Goal: Task Accomplishment & Management: Use online tool/utility

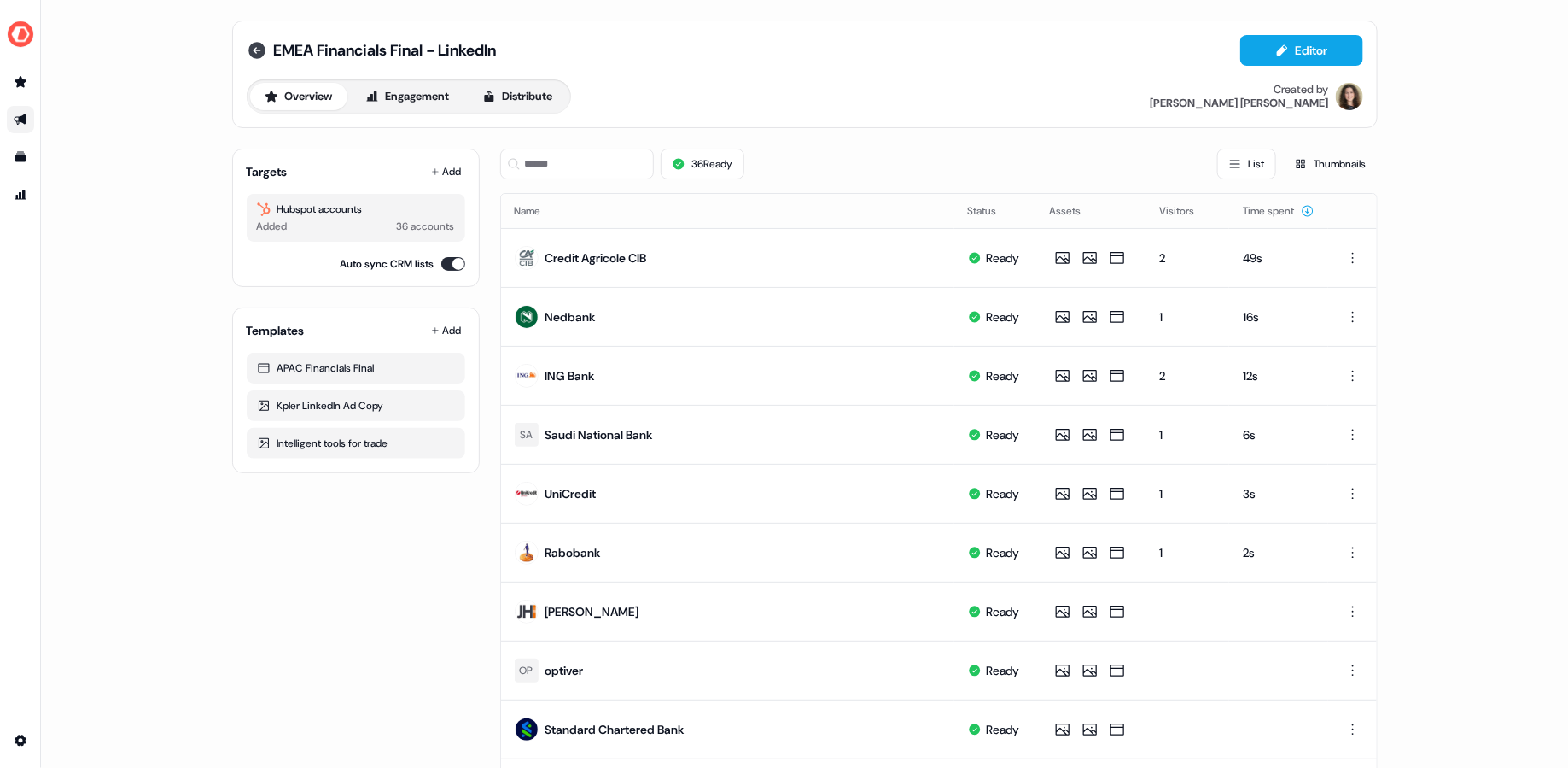
click at [260, 49] on icon at bounding box center [256, 50] width 17 height 17
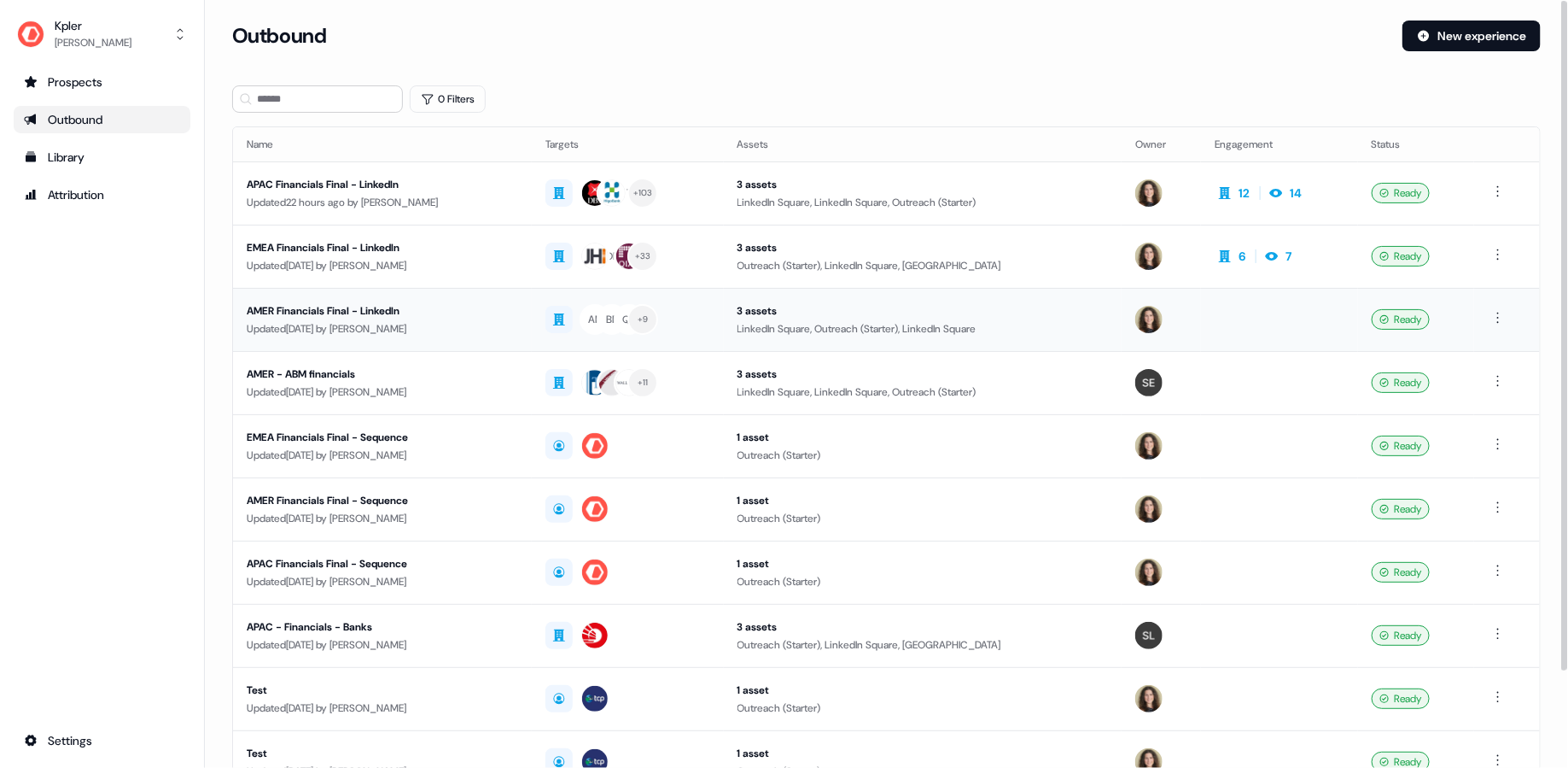
click at [344, 320] on div "Updated [DATE] by [PERSON_NAME]" at bounding box center [382, 328] width 271 height 17
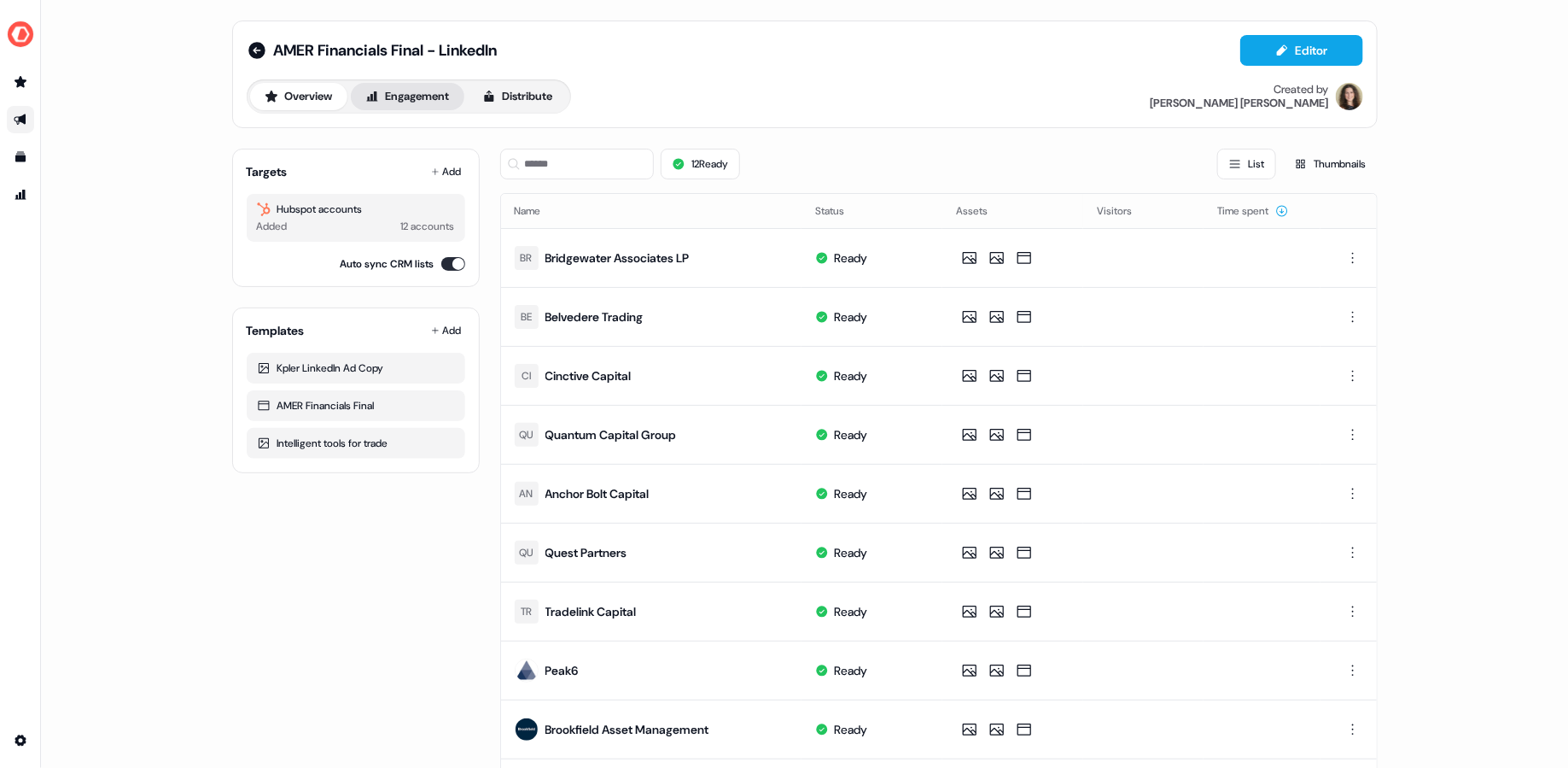
click at [410, 92] on button "Engagement" at bounding box center [407, 96] width 113 height 27
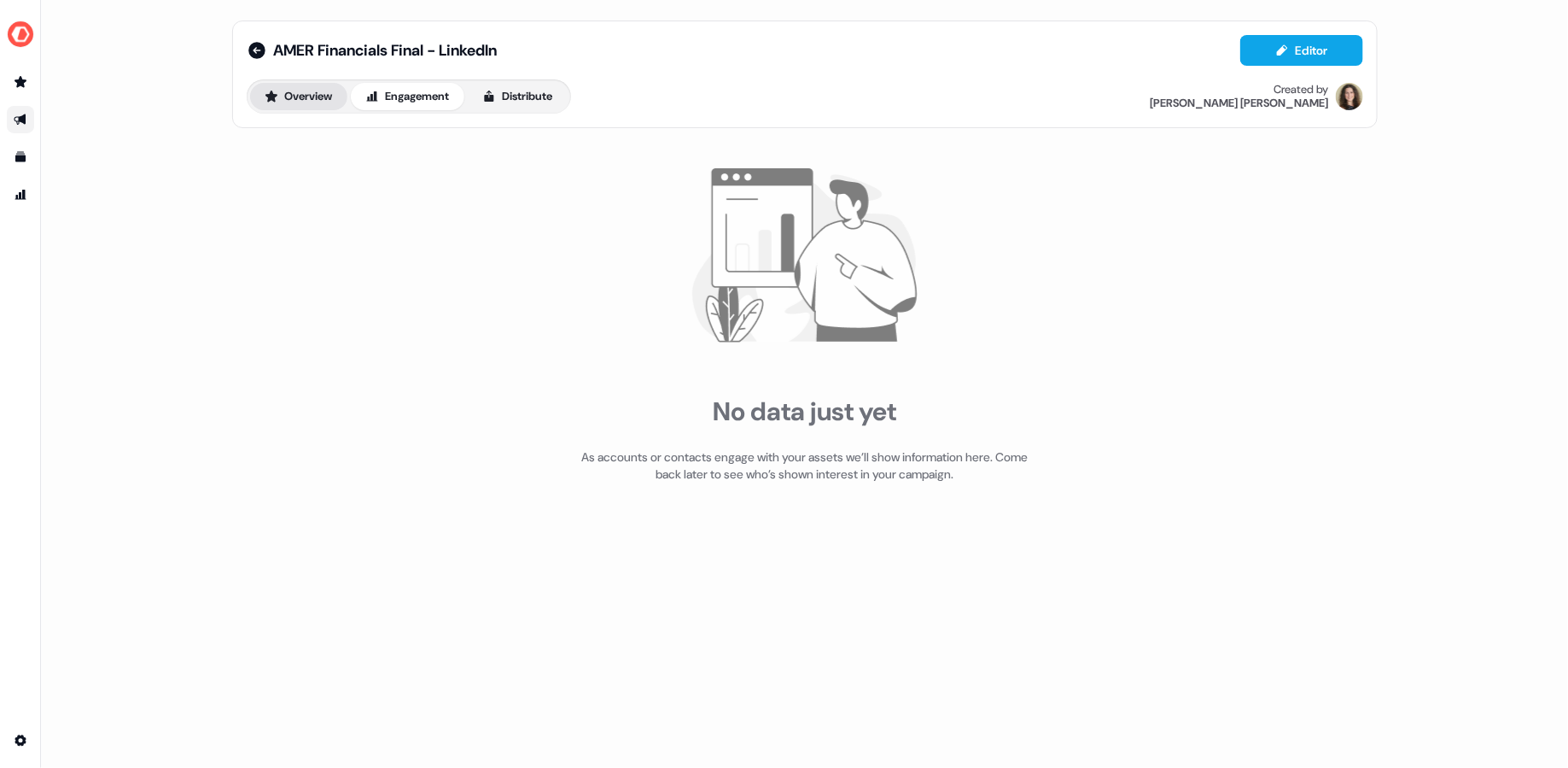
click at [298, 90] on button "Overview" at bounding box center [298, 96] width 97 height 27
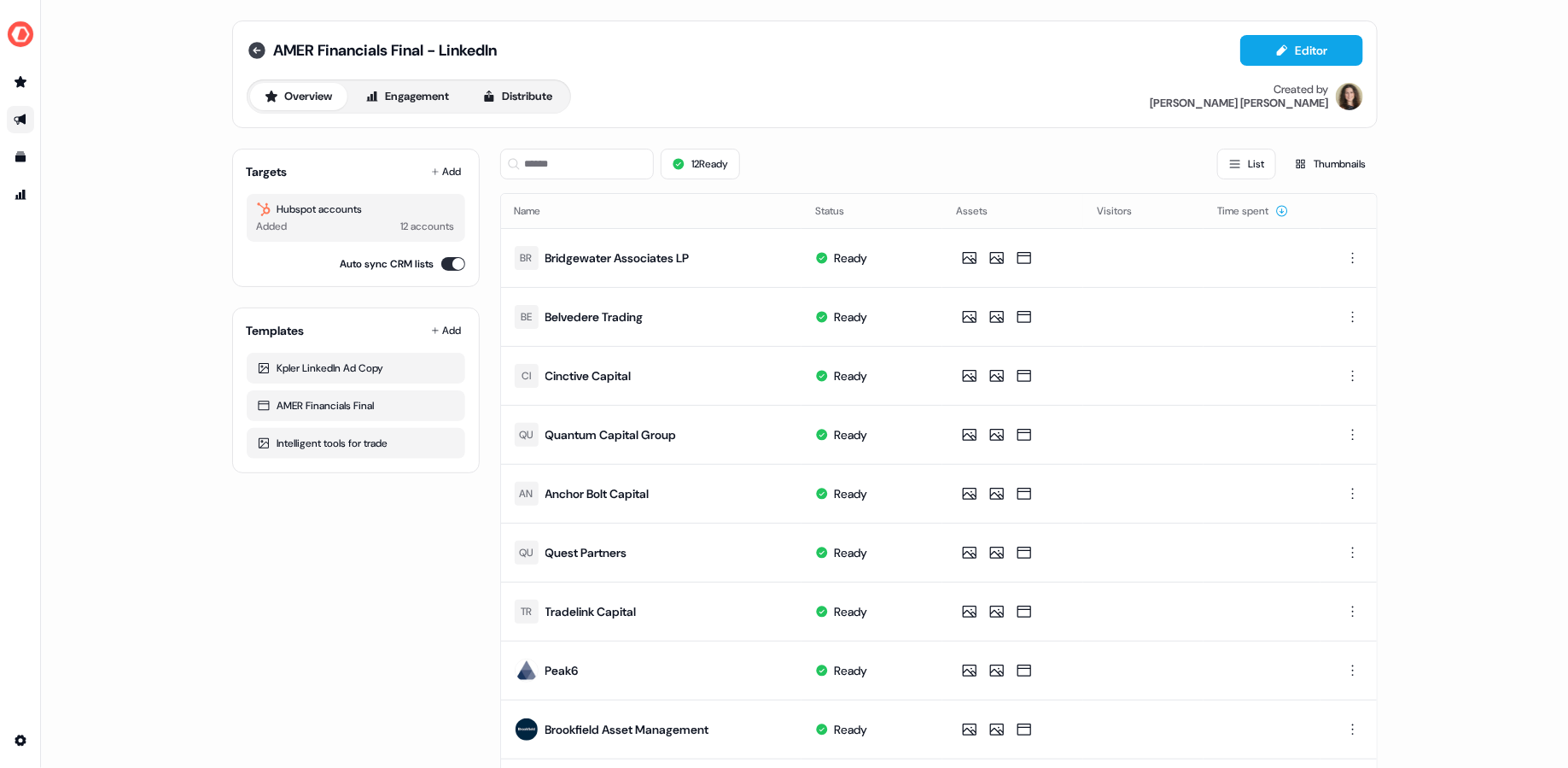
click at [247, 46] on icon at bounding box center [256, 50] width 21 height 21
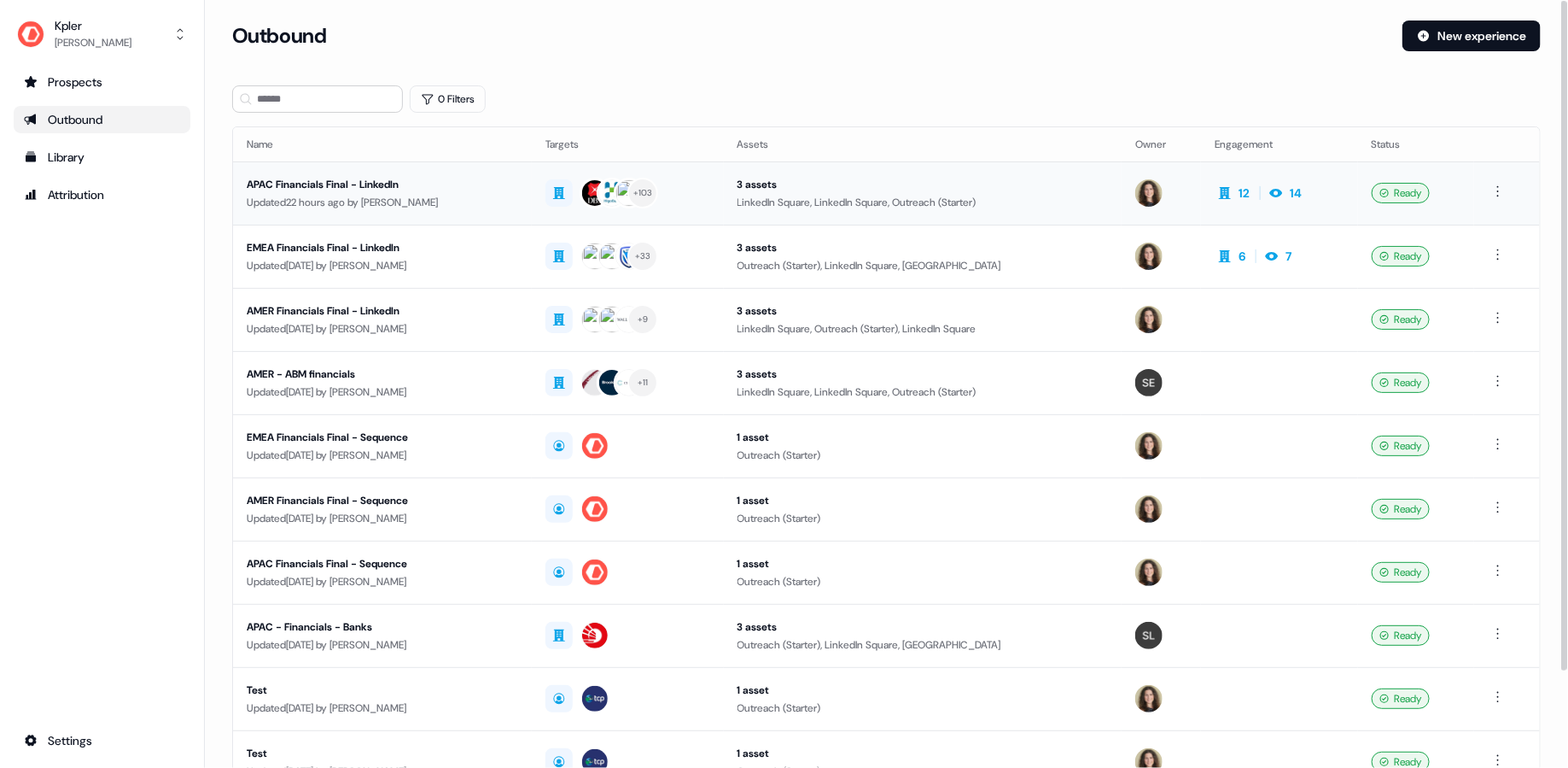
click at [446, 169] on td "APAC Financials Final - LinkedIn Updated 22 hours ago by [PERSON_NAME]" at bounding box center [382, 193] width 299 height 63
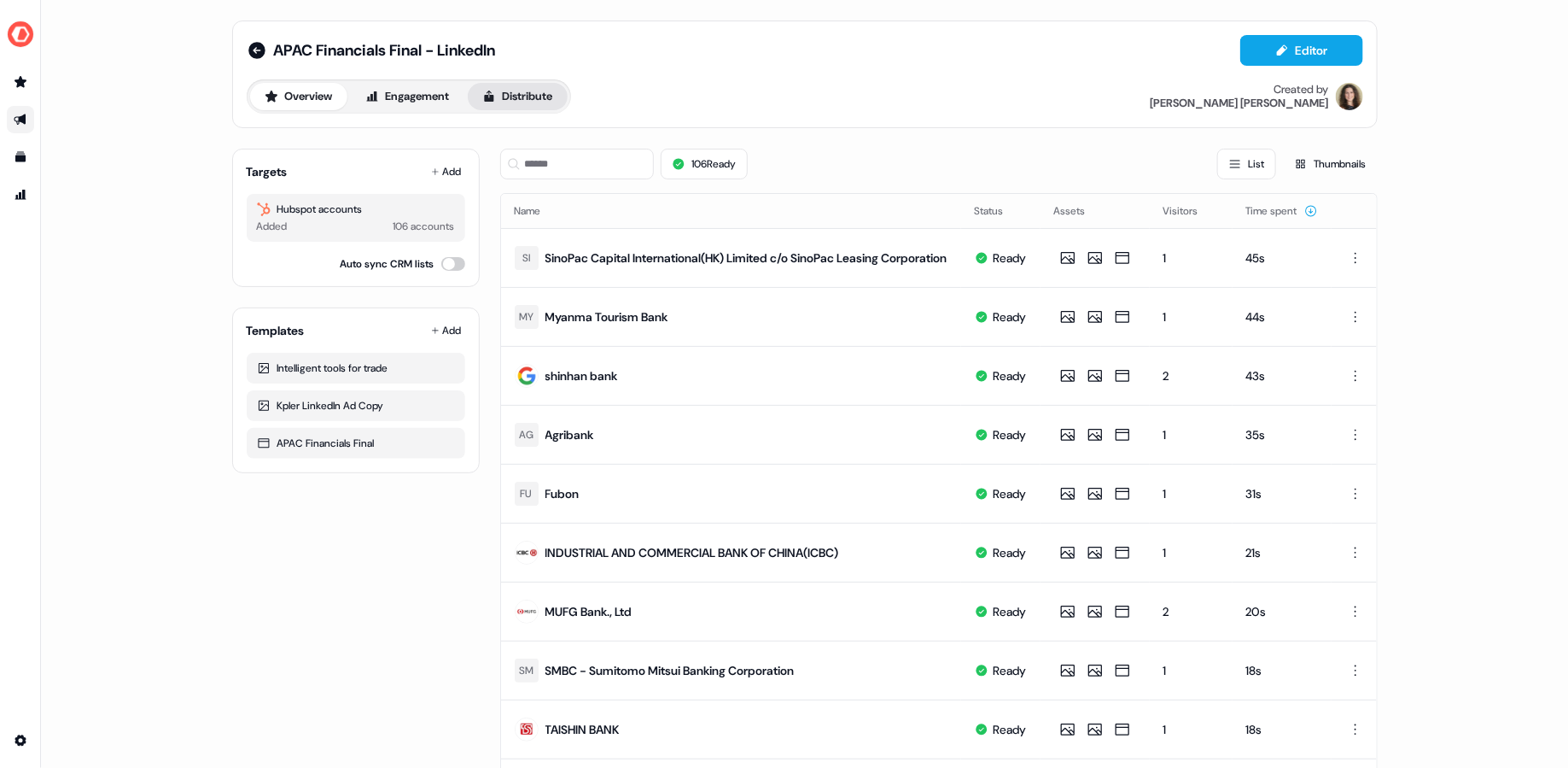
click at [508, 89] on button "Distribute" at bounding box center [518, 96] width 100 height 27
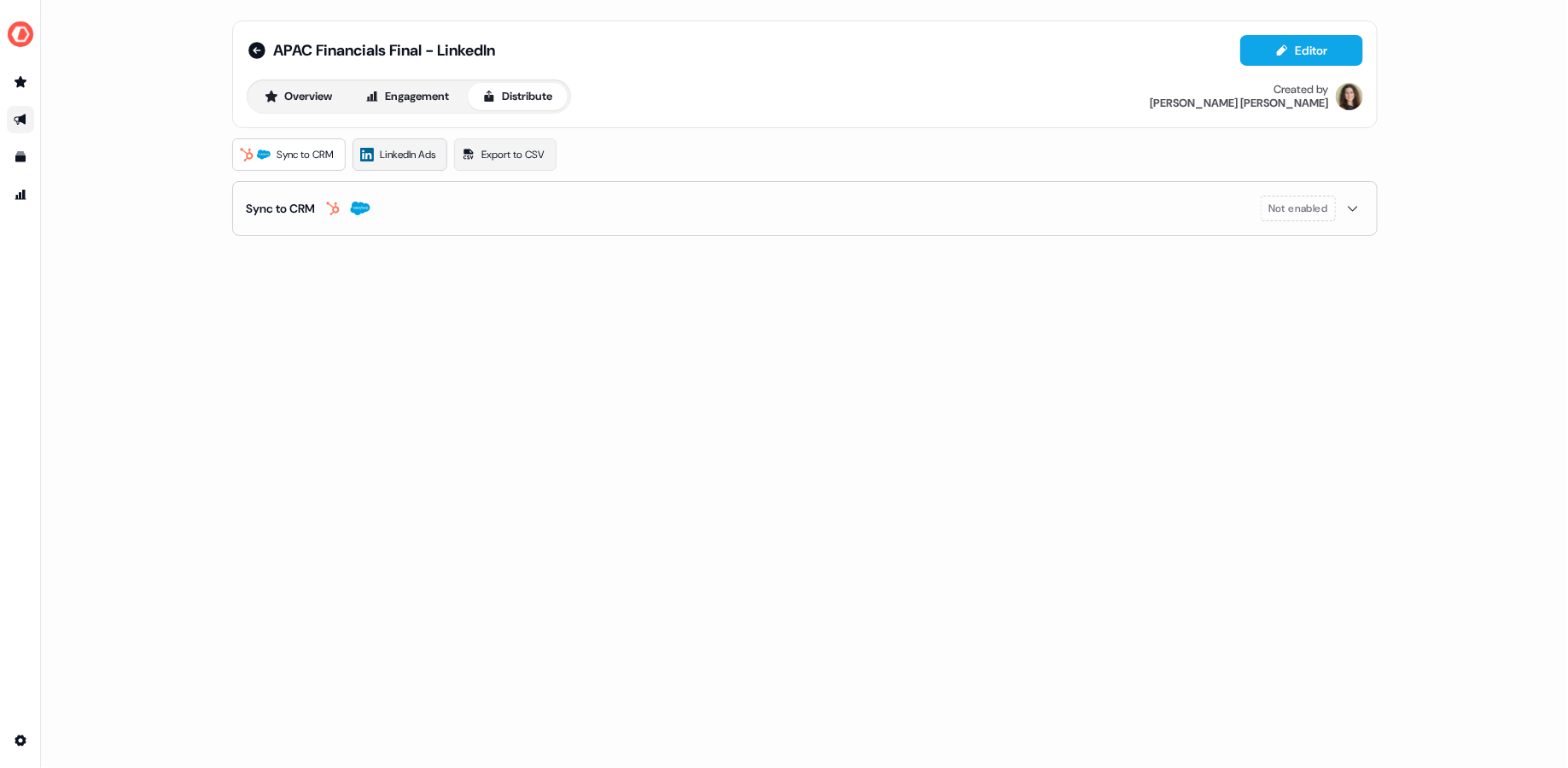
click at [421, 141] on link "LinkedIn Ads" at bounding box center [400, 155] width 95 height 33
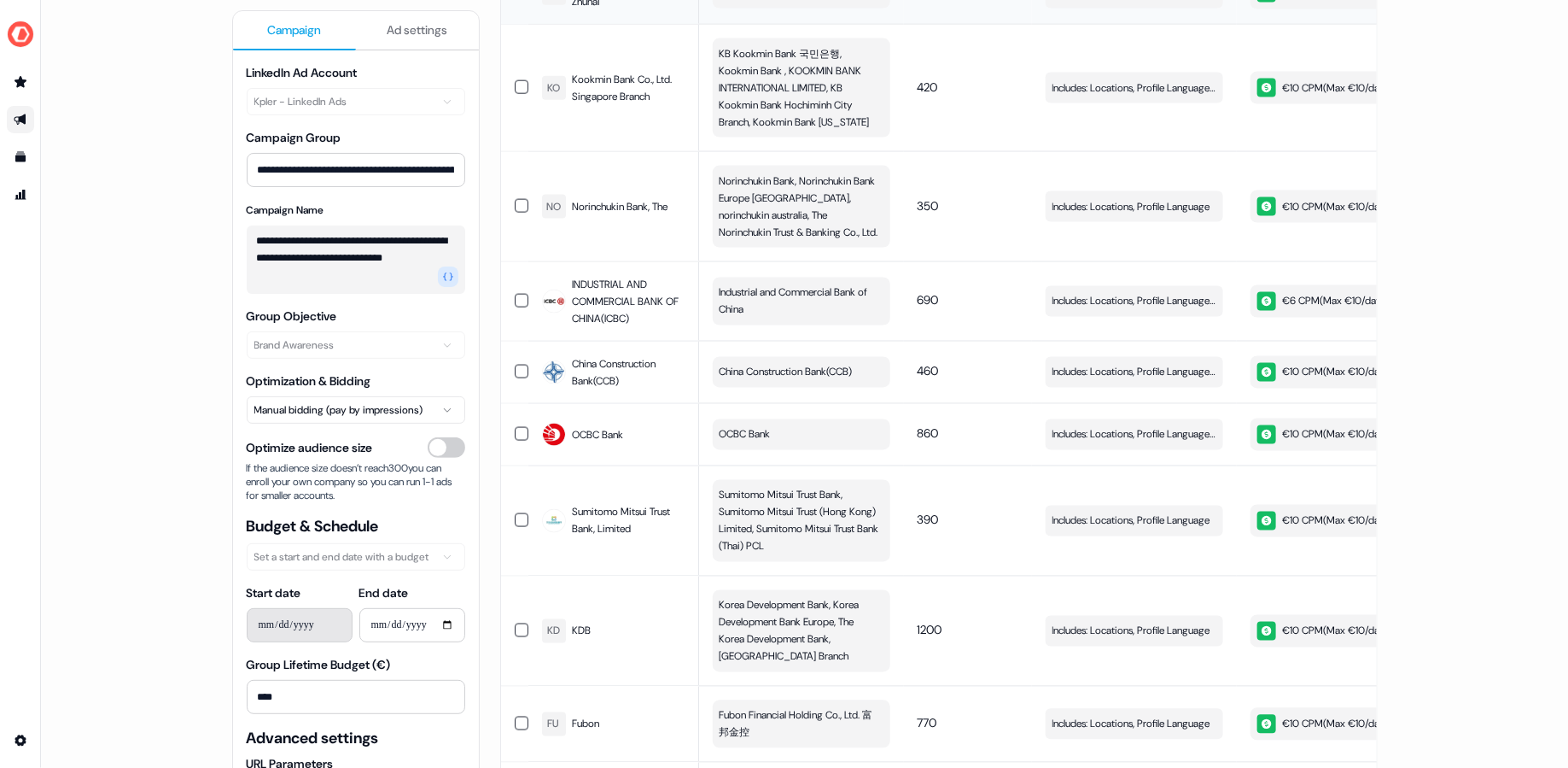
scroll to position [1042, 0]
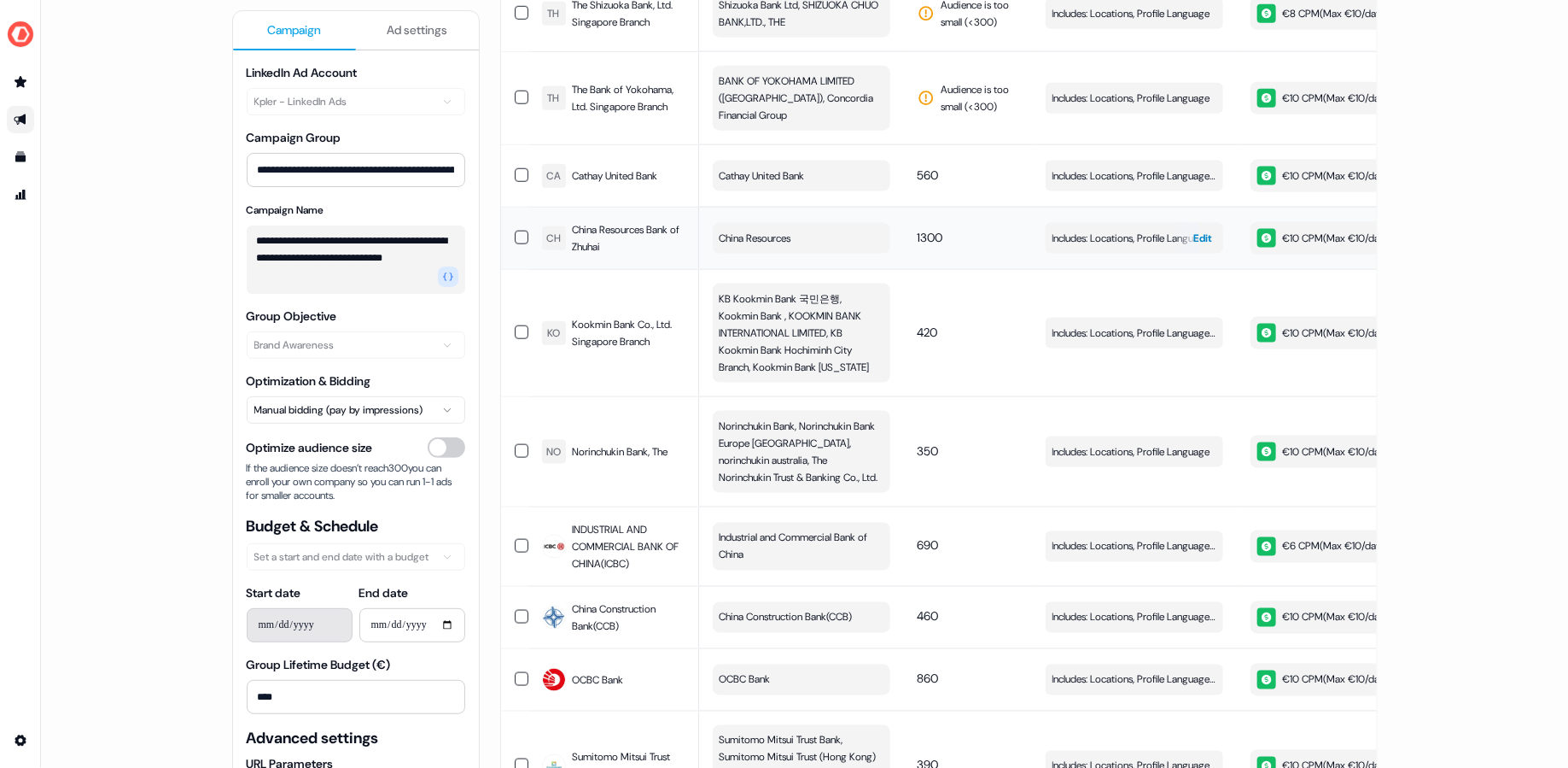
click at [1103, 229] on span "Includes: Locations, Profile Language" at bounding box center [1131, 238] width 158 height 17
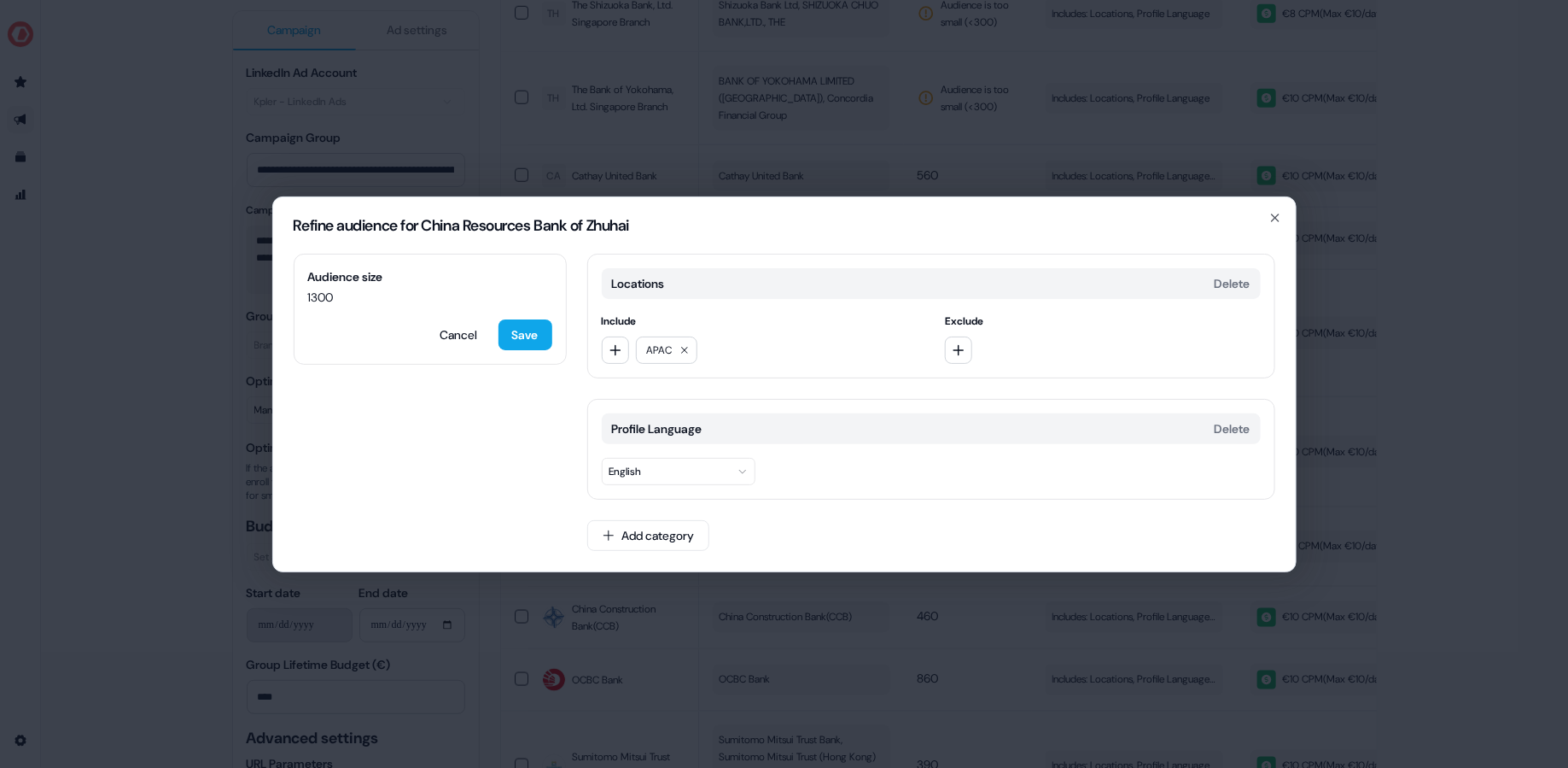
click at [1102, 138] on div "Refine audience for China Resources Bank of Zhuhai Audience size 1300 Cancel Sa…" at bounding box center [784, 384] width 1568 height 768
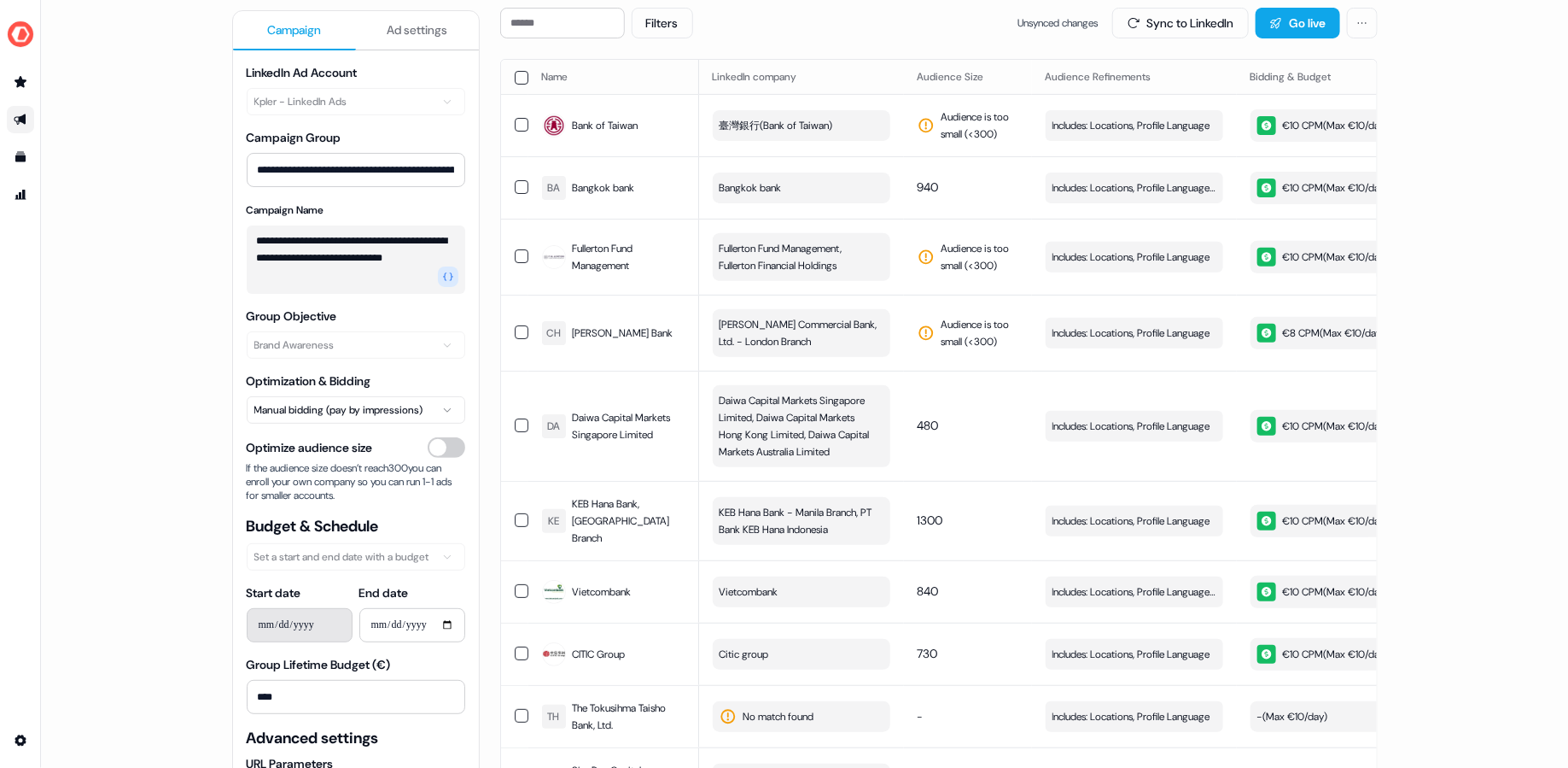
scroll to position [0, 0]
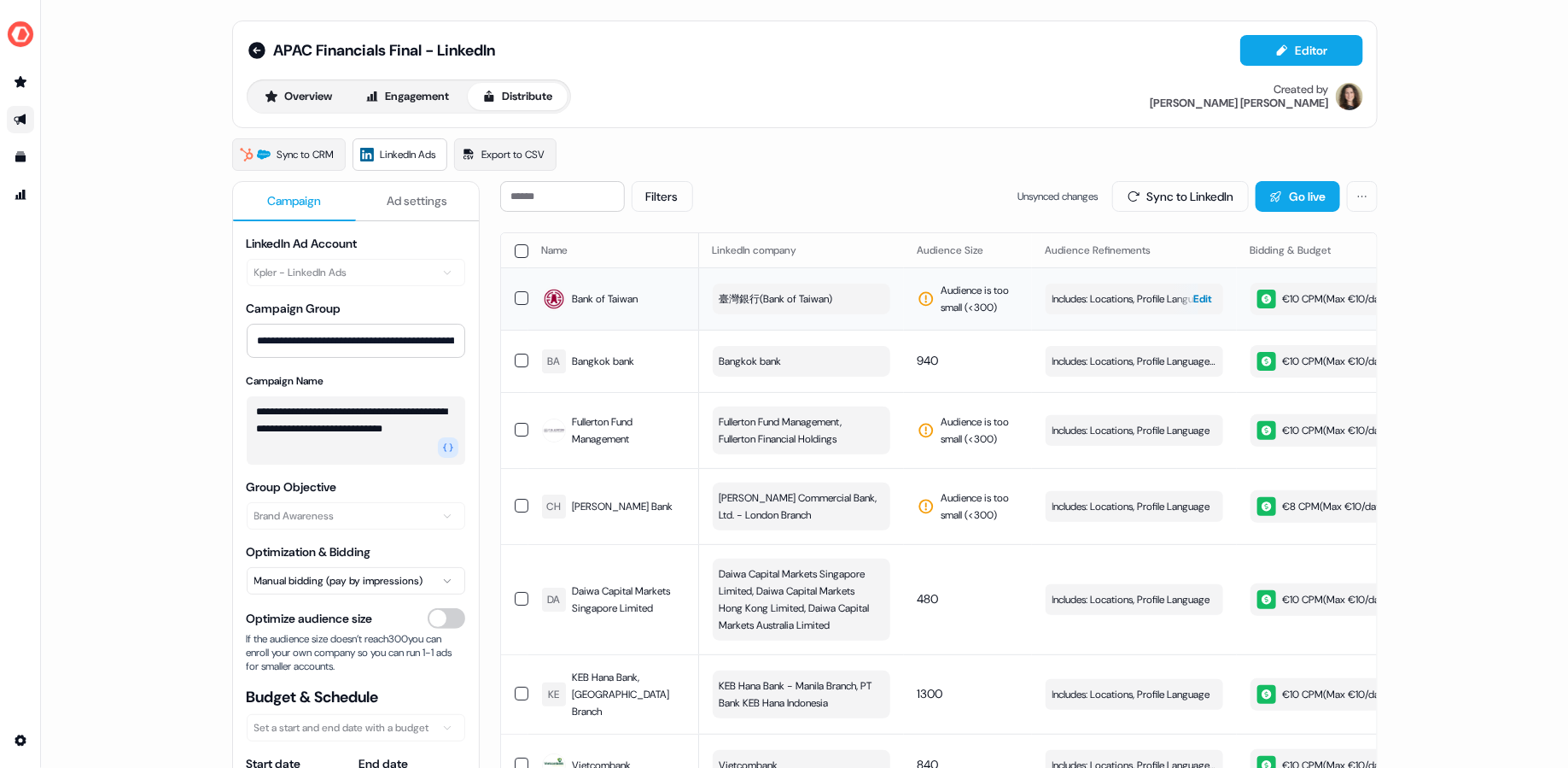
click at [1089, 307] on button "Includes: Locations, Profile Language Edit" at bounding box center [1134, 299] width 178 height 31
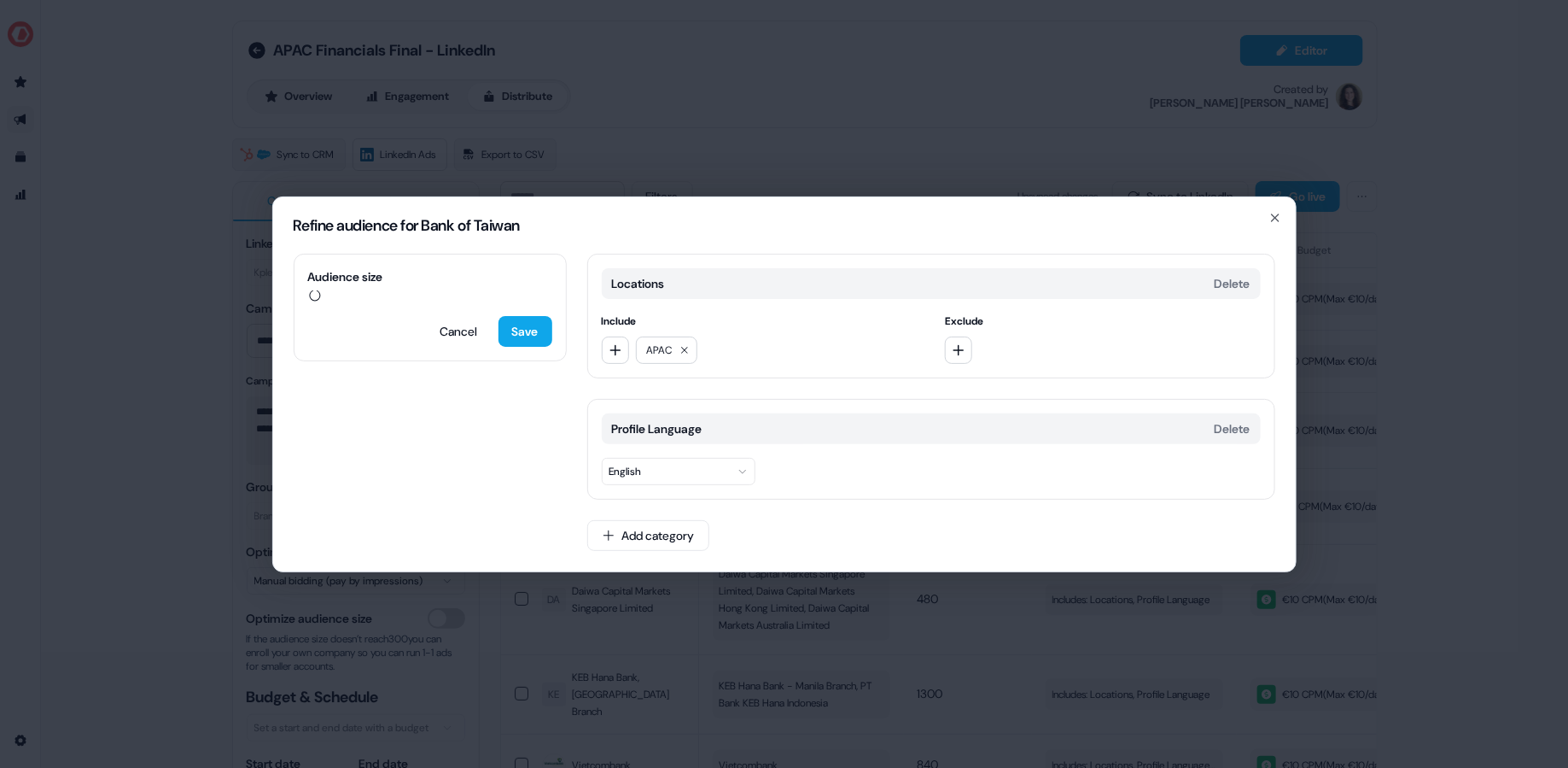
click at [1147, 126] on div "Refine audience for Bank of Taiwan Audience size Cancel Save Locations Delete I…" at bounding box center [784, 384] width 1568 height 768
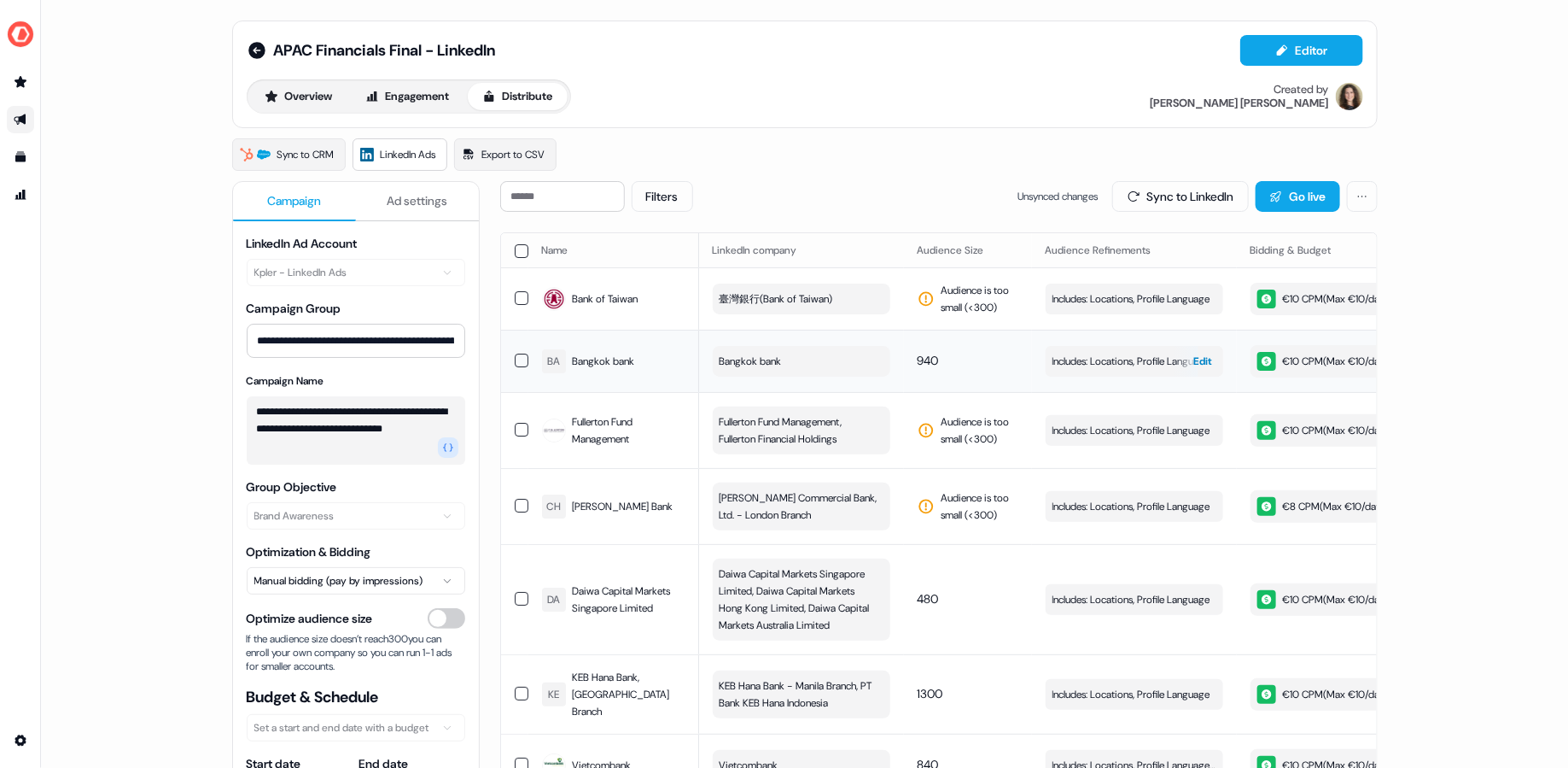
click at [1122, 358] on span "Includes: Locations, Profile Language, Job Functions, Job Levels" at bounding box center [1134, 361] width 164 height 17
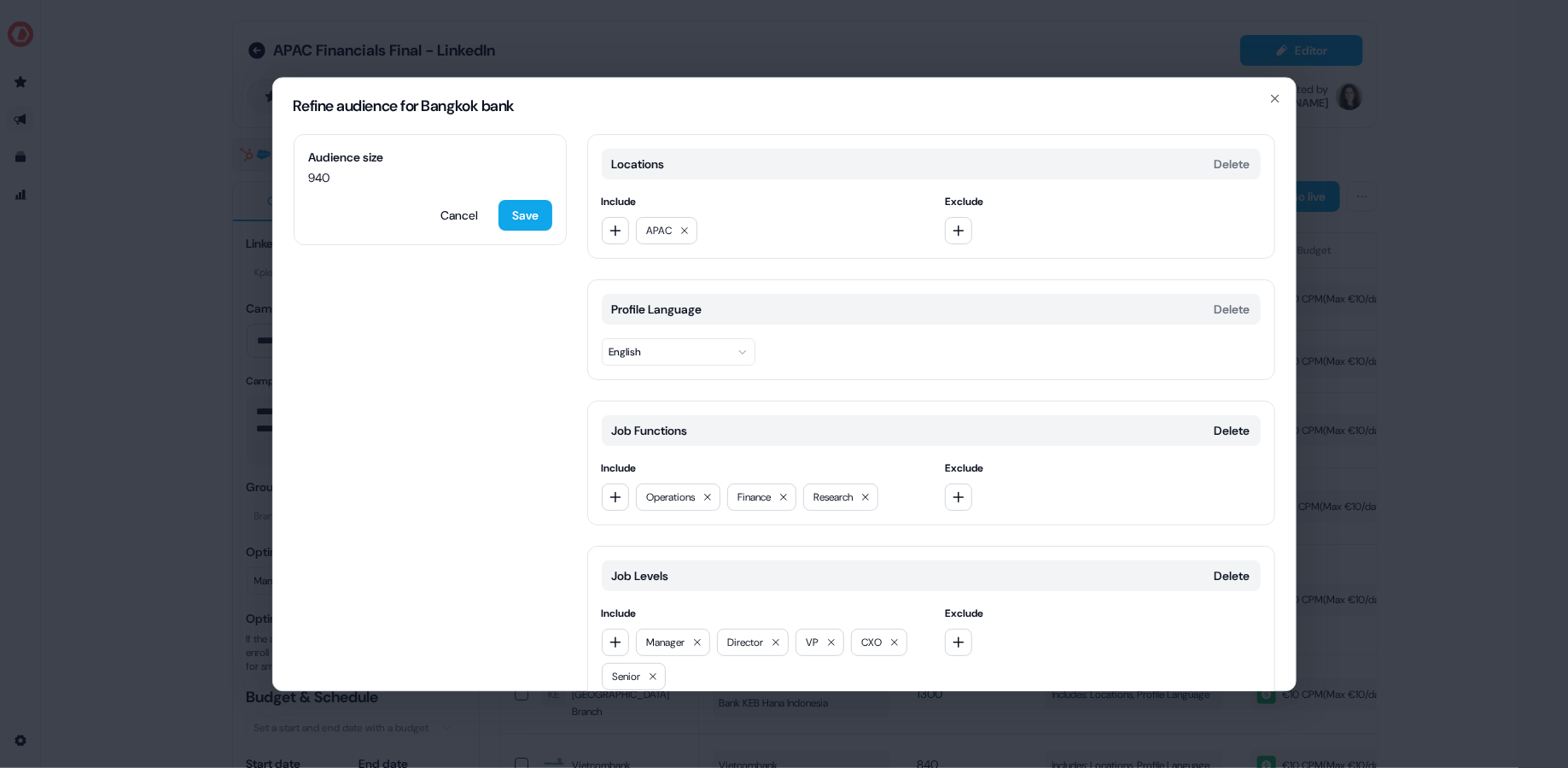
scroll to position [82, 0]
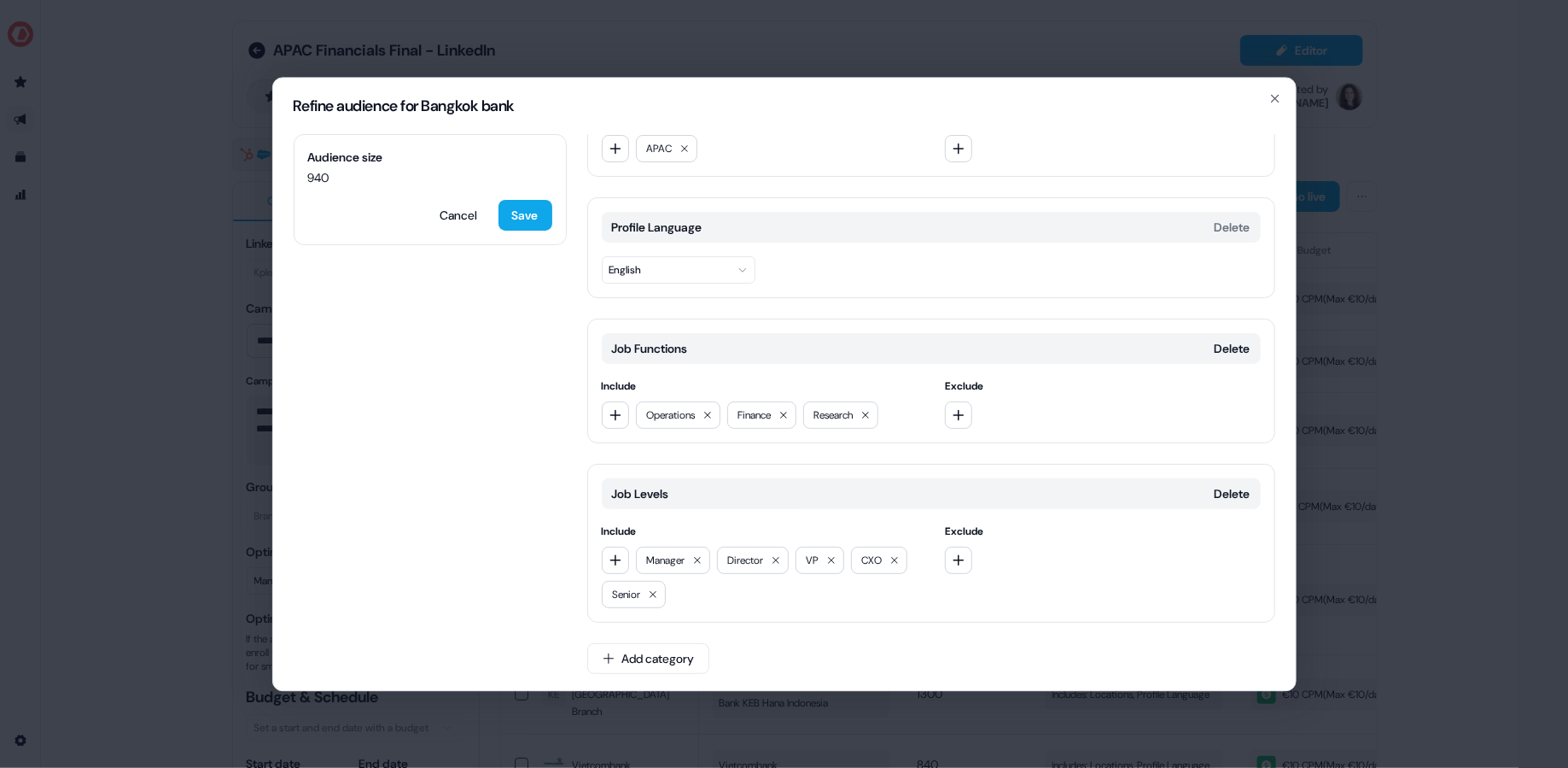
click at [1410, 274] on div "Refine audience for Bangkok bank Audience size 940 Cancel Save Locations Delete…" at bounding box center [784, 384] width 1568 height 768
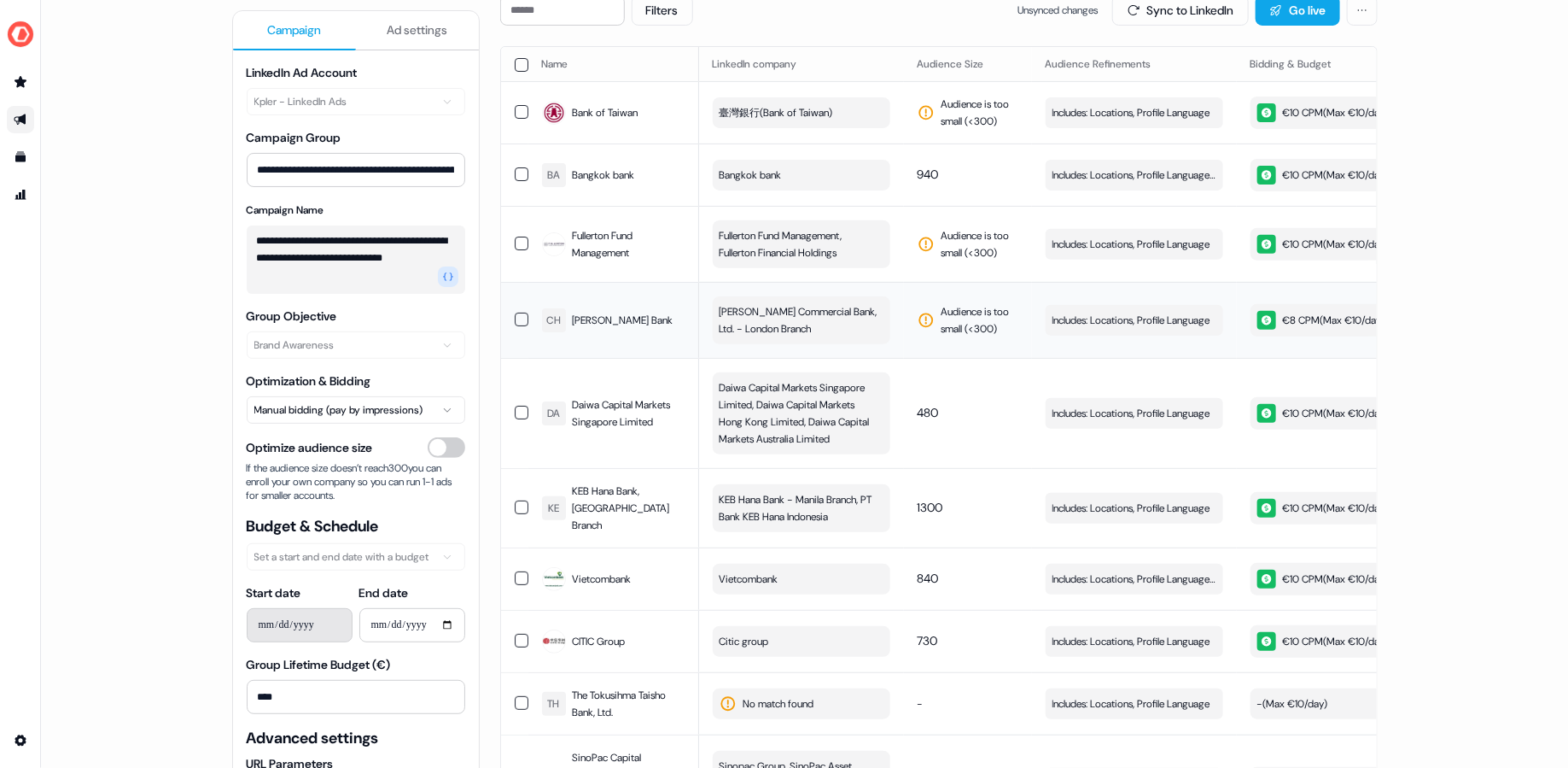
scroll to position [206, 0]
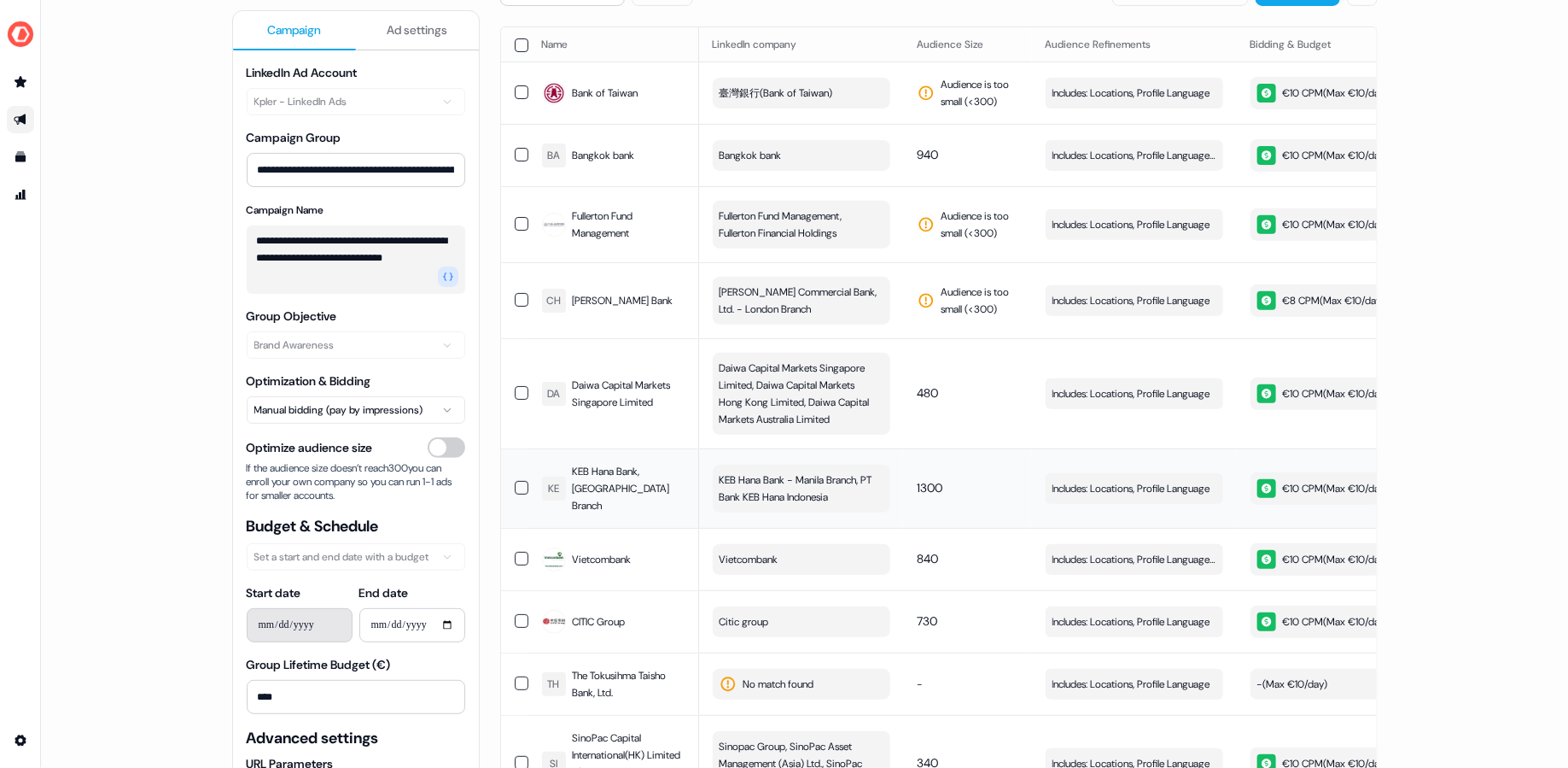
click at [1122, 465] on td "Includes: Locations, Profile Language Edit" at bounding box center [1134, 488] width 205 height 80
click at [1122, 480] on span "Includes: Locations, Profile Language" at bounding box center [1131, 488] width 158 height 17
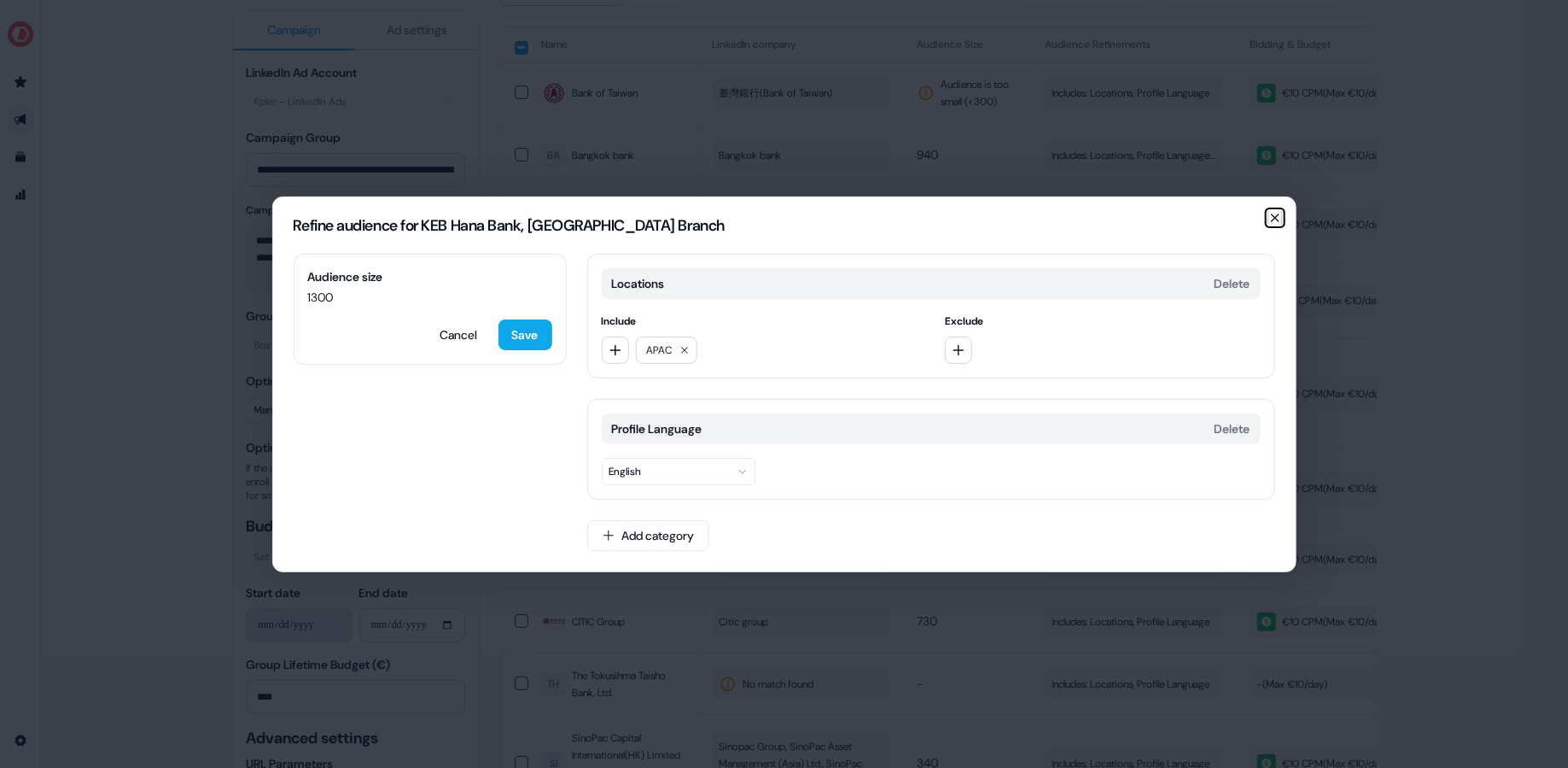
click at [1278, 220] on icon "button" at bounding box center [1275, 218] width 7 height 7
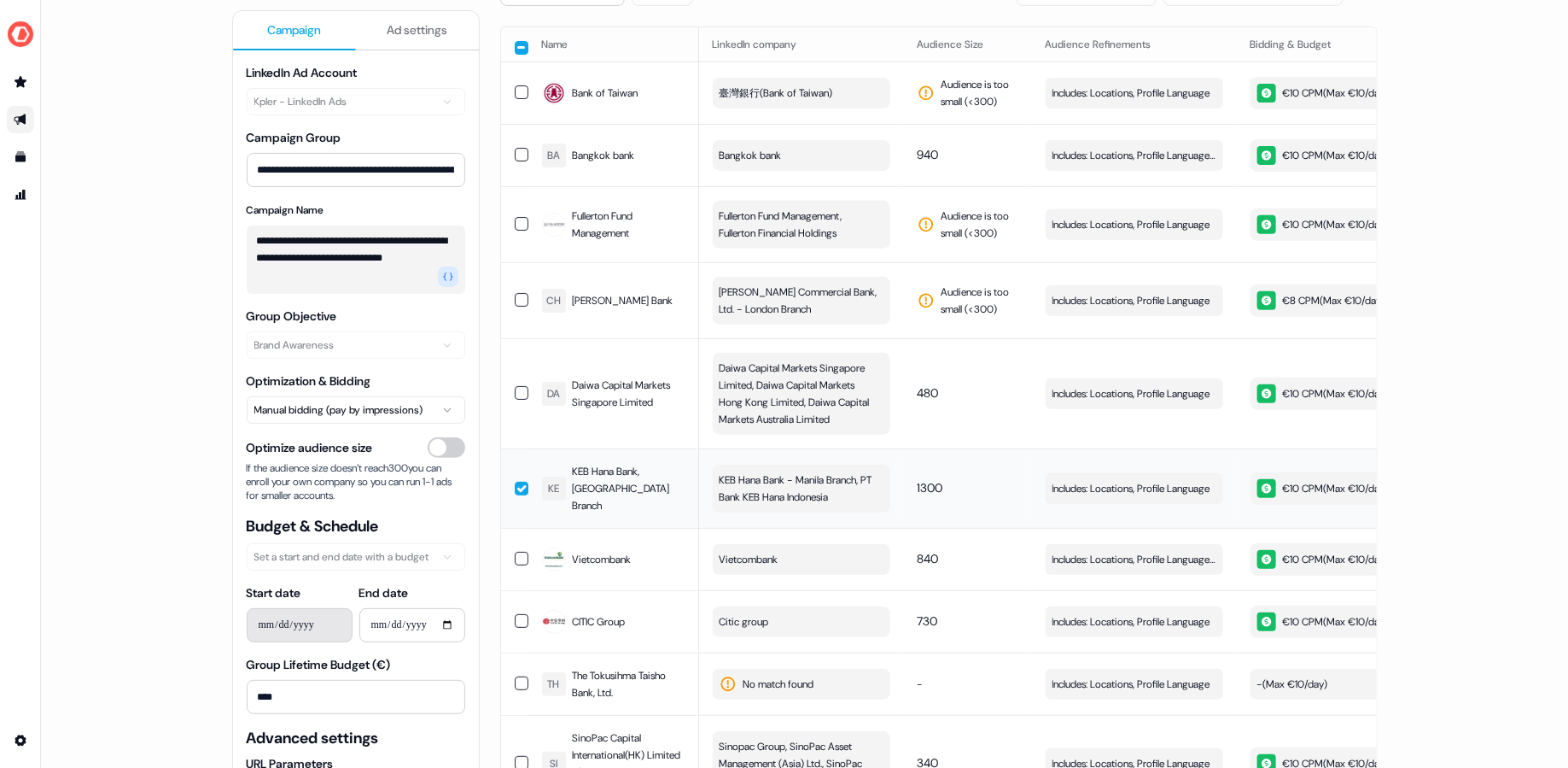
click at [519, 482] on button "button" at bounding box center [521, 488] width 14 height 14
click at [1085, 480] on span "Includes: Locations, Profile Language" at bounding box center [1131, 488] width 158 height 17
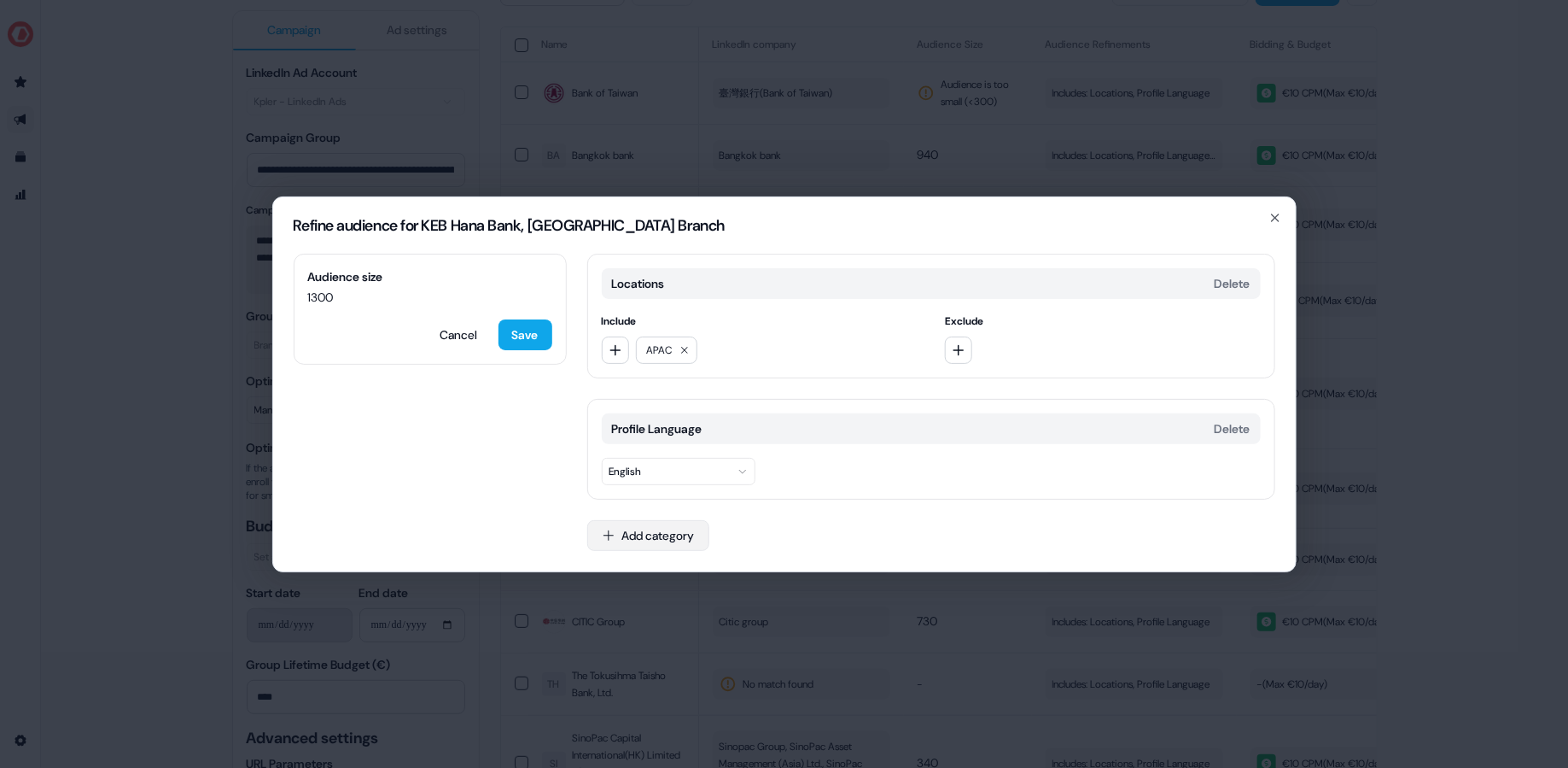
click at [653, 525] on button "Add category" at bounding box center [648, 535] width 122 height 31
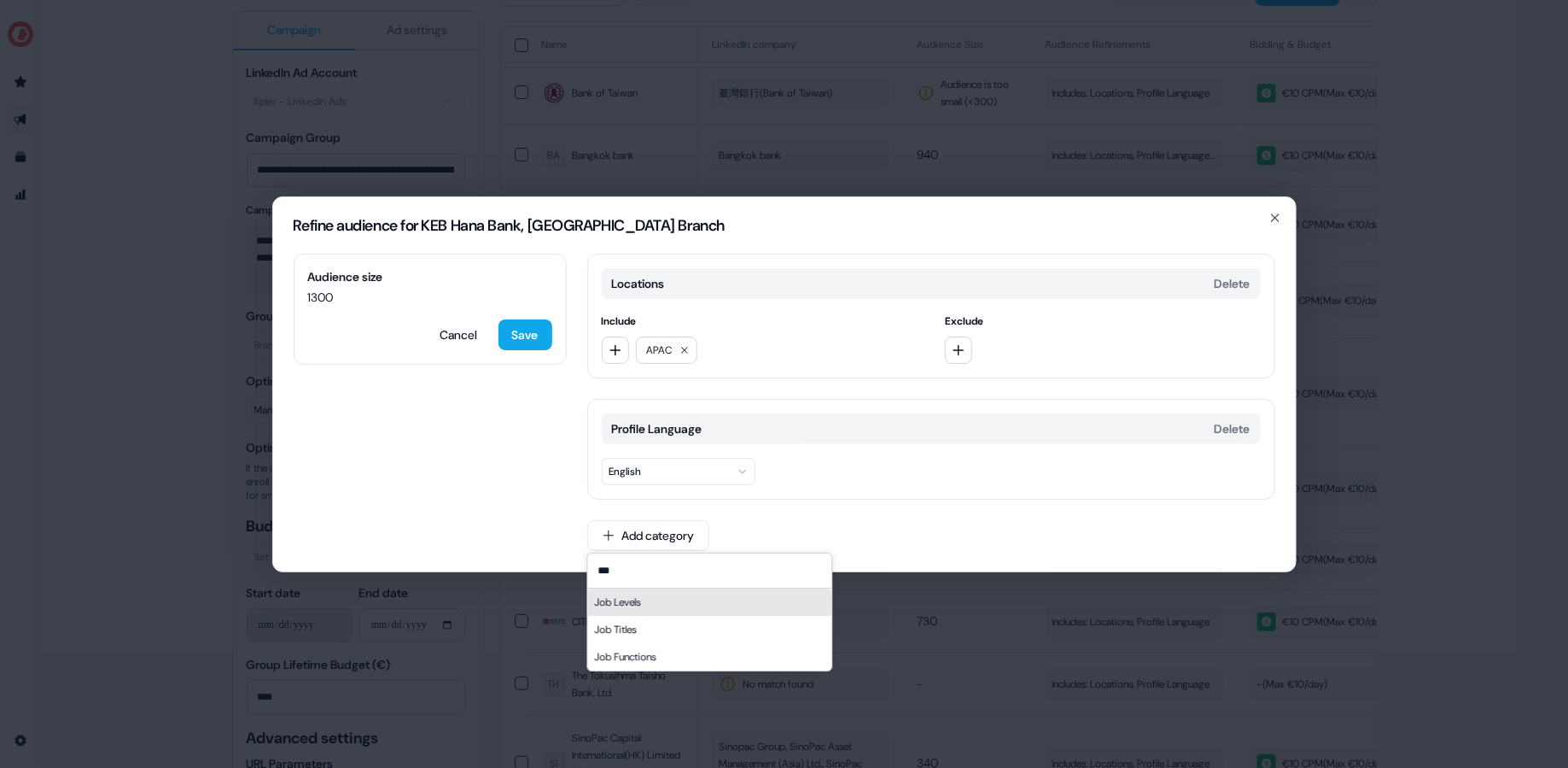
type input "***"
click at [657, 625] on div "Job Titles" at bounding box center [709, 629] width 244 height 27
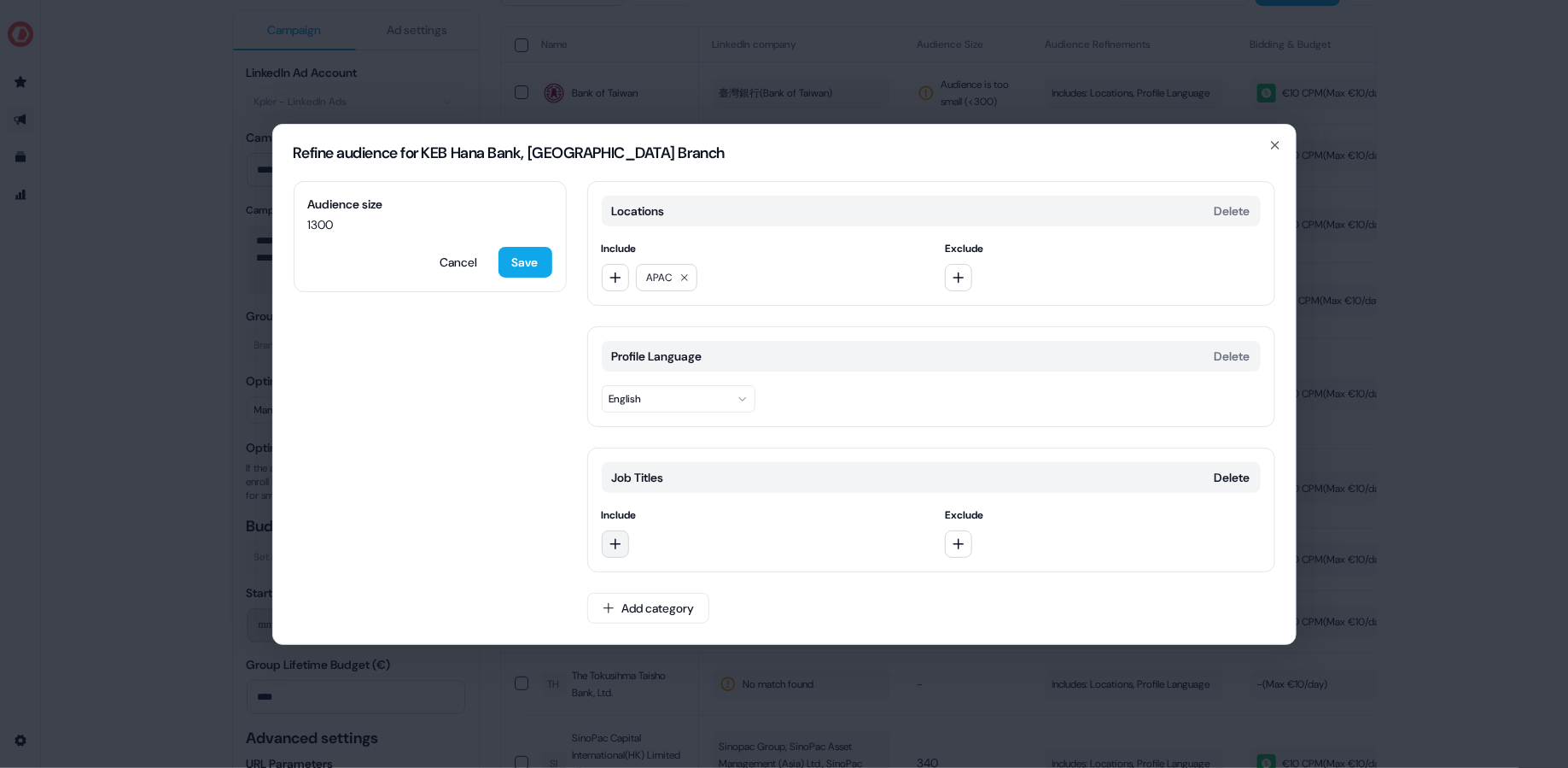
click at [619, 530] on button "button" at bounding box center [615, 544] width 27 height 27
click at [658, 578] on input at bounding box center [723, 577] width 244 height 34
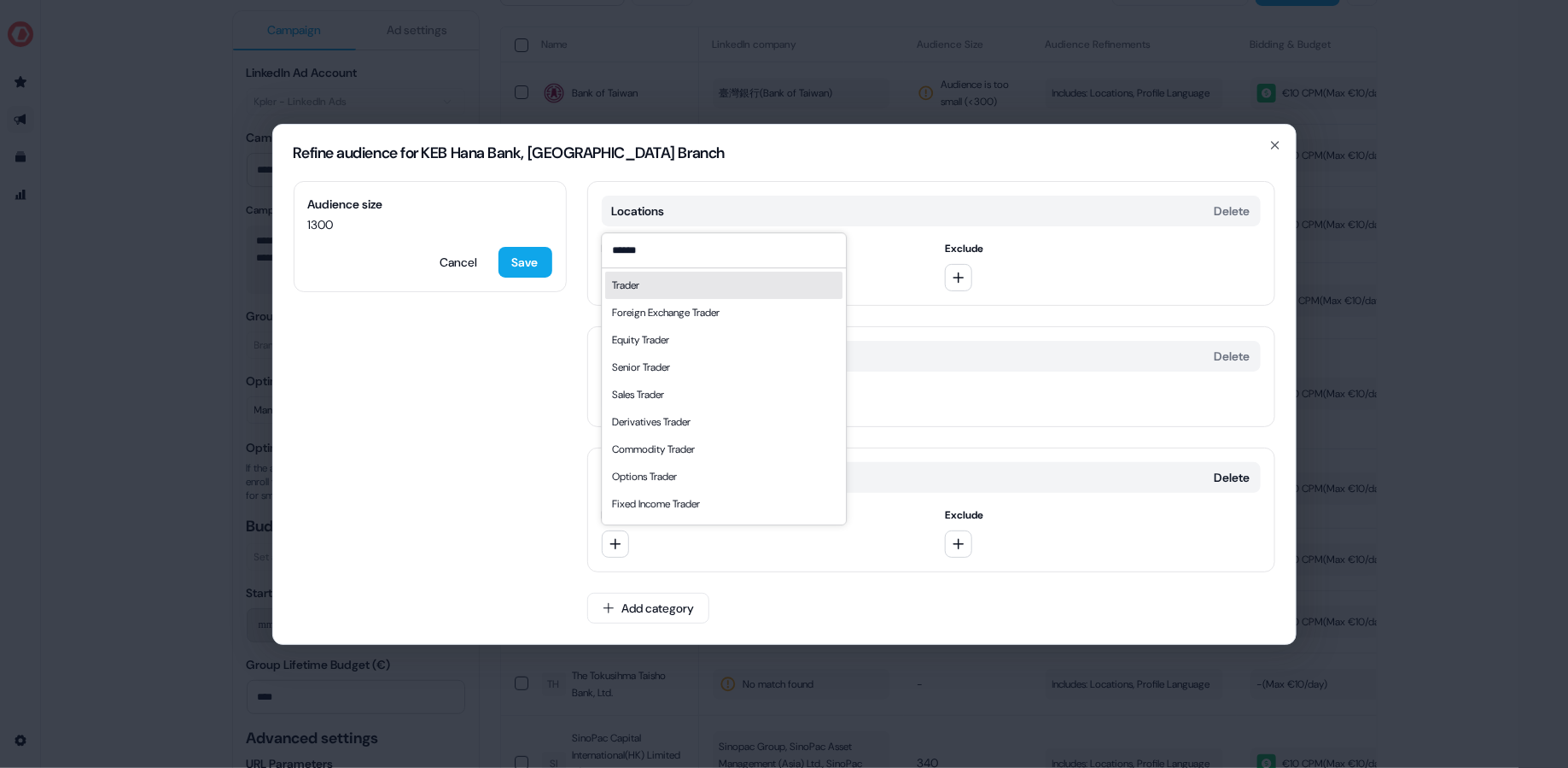
type input "******"
click at [679, 279] on div "Trader" at bounding box center [724, 285] width 237 height 27
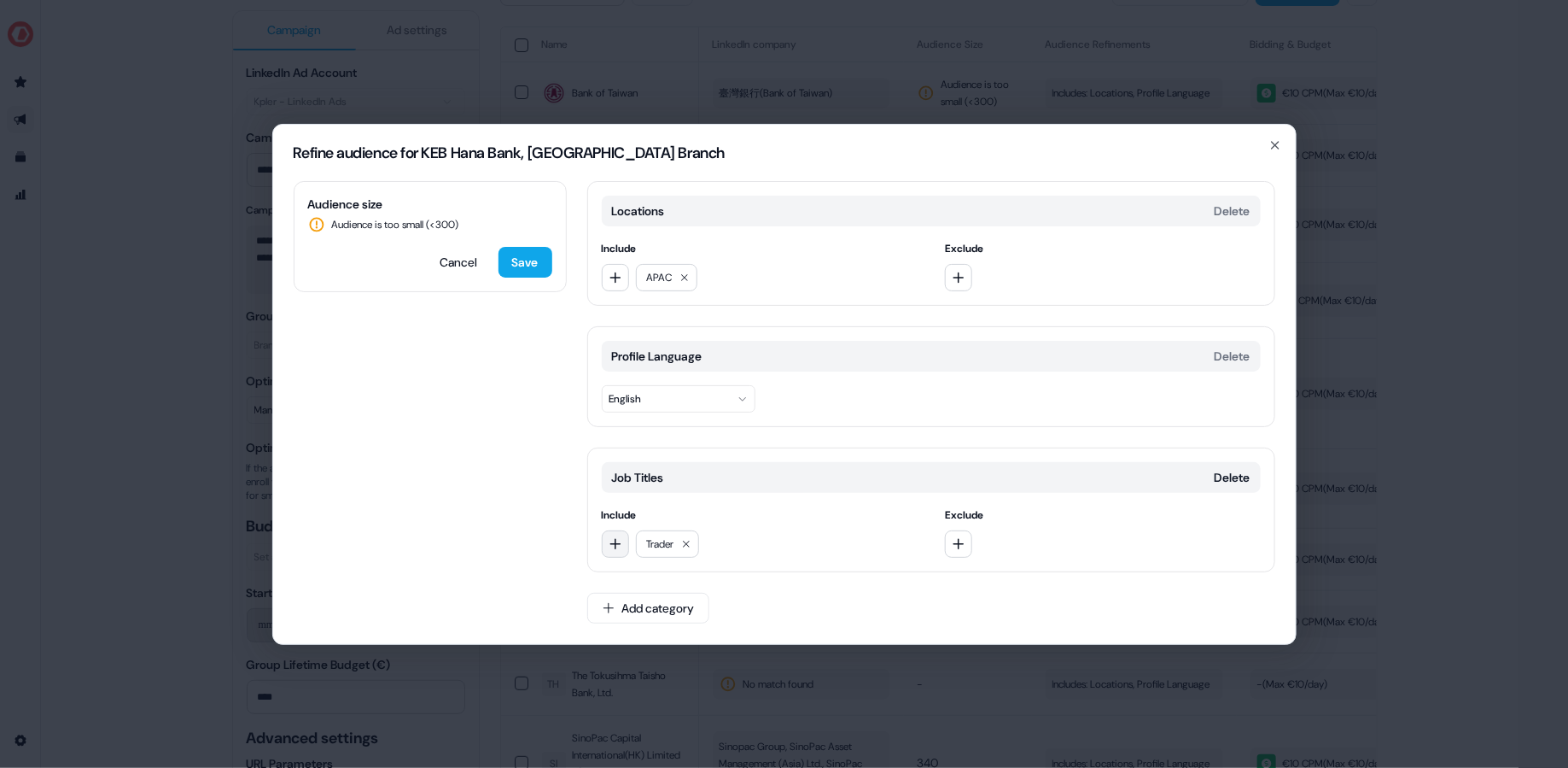
click at [617, 541] on icon "button" at bounding box center [615, 543] width 14 height 14
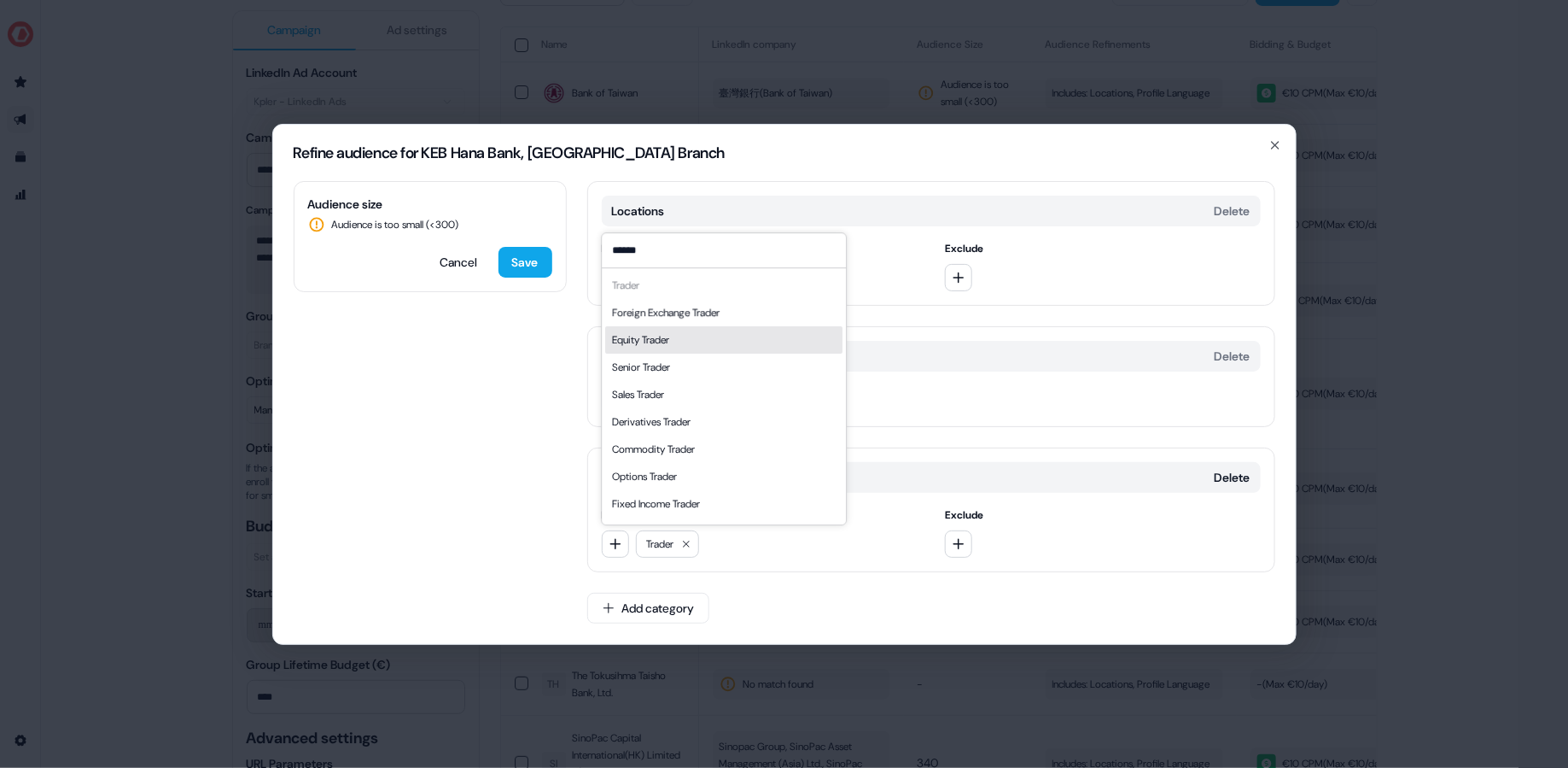
type input "******"
click at [686, 345] on div "Equity Trader" at bounding box center [724, 340] width 237 height 27
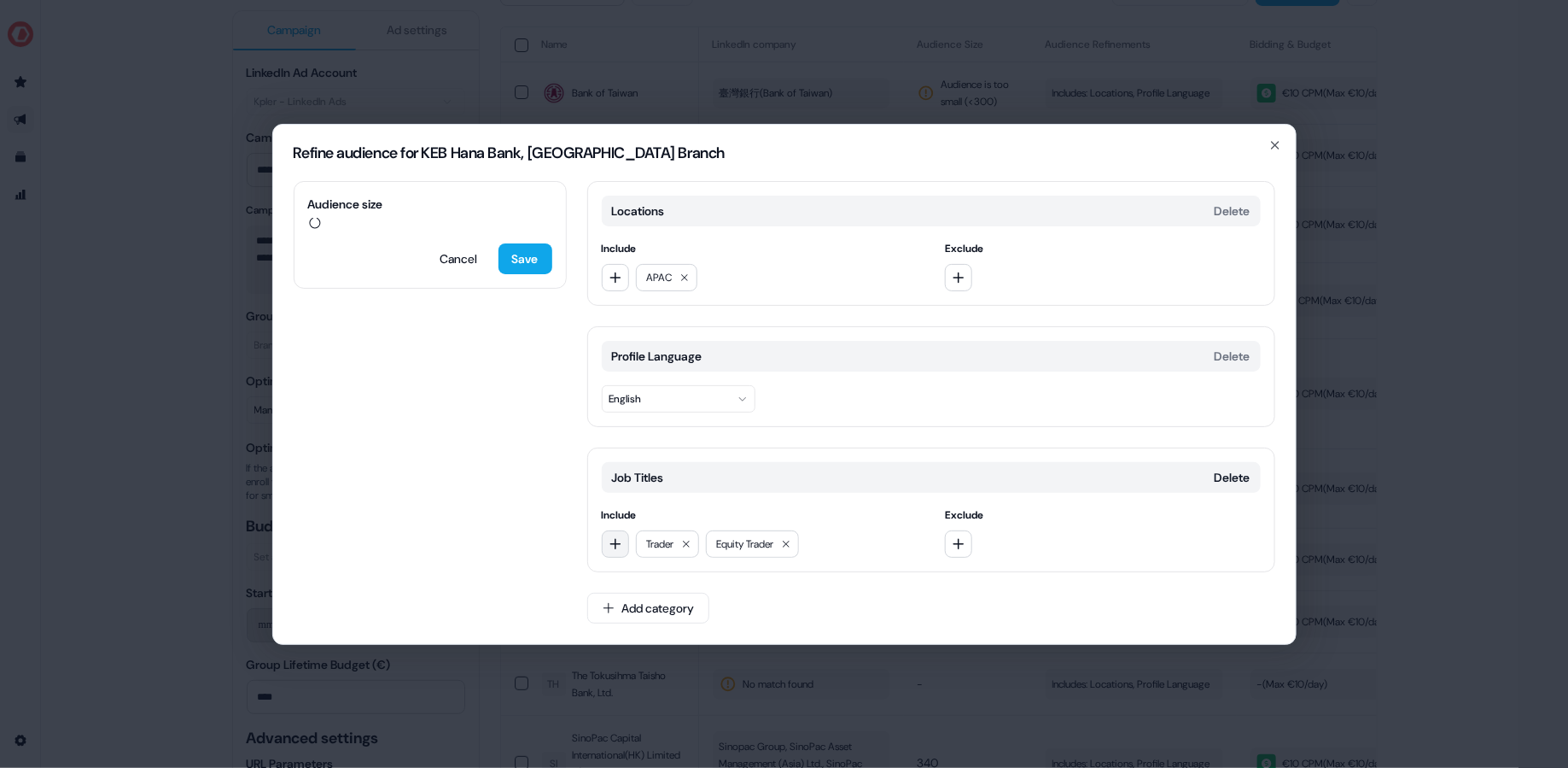
click at [617, 545] on icon "button" at bounding box center [615, 543] width 14 height 14
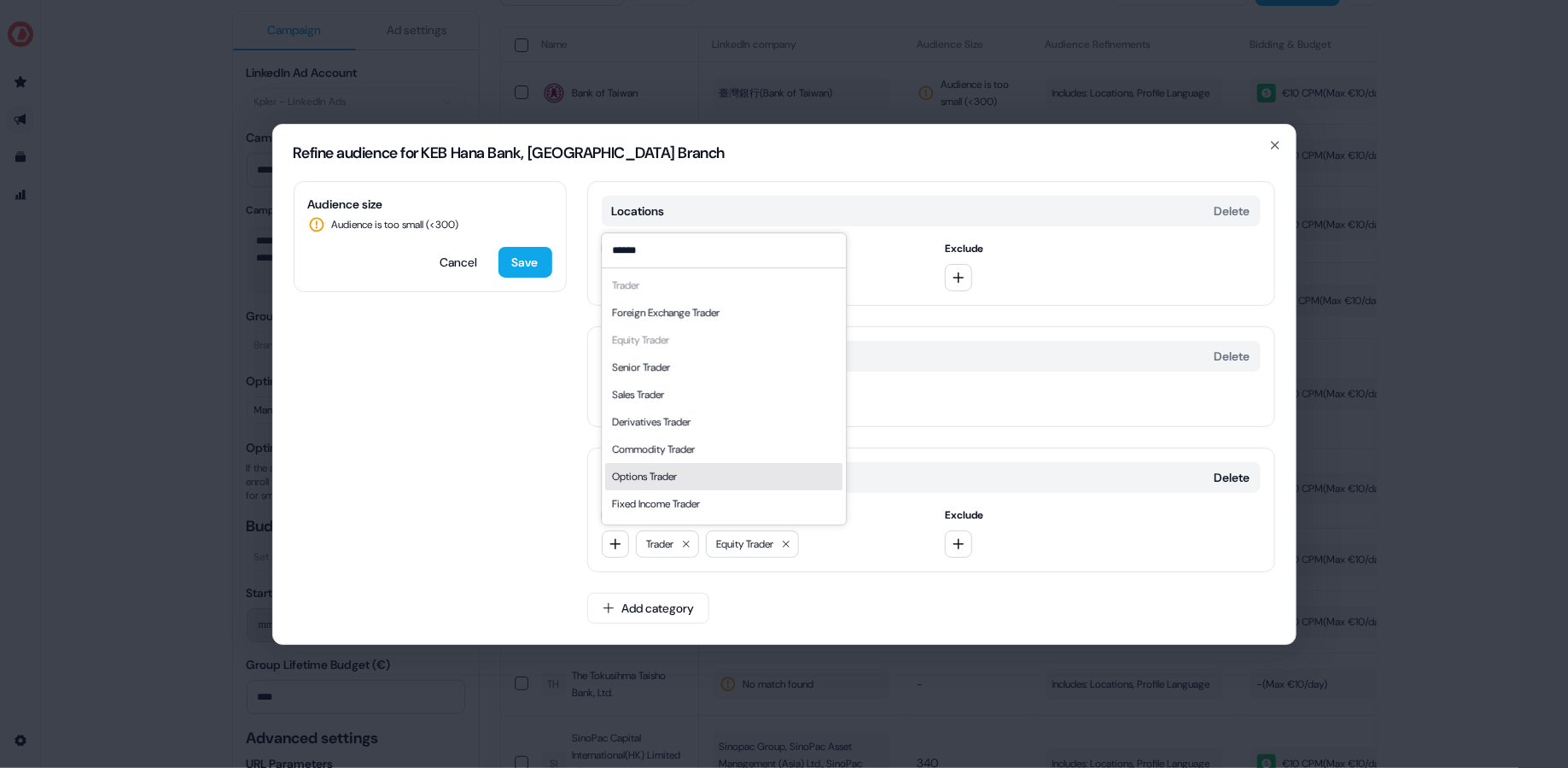
type input "******"
click at [681, 452] on div "Commodity Trader" at bounding box center [653, 449] width 82 height 17
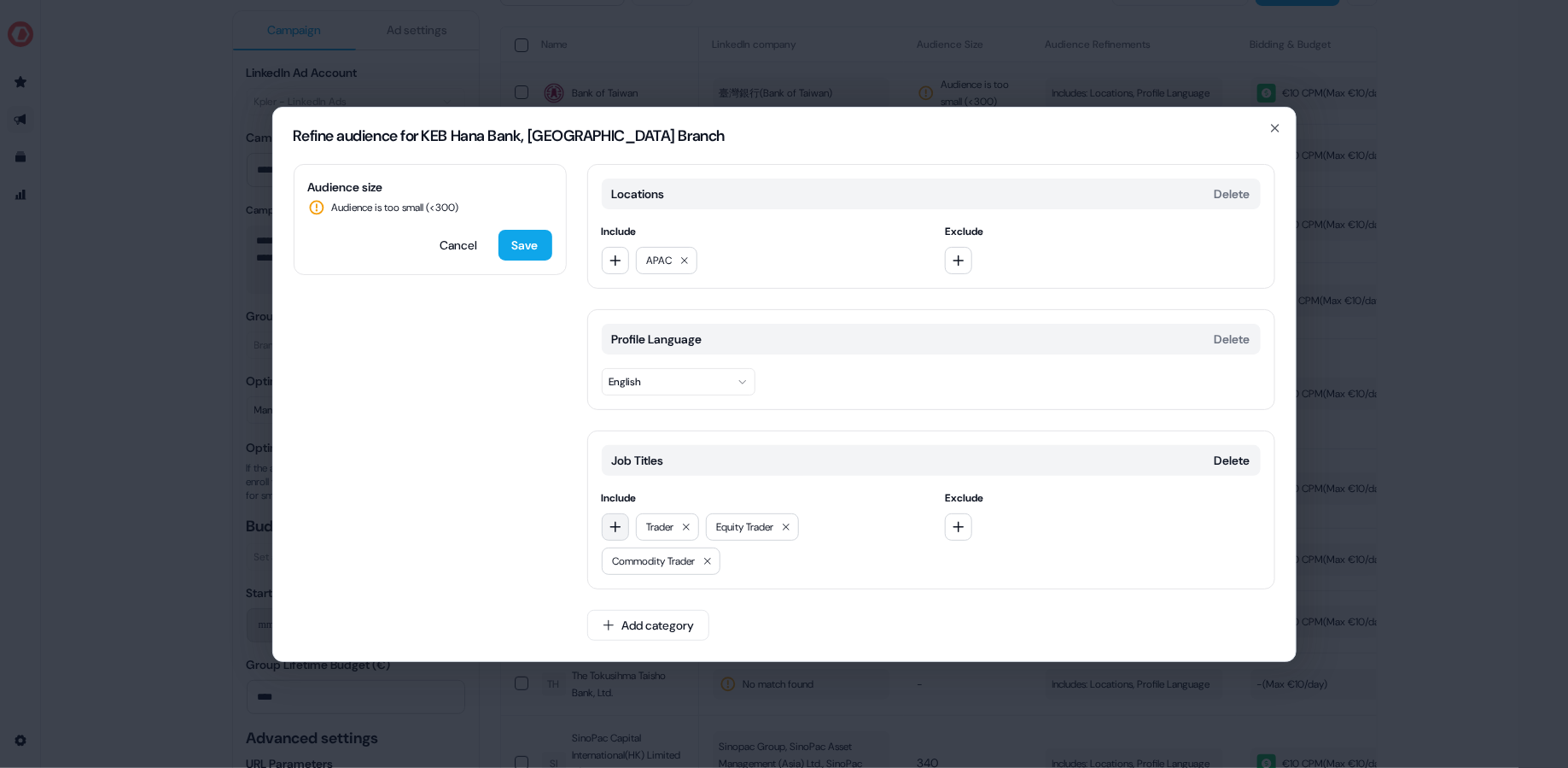
click at [606, 513] on button "button" at bounding box center [615, 527] width 27 height 27
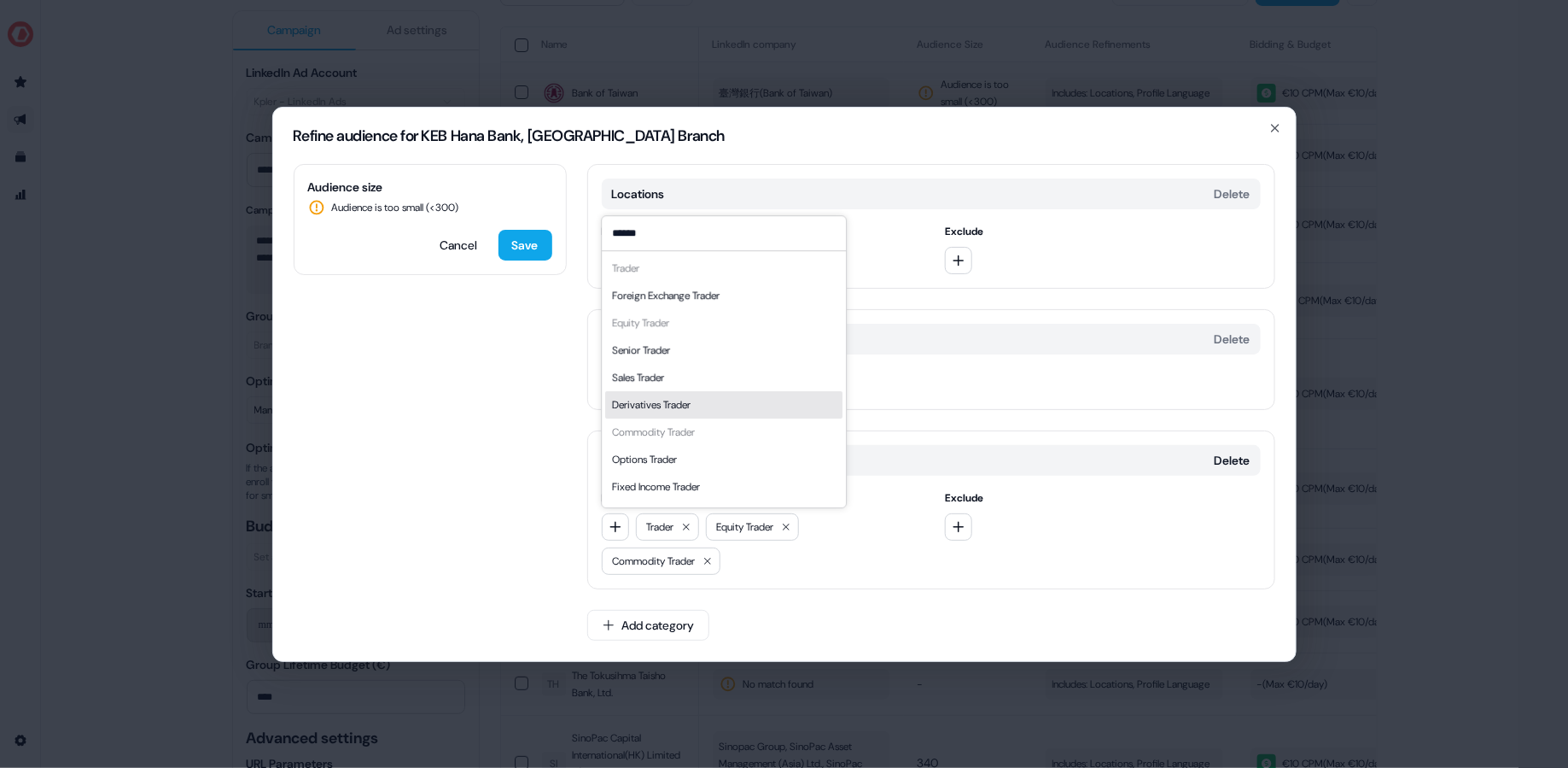
type input "******"
click at [670, 400] on div "Derivatives Trader" at bounding box center [651, 404] width 79 height 17
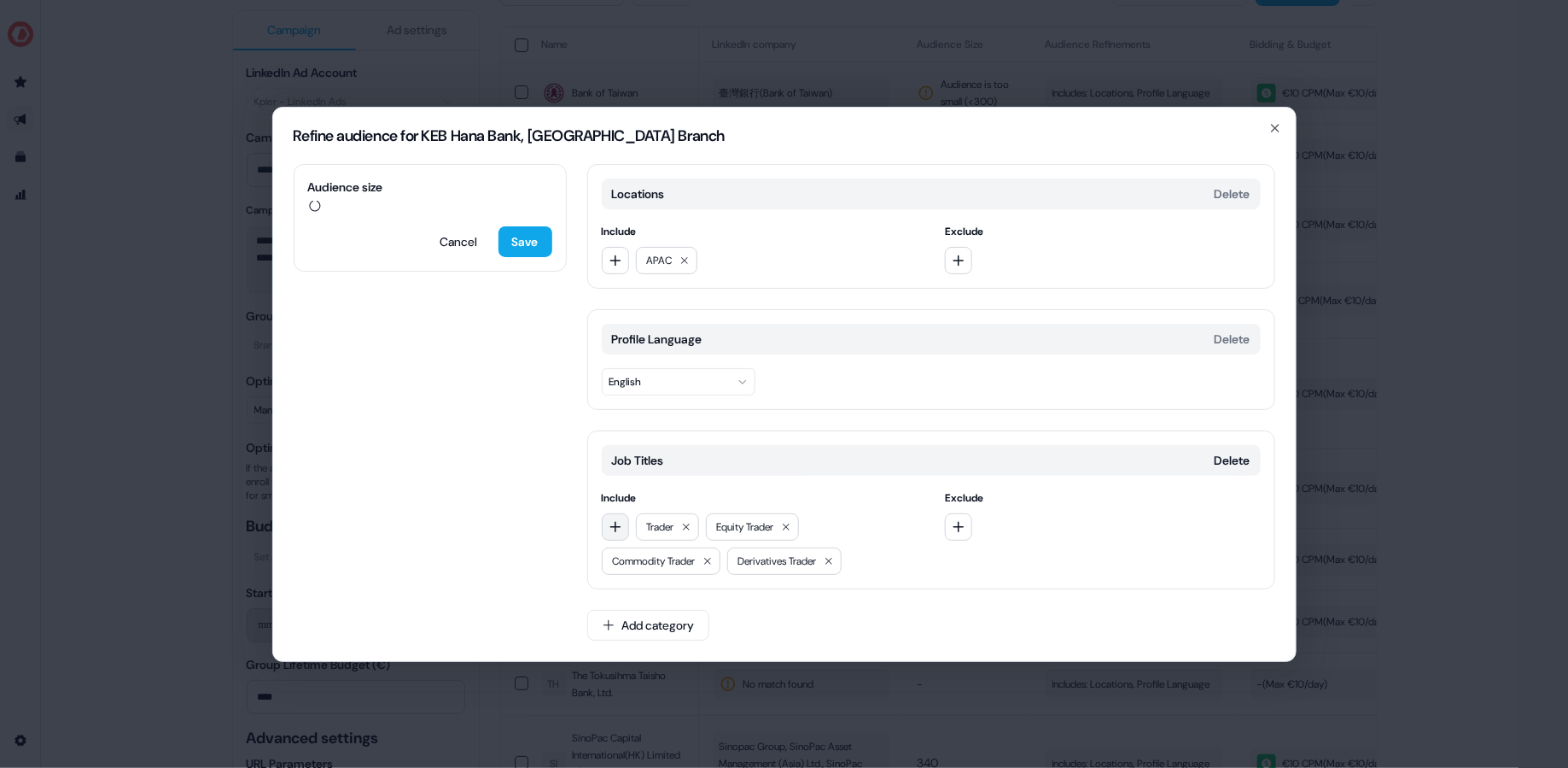
click at [606, 530] on button "button" at bounding box center [615, 527] width 27 height 27
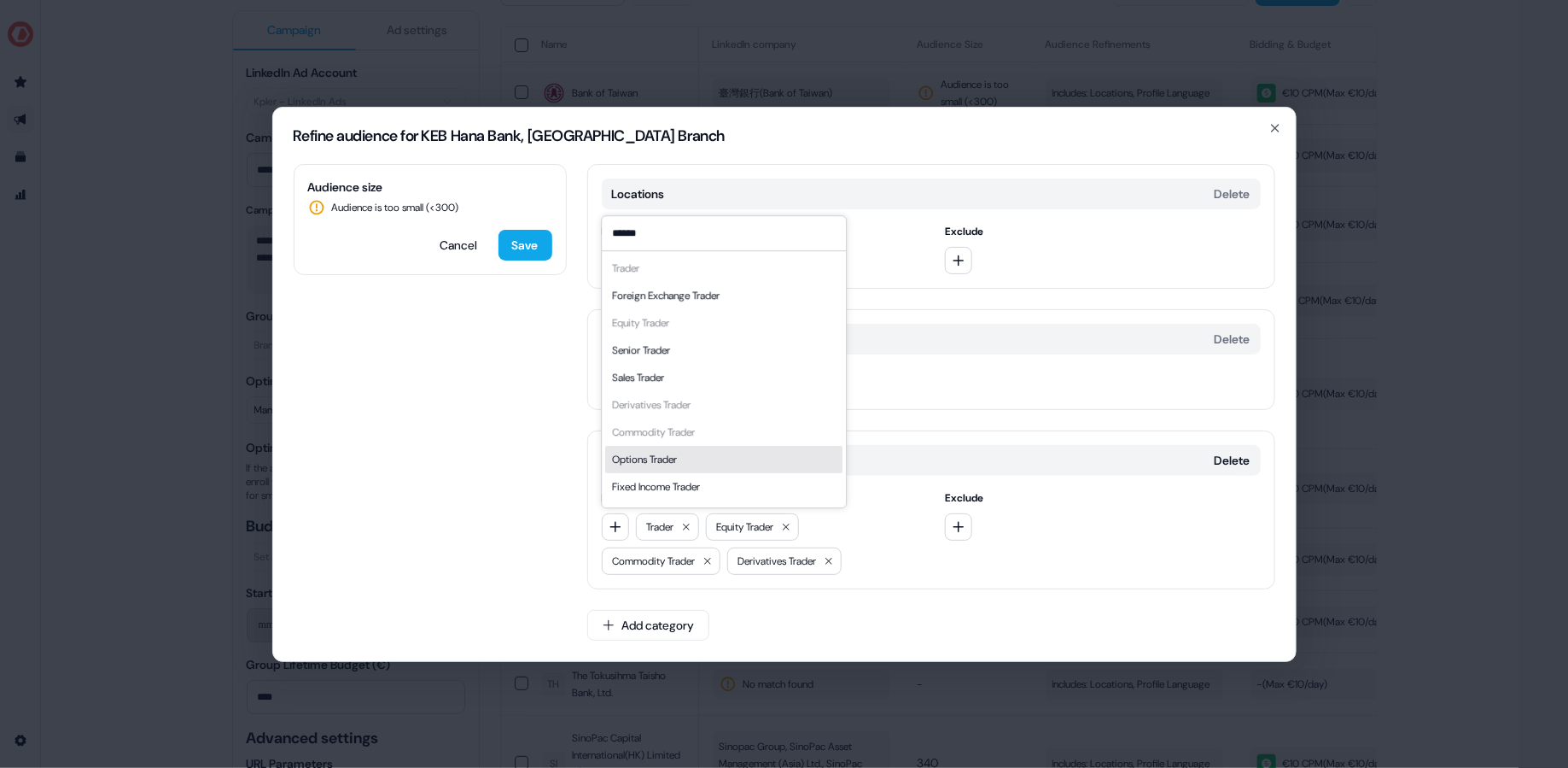
type input "******"
click at [677, 460] on div "Options Trader" at bounding box center [644, 459] width 65 height 17
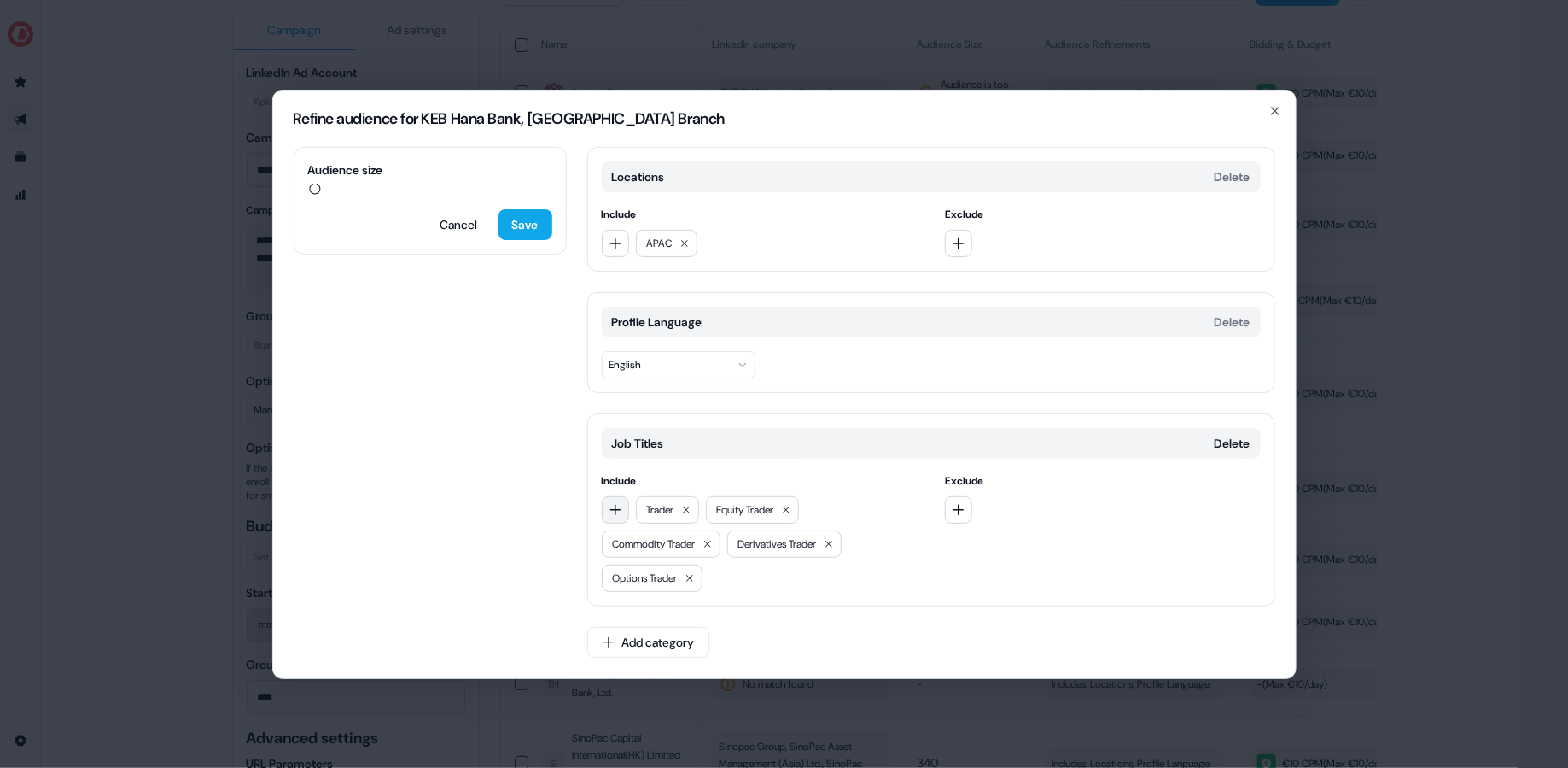
click at [621, 512] on icon "button" at bounding box center [615, 510] width 14 height 14
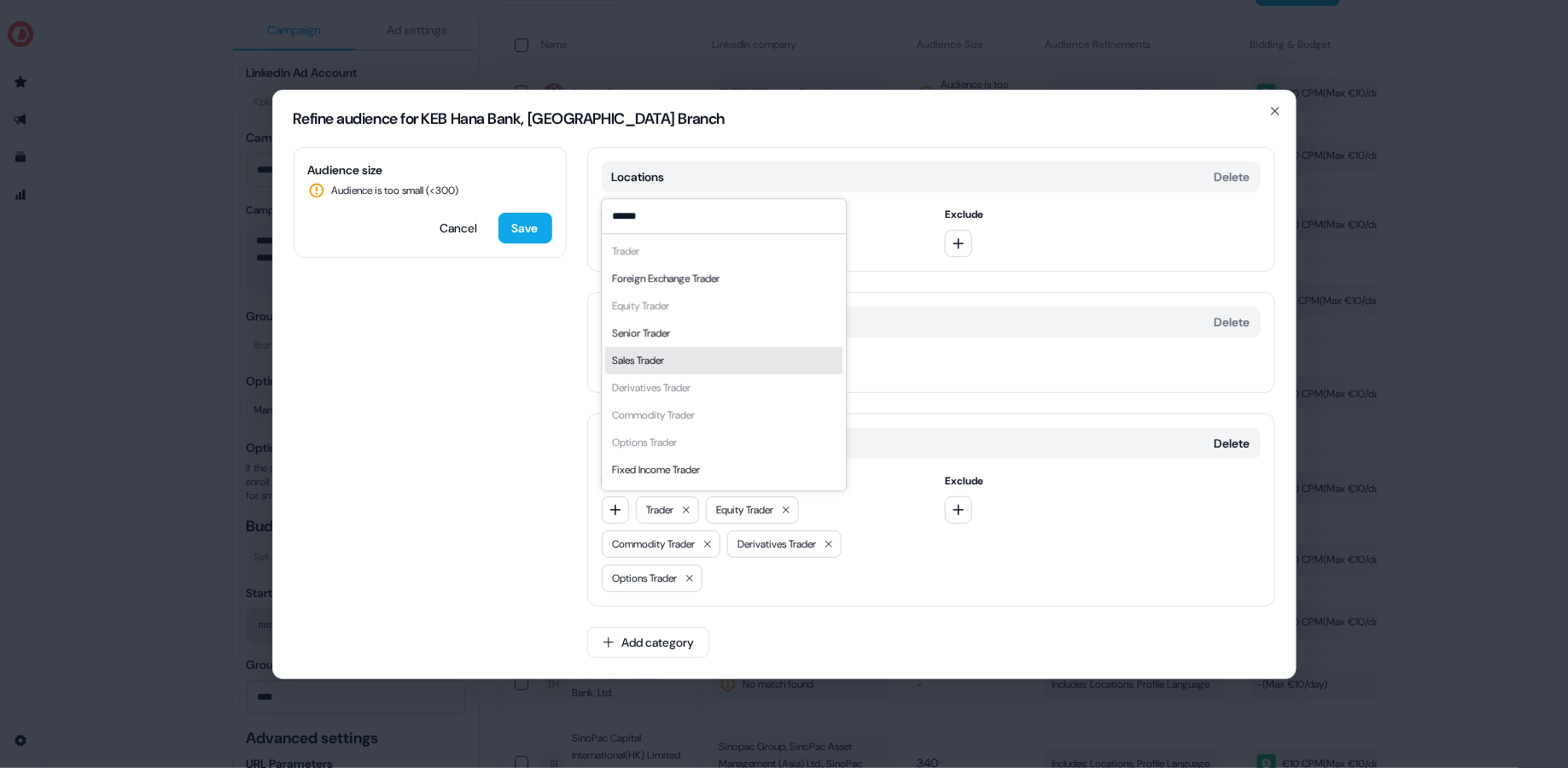
scroll to position [23, 0]
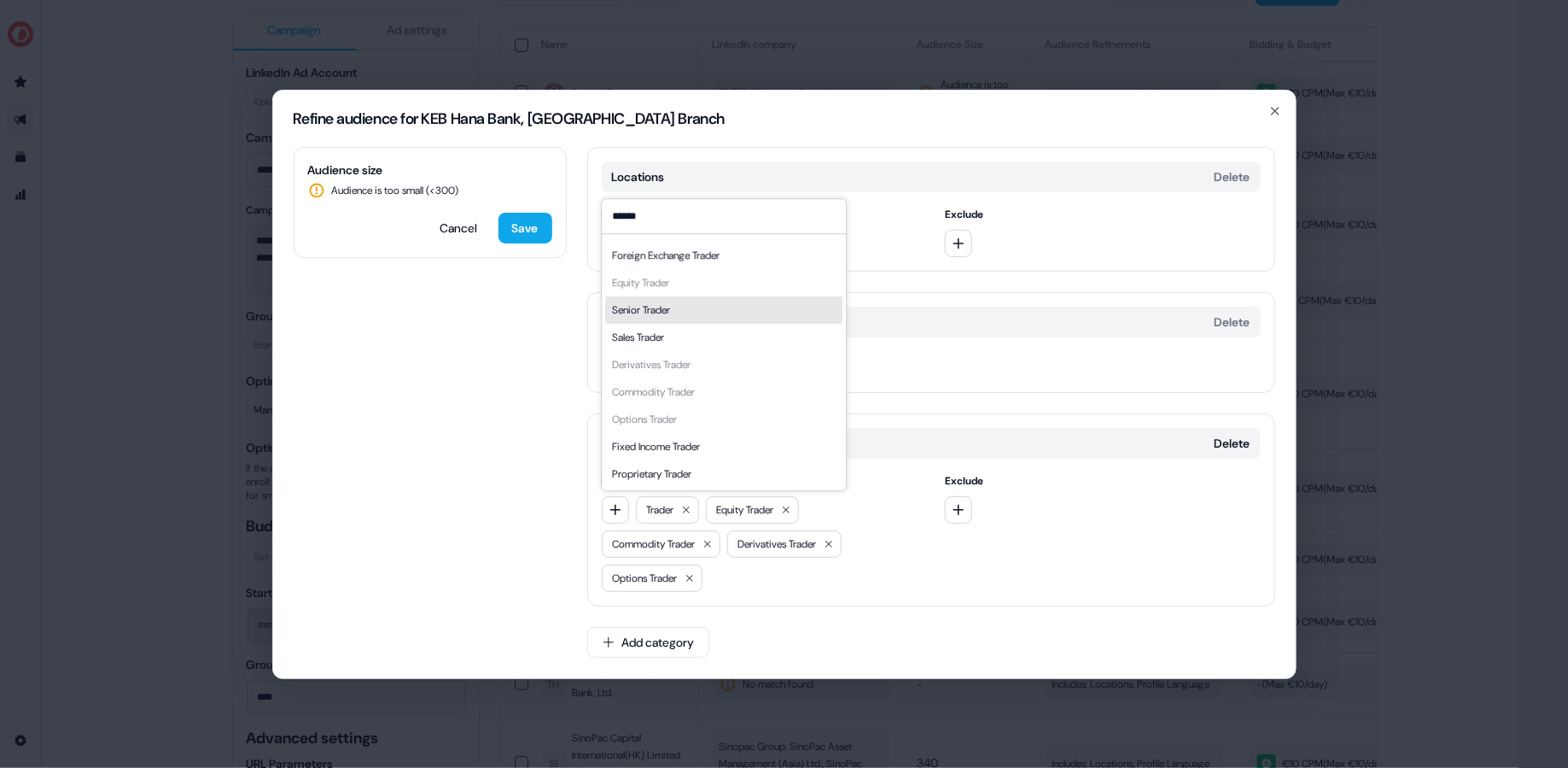
type input "******"
click at [721, 307] on div "Senior Trader" at bounding box center [724, 310] width 237 height 27
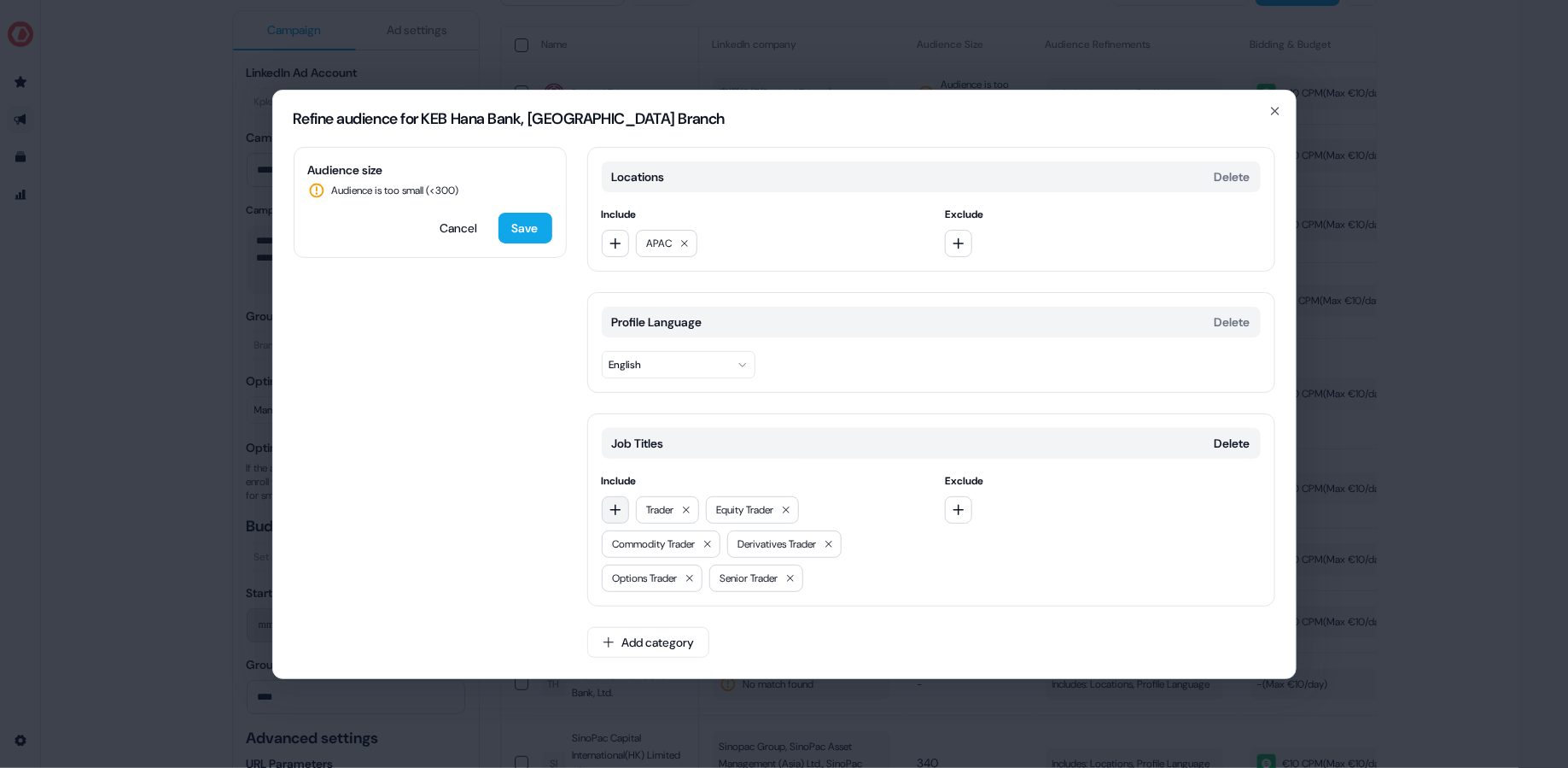
click at [611, 510] on icon "button" at bounding box center [615, 510] width 14 height 14
type input "******"
click at [715, 445] on div "Fixed Income Trader" at bounding box center [724, 446] width 237 height 27
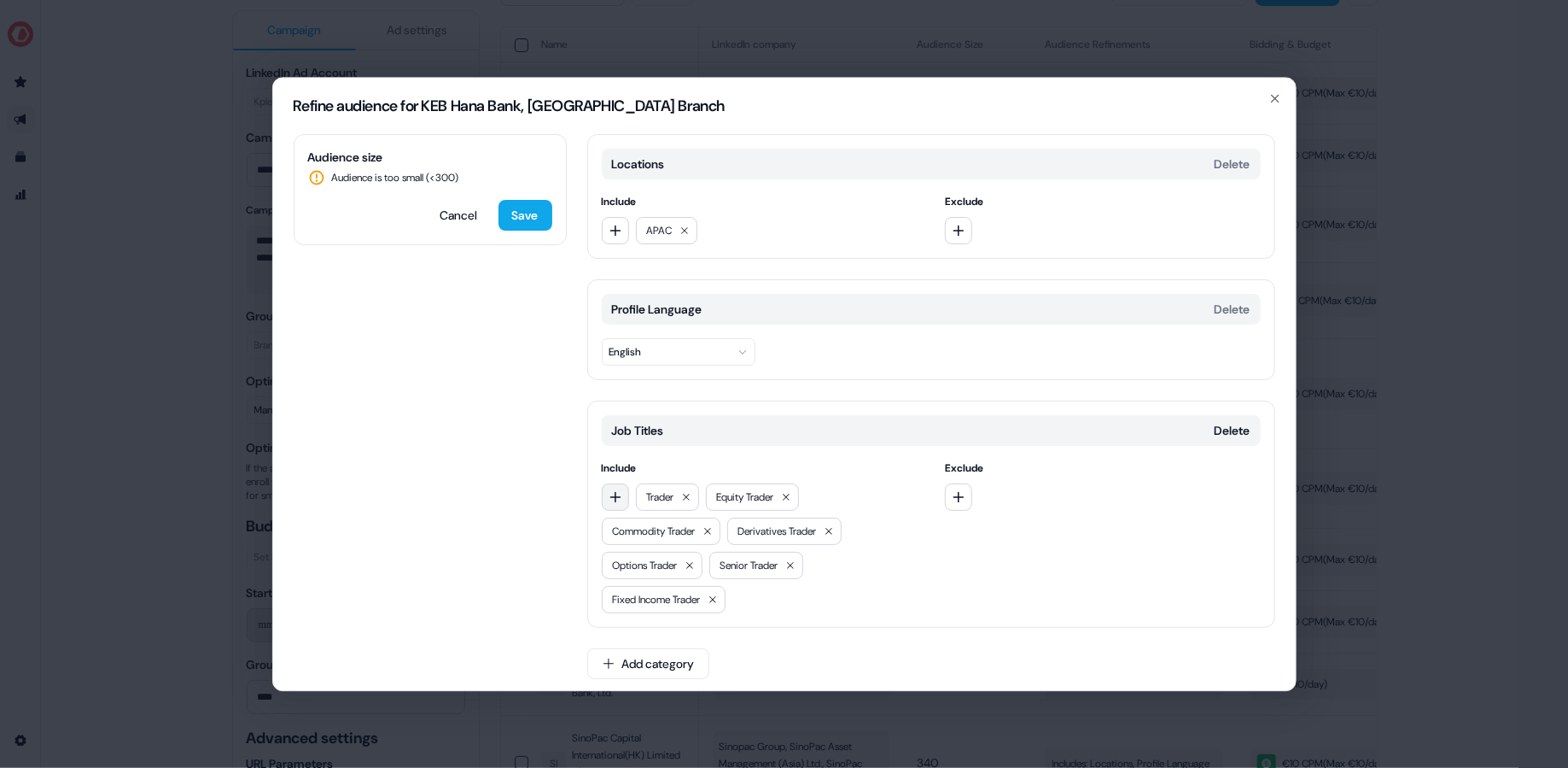
click at [605, 498] on button "button" at bounding box center [615, 497] width 27 height 27
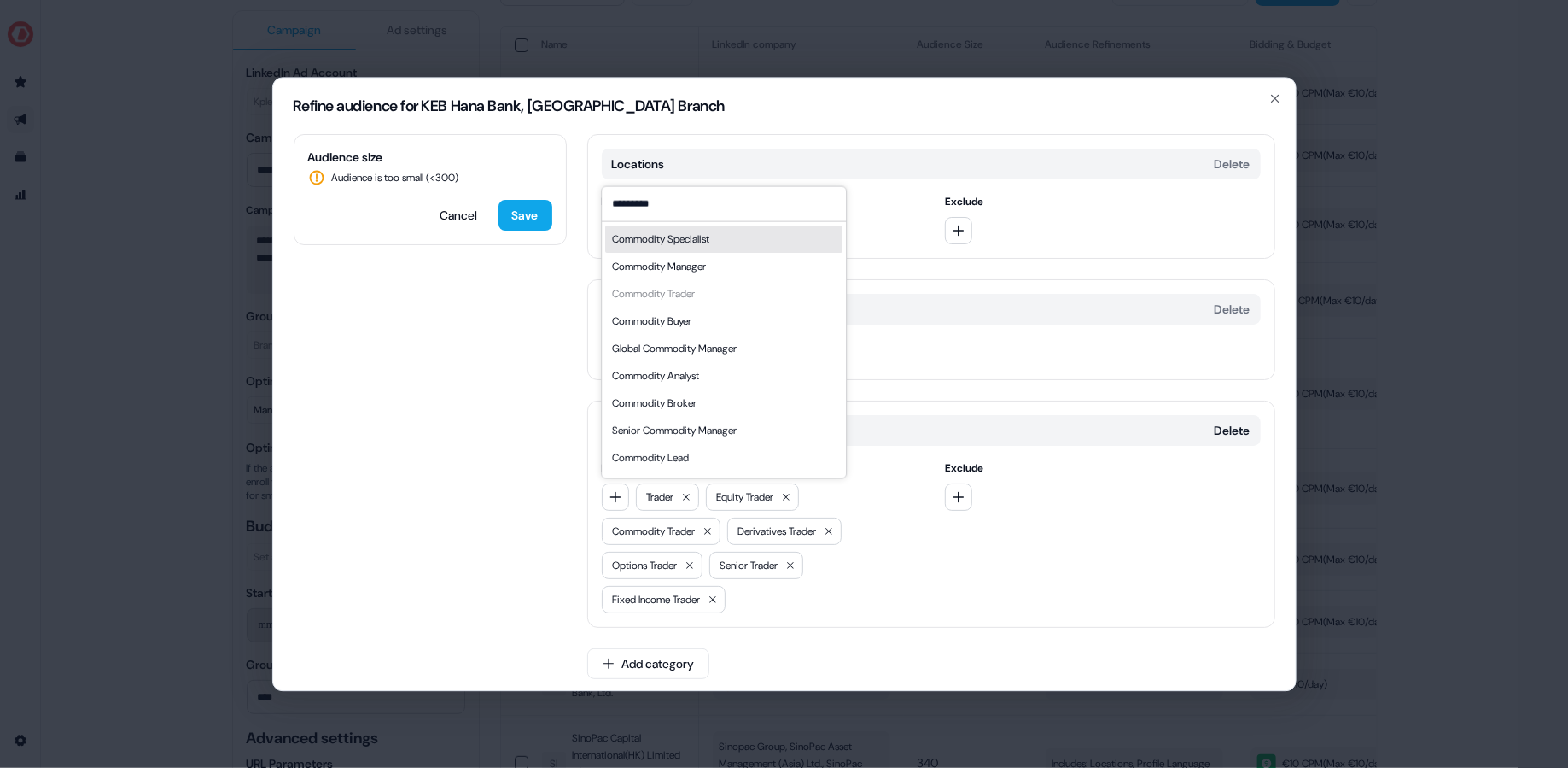
type input "*********"
click at [726, 258] on div "Commodity Manager" at bounding box center [724, 266] width 237 height 27
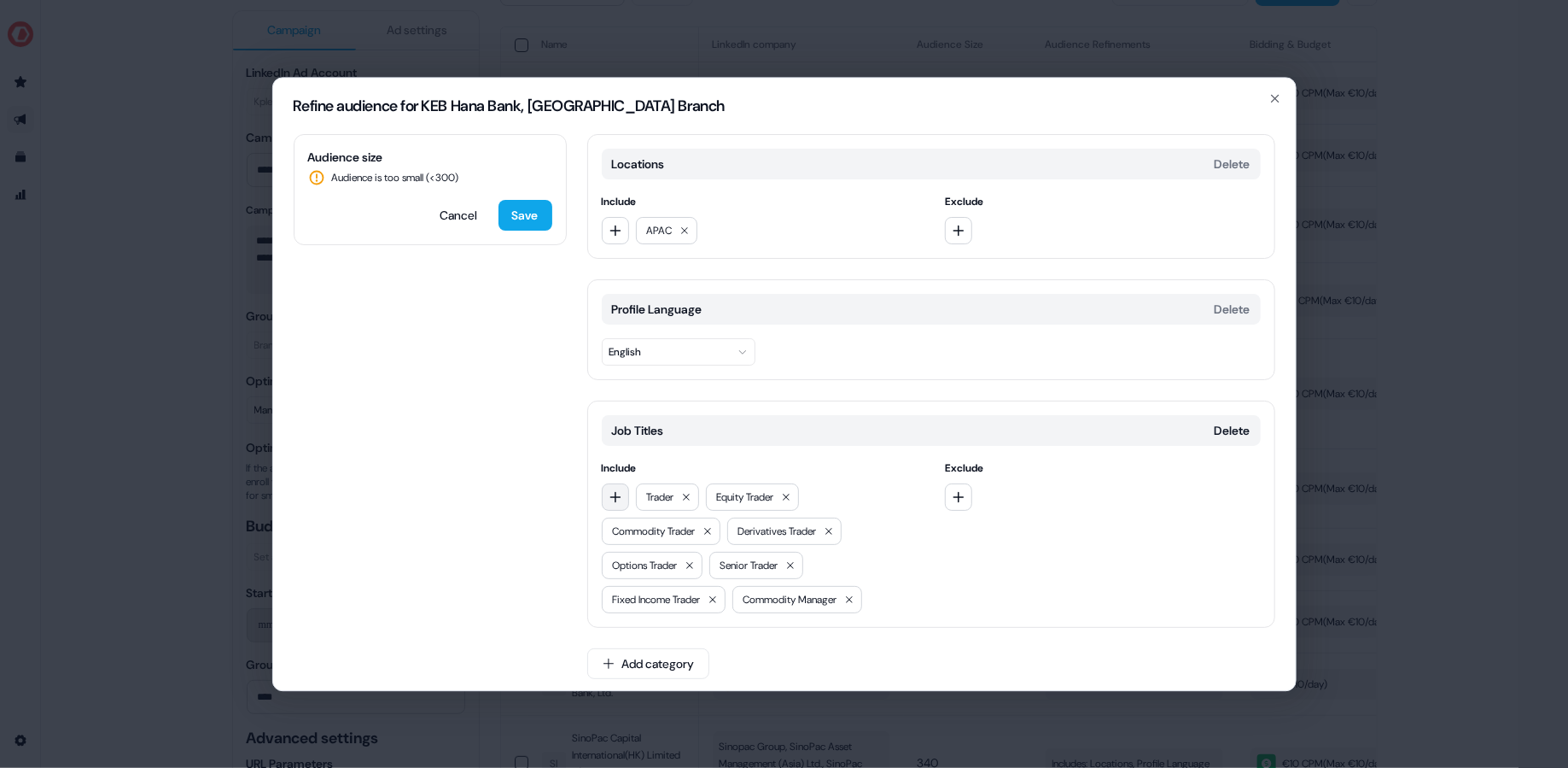
click at [624, 494] on button "button" at bounding box center [615, 497] width 27 height 27
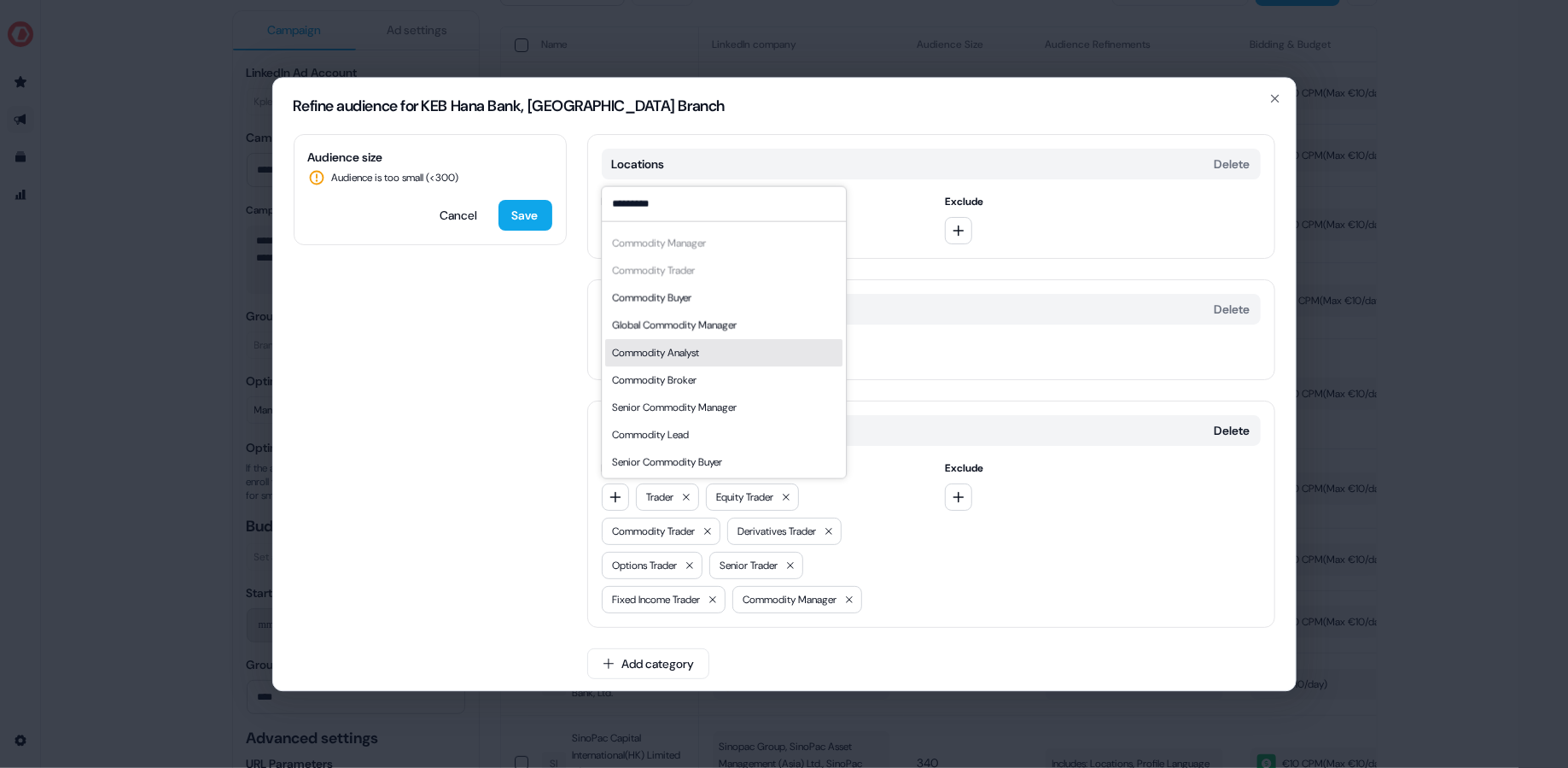
type input "*********"
click at [666, 347] on div "Commodity Analyst" at bounding box center [655, 352] width 87 height 17
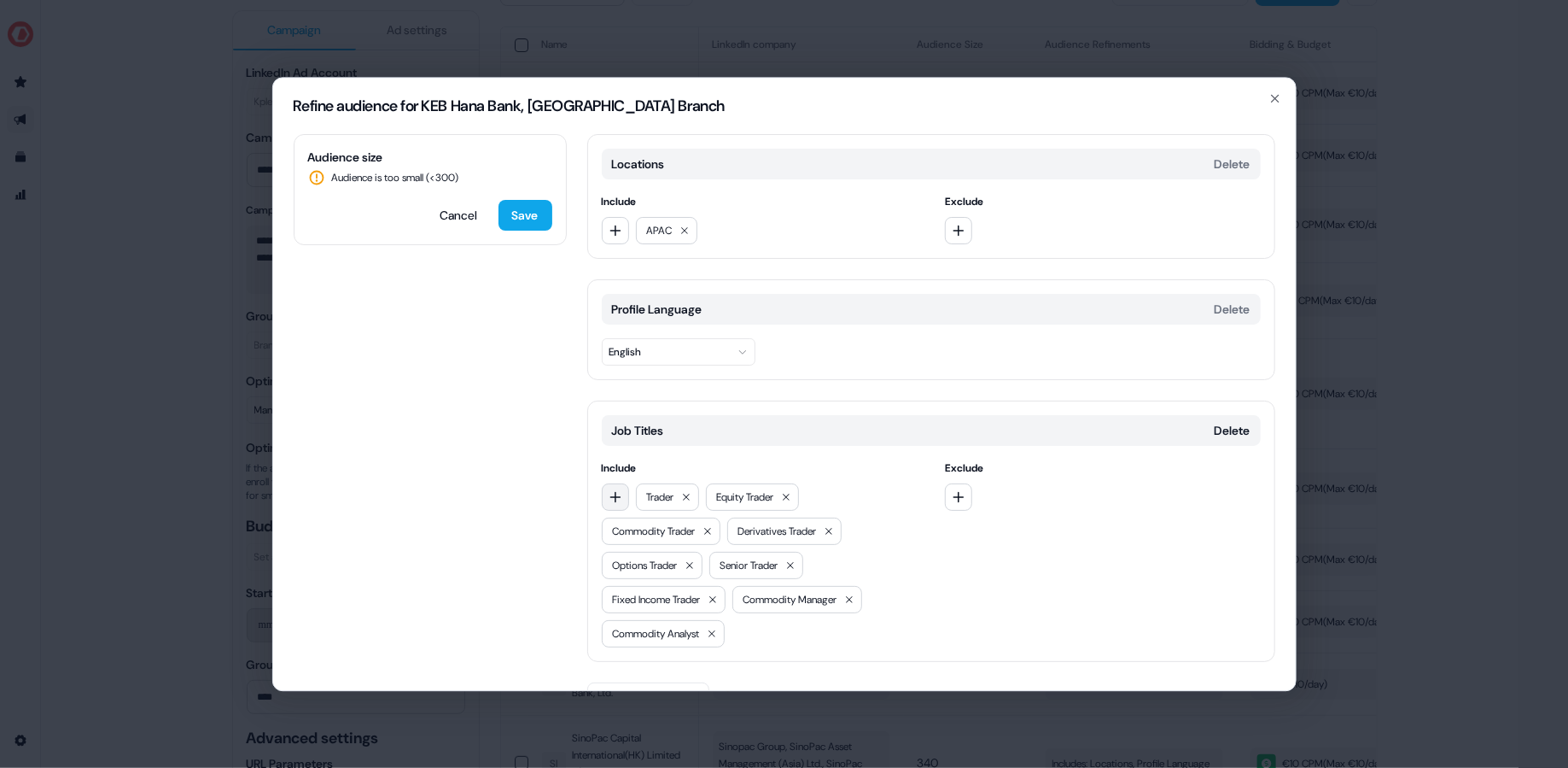
click at [618, 494] on icon "button" at bounding box center [615, 497] width 11 height 11
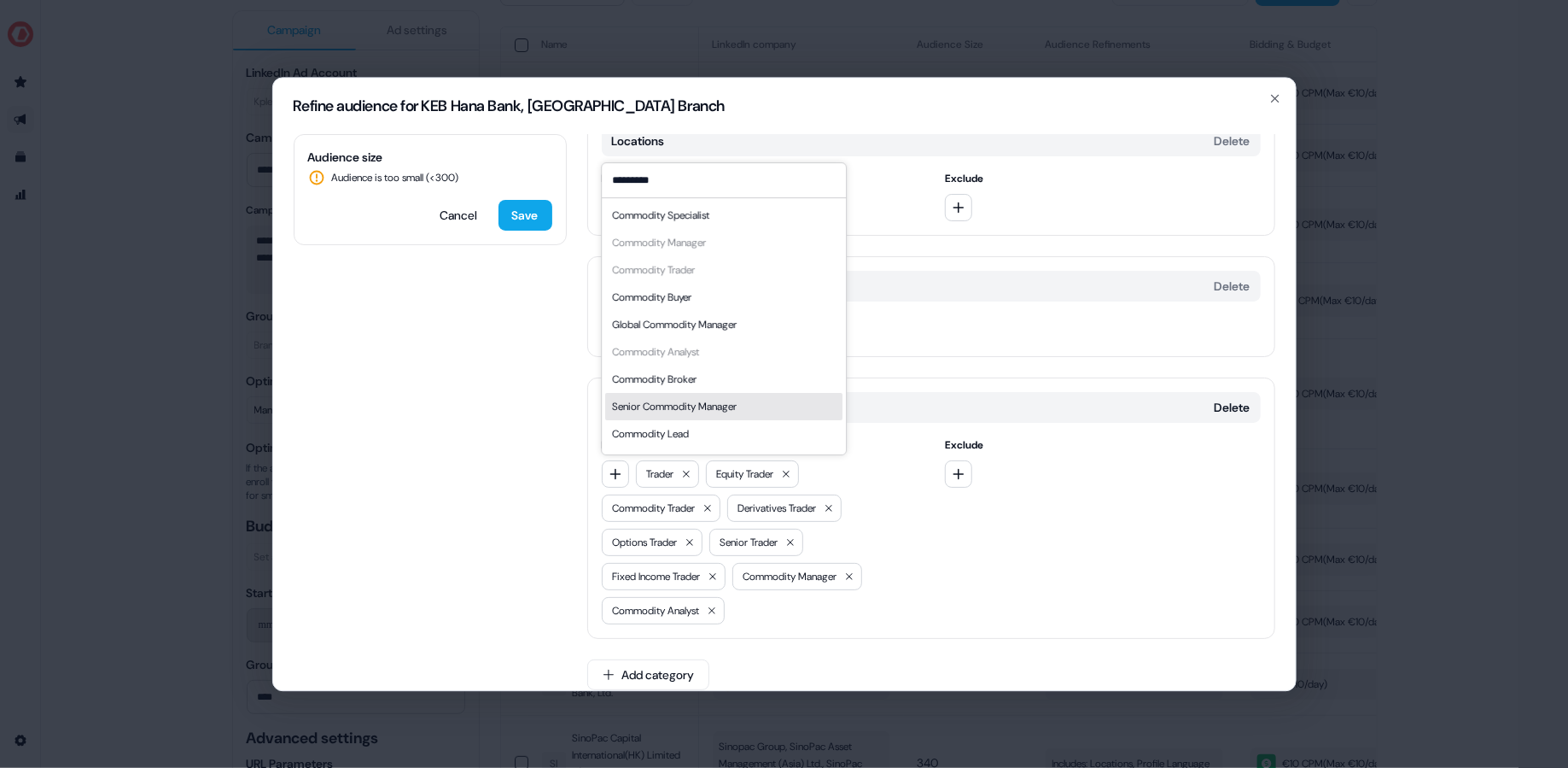
type input "*********"
click at [707, 413] on div "Senior Commodity Manager" at bounding box center [673, 406] width 124 height 17
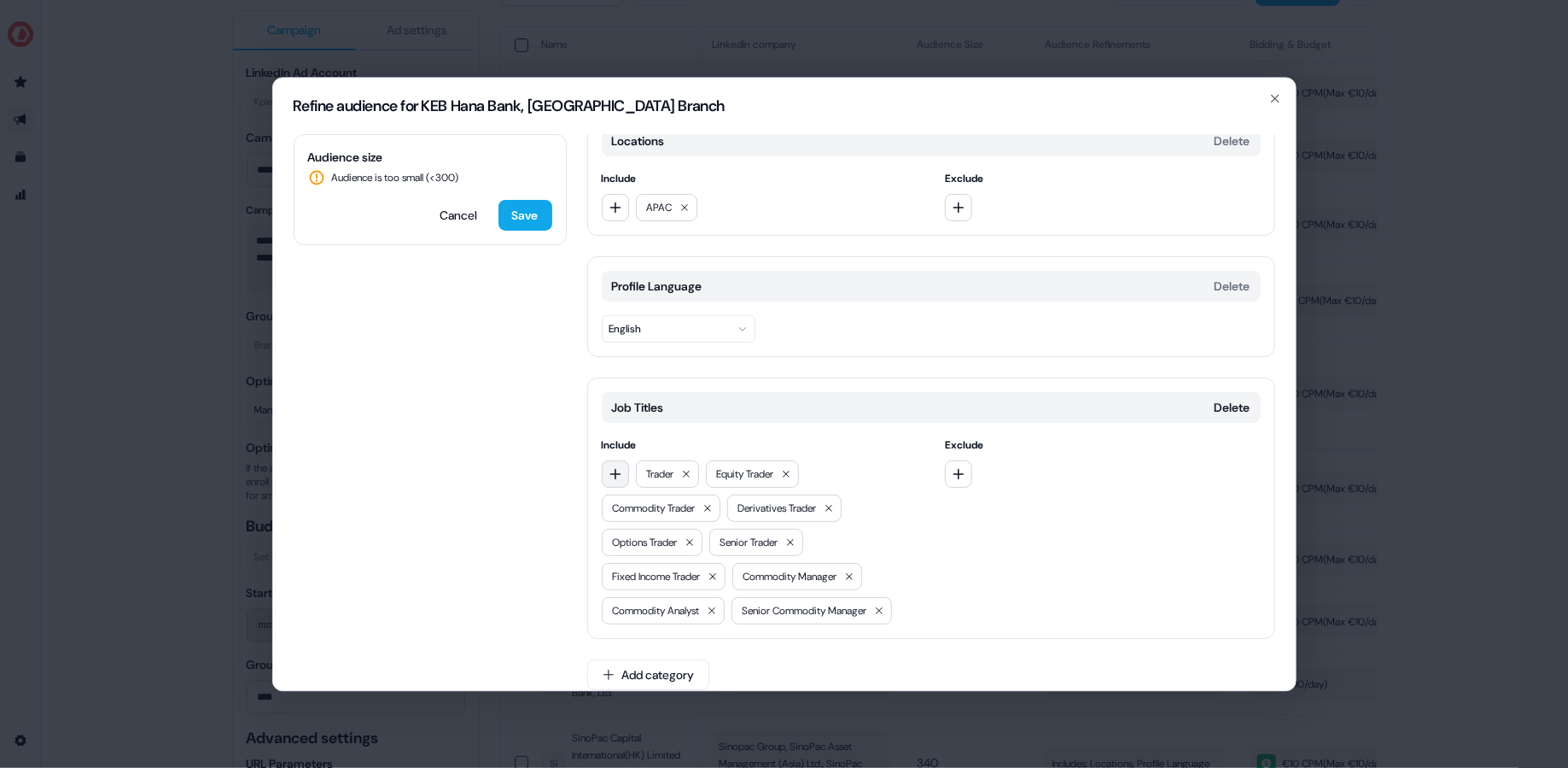
click at [614, 471] on icon "button" at bounding box center [615, 474] width 11 height 11
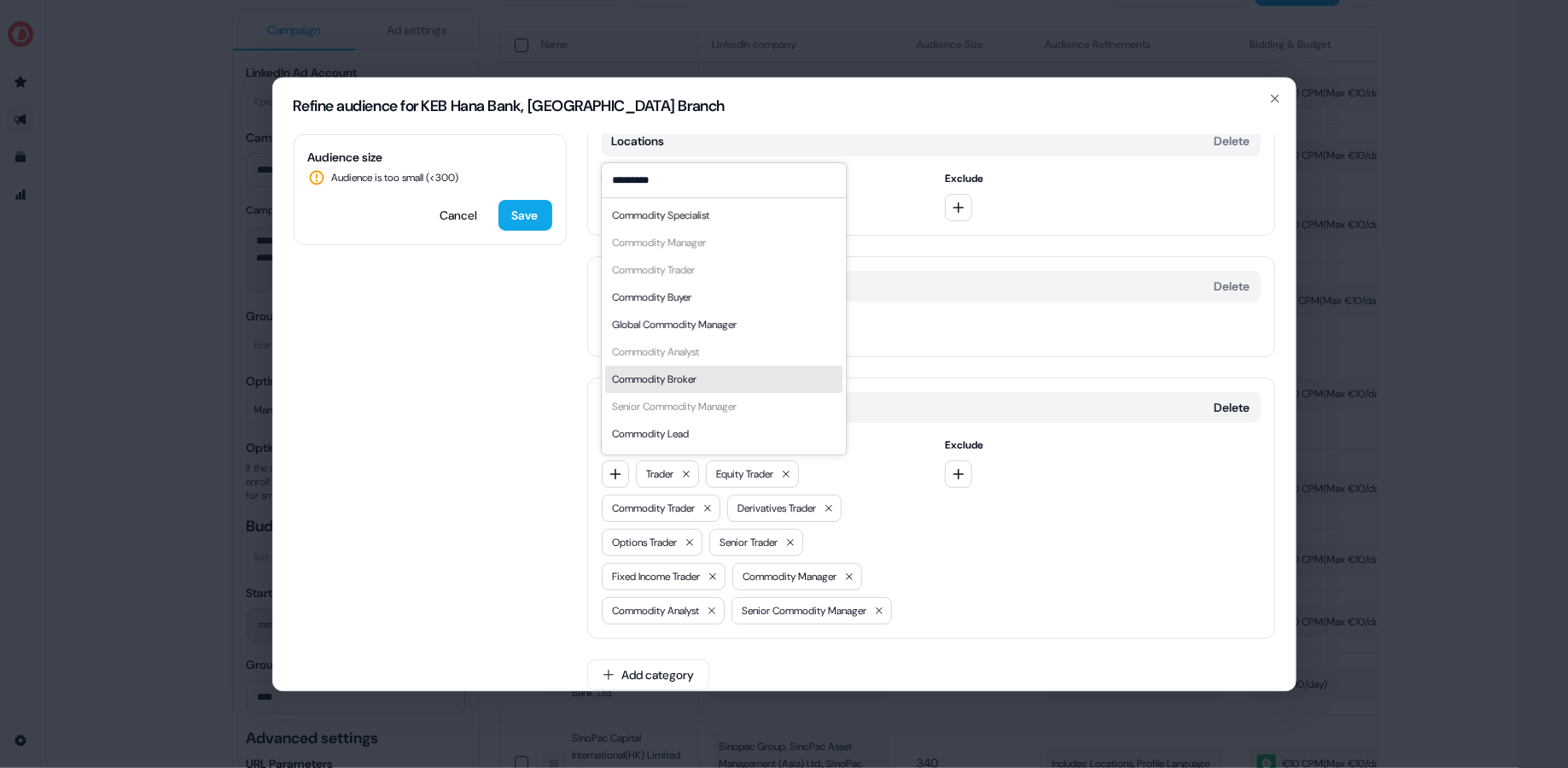
type input "*********"
click at [696, 377] on div "Commodity Broker" at bounding box center [653, 379] width 84 height 17
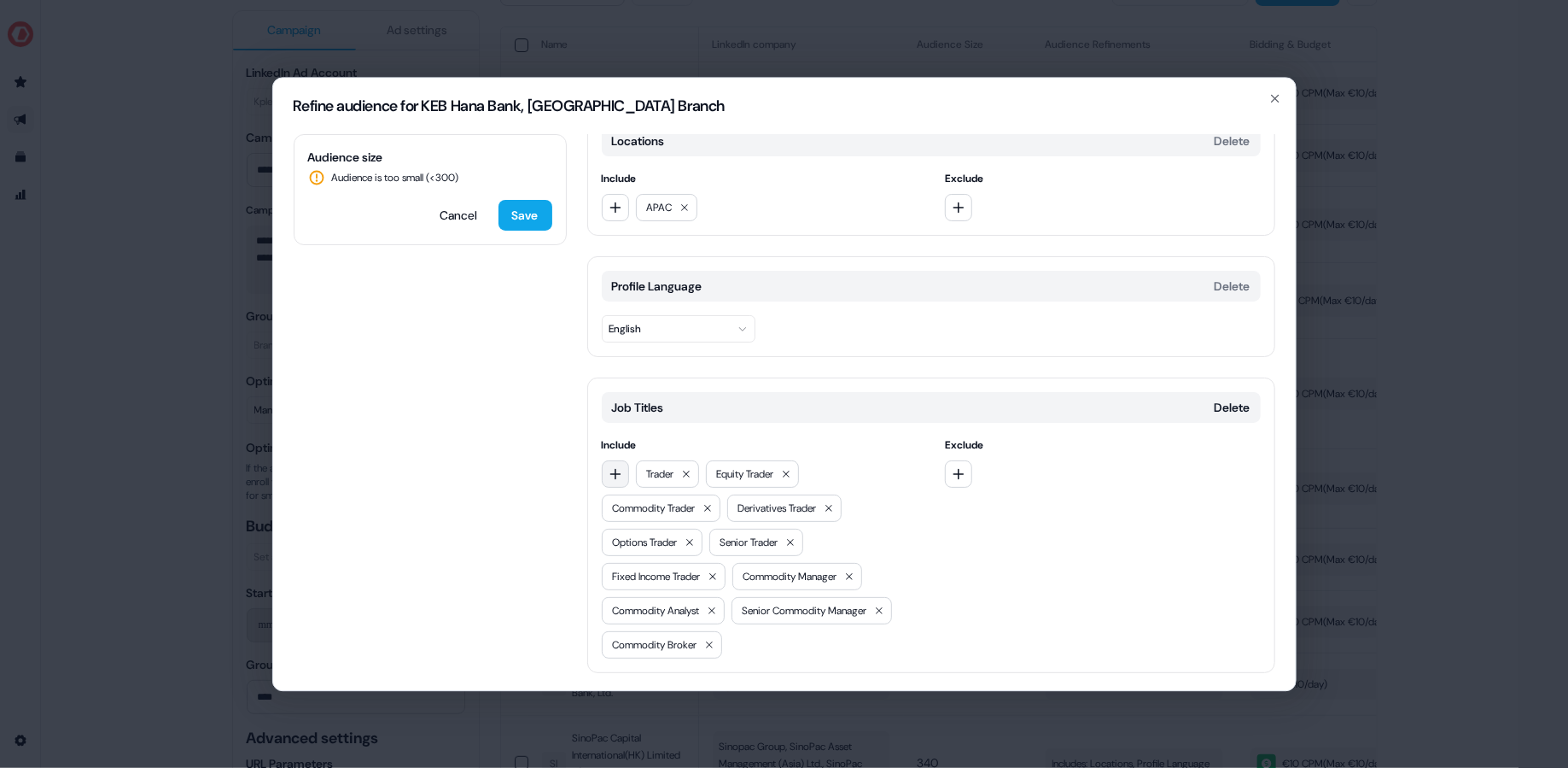
click at [621, 470] on icon "button" at bounding box center [615, 473] width 14 height 14
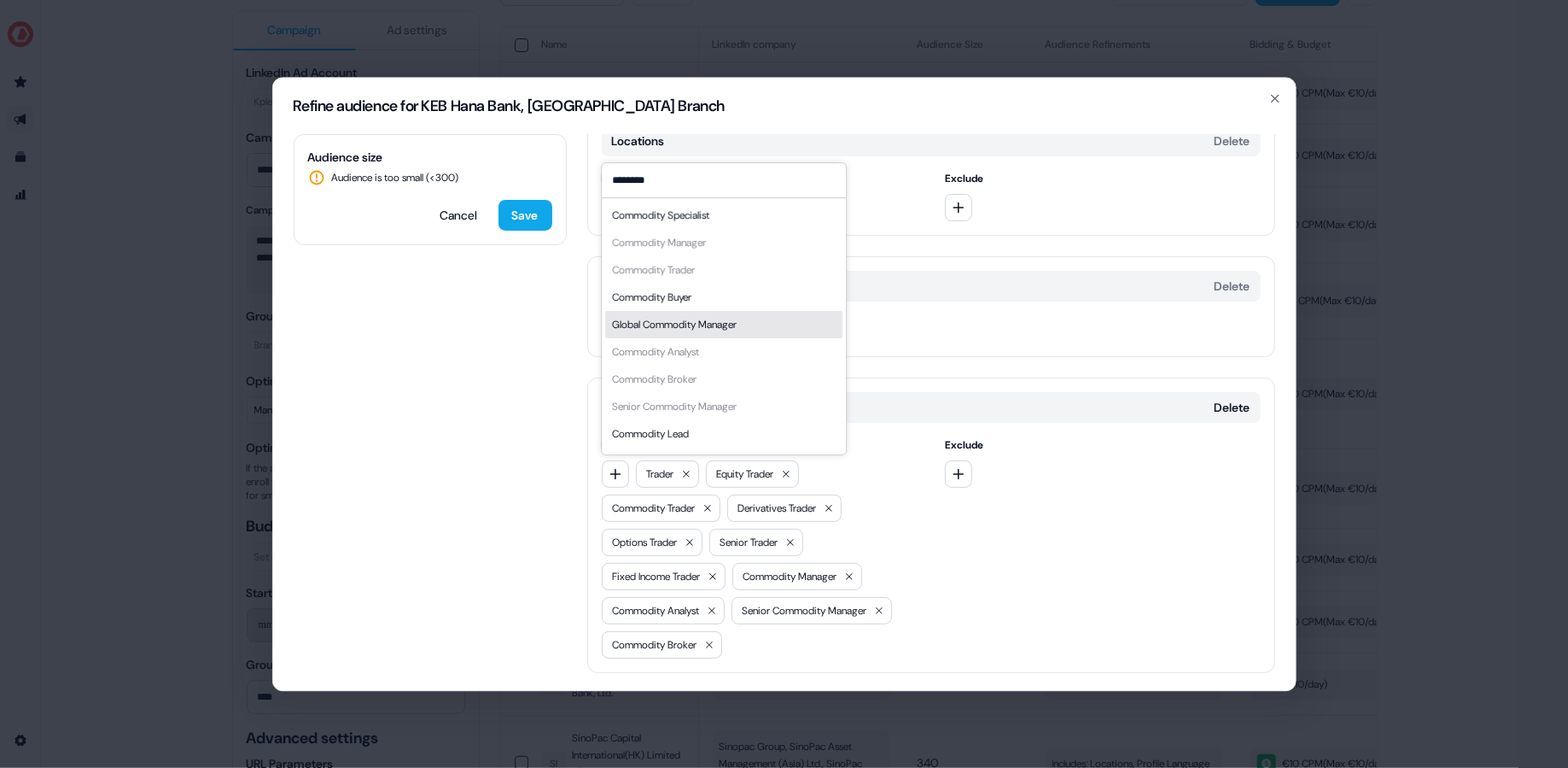
type input "********"
click at [737, 331] on div "Global Commodity Manager" at bounding box center [673, 324] width 124 height 17
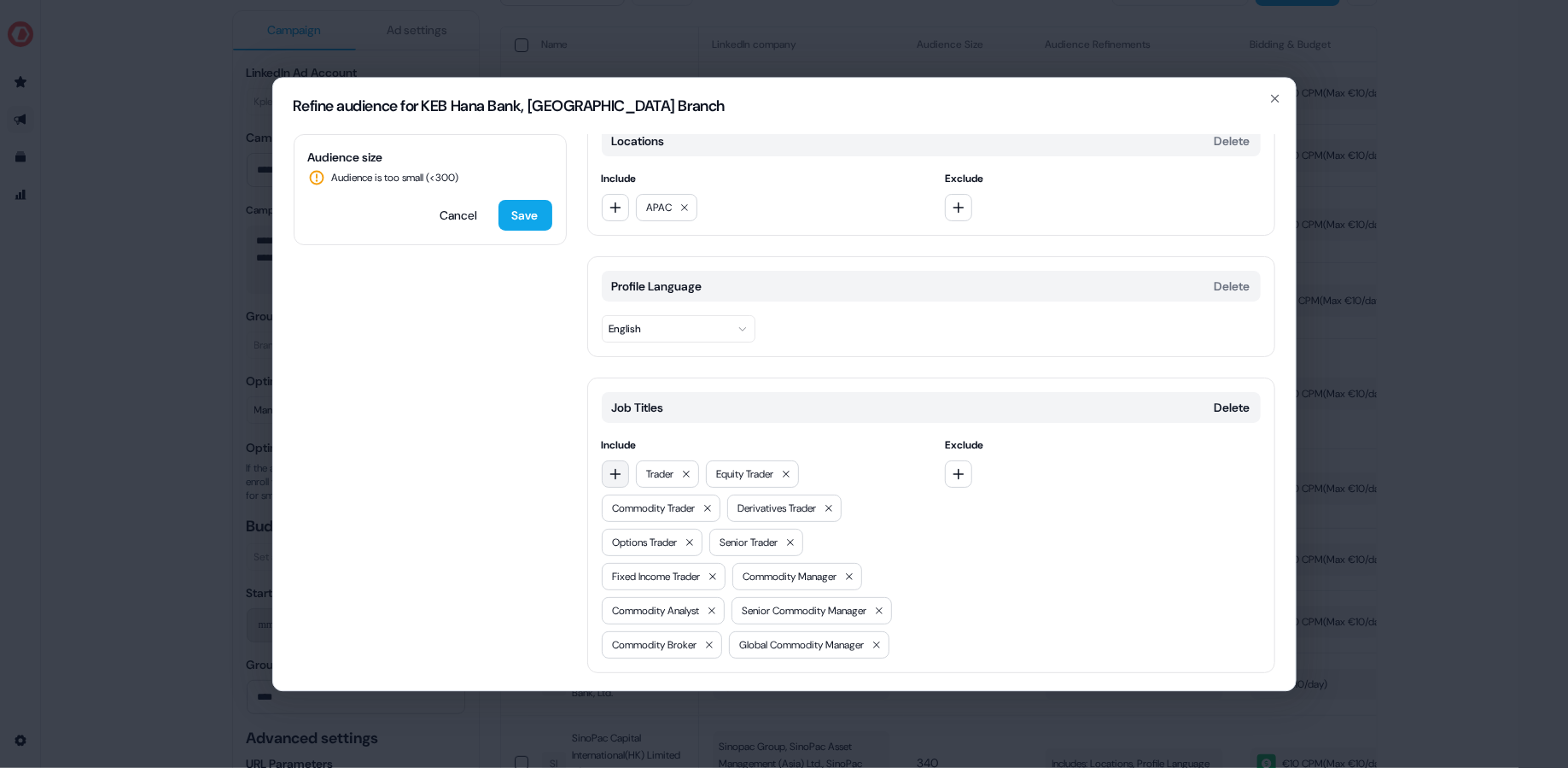
click at [612, 471] on icon "button" at bounding box center [615, 474] width 11 height 11
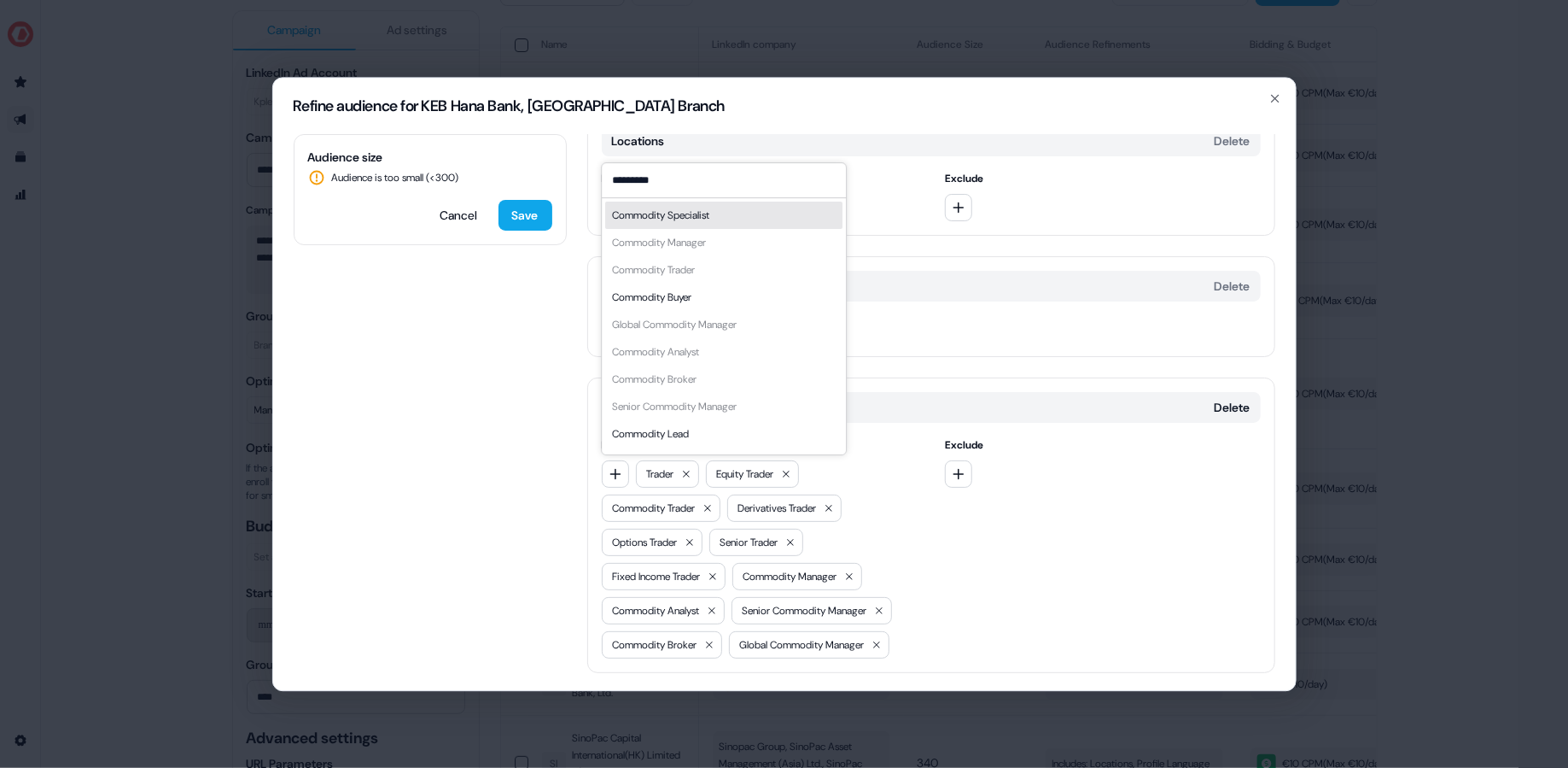
type input "*********"
click at [707, 217] on div "Commodity Specialist" at bounding box center [660, 215] width 97 height 17
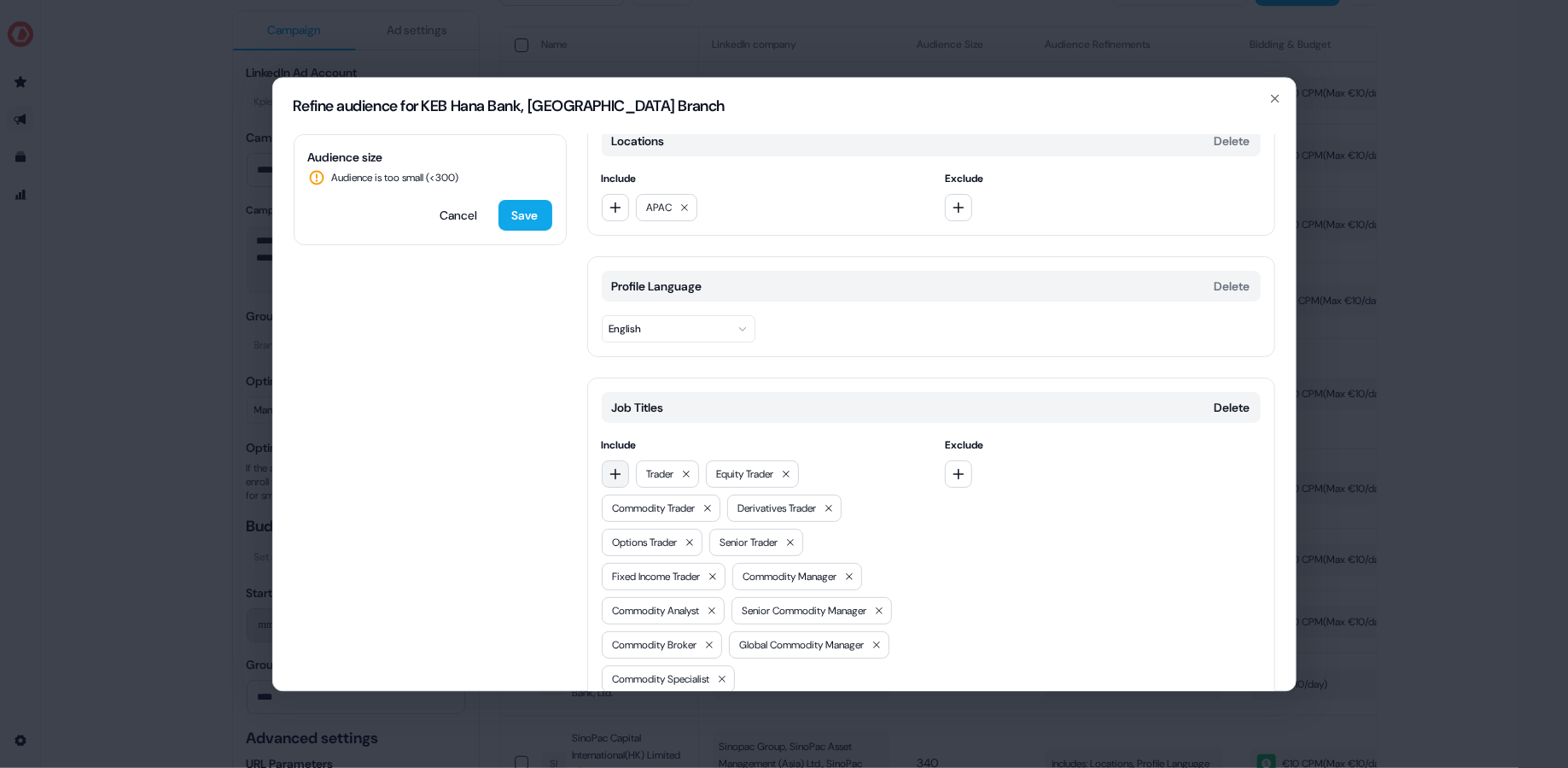
click at [618, 478] on button "button" at bounding box center [615, 474] width 27 height 27
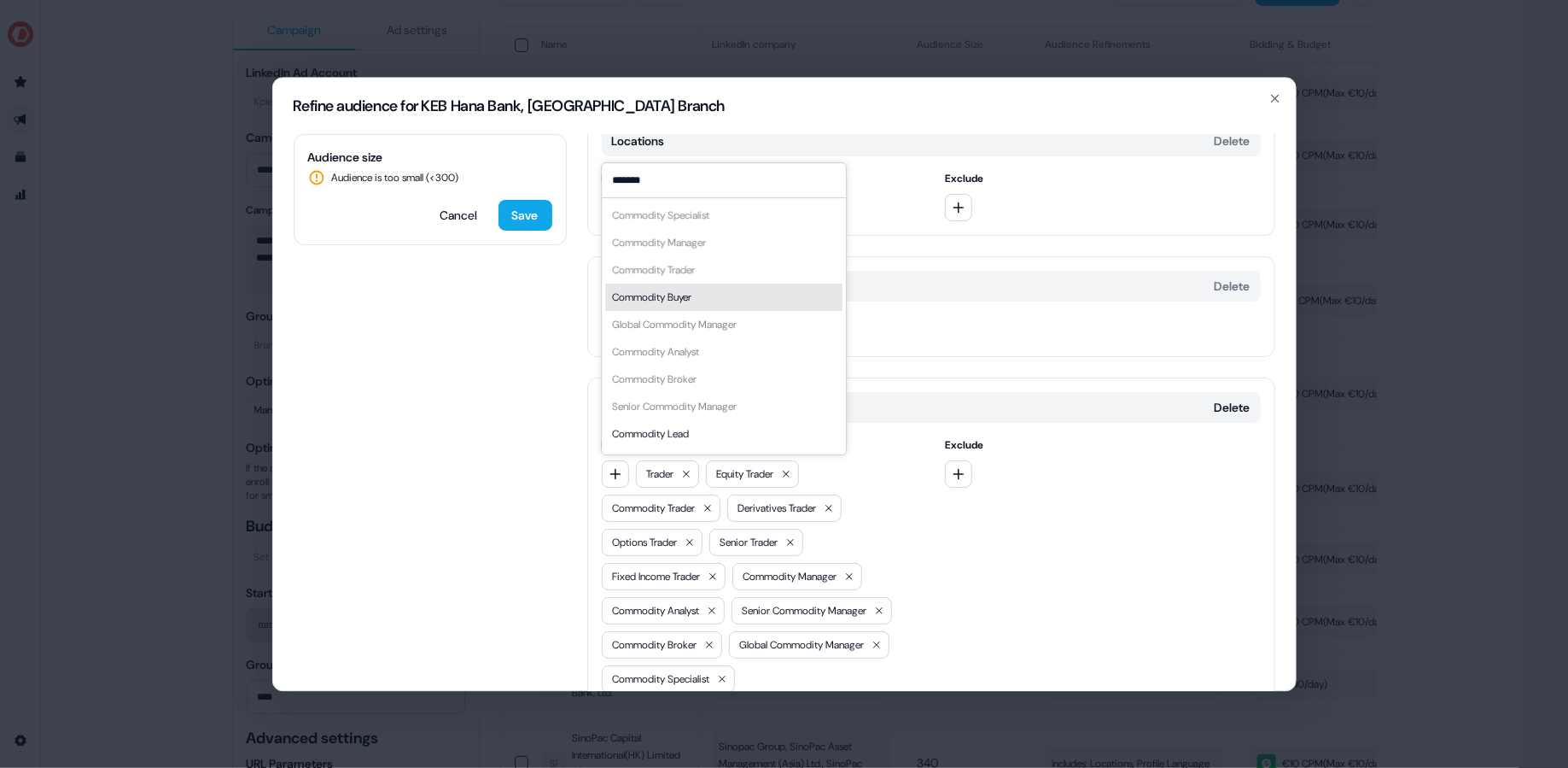
type input "*******"
click at [727, 292] on div "Commodity Buyer" at bounding box center [724, 297] width 237 height 27
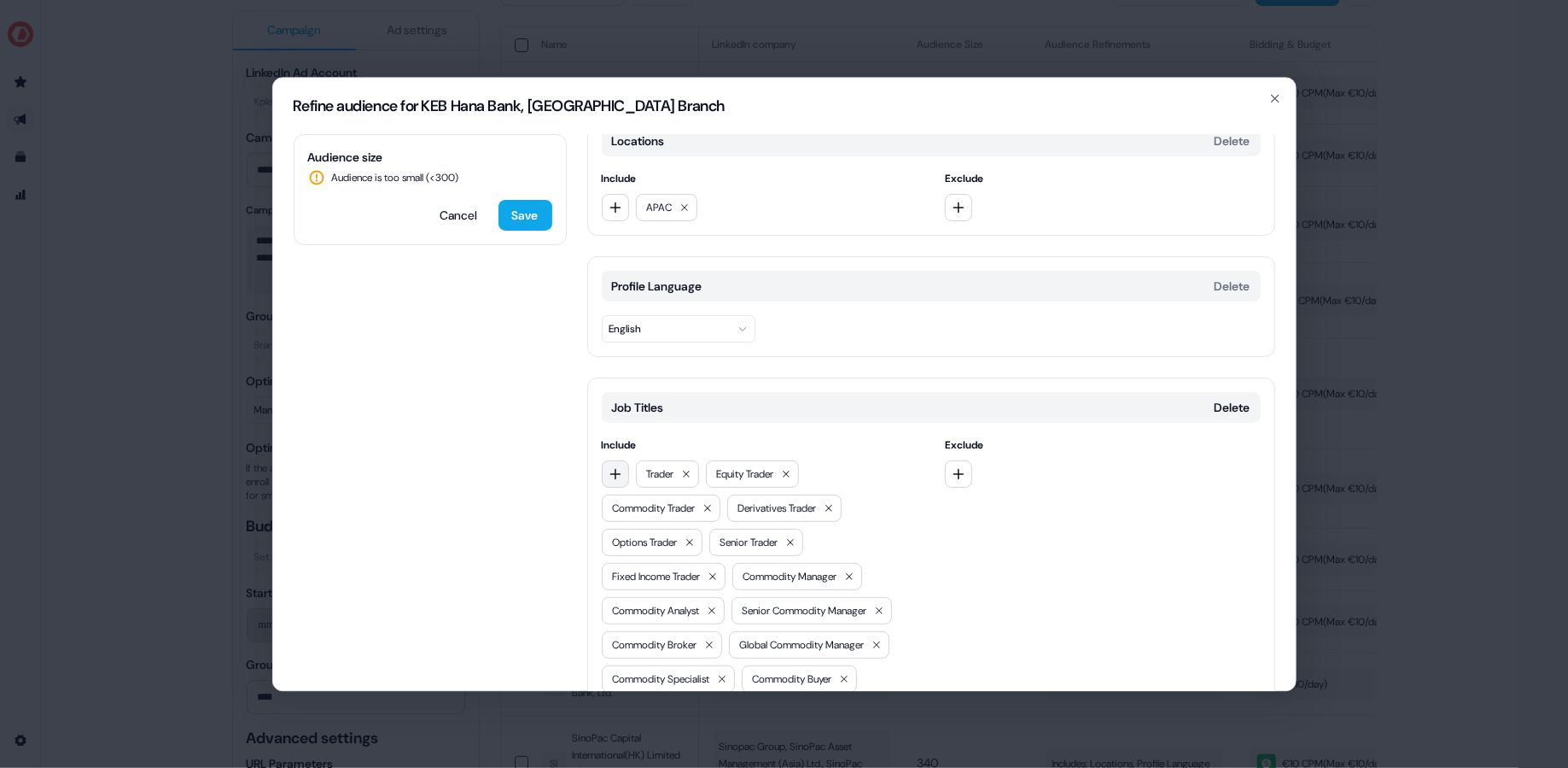
click at [615, 469] on icon "button" at bounding box center [615, 473] width 14 height 14
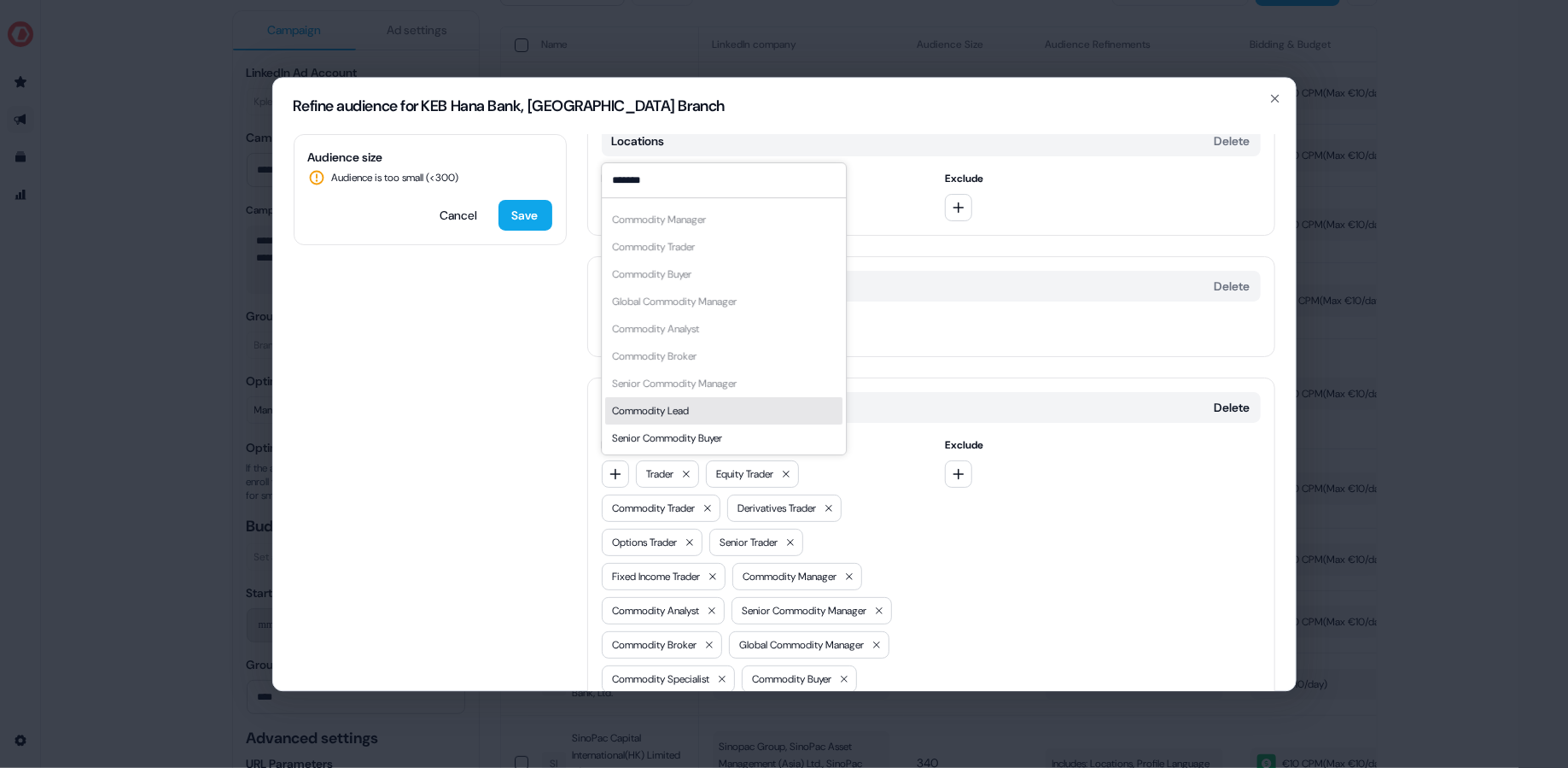
type input "*******"
click at [684, 405] on div "Commodity Lead" at bounding box center [650, 411] width 77 height 17
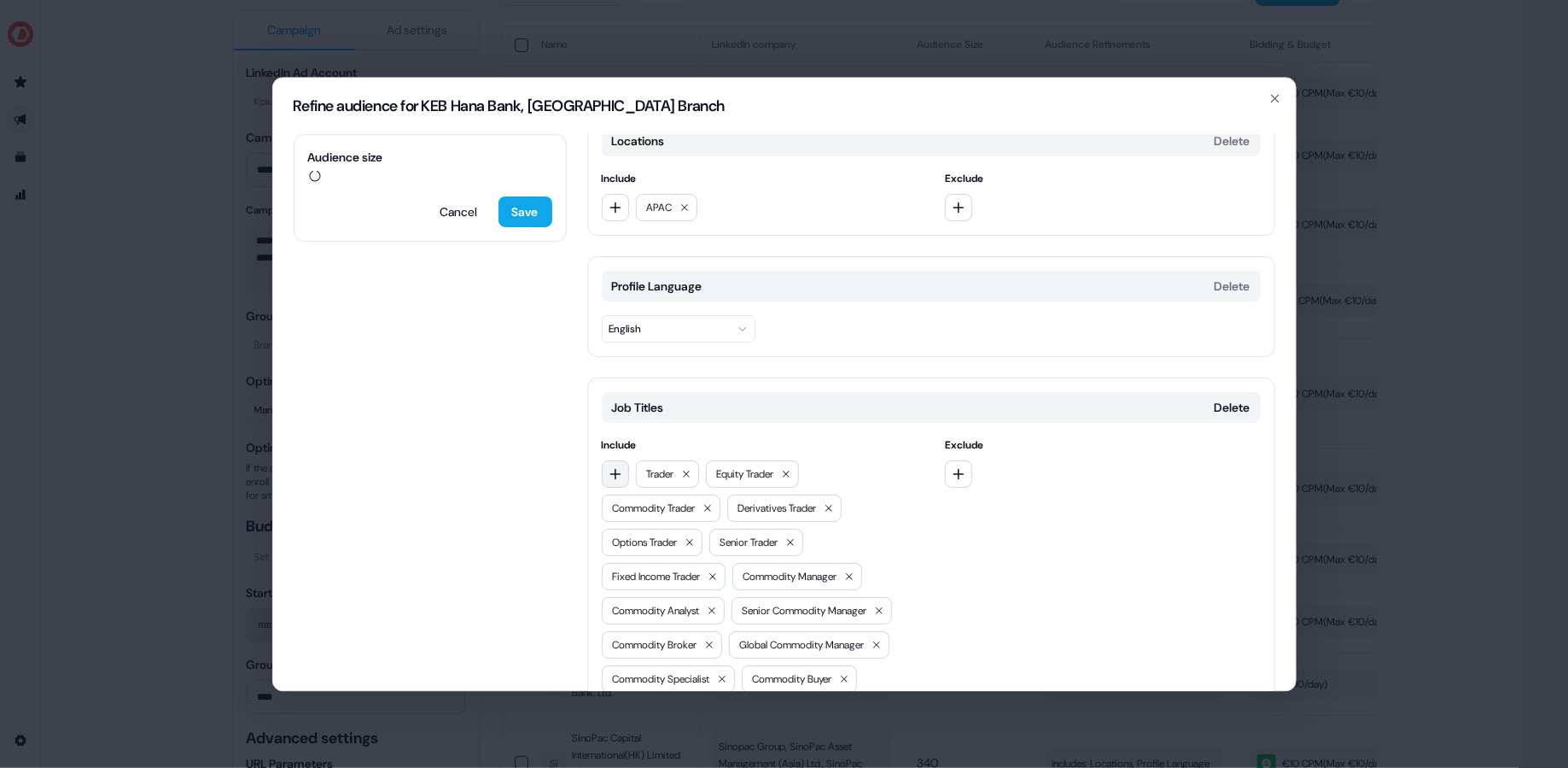
click at [627, 473] on button "button" at bounding box center [615, 474] width 27 height 27
click at [621, 473] on icon "button" at bounding box center [615, 473] width 14 height 14
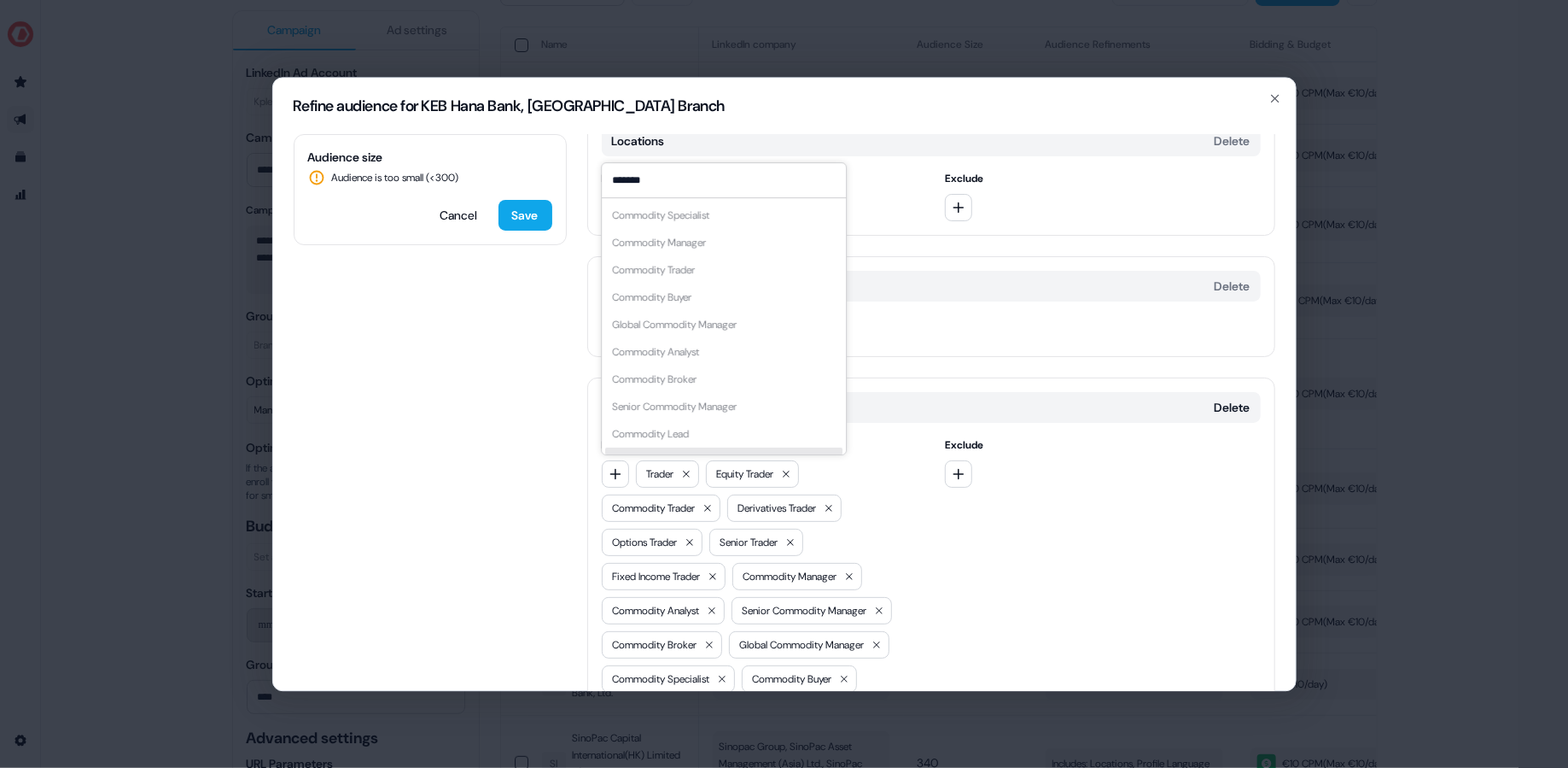
scroll to position [20, 0]
type input "*******"
click at [699, 447] on div "Senior Commodity Buyer" at bounding box center [666, 441] width 110 height 17
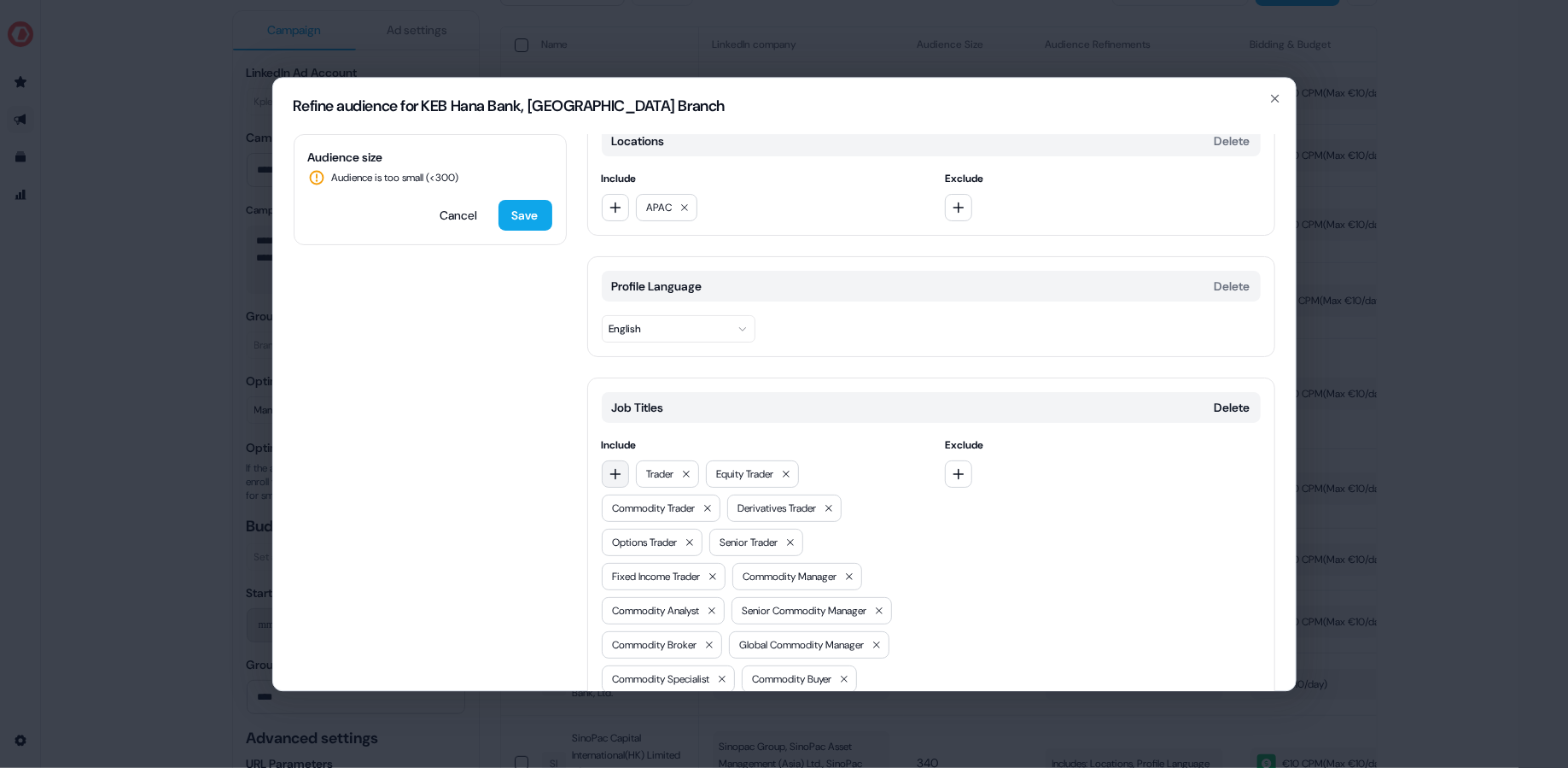
click at [615, 468] on icon "button" at bounding box center [615, 473] width 14 height 14
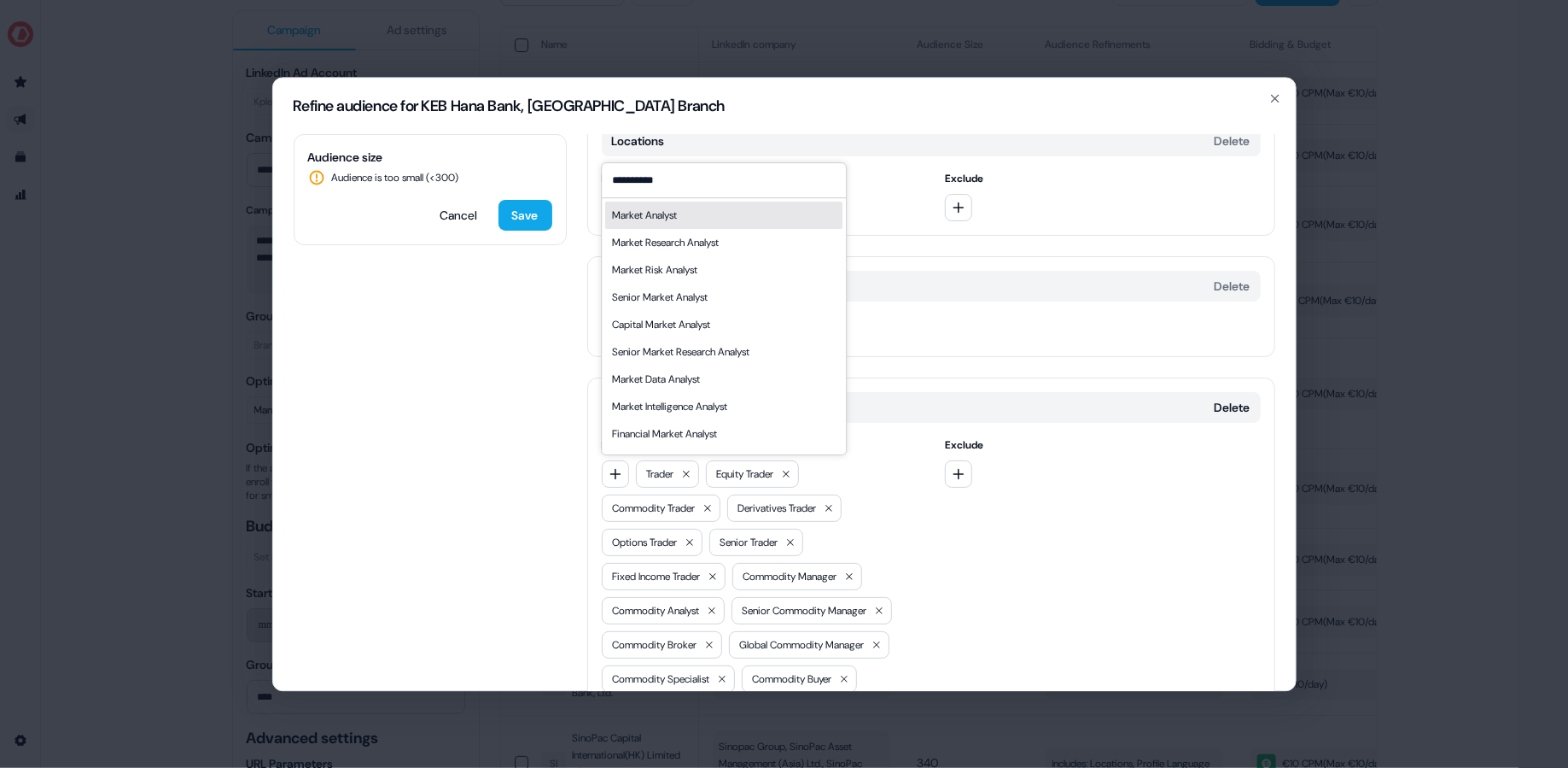
type input "**********"
click at [692, 223] on div "Market Analyst" at bounding box center [724, 215] width 237 height 27
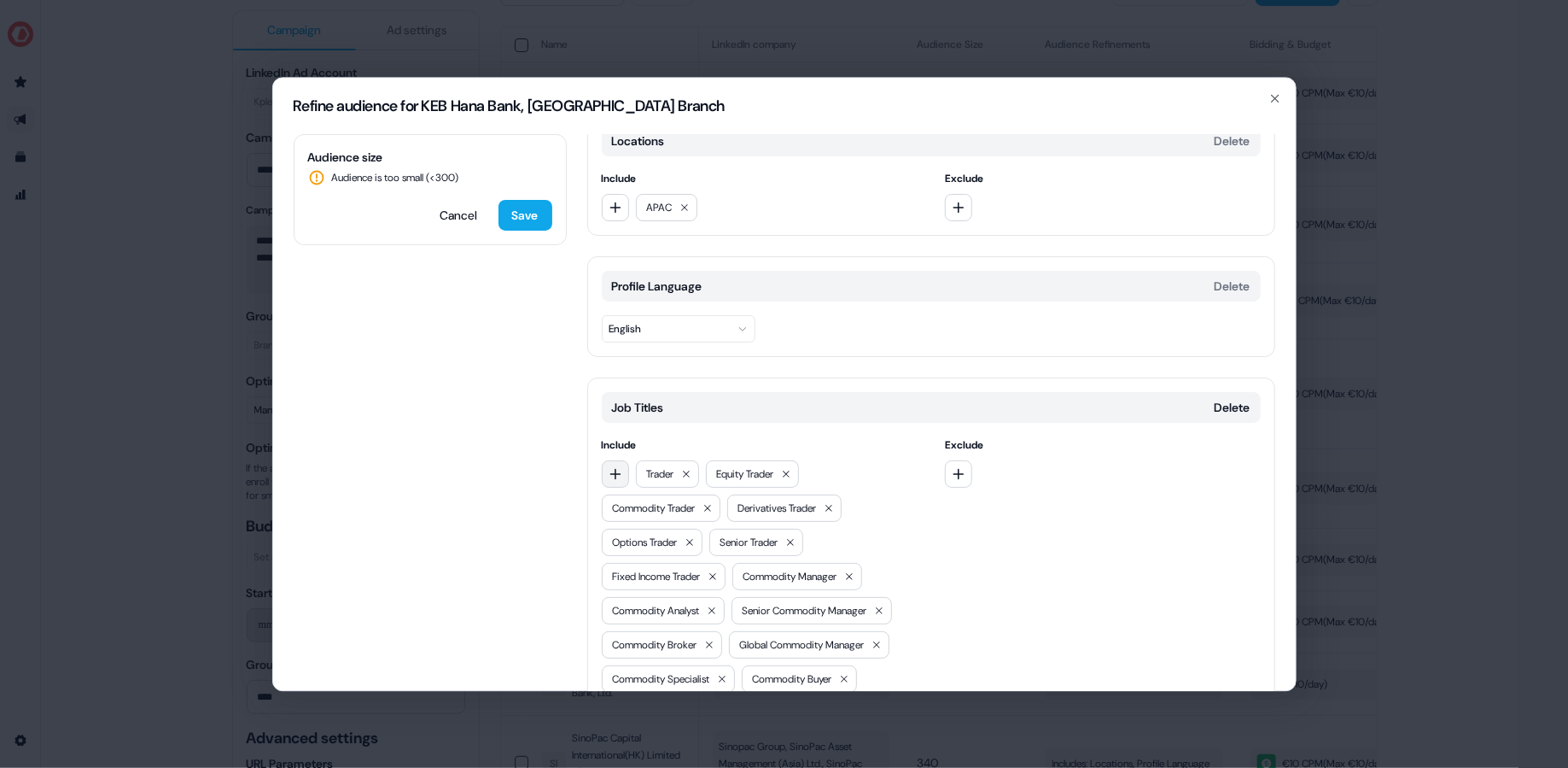
click at [614, 467] on icon "button" at bounding box center [615, 473] width 14 height 14
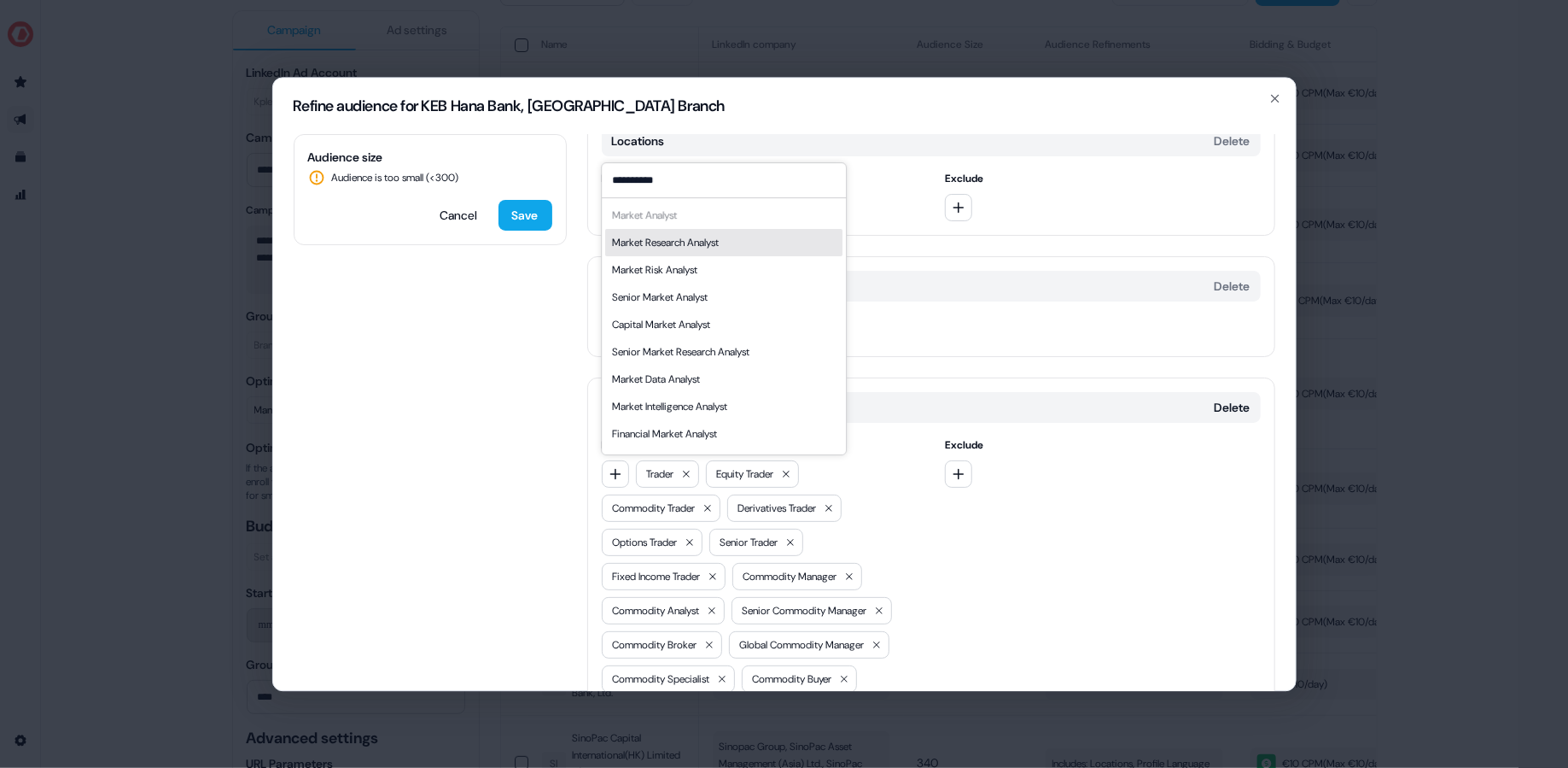
type input "**********"
click at [705, 249] on div "Market Research Analyst" at bounding box center [665, 242] width 107 height 17
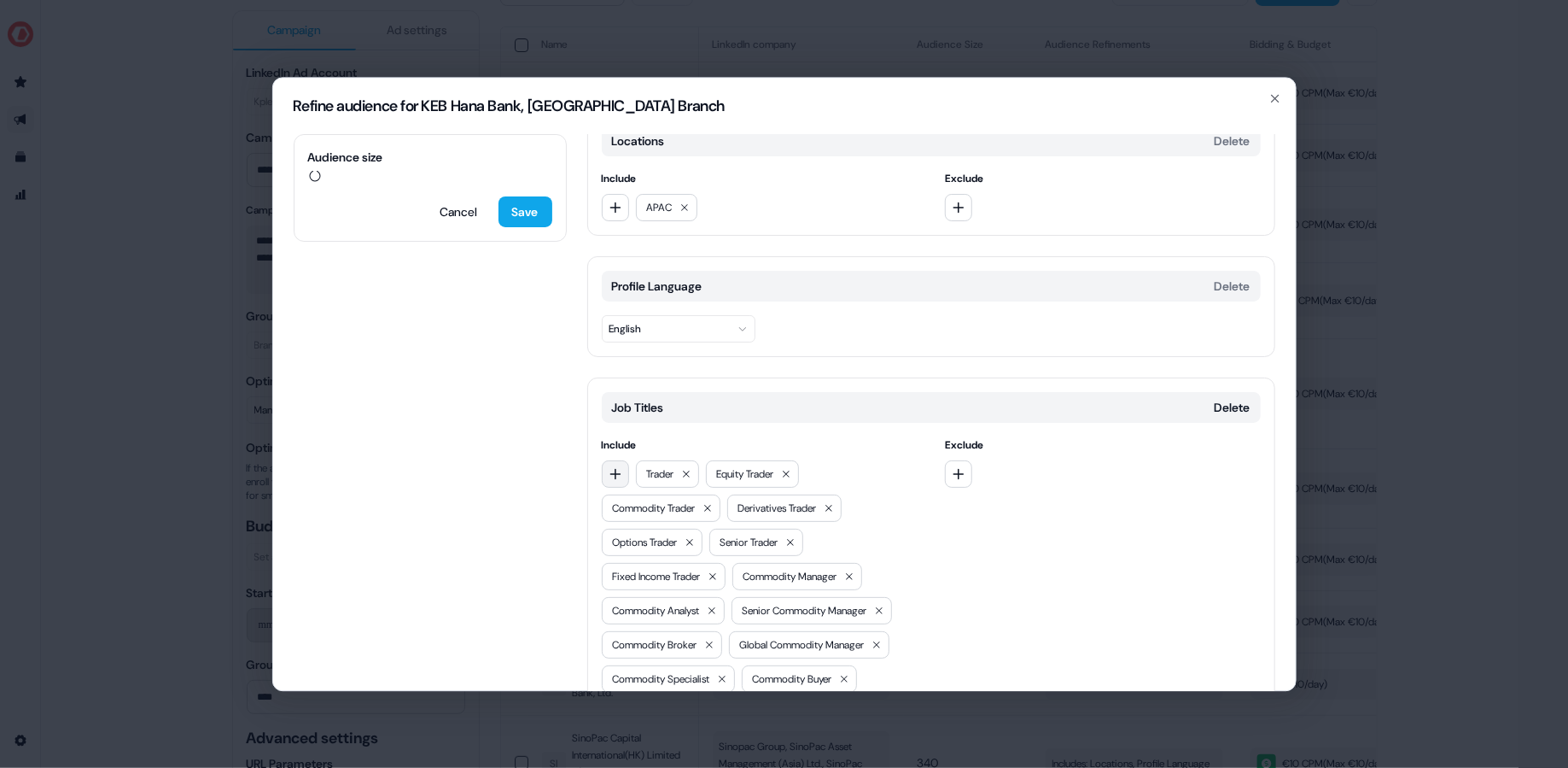
click at [613, 472] on icon "button" at bounding box center [615, 473] width 14 height 14
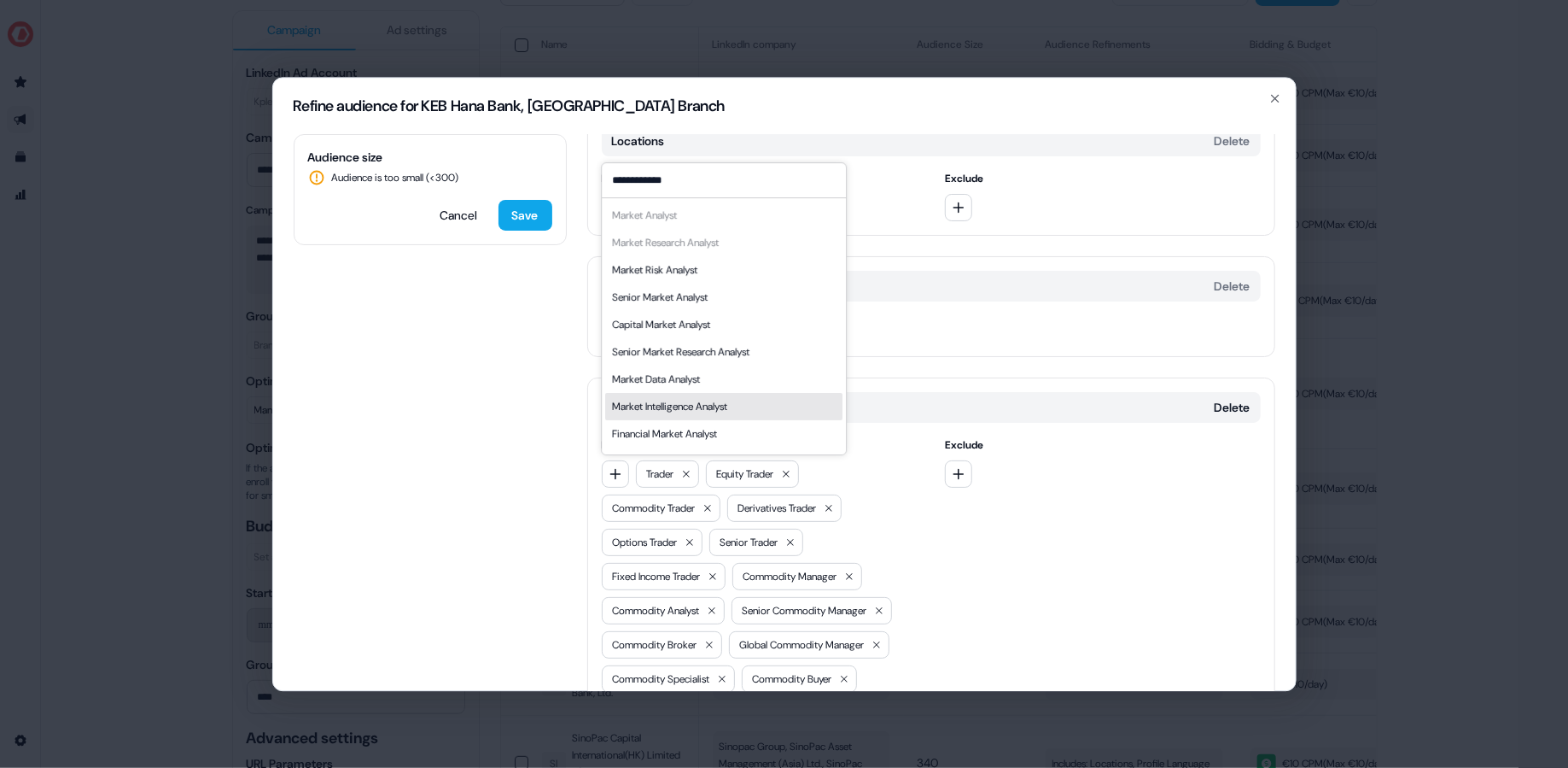
type input "**********"
click at [750, 406] on div "Market Intelligence Analyst" at bounding box center [724, 406] width 237 height 27
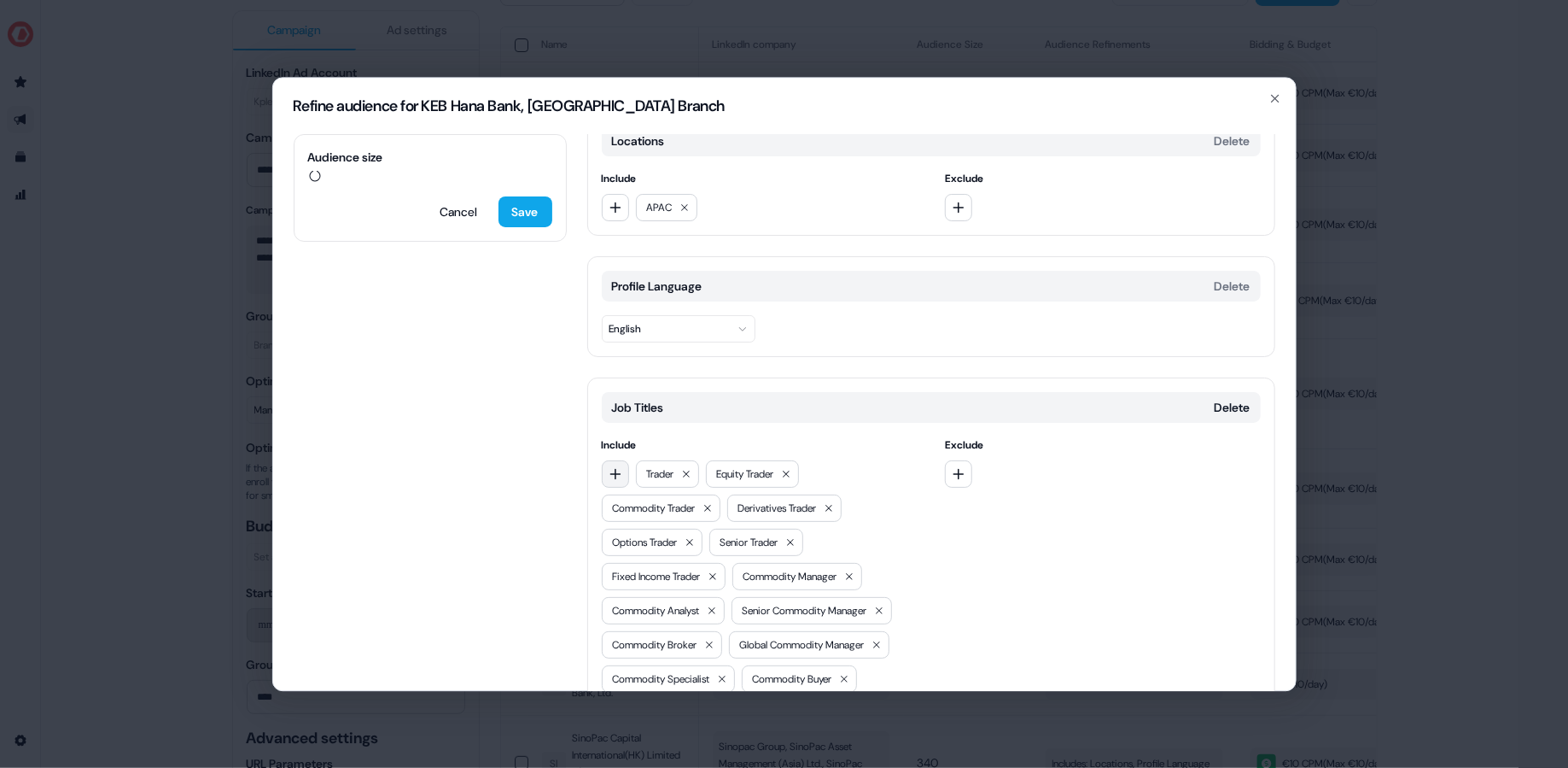
click at [614, 475] on icon "button" at bounding box center [615, 474] width 11 height 11
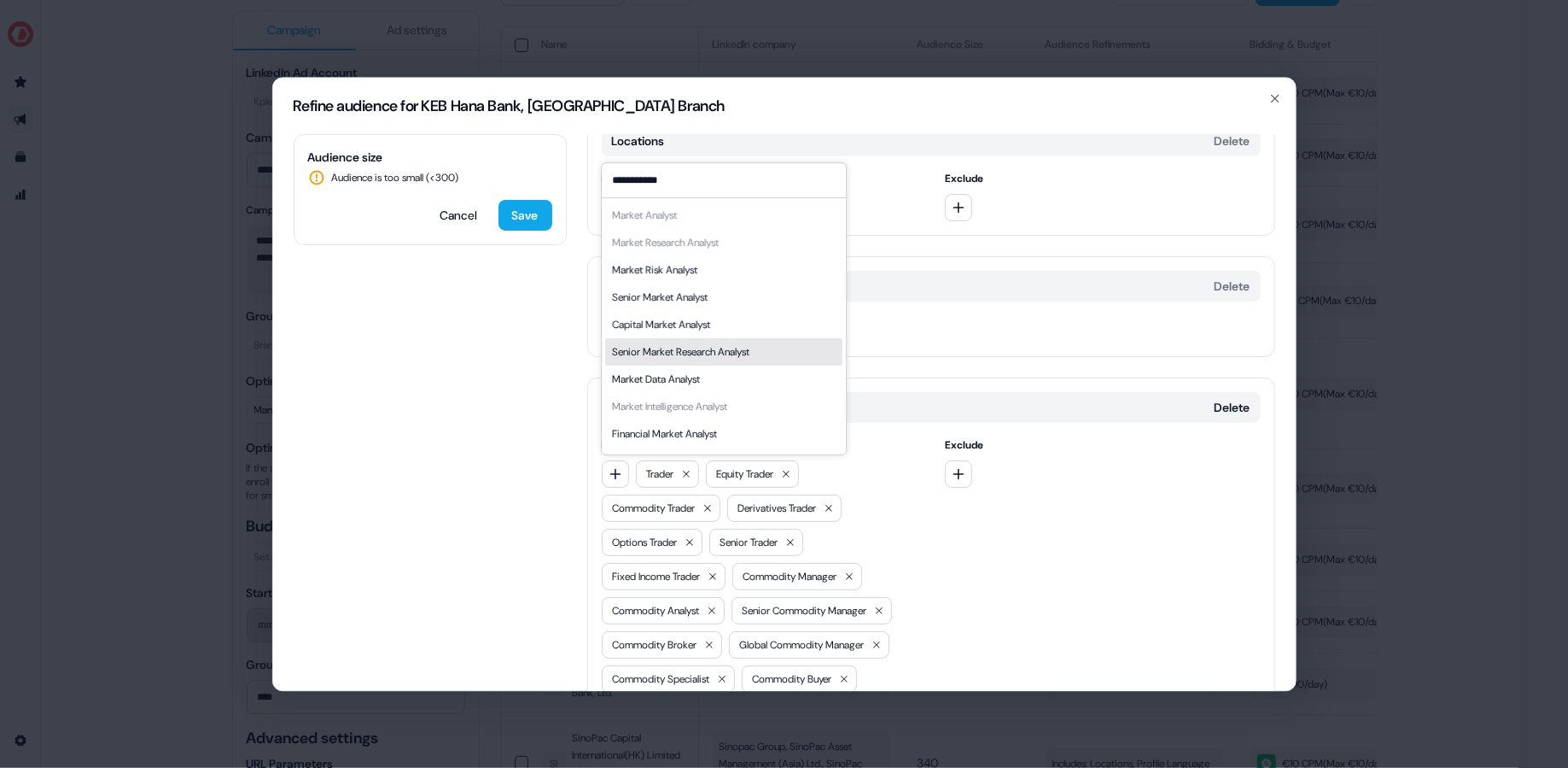
scroll to position [23, 0]
type input "**********"
click at [753, 345] on div "Market Data Analyst" at bounding box center [724, 356] width 237 height 27
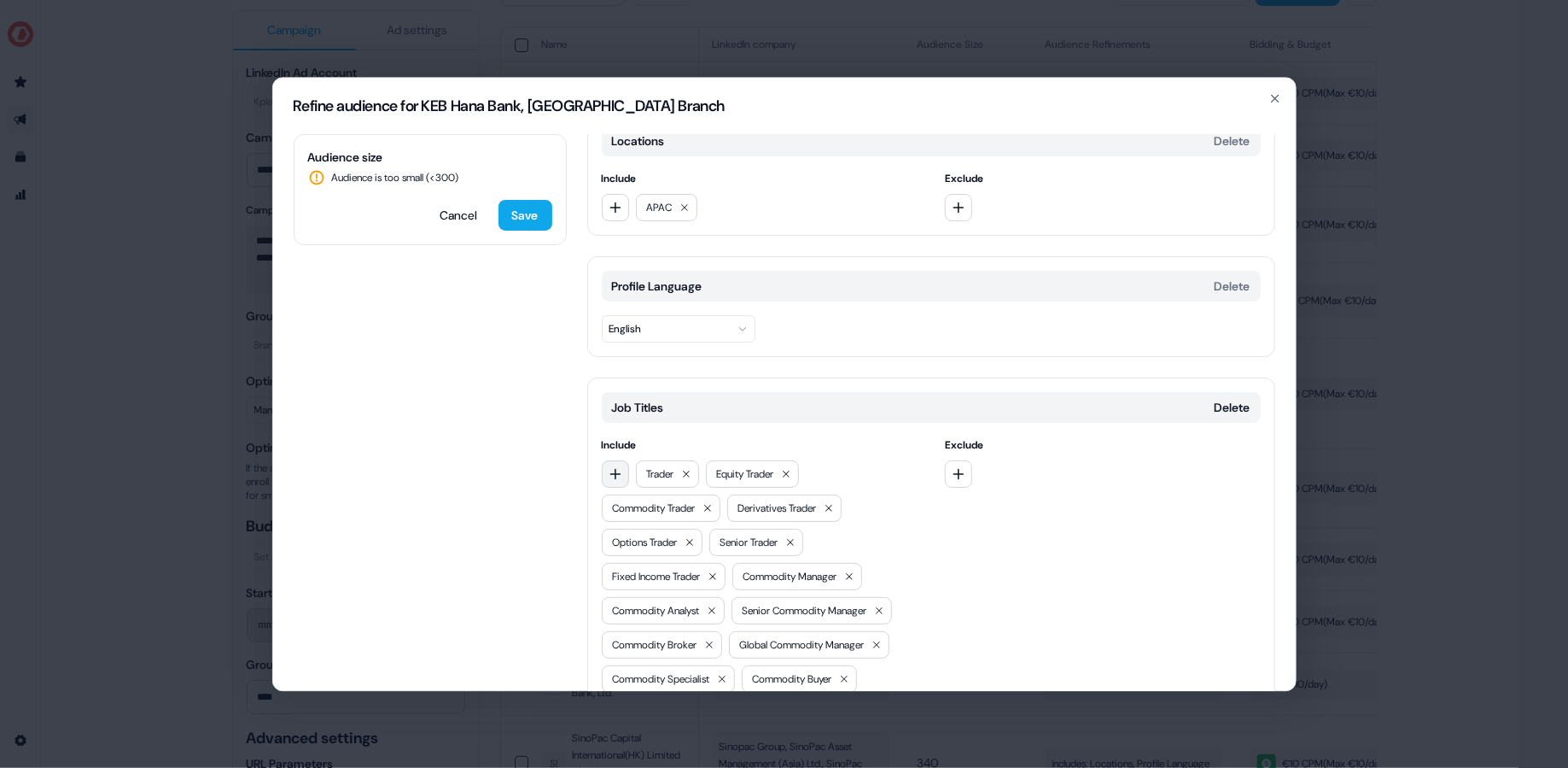
click at [616, 471] on icon "button" at bounding box center [615, 474] width 11 height 11
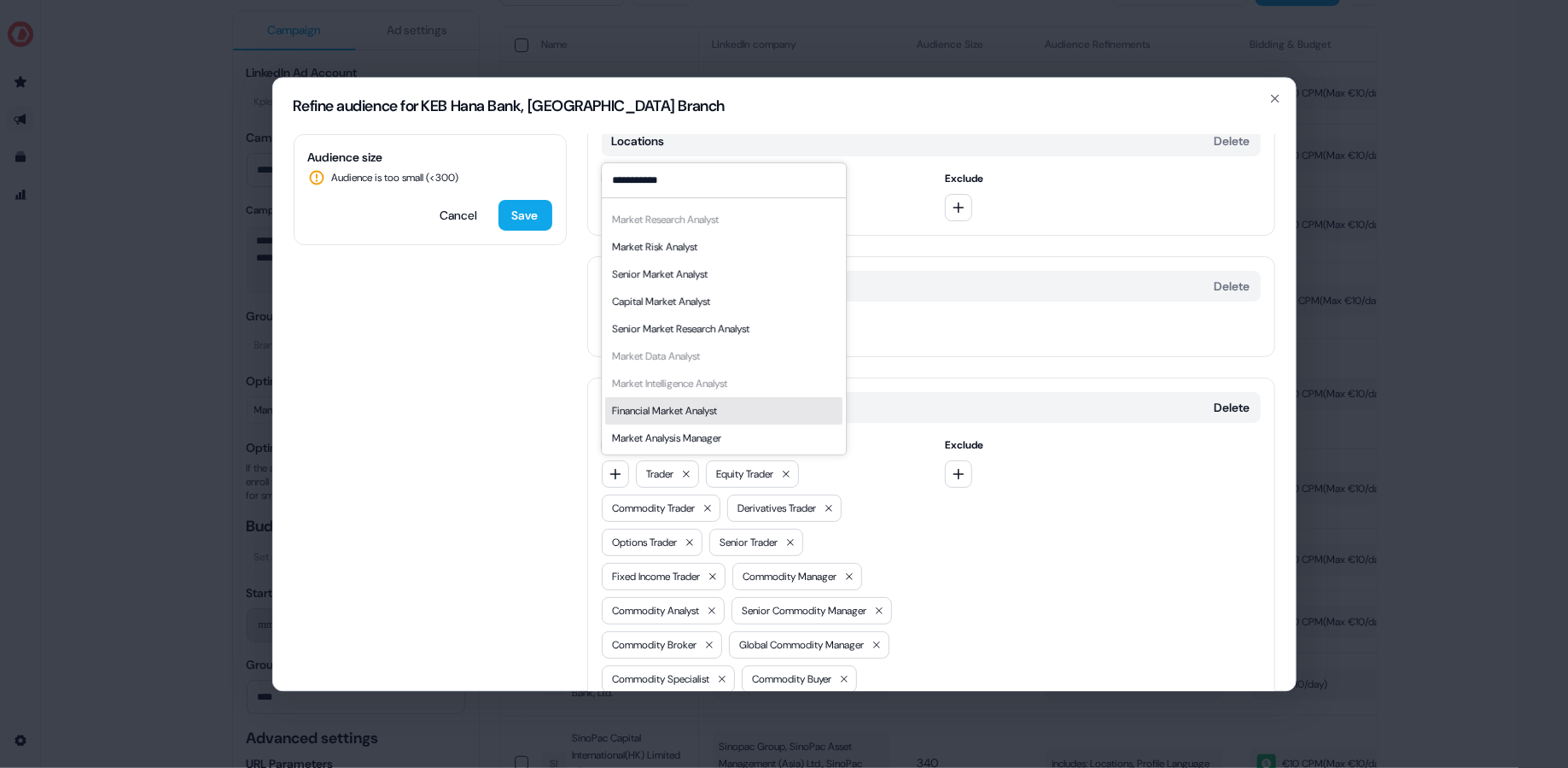
type input "**********"
click at [700, 400] on div "Financial Market Analyst" at bounding box center [724, 411] width 237 height 27
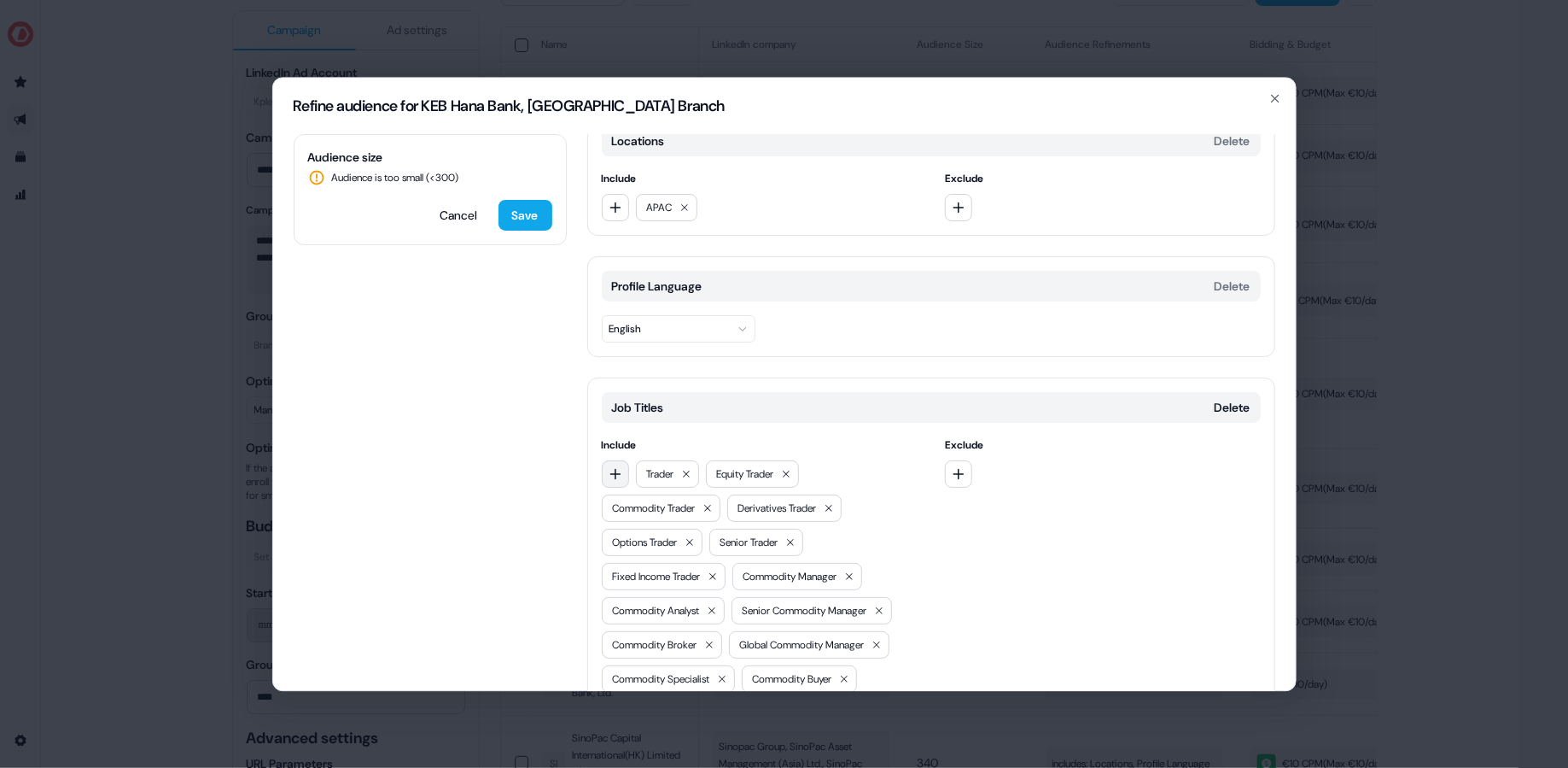
click at [608, 479] on button "button" at bounding box center [615, 474] width 27 height 27
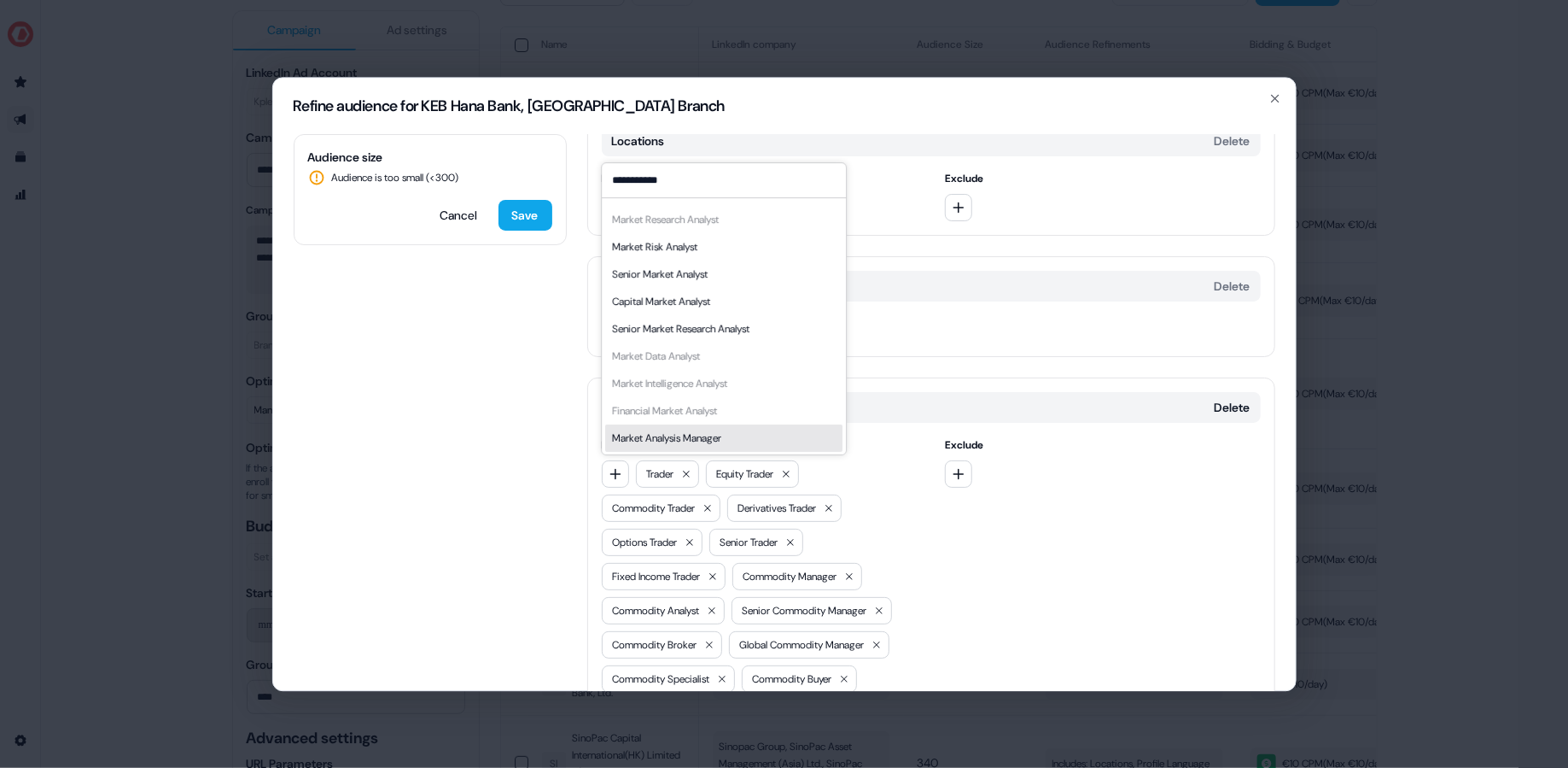
type input "**********"
click at [711, 440] on div "Market Analysis Manager" at bounding box center [666, 438] width 110 height 17
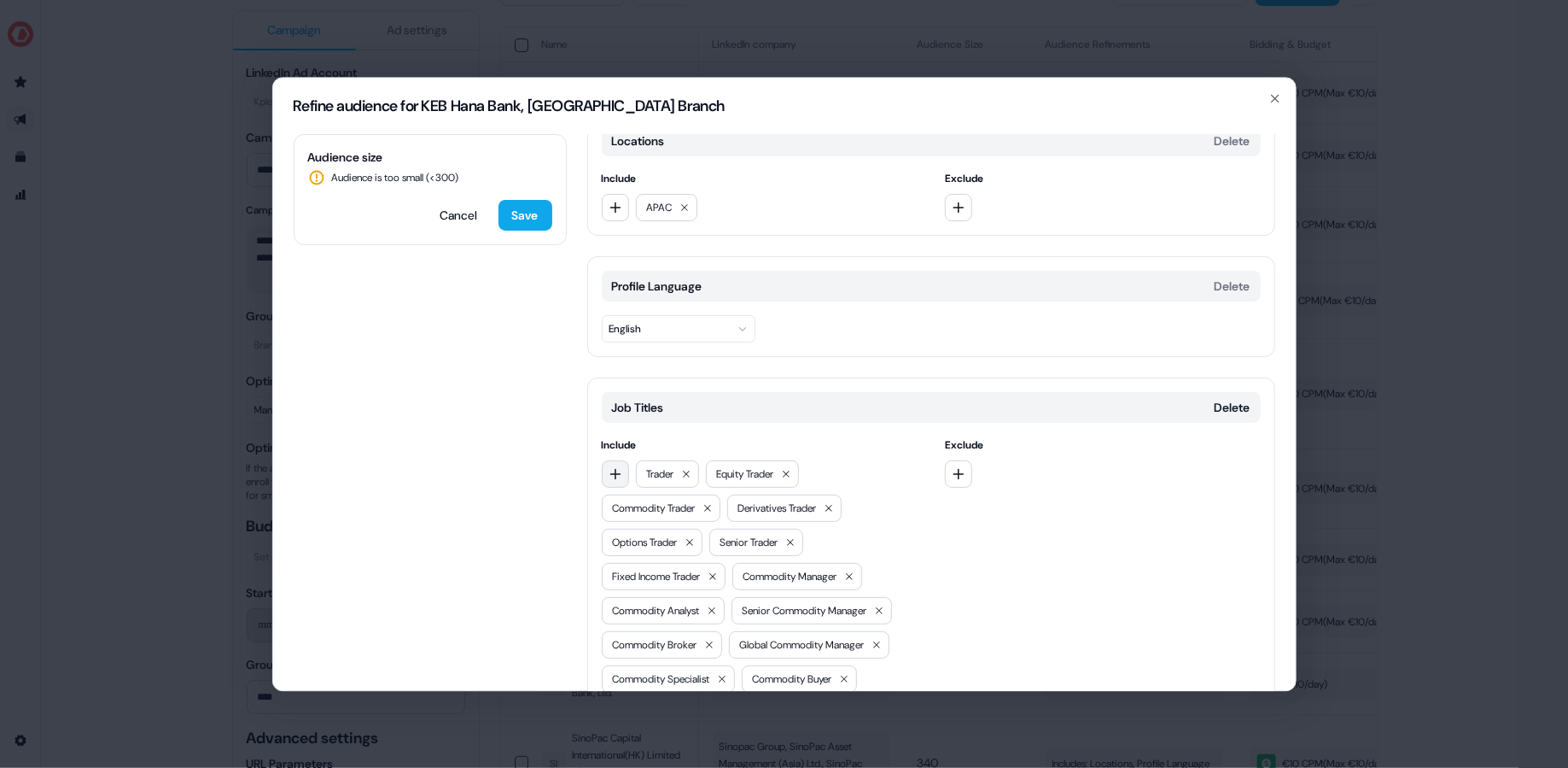
click at [618, 473] on icon "button" at bounding box center [615, 473] width 14 height 14
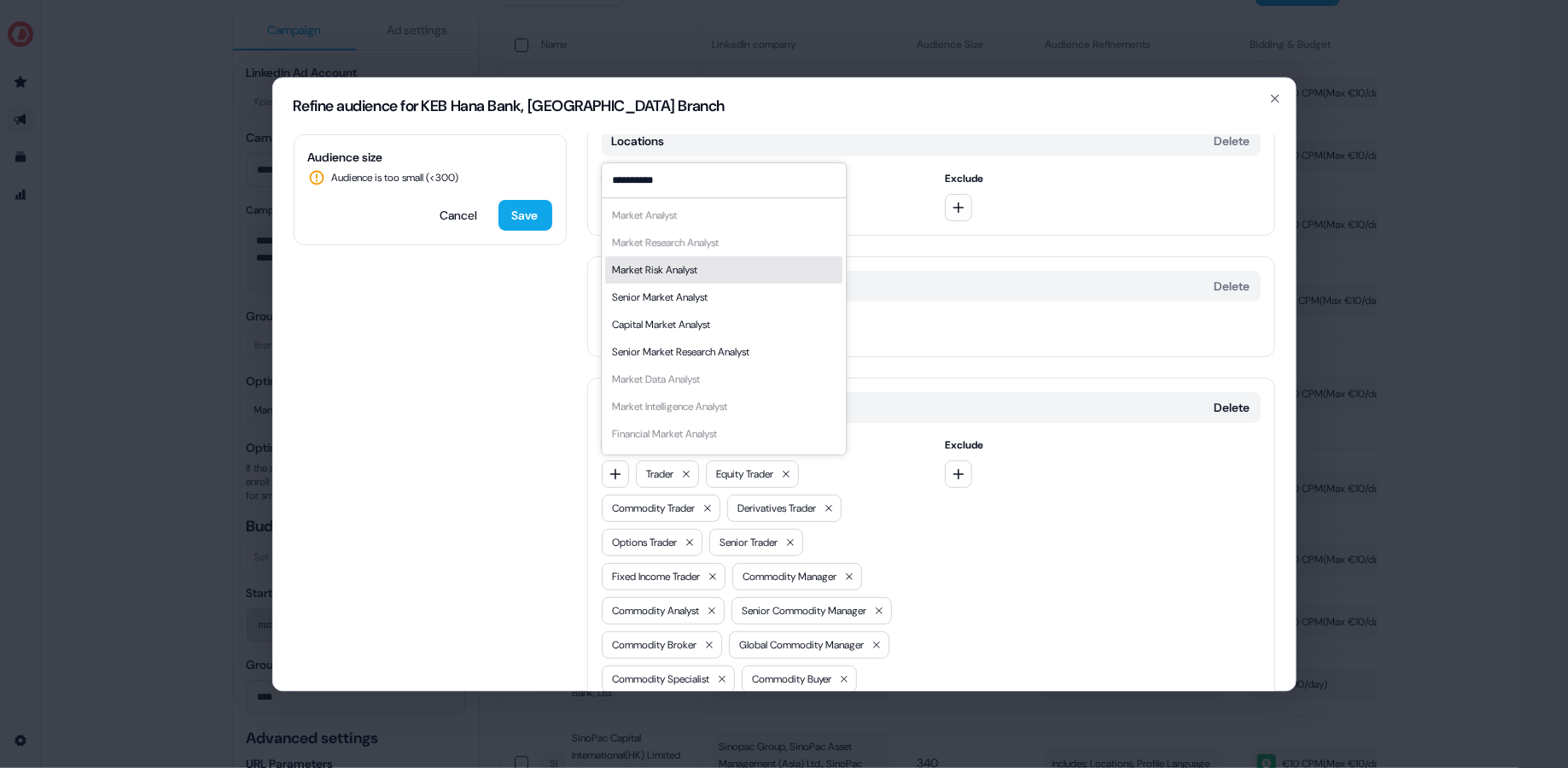
type input "**********"
click at [707, 266] on div "Market Risk Analyst" at bounding box center [724, 269] width 237 height 27
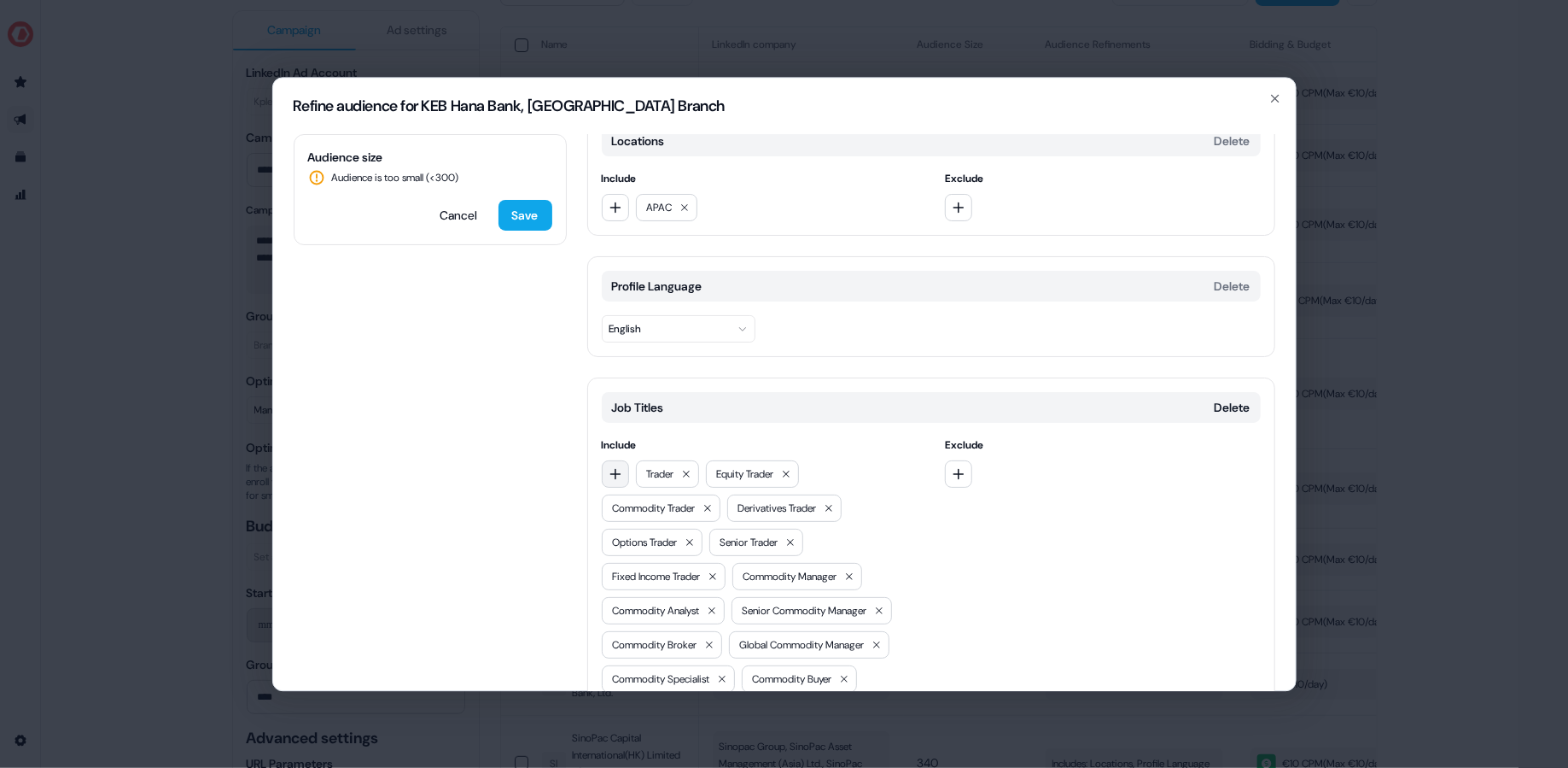
click at [614, 467] on icon "button" at bounding box center [615, 473] width 14 height 14
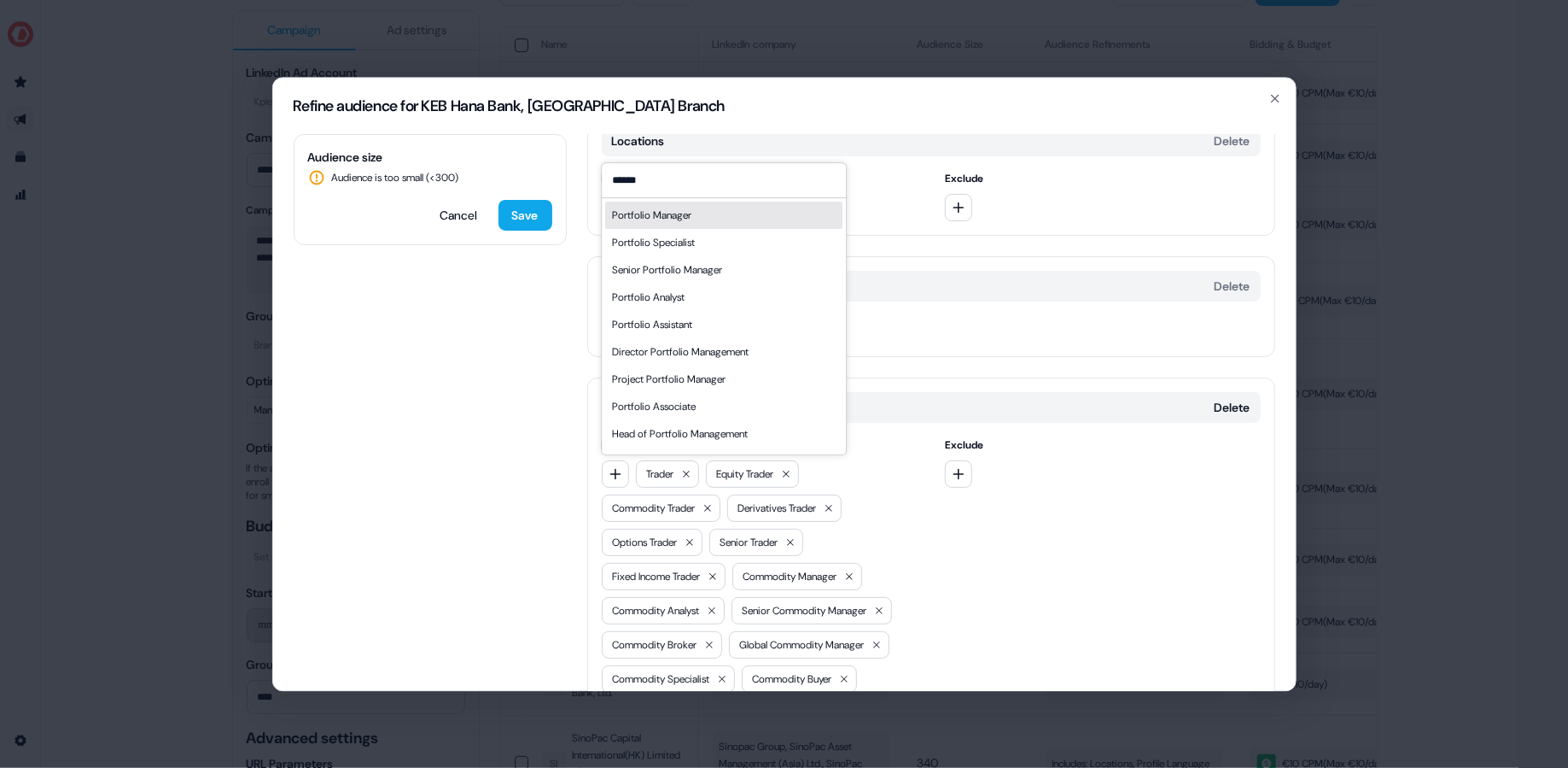
type input "******"
click at [705, 222] on div "Portfolio Manager" at bounding box center [724, 215] width 237 height 27
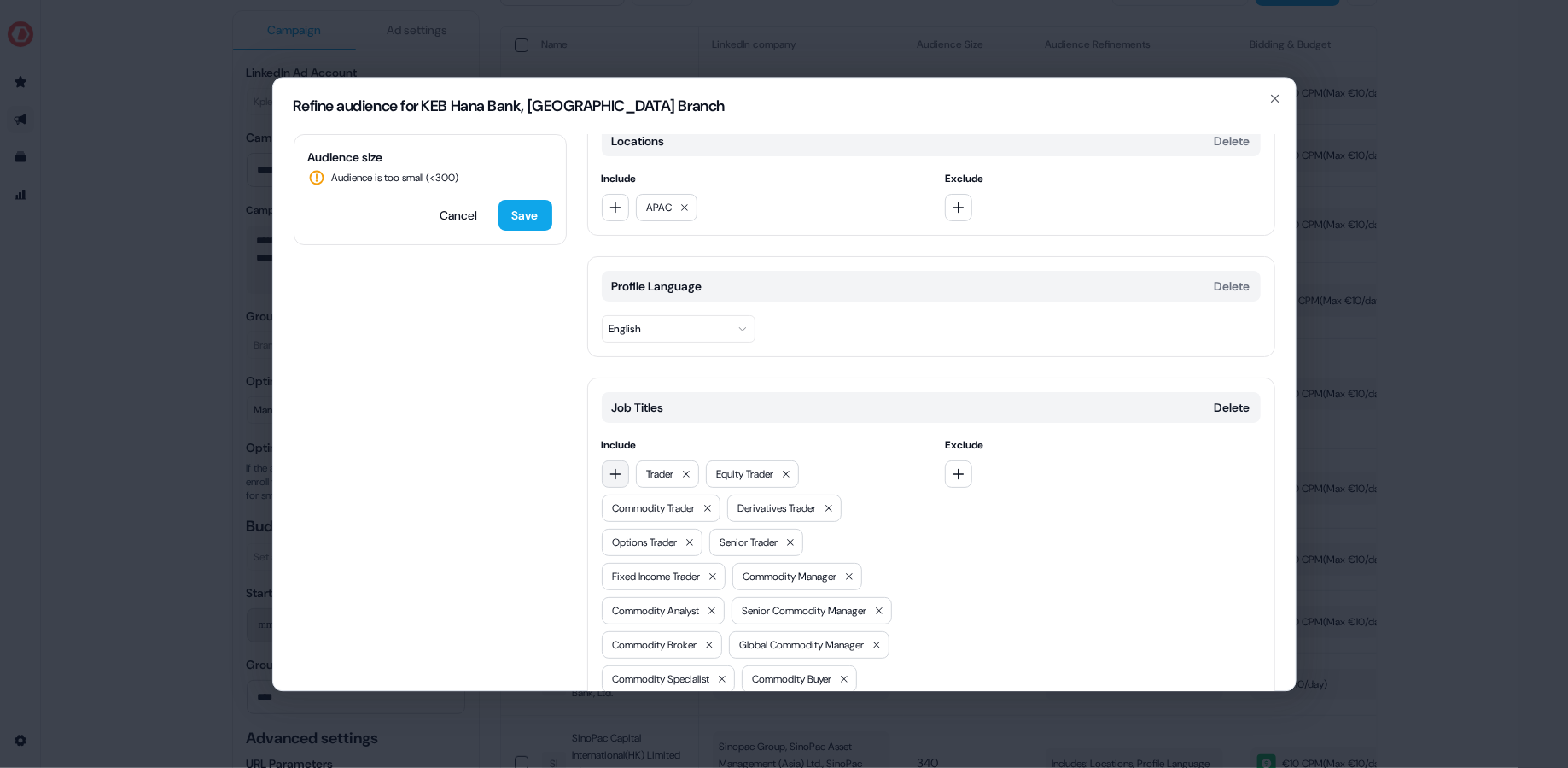
click at [616, 469] on icon "button" at bounding box center [615, 473] width 14 height 14
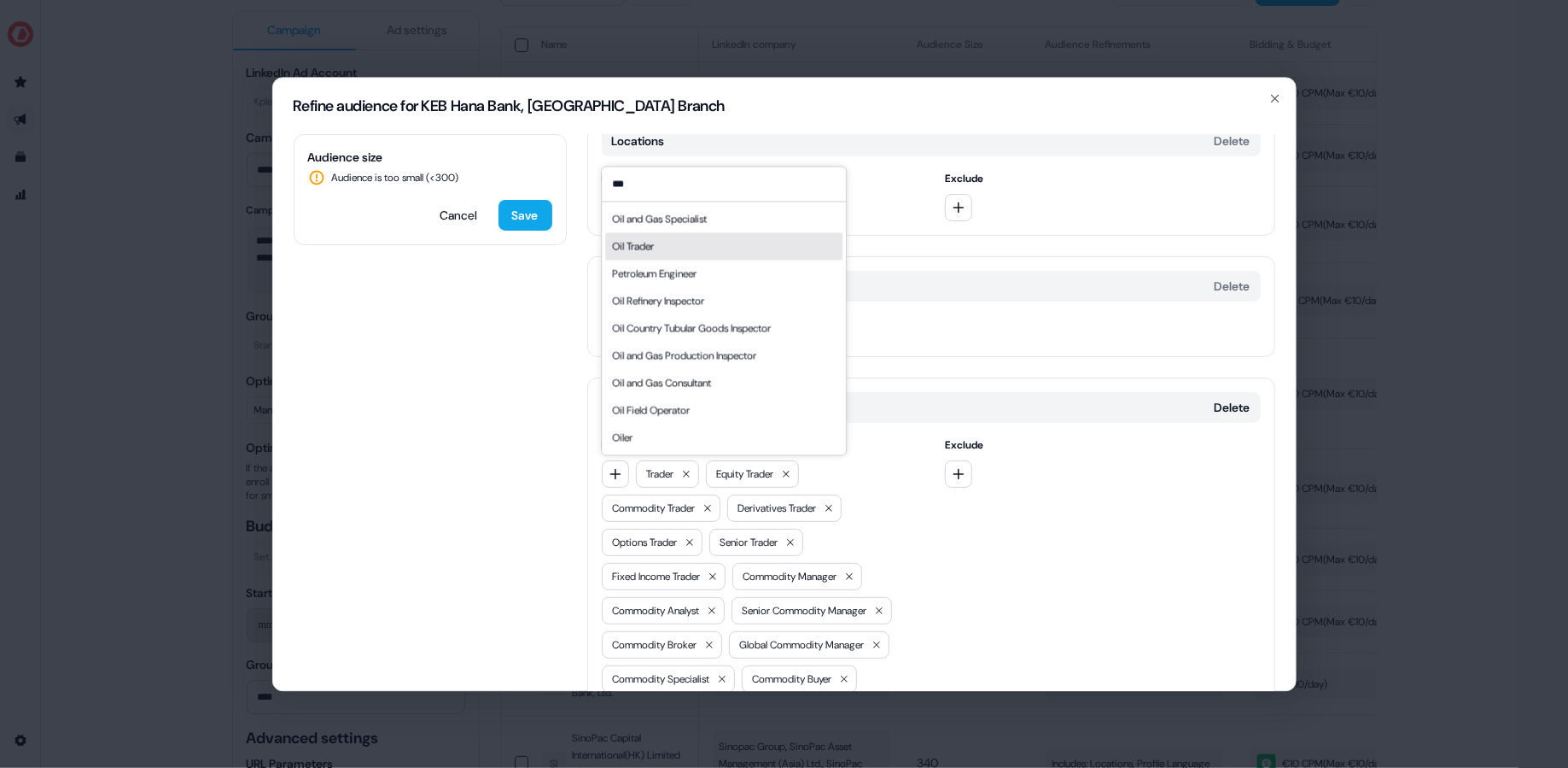
type input "***"
click at [679, 254] on div "Oil Trader" at bounding box center [724, 246] width 237 height 27
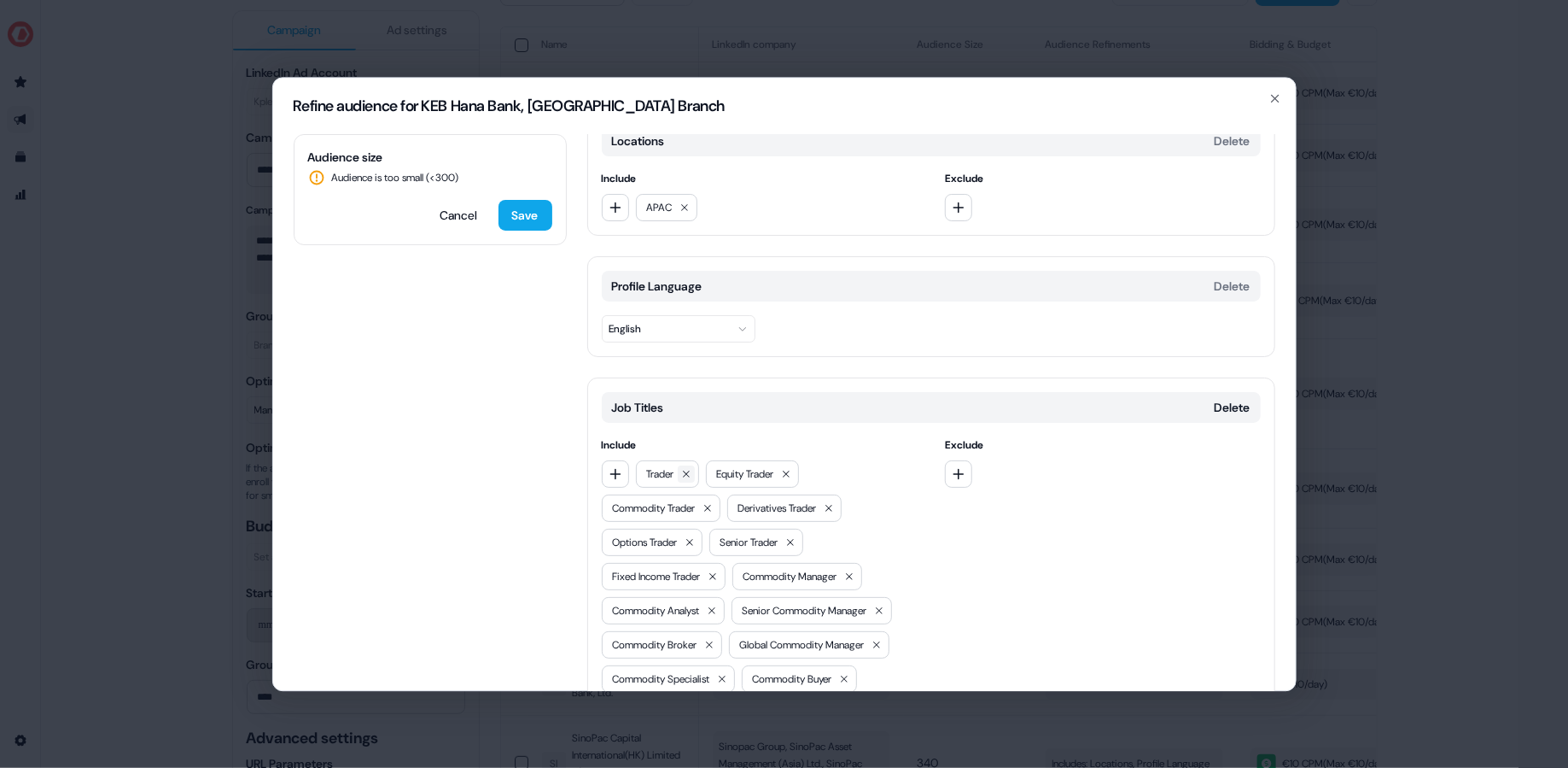
click at [690, 474] on icon at bounding box center [685, 473] width 10 height 10
click at [717, 469] on icon at bounding box center [715, 473] width 10 height 10
click at [737, 472] on div "Commodity Trader" at bounding box center [695, 474] width 119 height 27
click at [745, 471] on icon at bounding box center [741, 473] width 10 height 10
click at [688, 505] on icon at bounding box center [682, 508] width 10 height 10
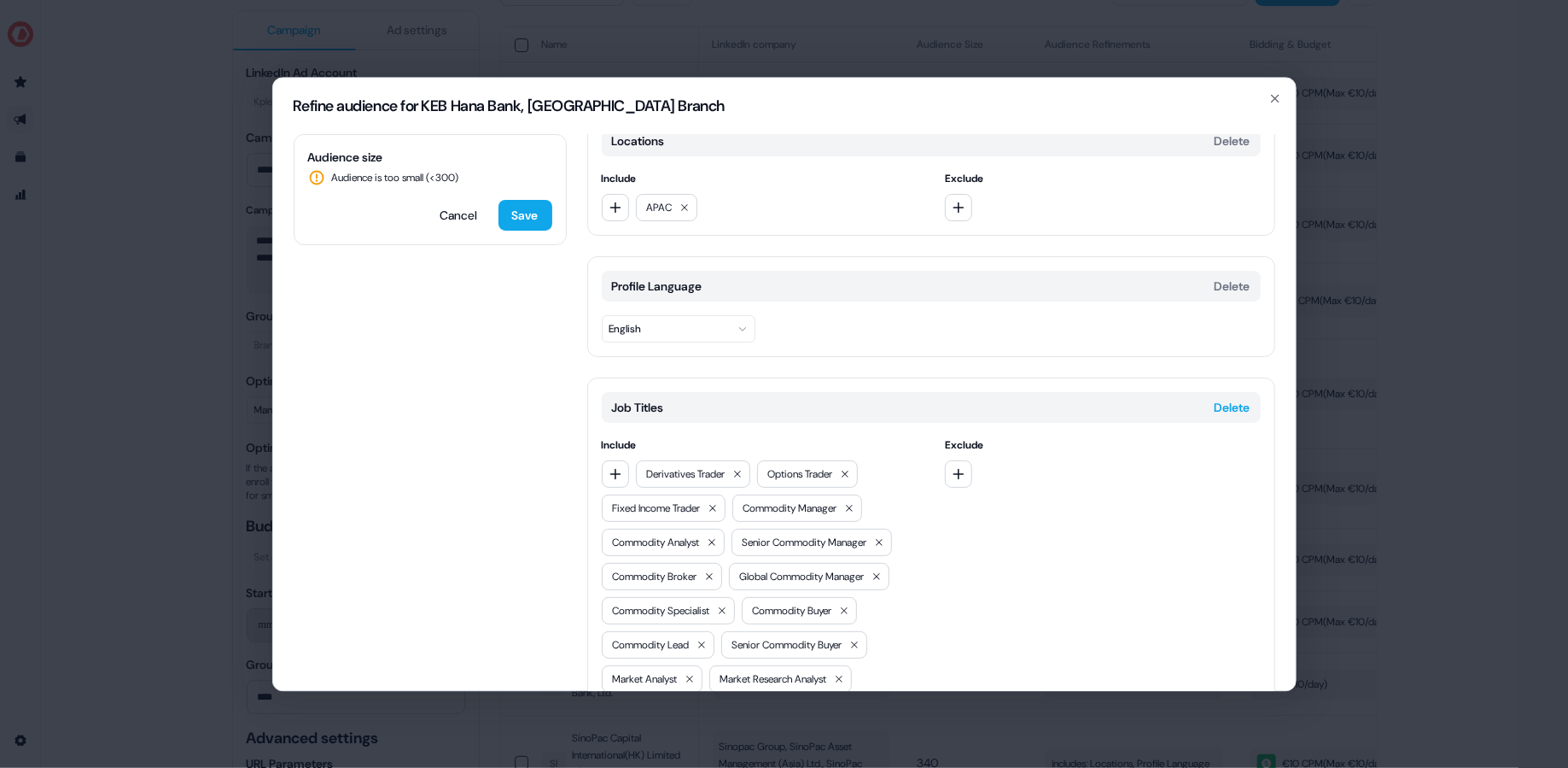
click at [1215, 399] on button "Delete" at bounding box center [1233, 407] width 36 height 17
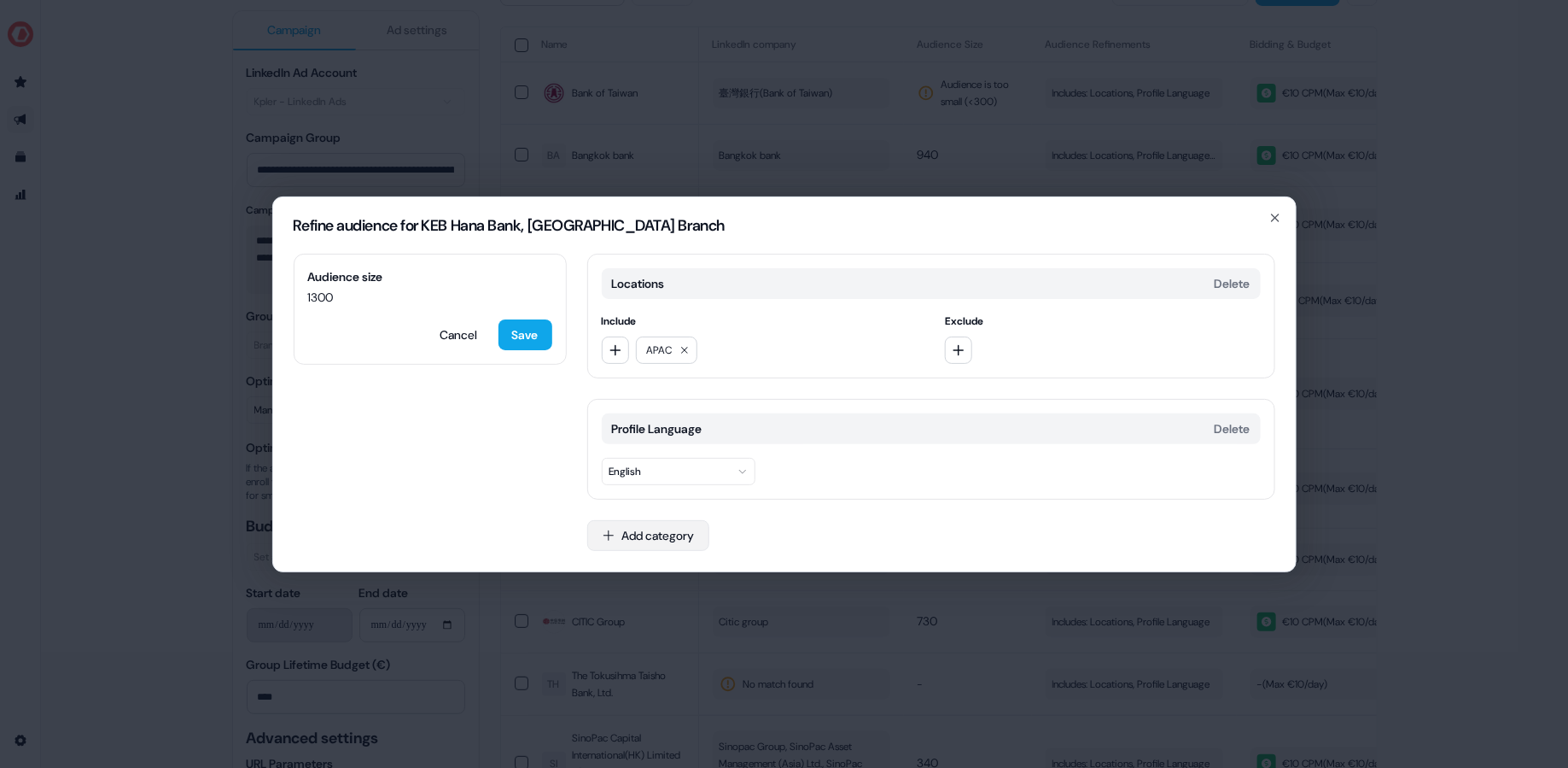
click at [663, 534] on button "Add category" at bounding box center [648, 535] width 122 height 31
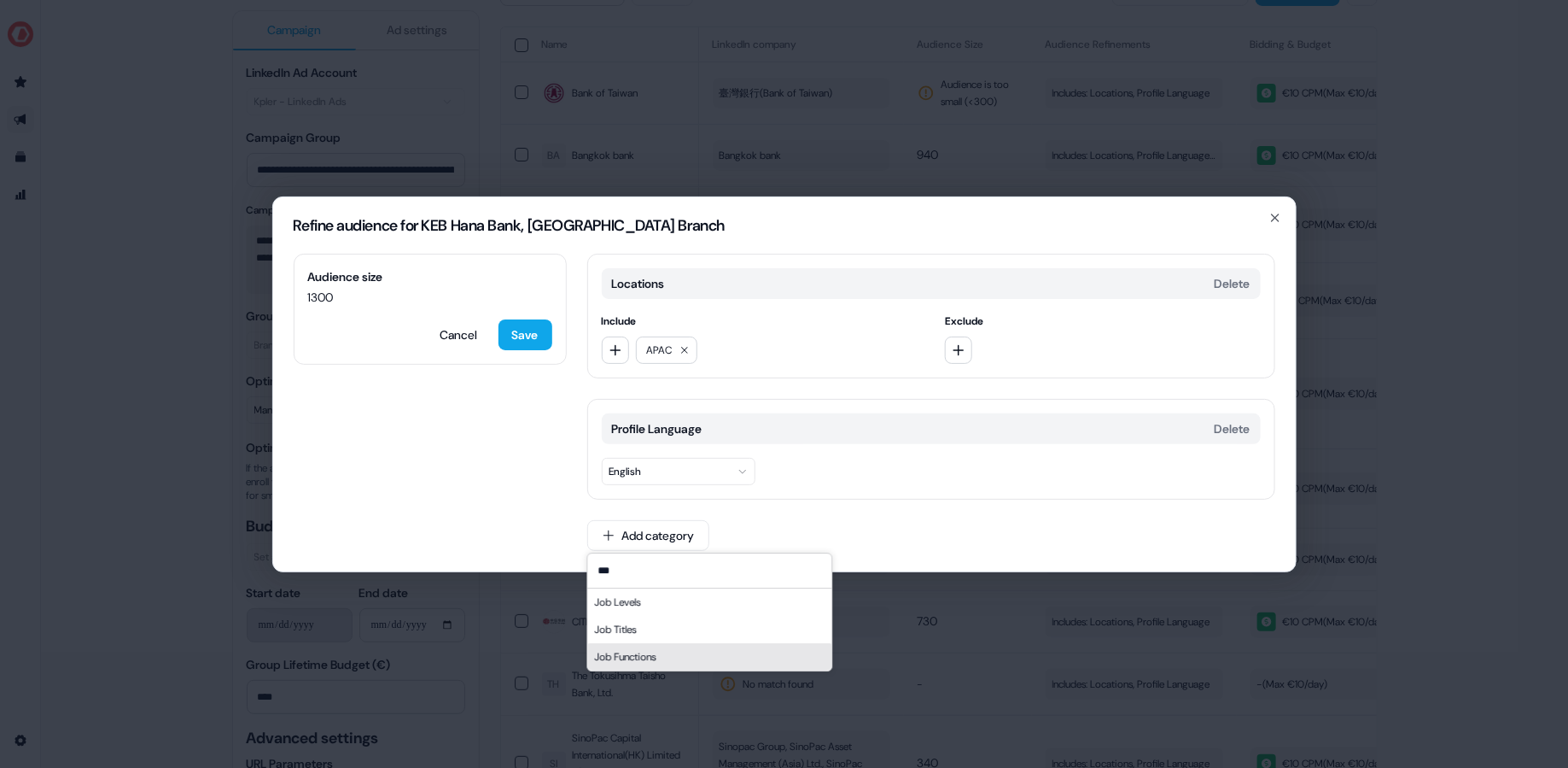
click at [701, 655] on div "Job Functions" at bounding box center [709, 656] width 244 height 27
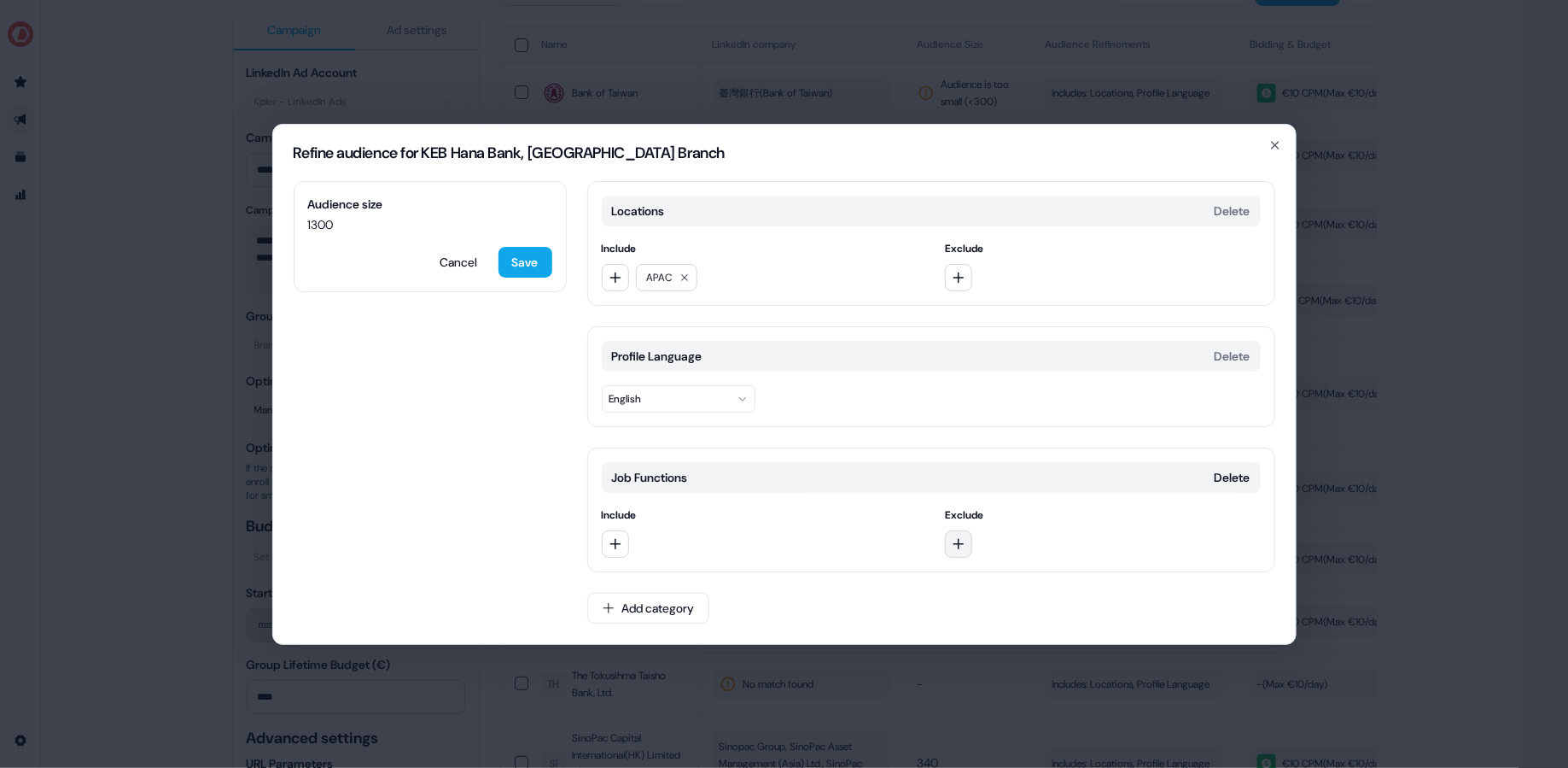
drag, startPoint x: 938, startPoint y: 544, endPoint x: 957, endPoint y: 543, distance: 19.0
click at [950, 543] on div "Include Exclude" at bounding box center [931, 531] width 659 height 51
click at [961, 543] on icon "button" at bounding box center [958, 543] width 14 height 14
type input "*****"
click at [1011, 612] on div "Human Resources" at bounding box center [1068, 611] width 237 height 27
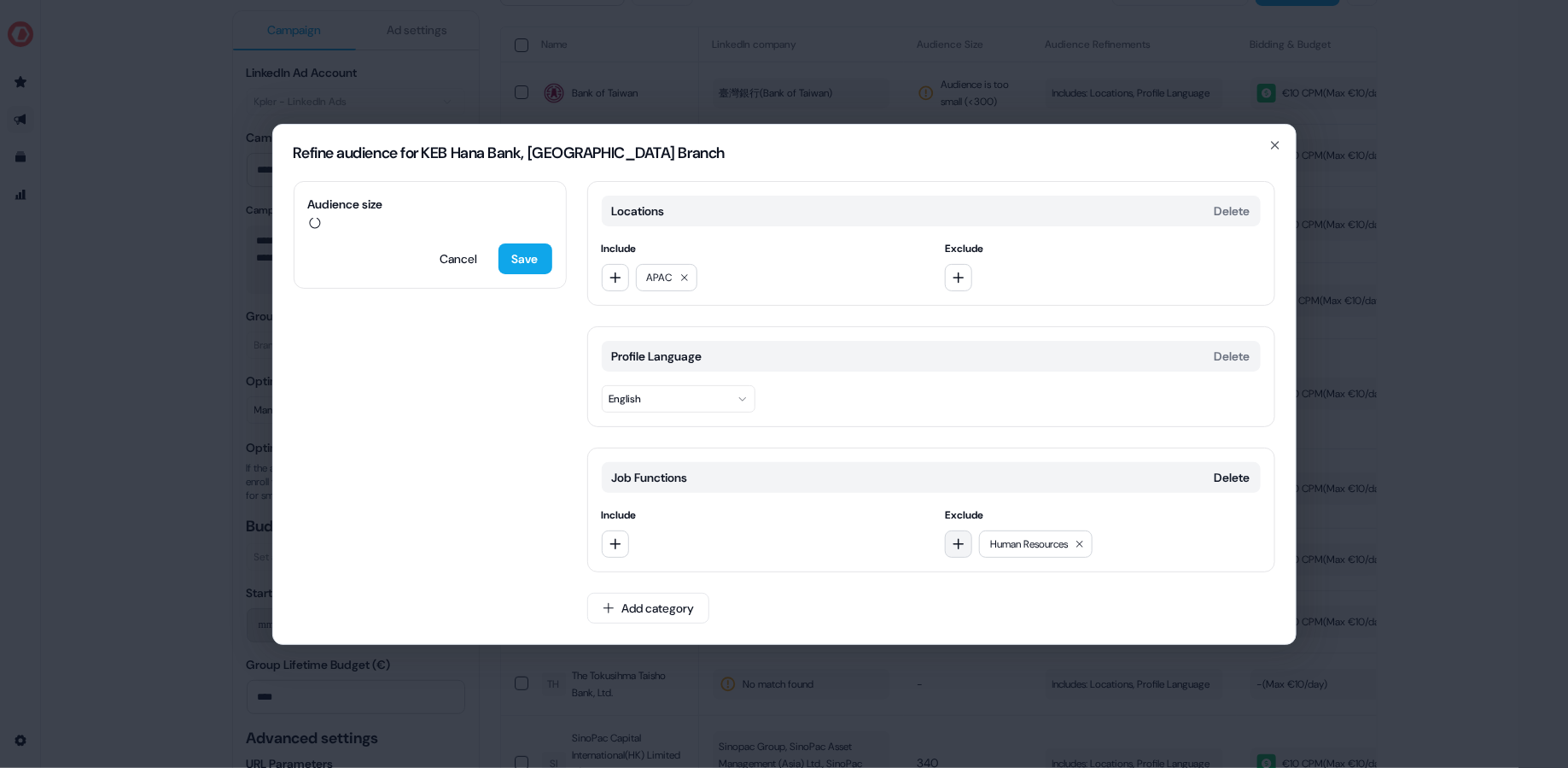
click at [970, 547] on button "button" at bounding box center [958, 544] width 27 height 27
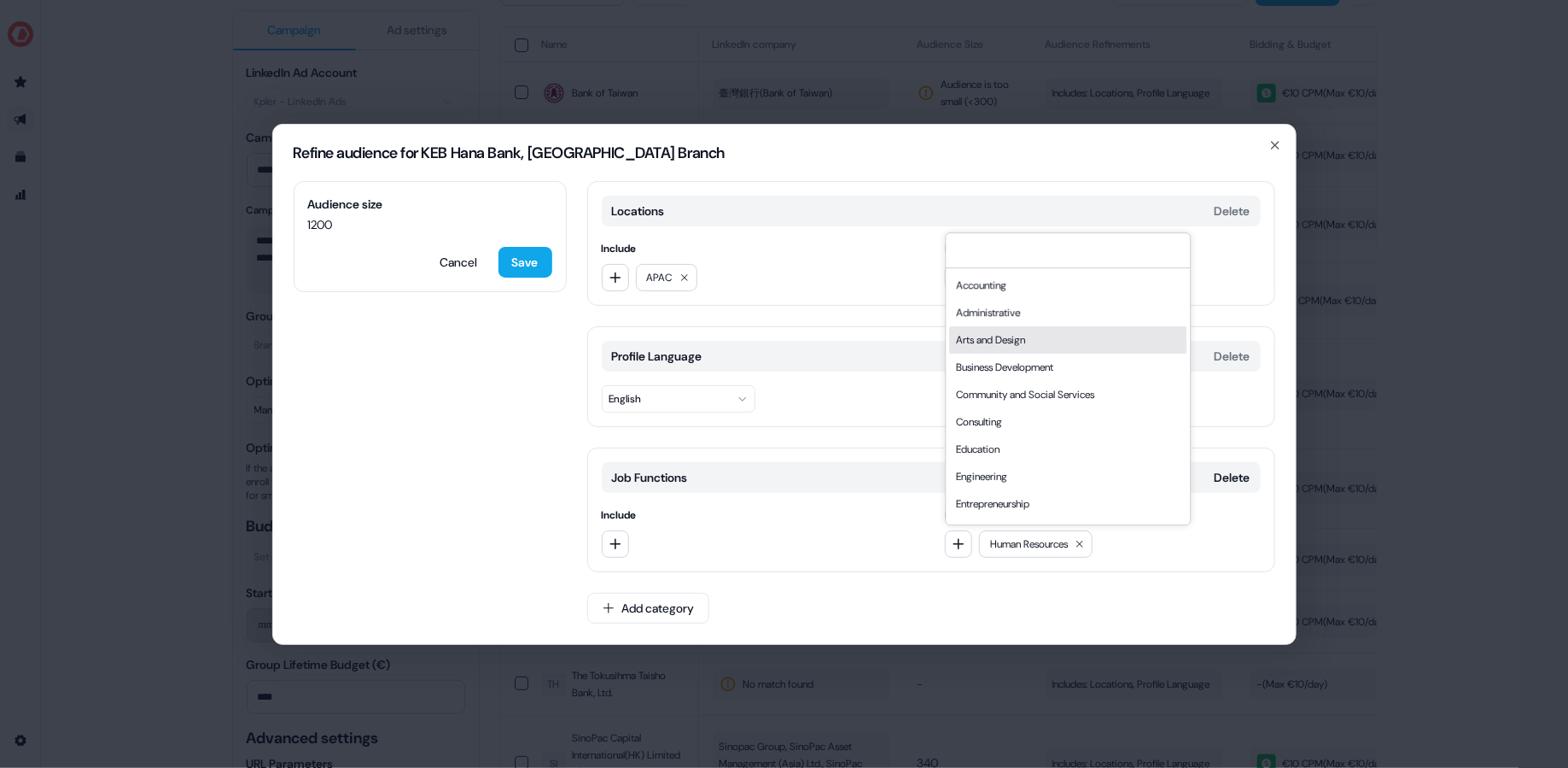
click at [1049, 342] on div "Arts and Design" at bounding box center [1068, 340] width 237 height 27
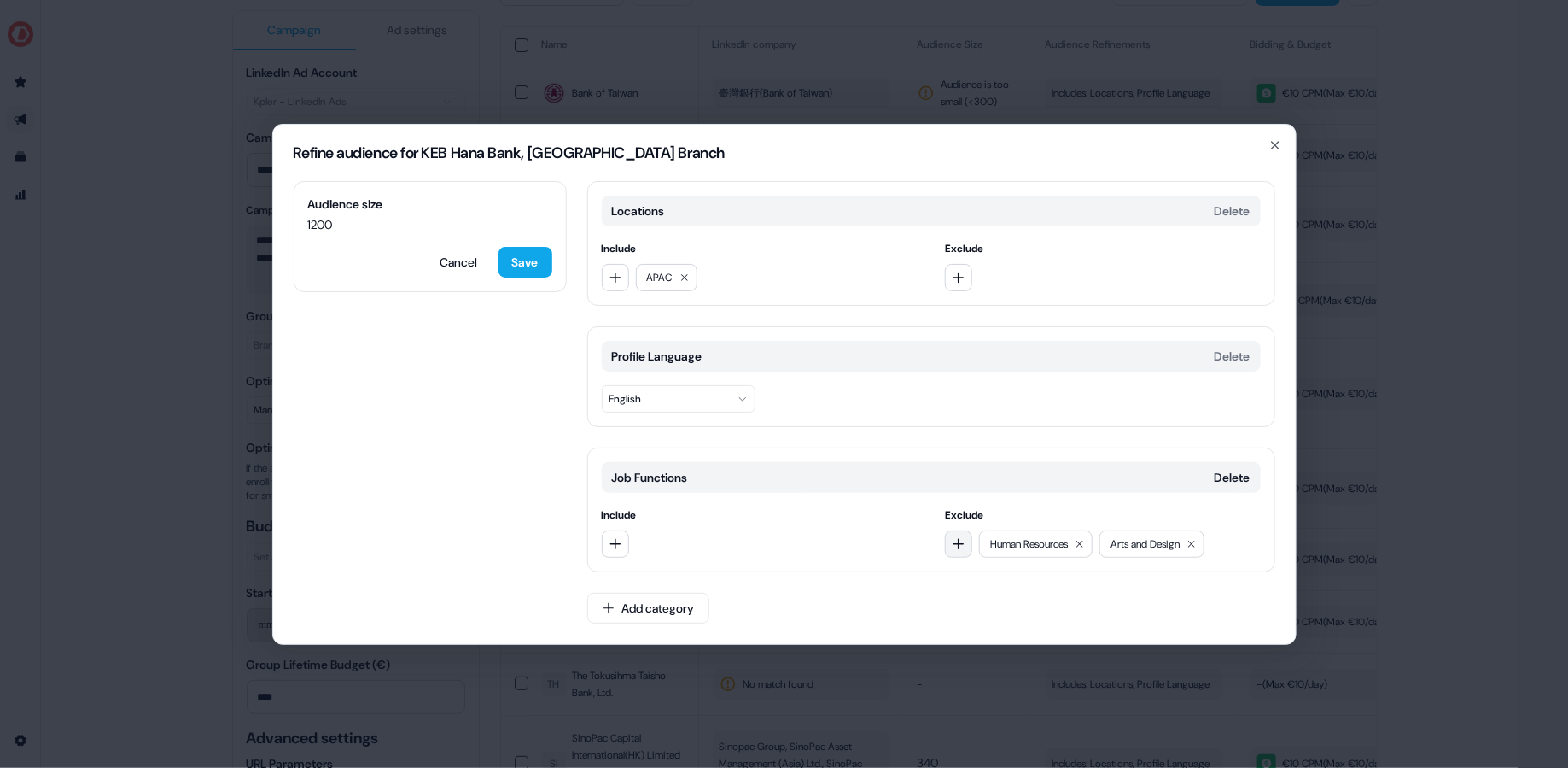
click at [963, 538] on icon "button" at bounding box center [958, 543] width 14 height 14
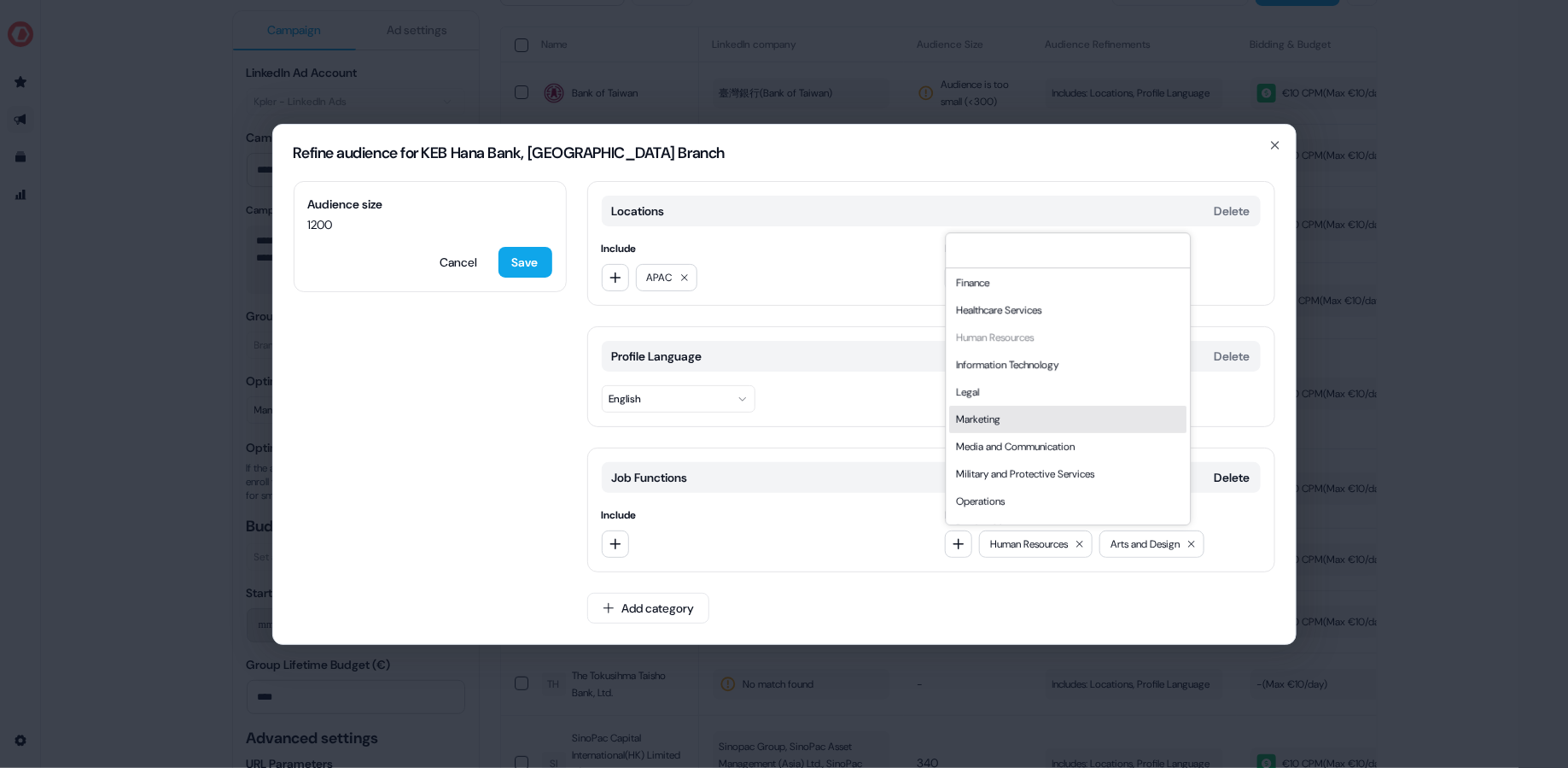
scroll to position [282, 0]
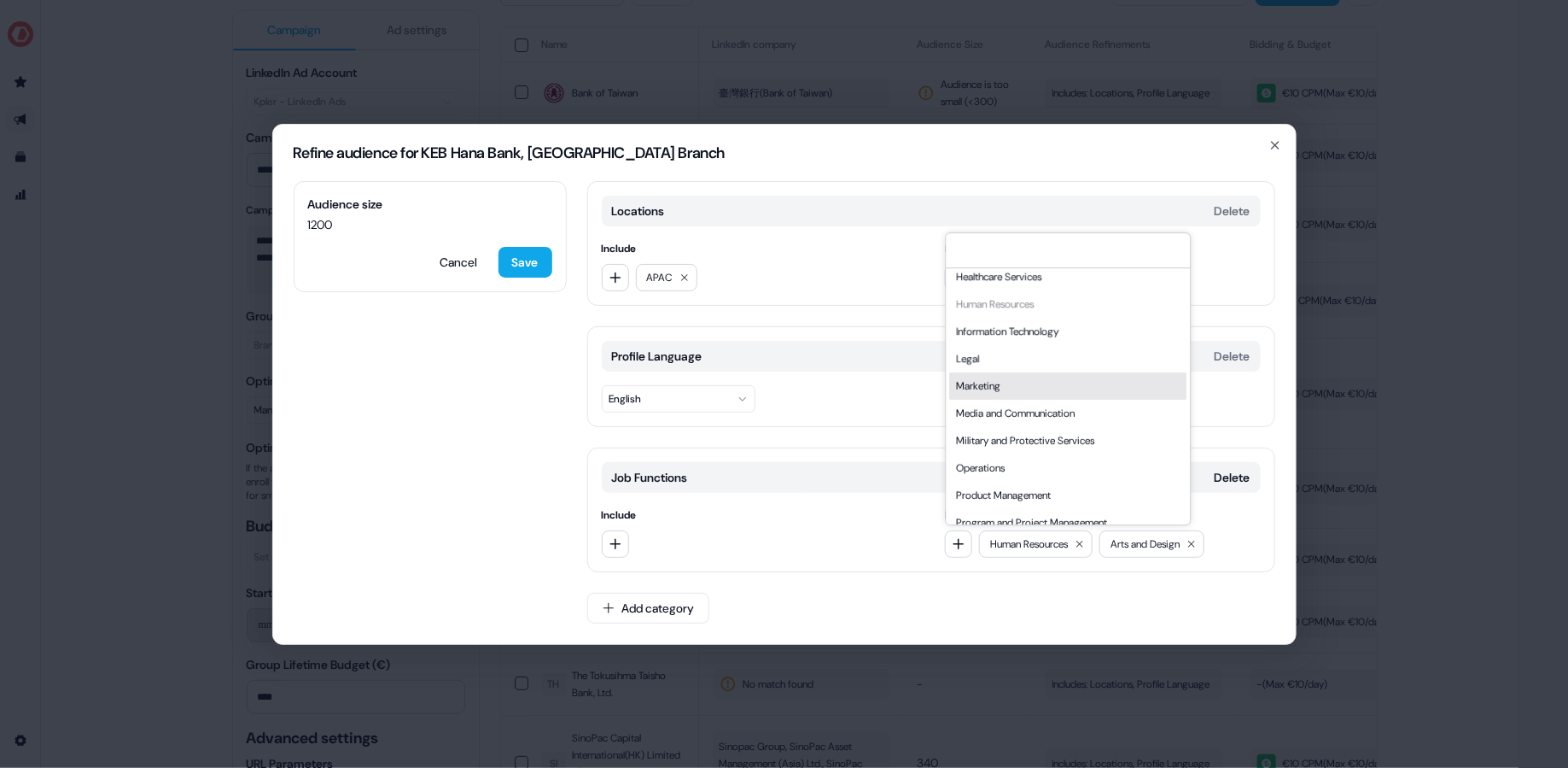
click at [1042, 389] on div "Marketing" at bounding box center [1068, 386] width 237 height 27
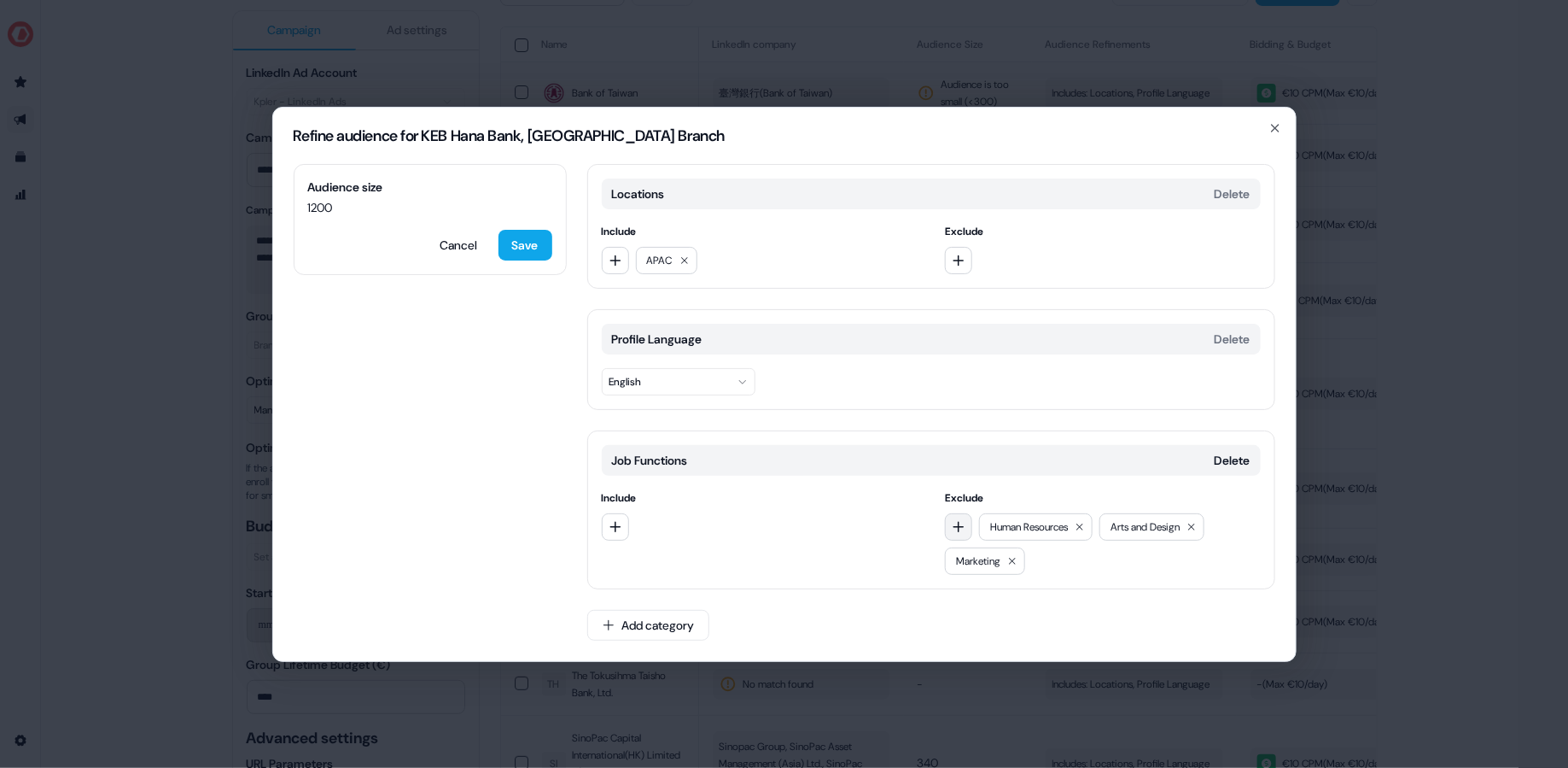
click at [965, 537] on button "button" at bounding box center [958, 527] width 27 height 27
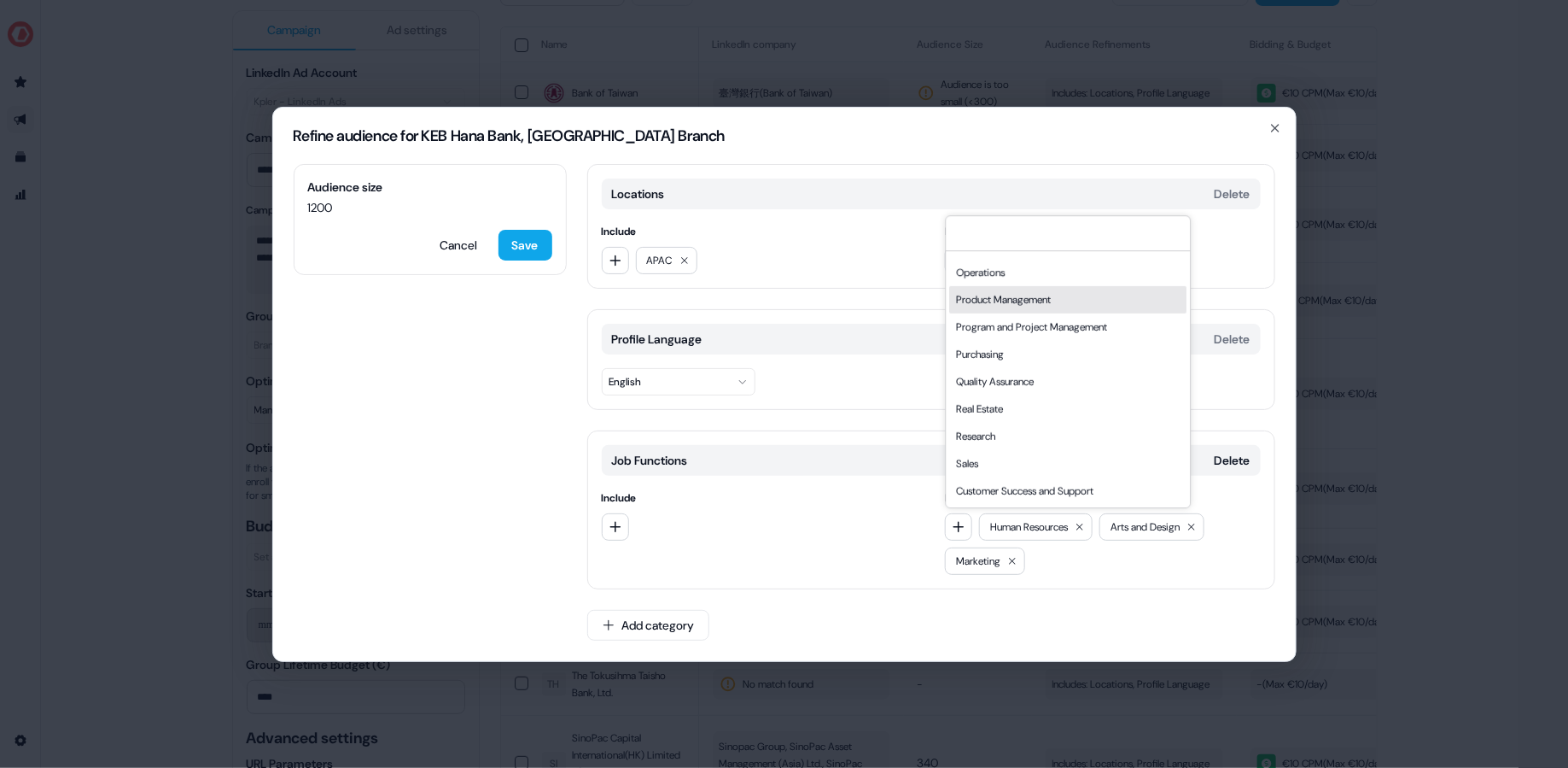
scroll to position [370, 0]
click at [1083, 302] on div "Media and Communication" at bounding box center [1068, 308] width 237 height 27
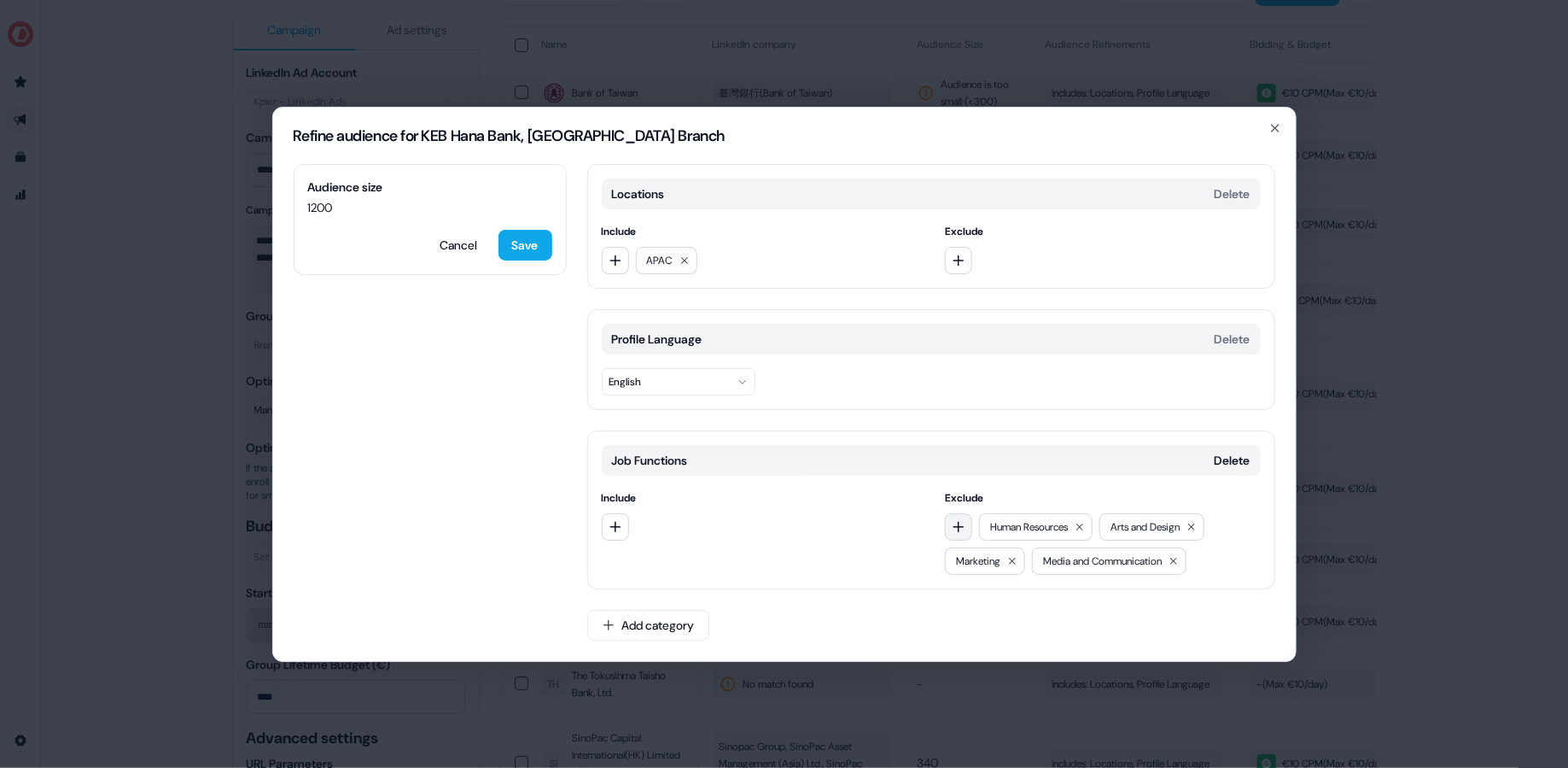
click at [958, 527] on icon "button" at bounding box center [959, 526] width 11 height 11
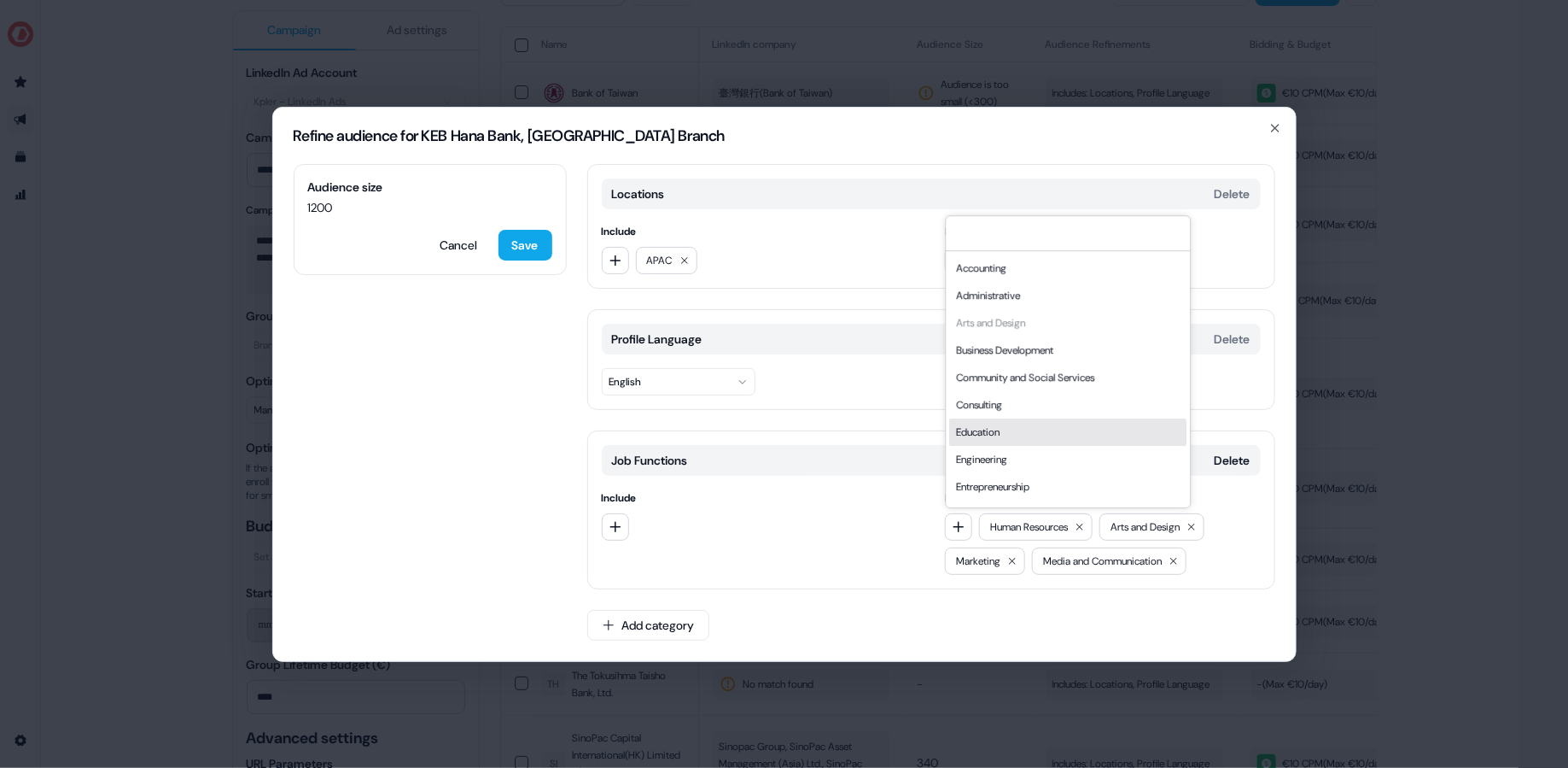
scroll to position [461, 0]
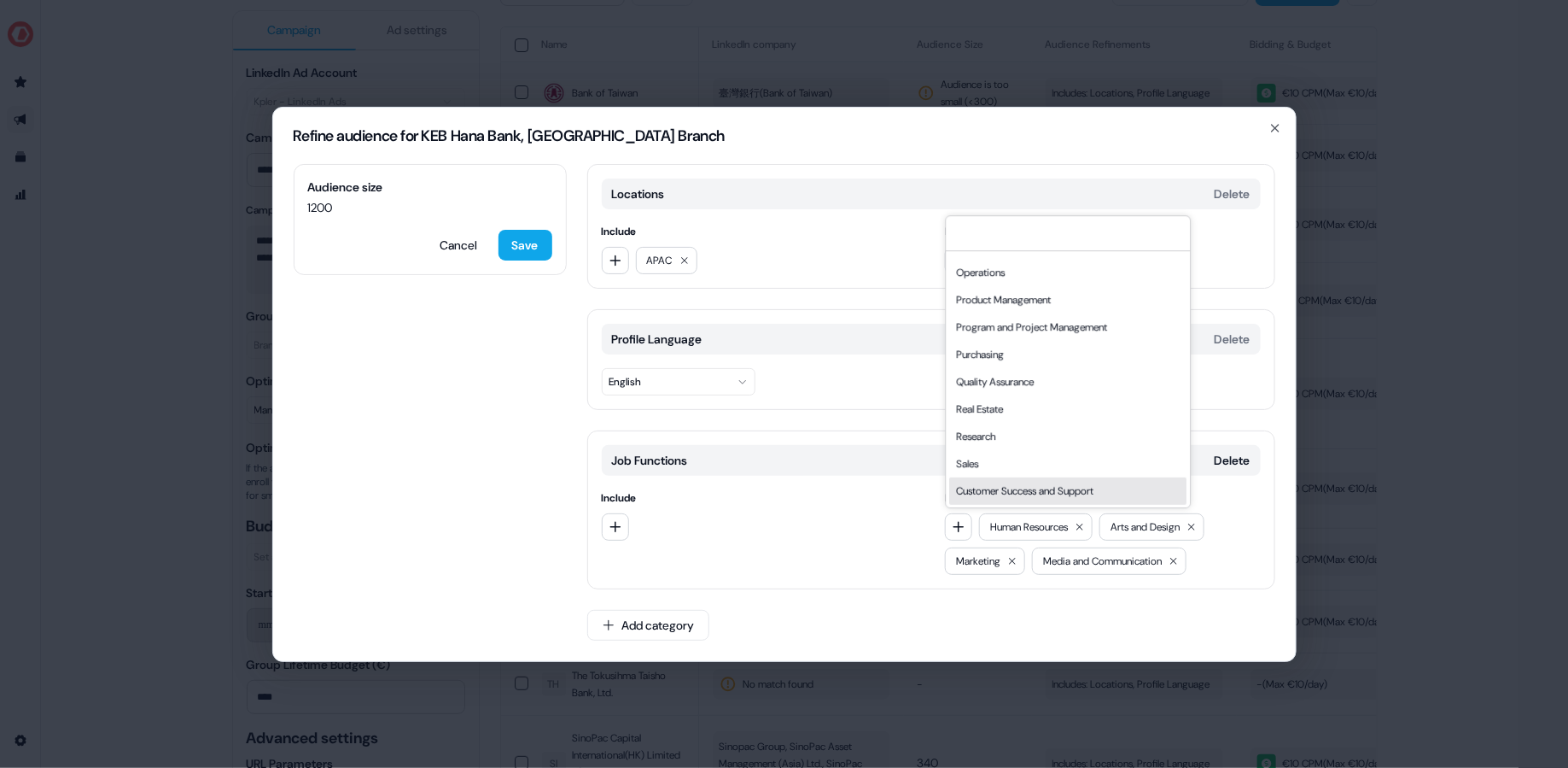
click at [1060, 489] on div "Customer Success and Support" at bounding box center [1068, 491] width 237 height 27
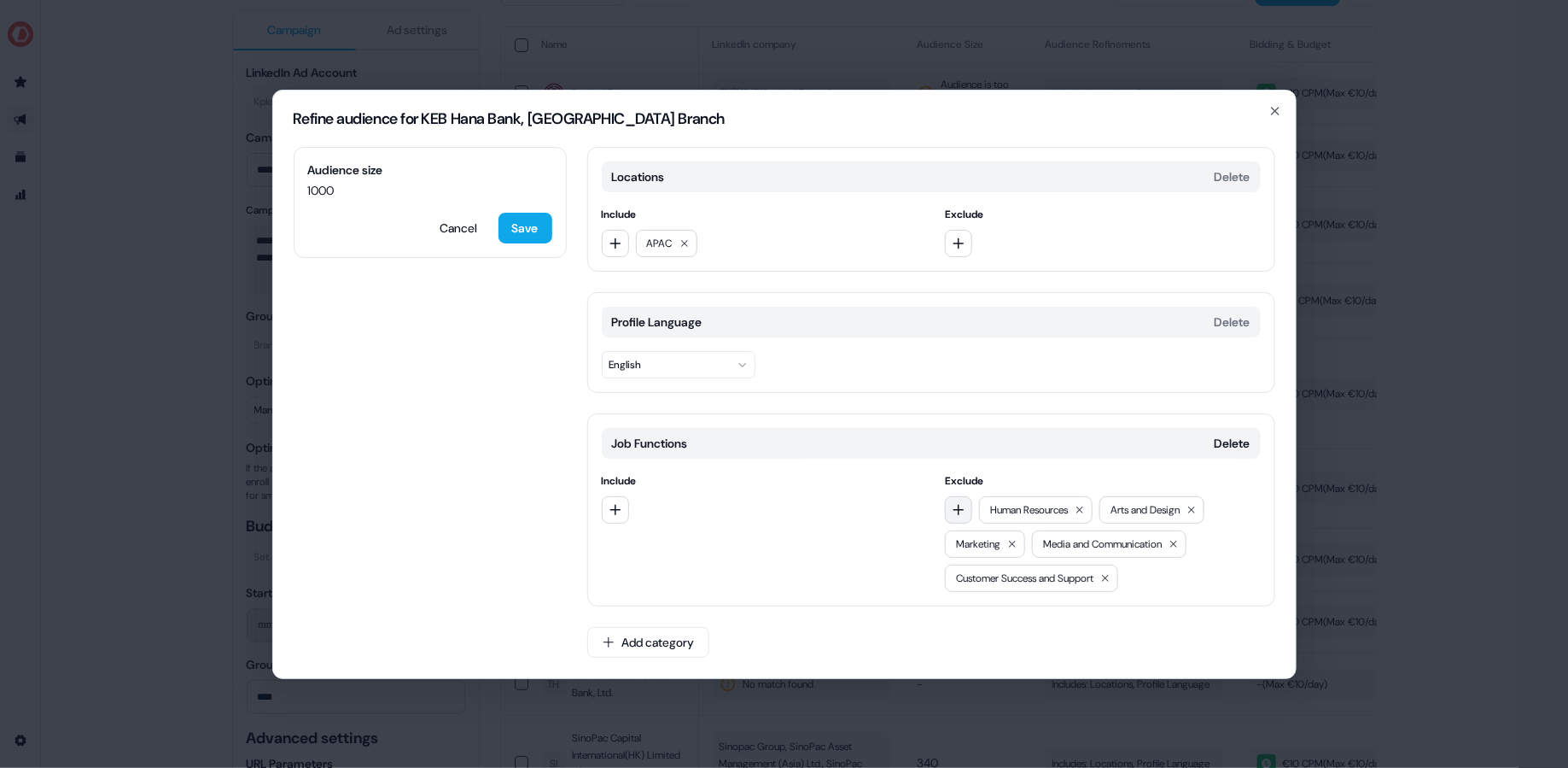
click at [965, 510] on button "button" at bounding box center [958, 510] width 27 height 27
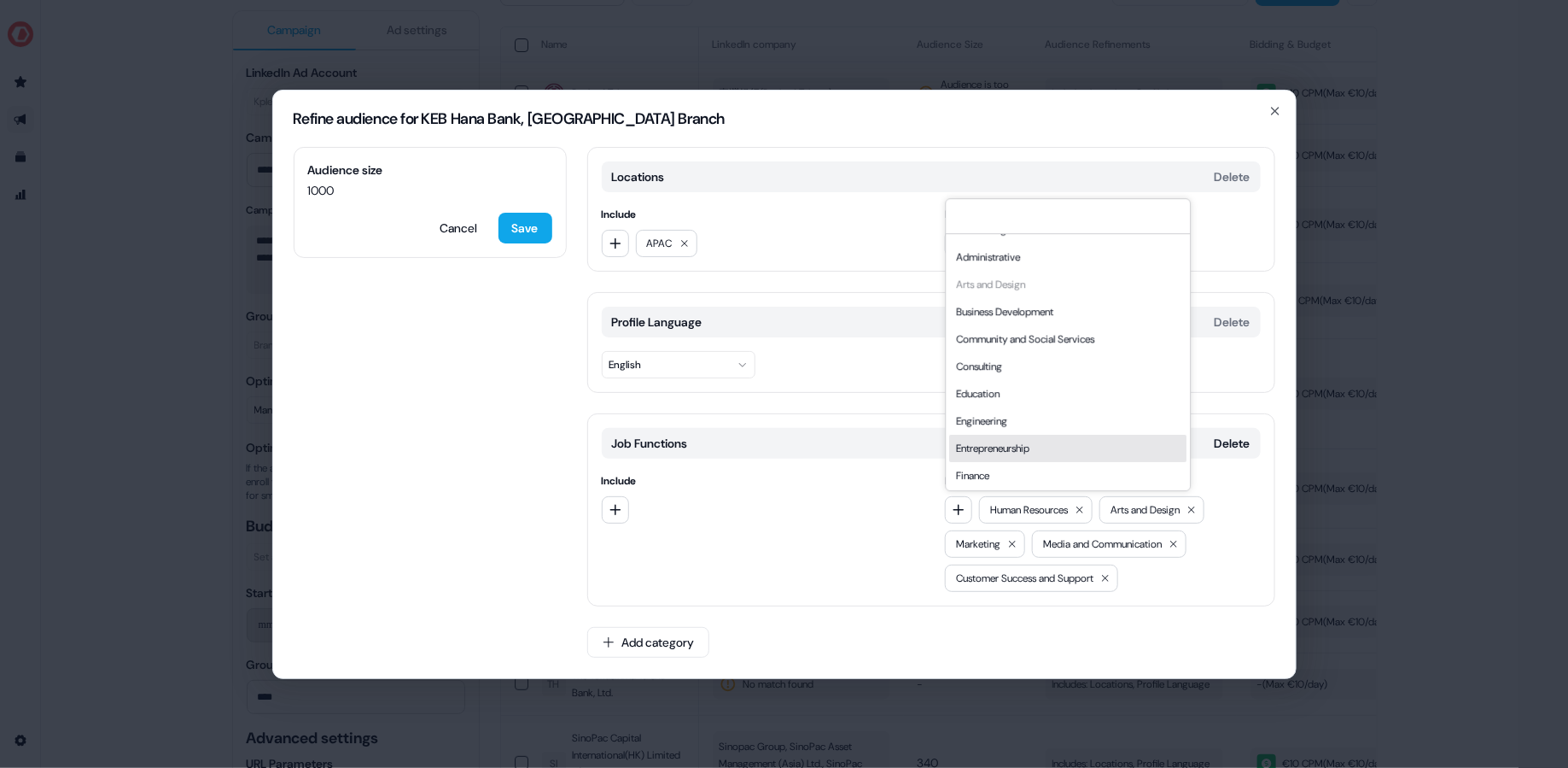
scroll to position [21, 0]
click at [1030, 398] on div "Education" at bounding box center [1068, 394] width 237 height 27
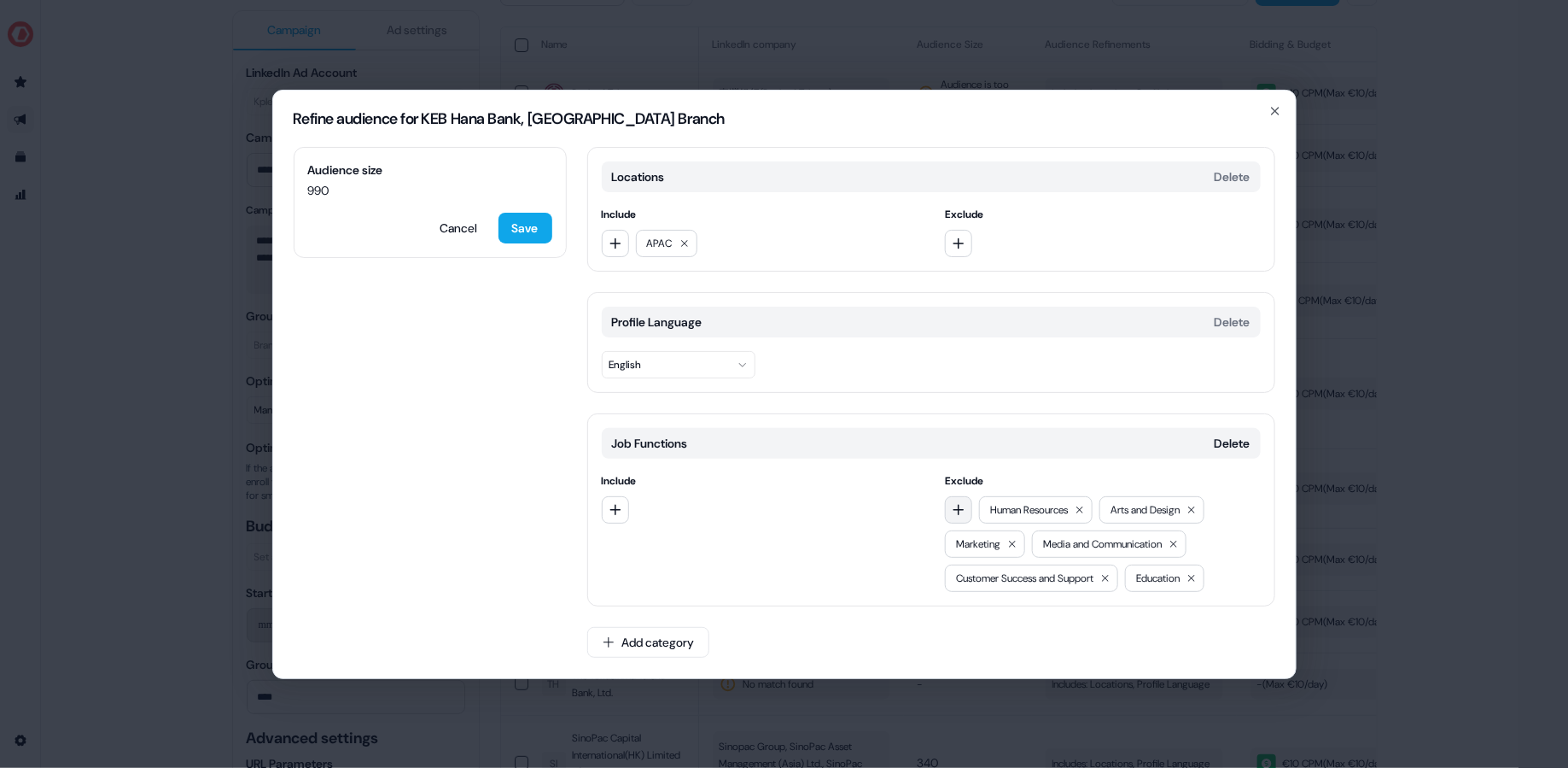
click at [958, 510] on icon "button" at bounding box center [959, 510] width 11 height 11
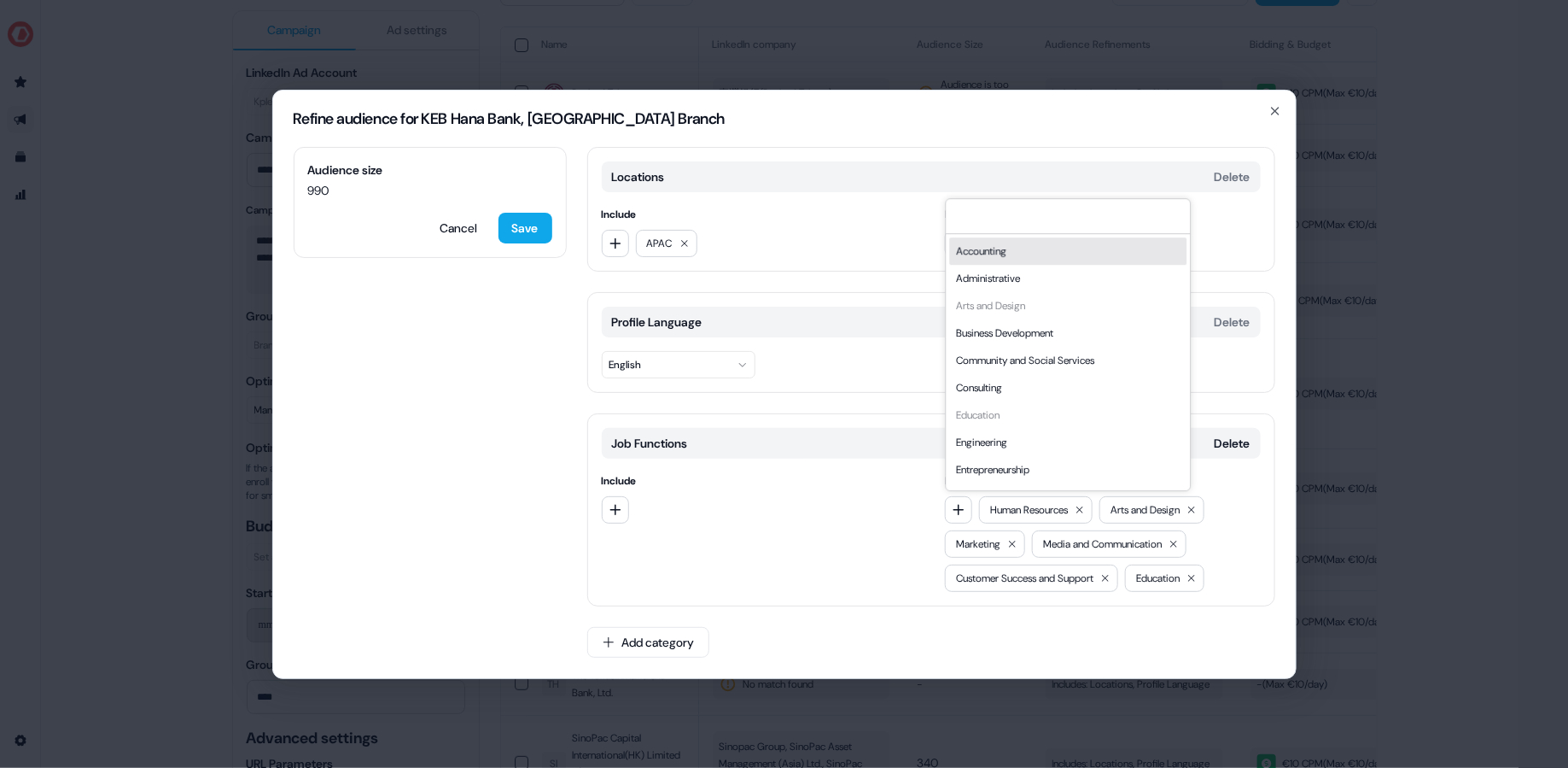
click at [1042, 257] on div "Accounting" at bounding box center [1068, 251] width 237 height 27
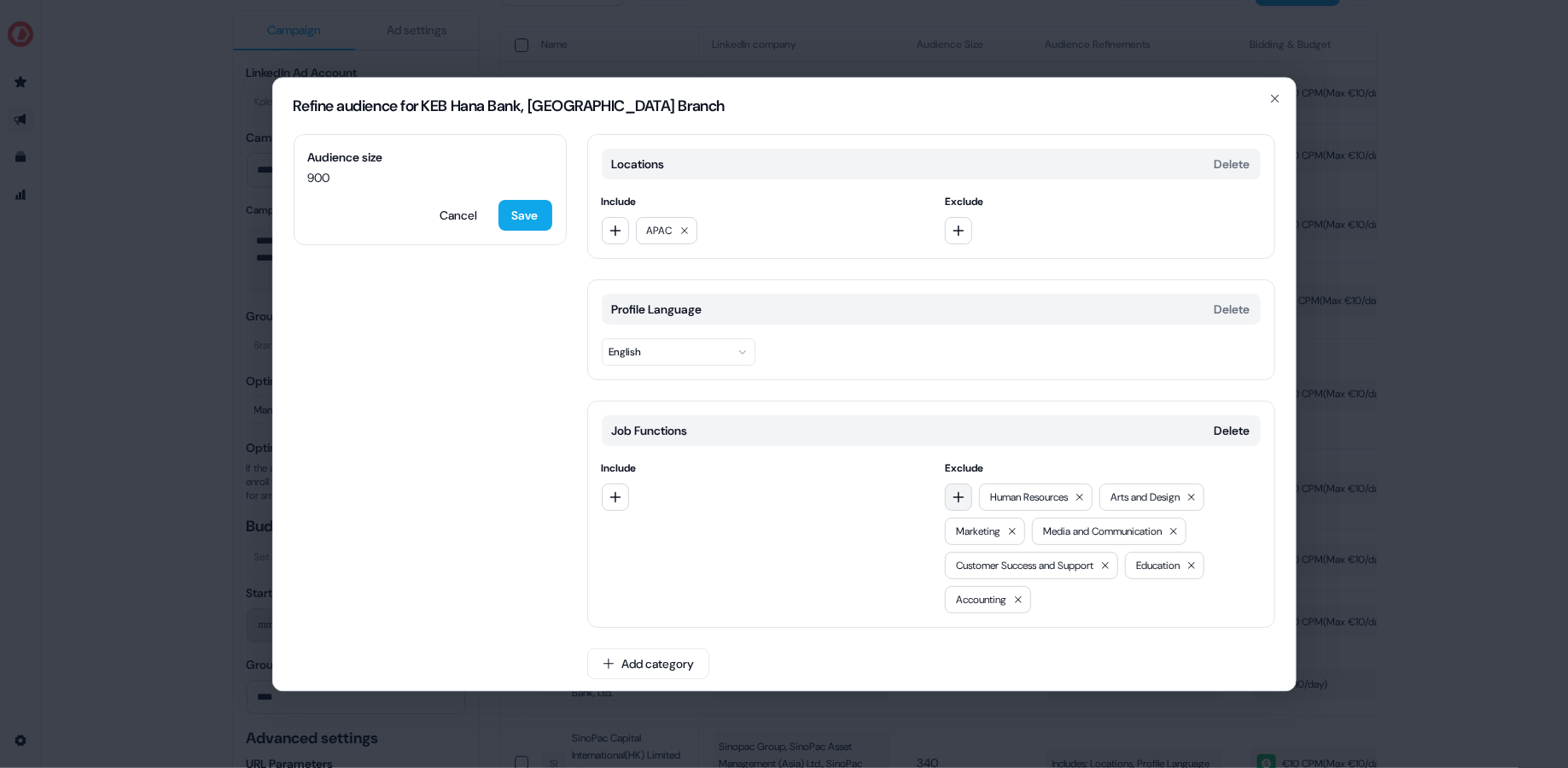
click at [958, 498] on icon "button" at bounding box center [958, 496] width 14 height 14
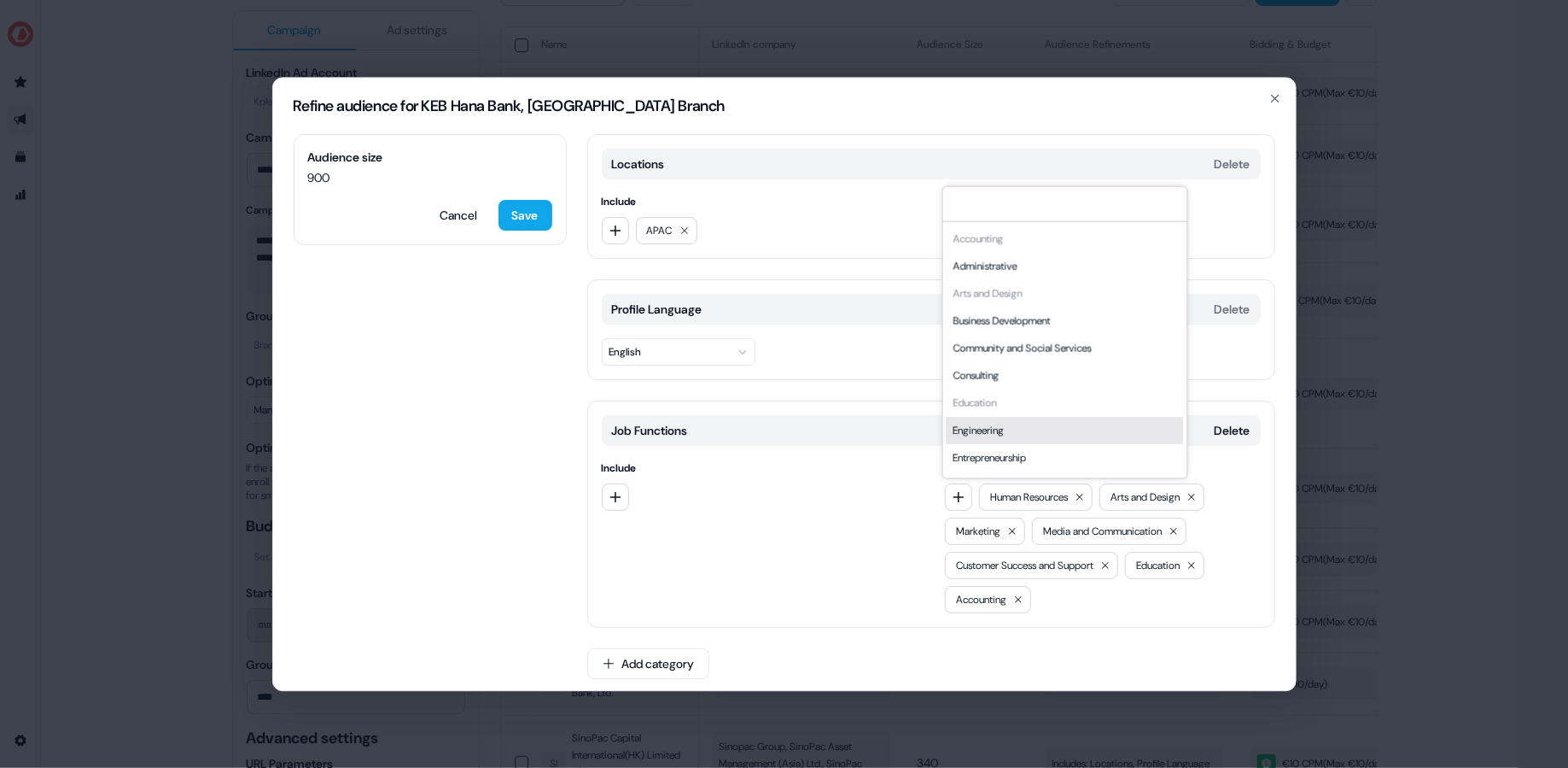
click at [1065, 613] on div "Job Functions Delete Include Exclude Accounting Administrative Arts and Design …" at bounding box center [931, 514] width 688 height 227
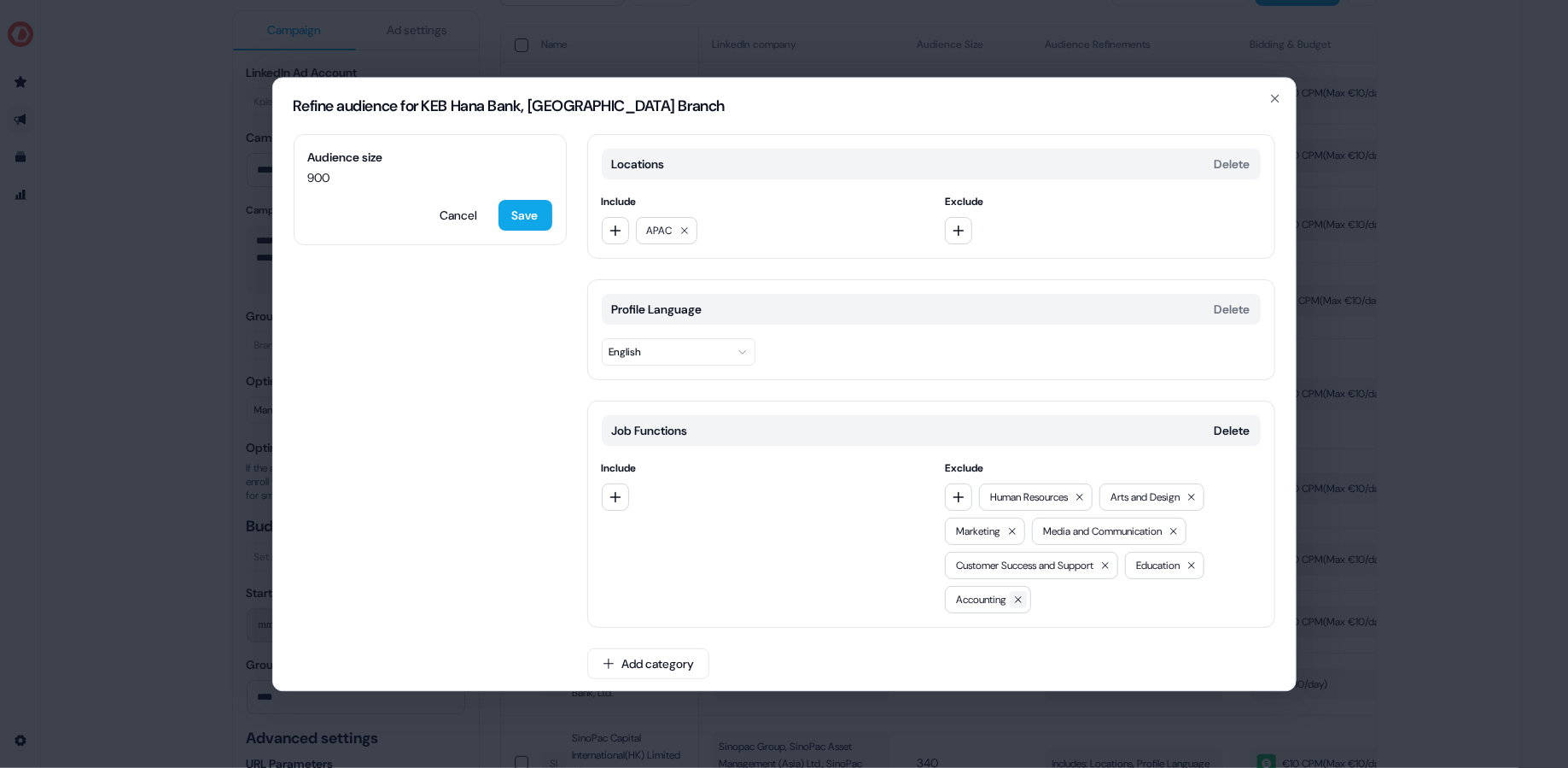
click at [1018, 602] on icon at bounding box center [1018, 598] width 10 height 10
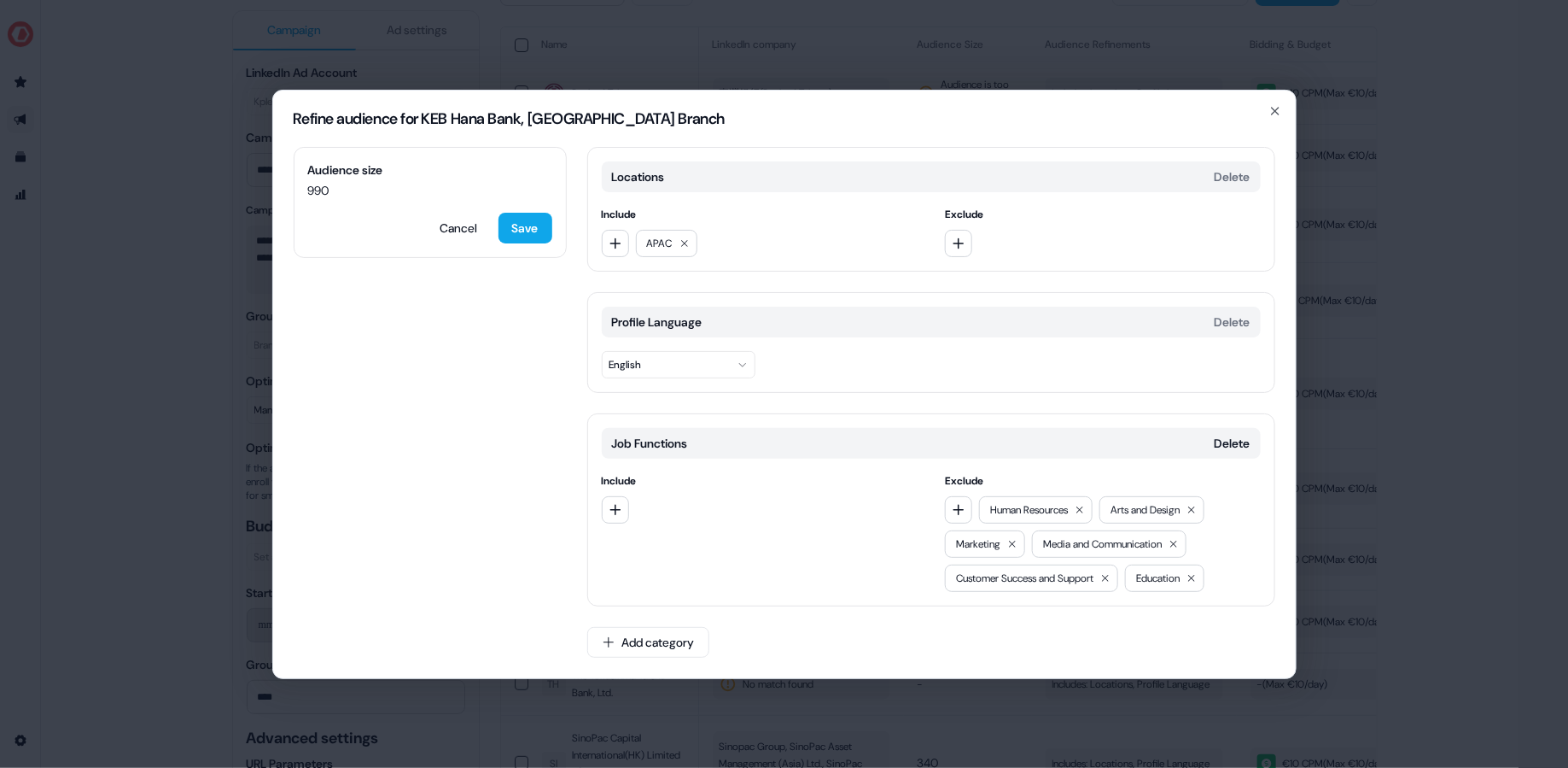
click at [514, 211] on div "Audience size 990 Cancel Save" at bounding box center [430, 202] width 273 height 111
click at [528, 227] on button "Save" at bounding box center [525, 228] width 53 height 31
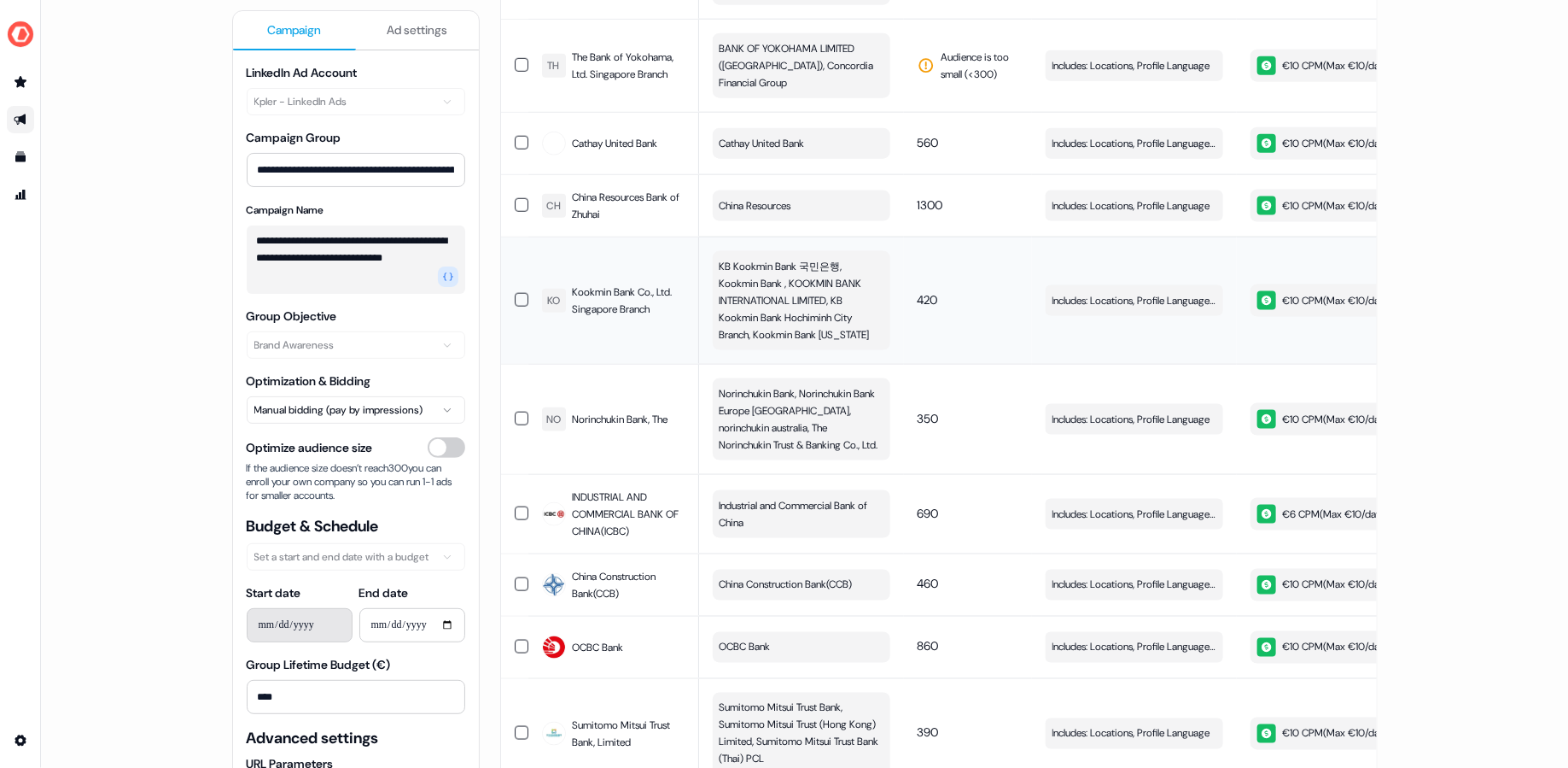
scroll to position [1015, 0]
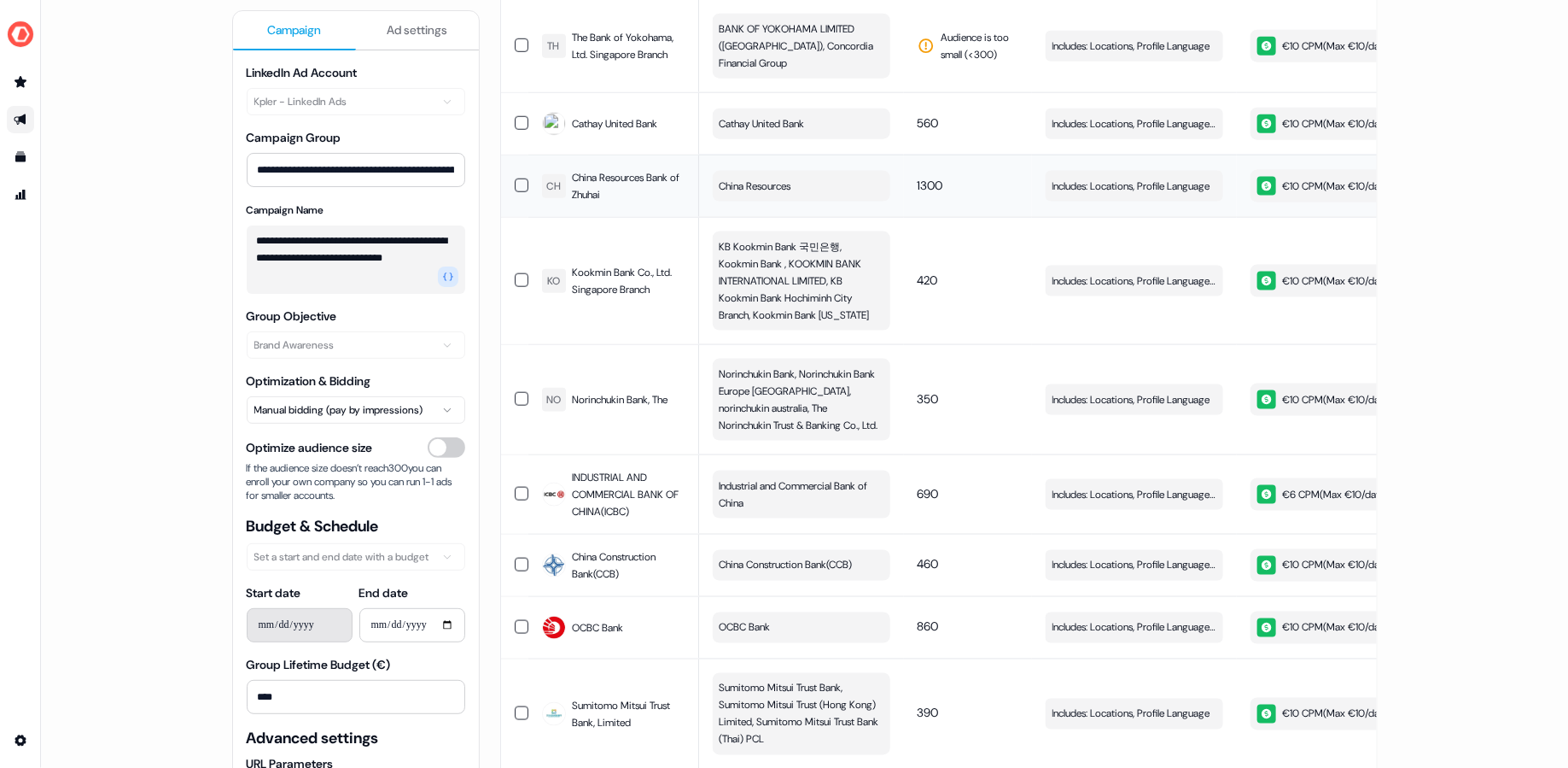
click at [934, 154] on td "1300" at bounding box center [967, 185] width 128 height 63
click at [934, 178] on span "1300" at bounding box center [930, 185] width 25 height 15
click at [1106, 154] on td "Includes: Locations, Profile Language Edit" at bounding box center [1134, 185] width 205 height 63
click at [1108, 178] on span "Includes: Locations, Profile Language" at bounding box center [1131, 186] width 158 height 17
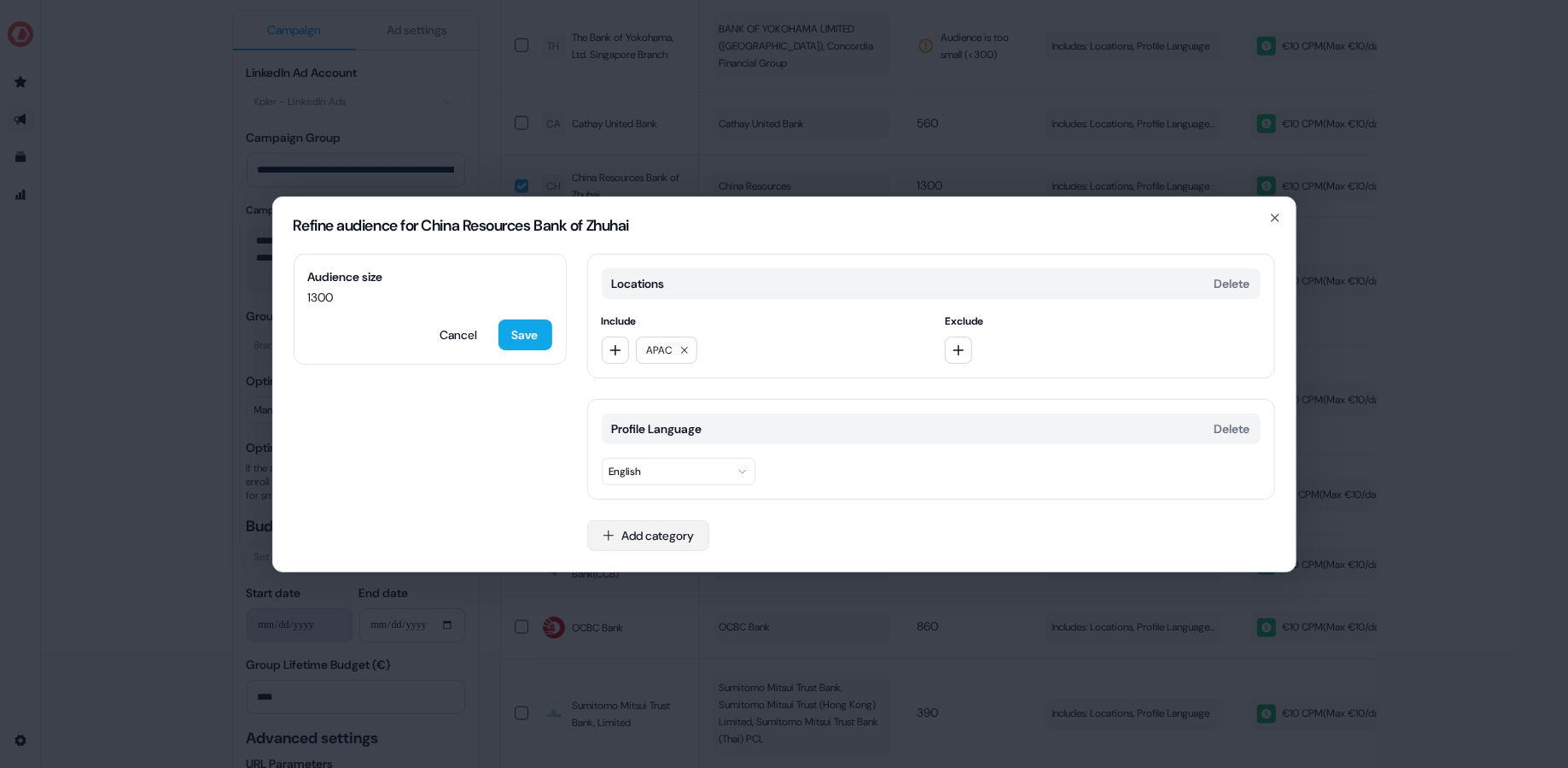
click at [689, 532] on button "Add category" at bounding box center [648, 535] width 122 height 31
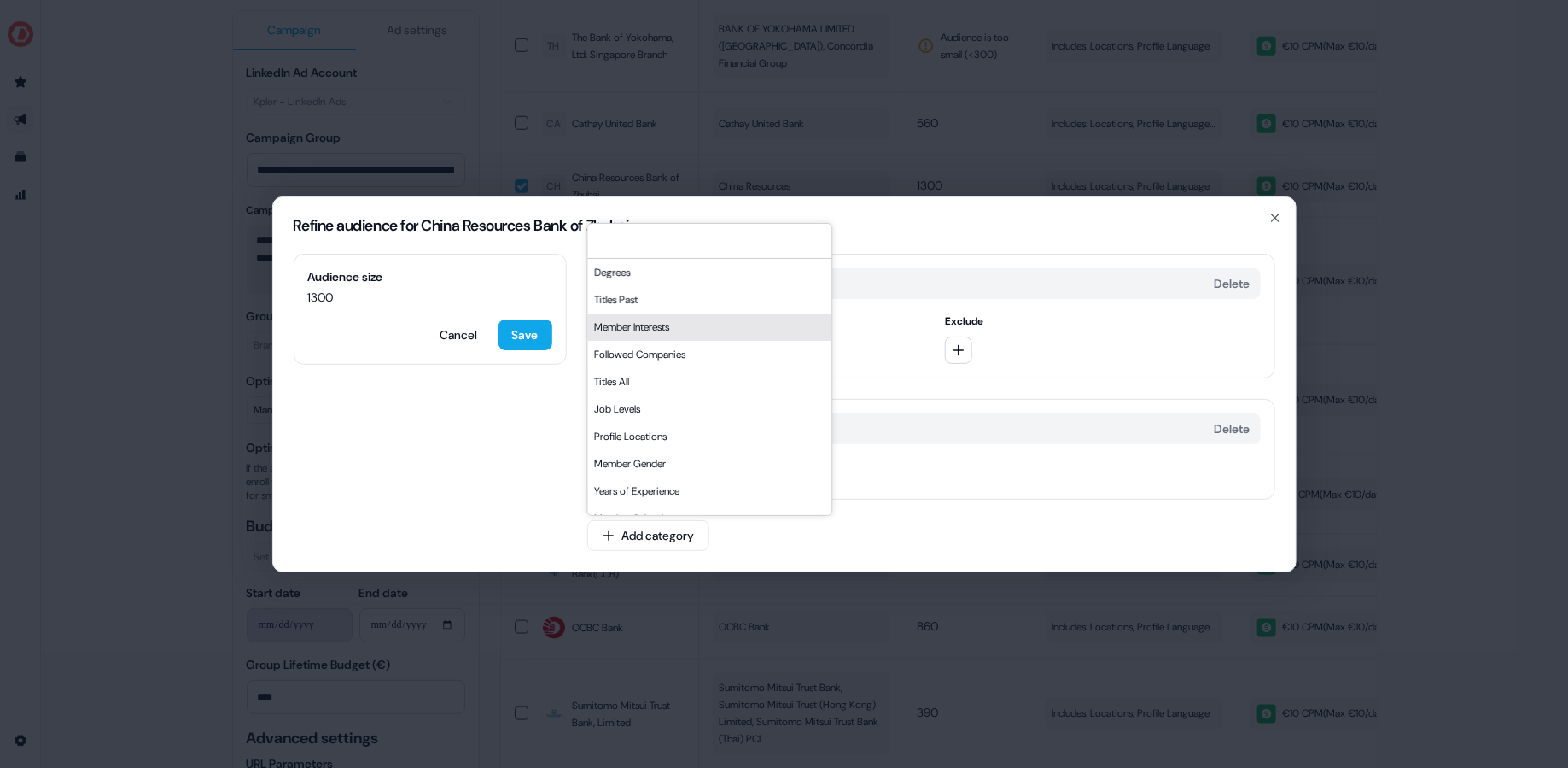
click at [994, 415] on div "Profile Language Delete" at bounding box center [931, 429] width 659 height 31
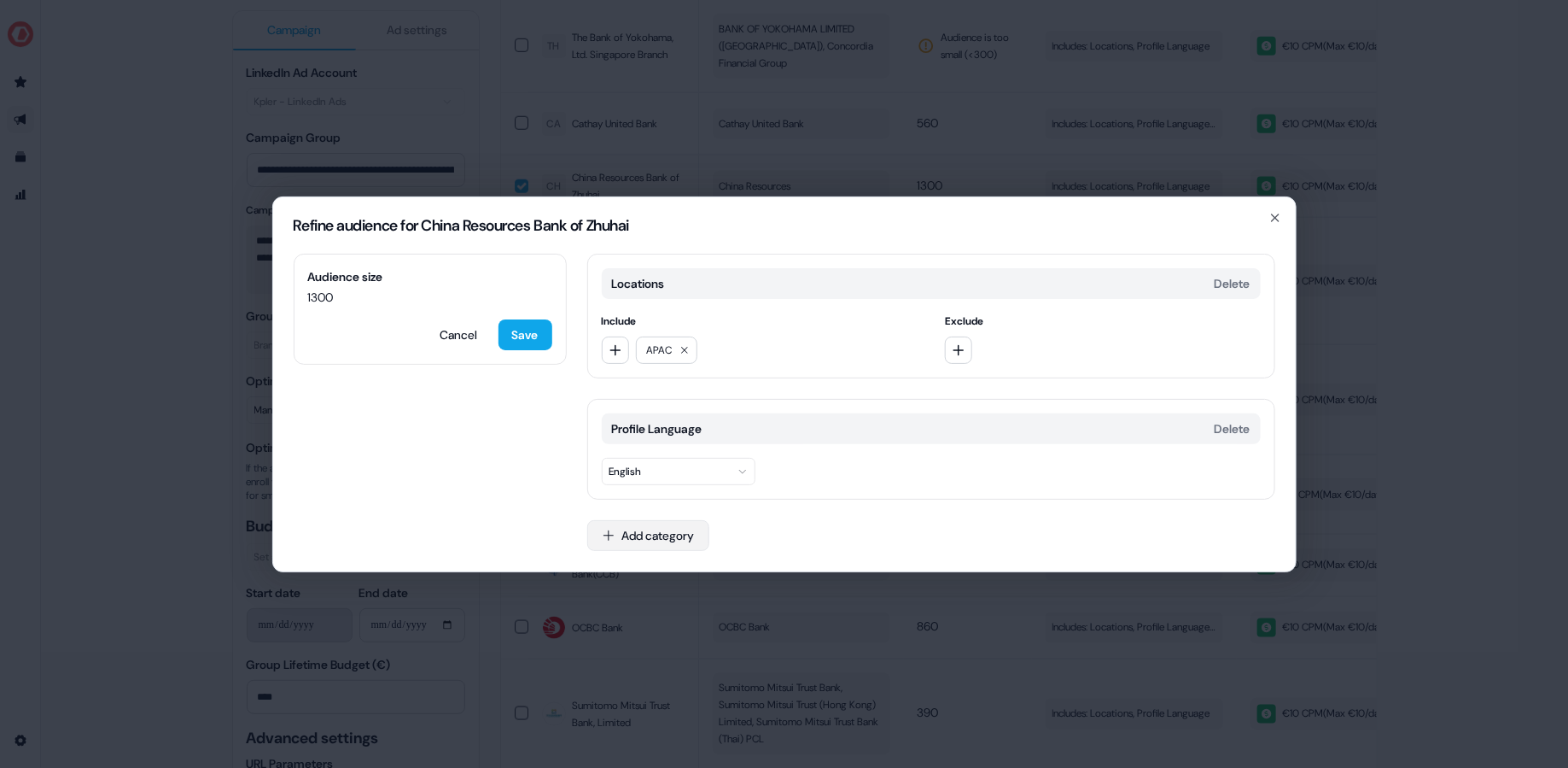
click at [644, 543] on button "Add category" at bounding box center [648, 535] width 122 height 31
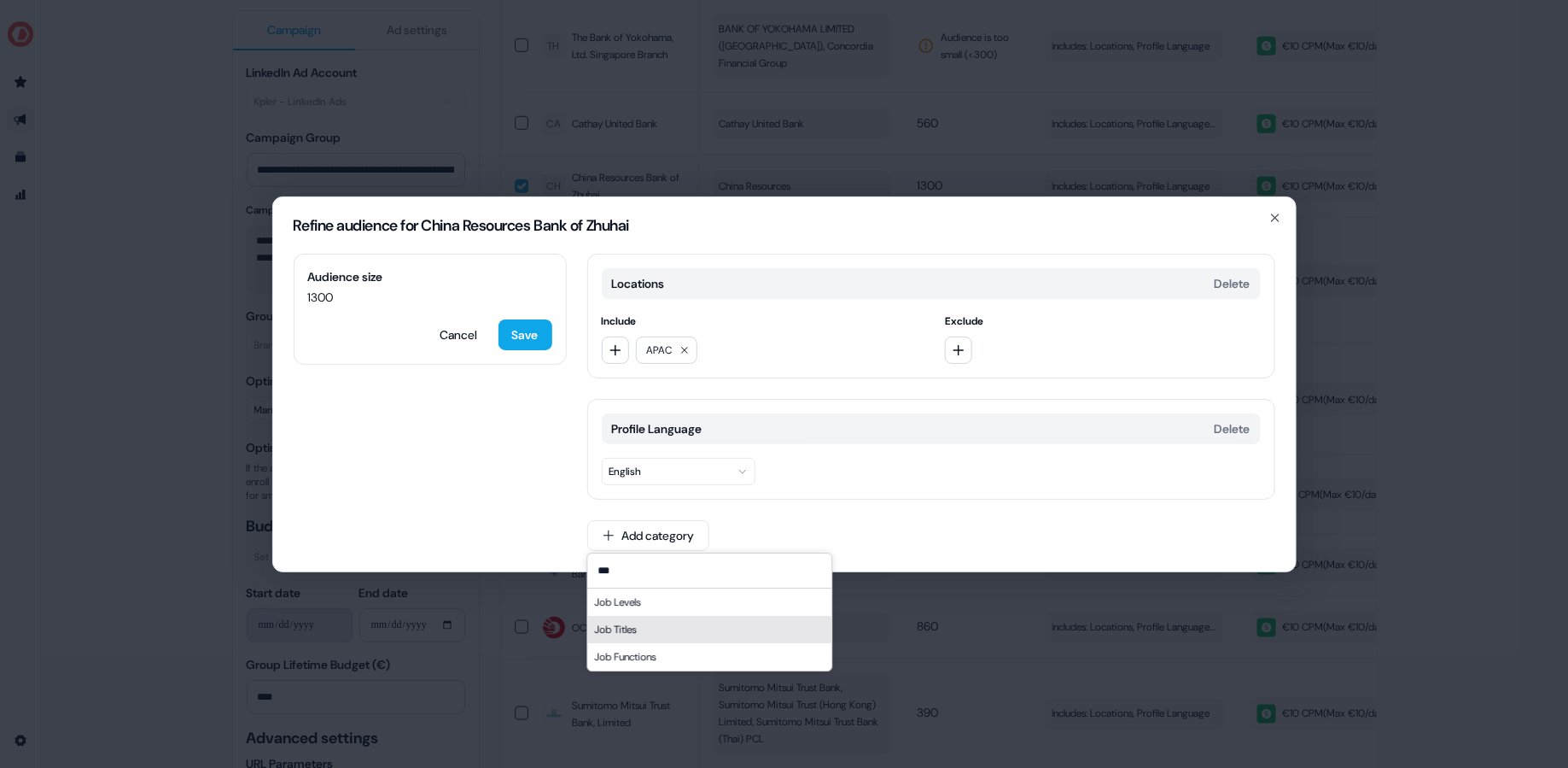
type input "***"
click at [660, 653] on div "Job Functions" at bounding box center [709, 656] width 244 height 27
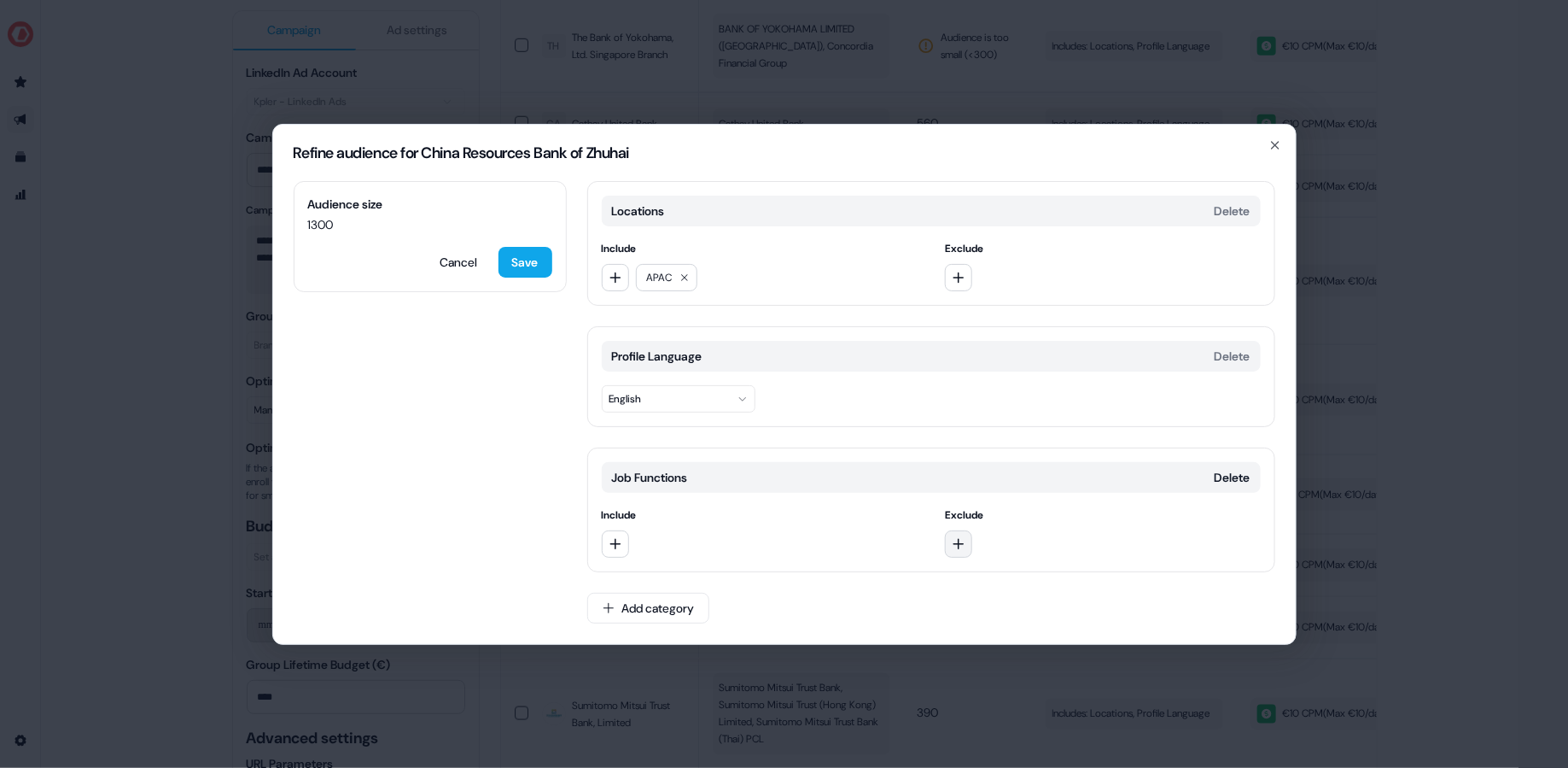
click at [958, 549] on icon "button" at bounding box center [958, 543] width 14 height 14
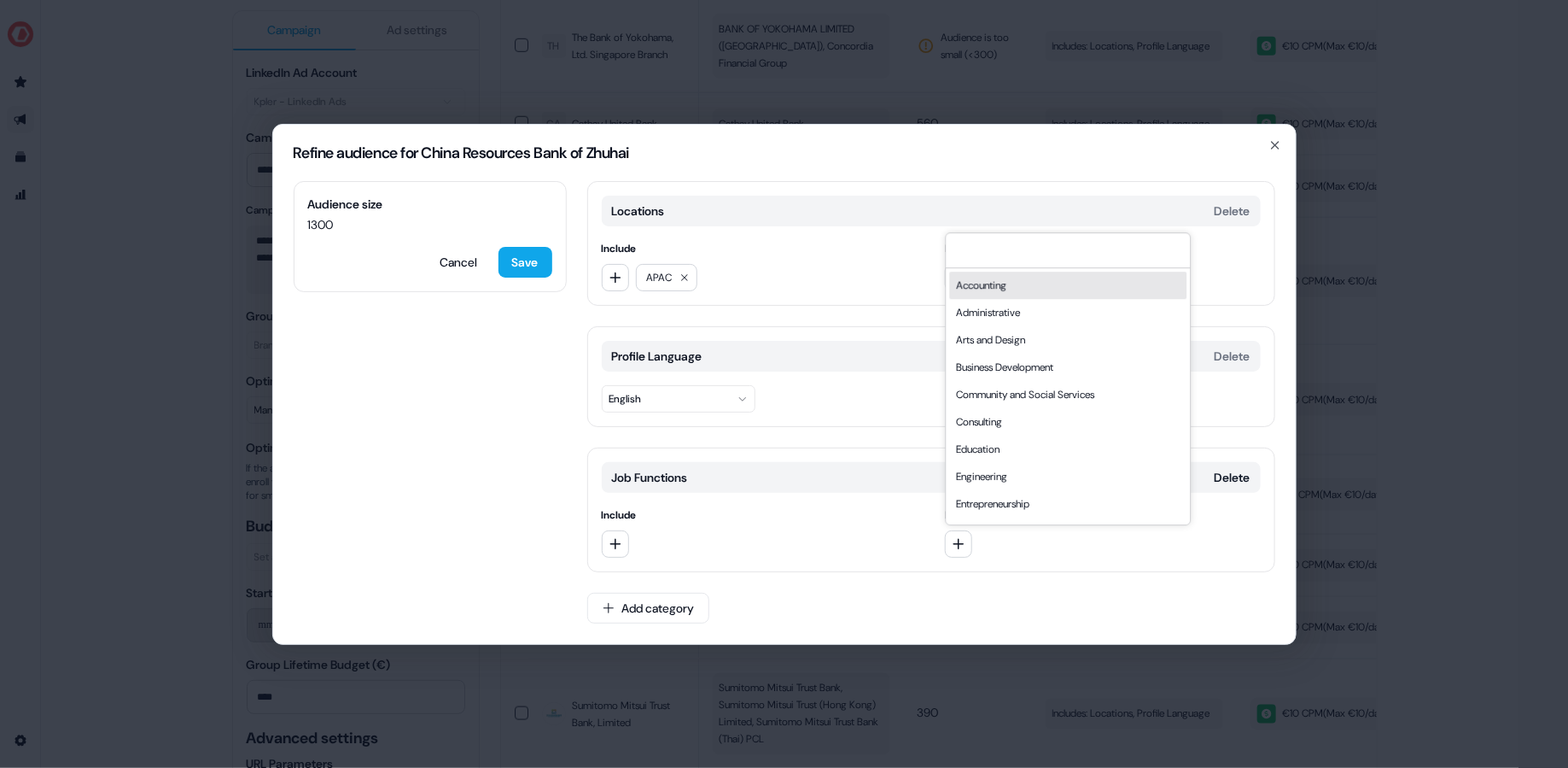
click at [1031, 287] on div "Accounting" at bounding box center [1068, 285] width 237 height 27
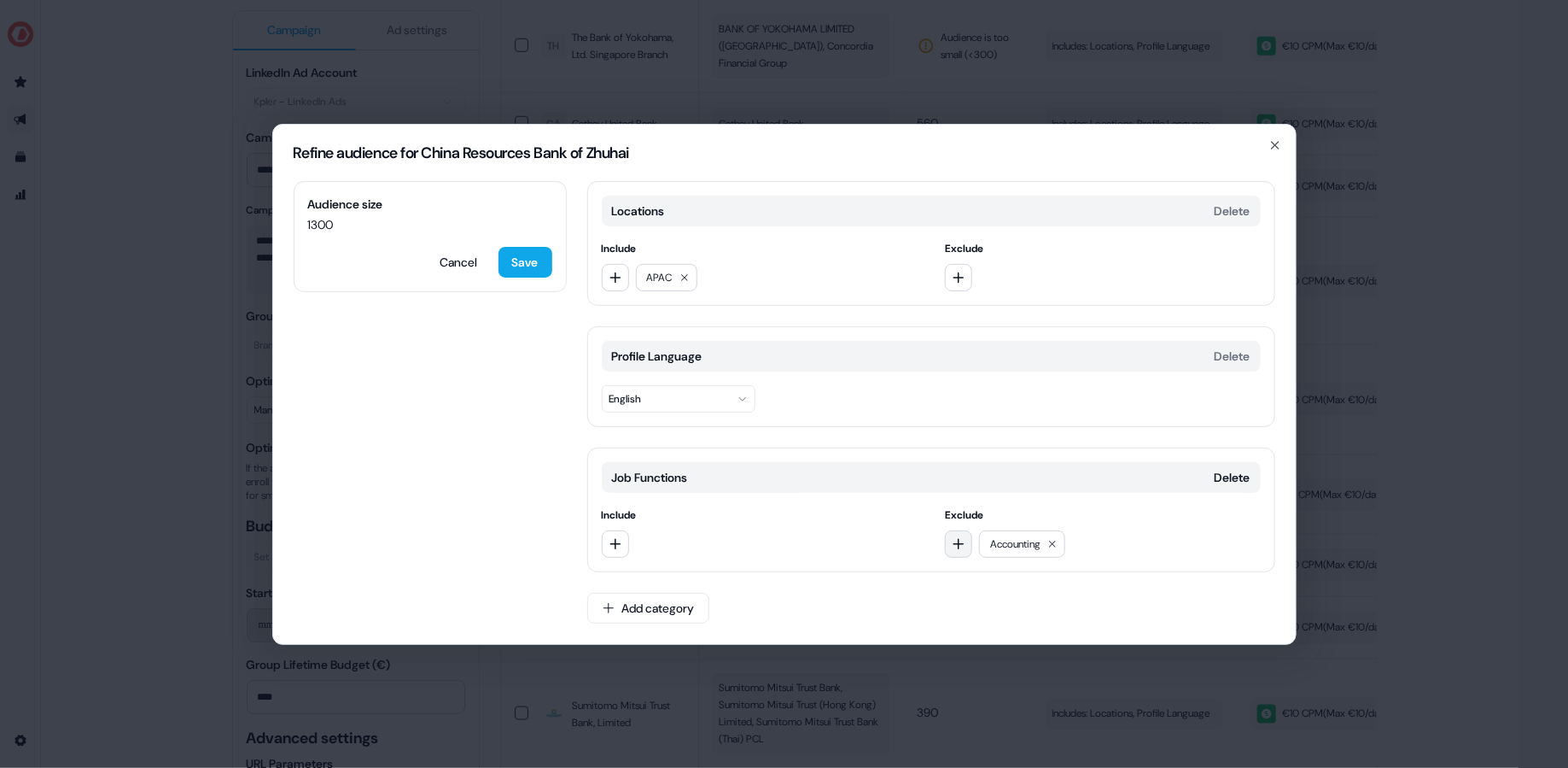
click at [957, 537] on icon "button" at bounding box center [958, 543] width 14 height 14
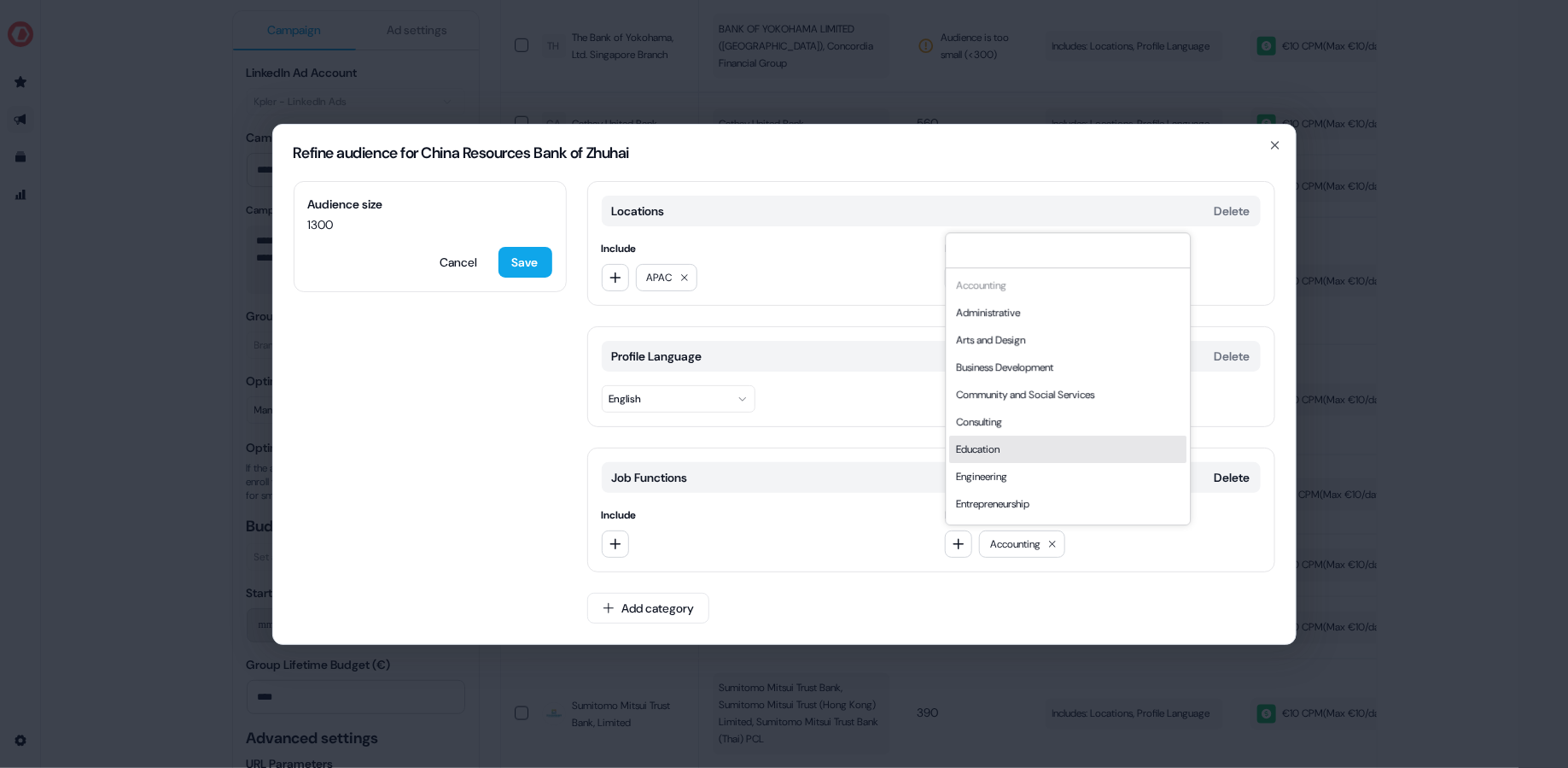
click at [1035, 455] on div "Education" at bounding box center [1068, 449] width 237 height 27
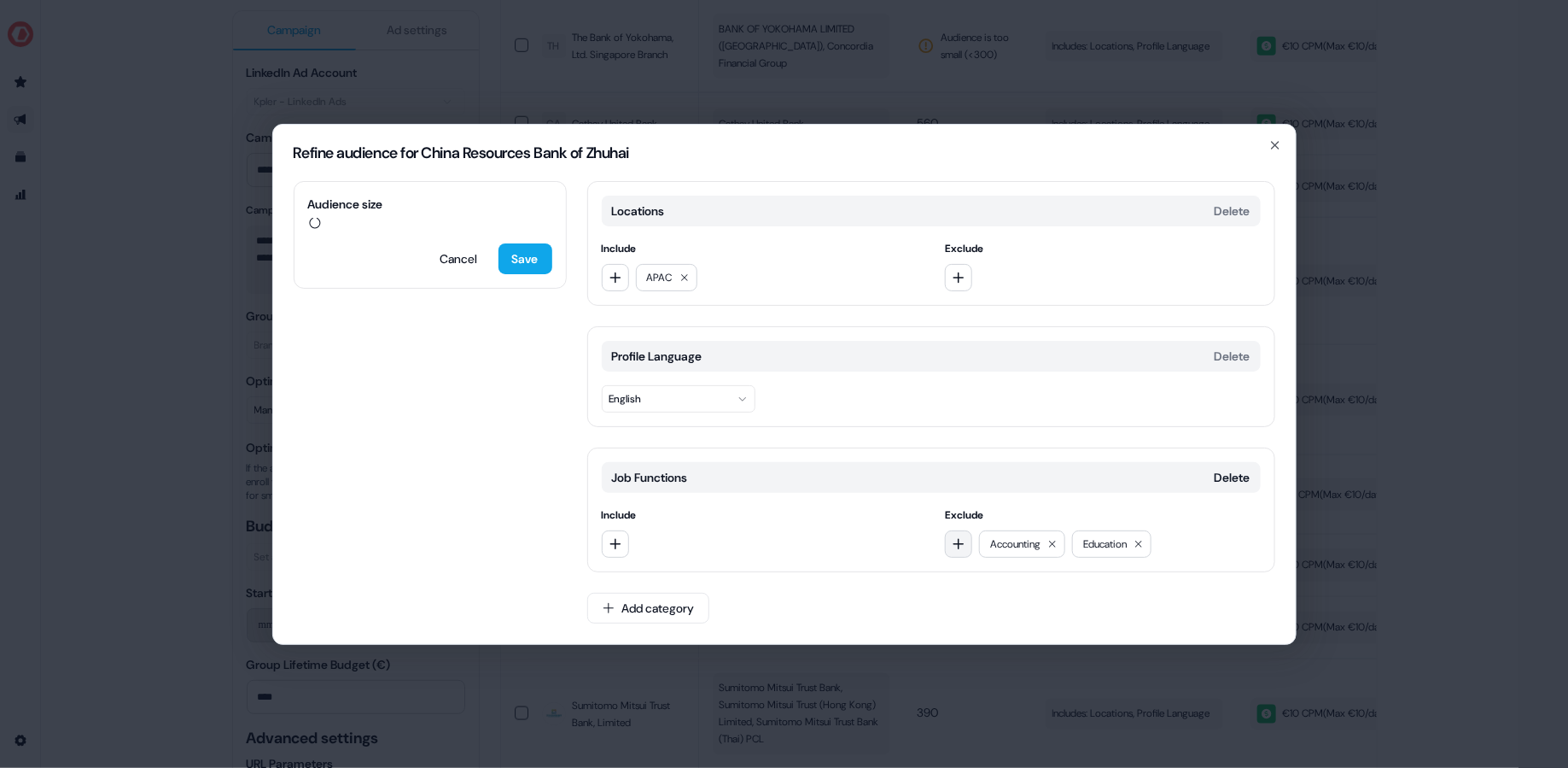
click at [971, 545] on button "button" at bounding box center [958, 544] width 27 height 27
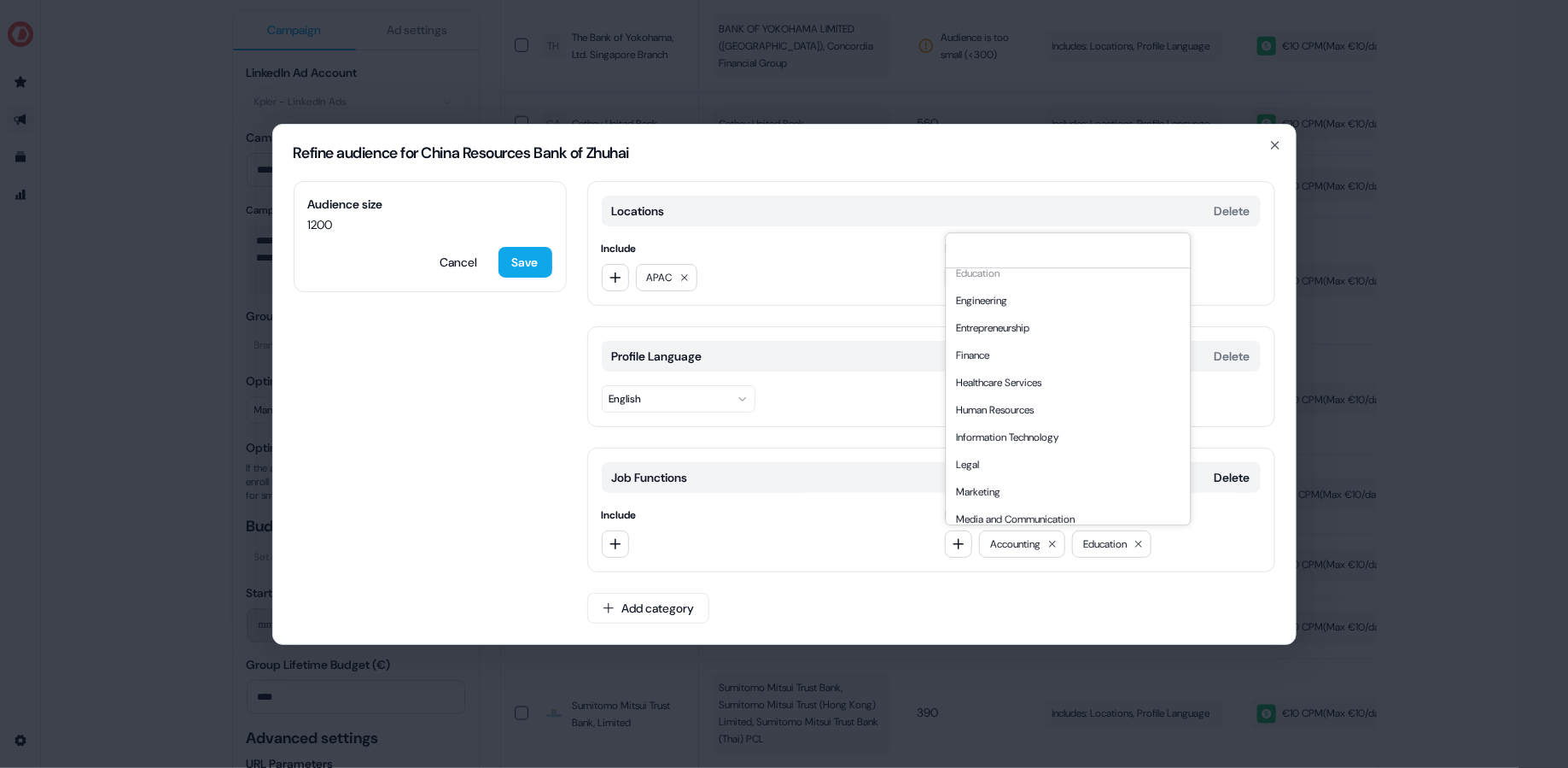
scroll to position [203, 0]
click at [1048, 389] on div "Human Resources" at bounding box center [1068, 383] width 237 height 27
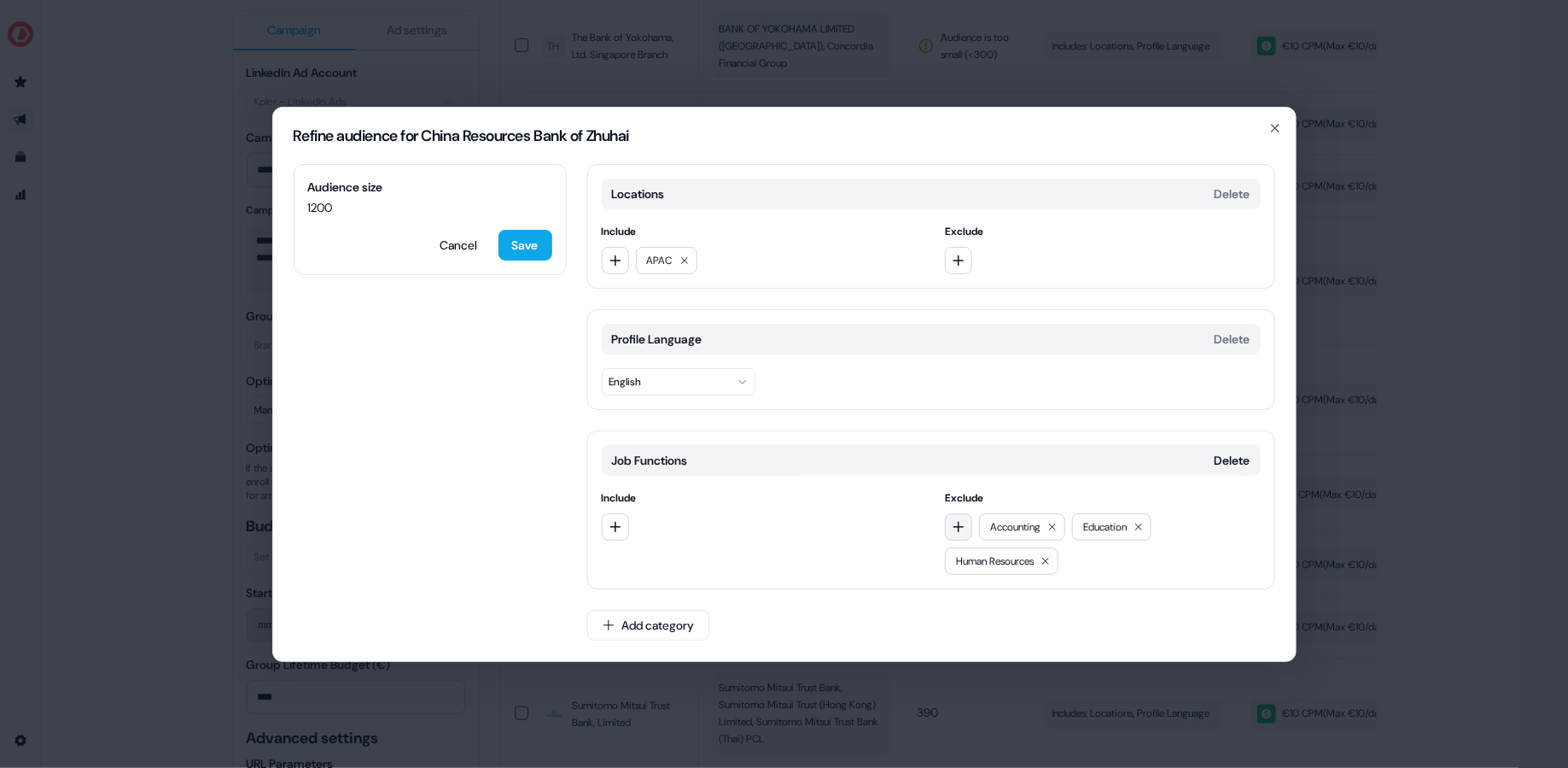
click at [954, 530] on icon "button" at bounding box center [958, 526] width 14 height 14
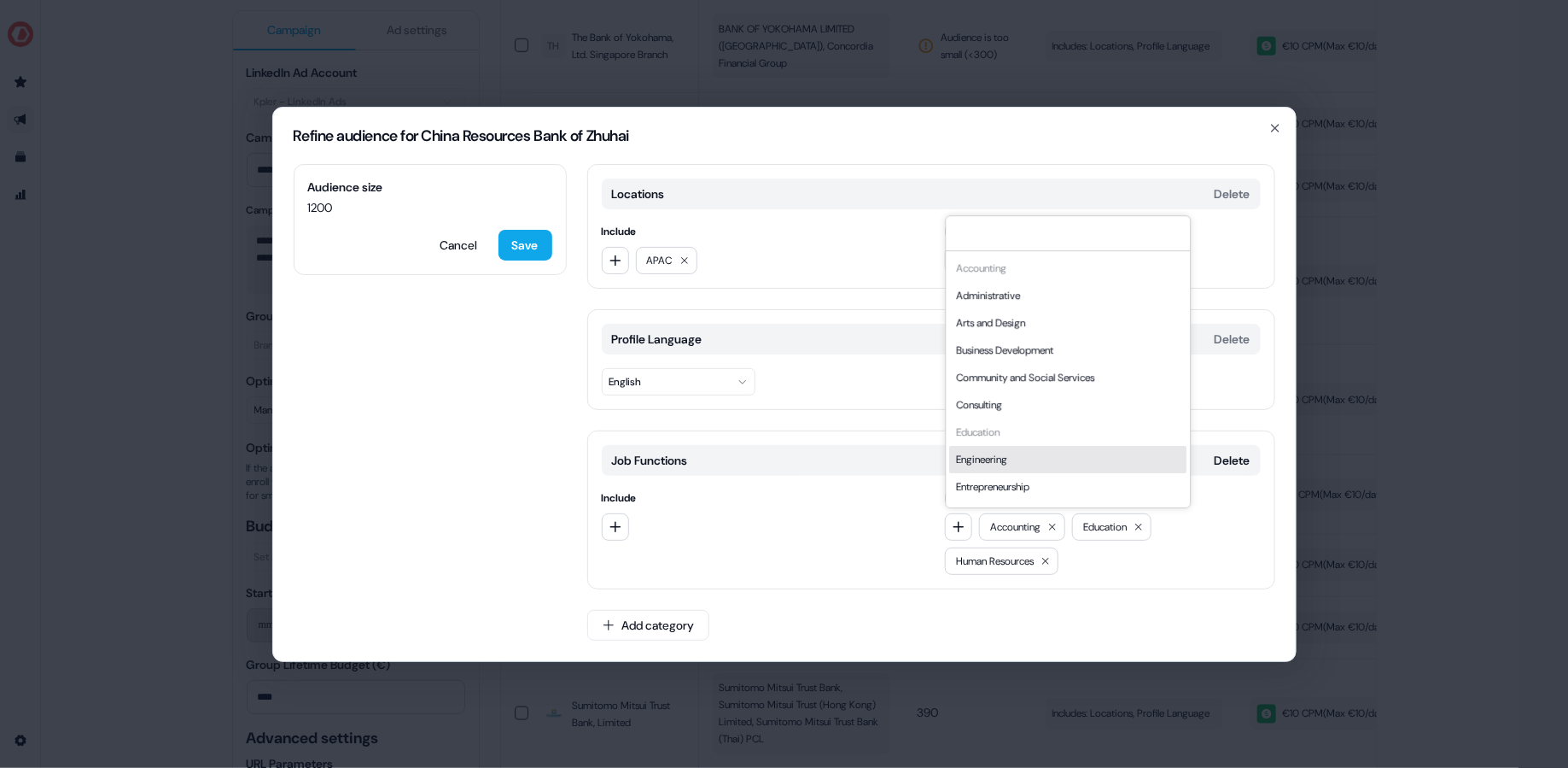
scroll to position [461, 0]
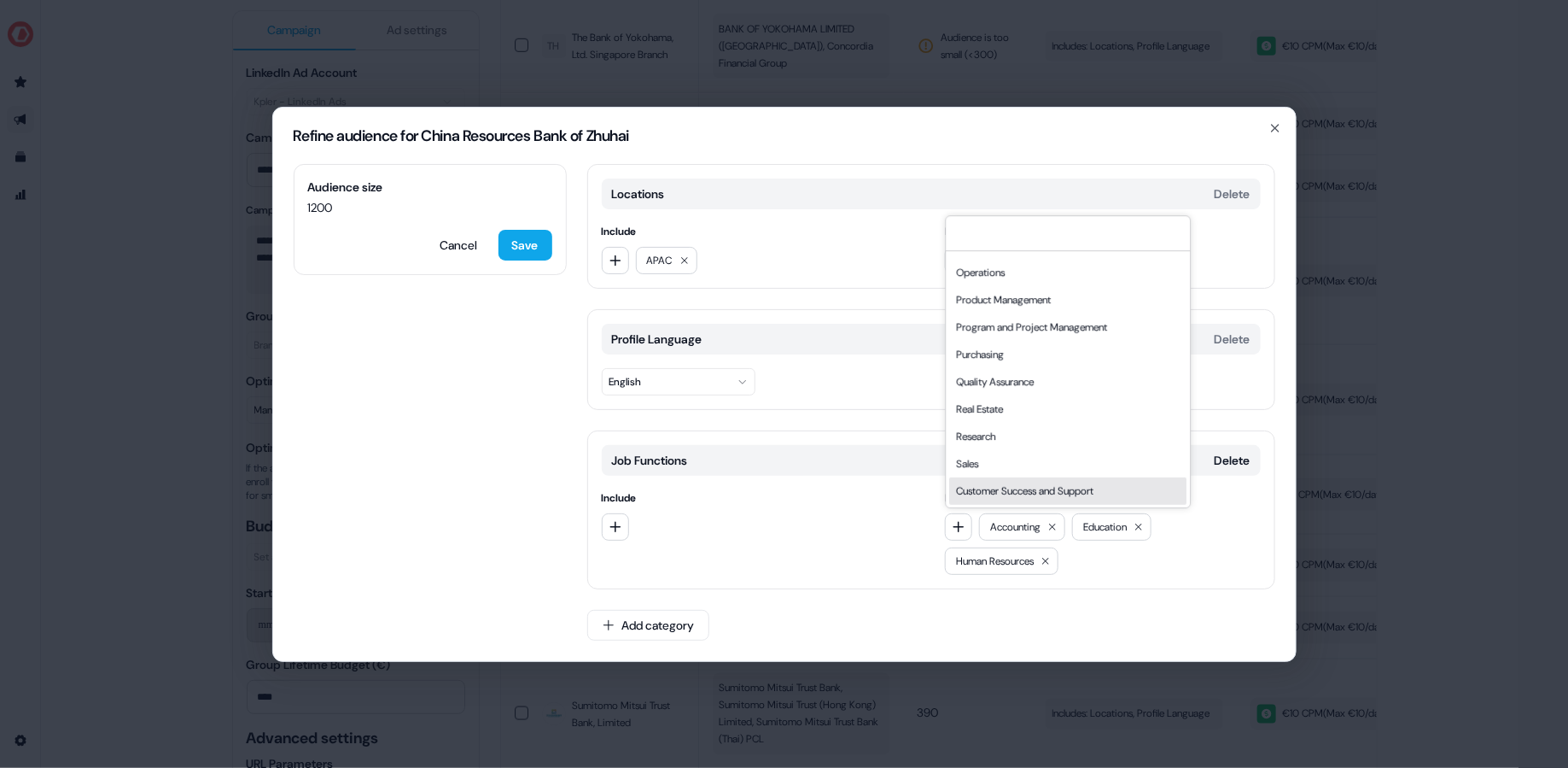
click at [1045, 490] on div "Customer Success and Support" at bounding box center [1068, 491] width 237 height 27
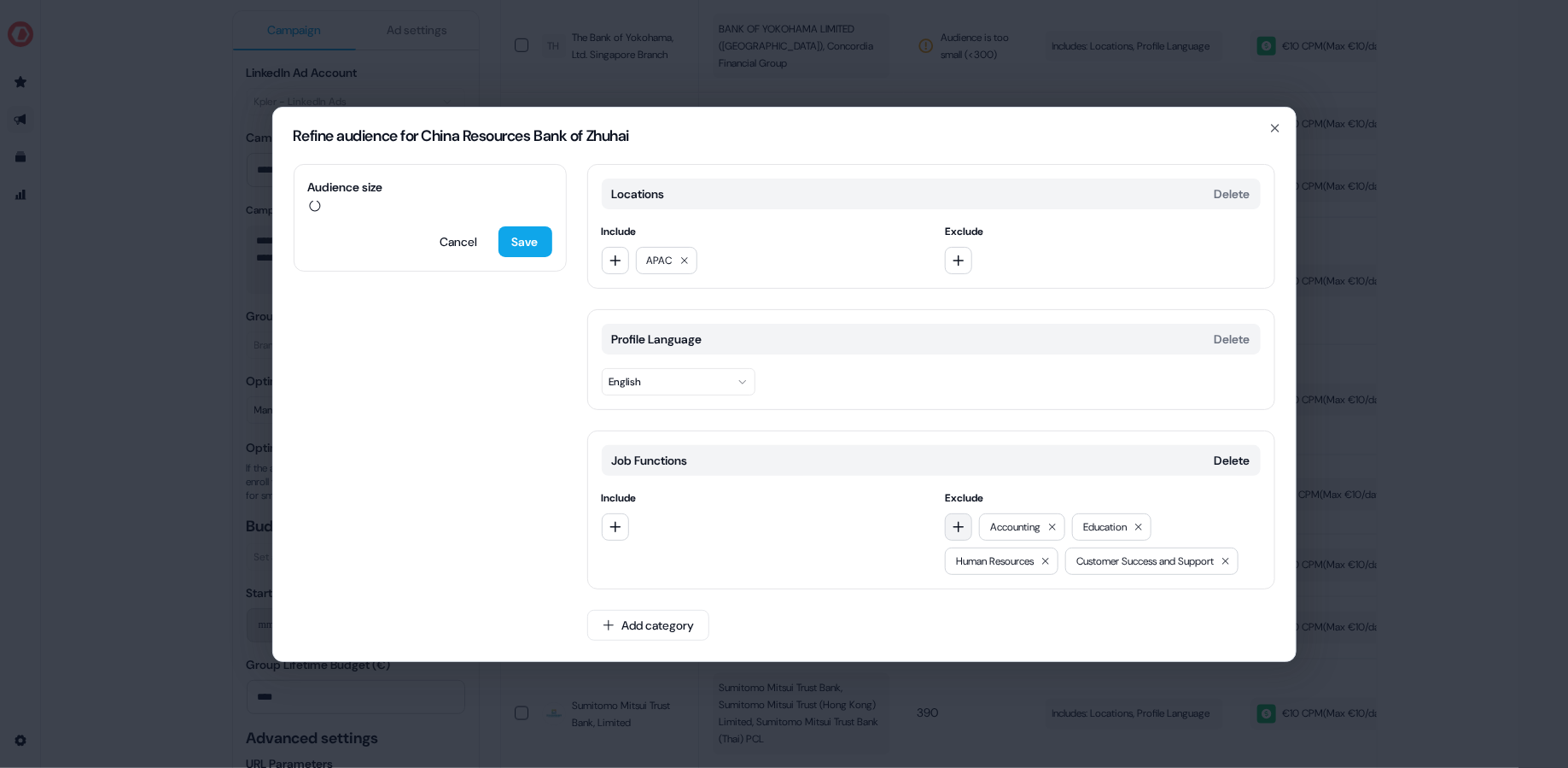
click at [961, 520] on icon "button" at bounding box center [958, 526] width 14 height 14
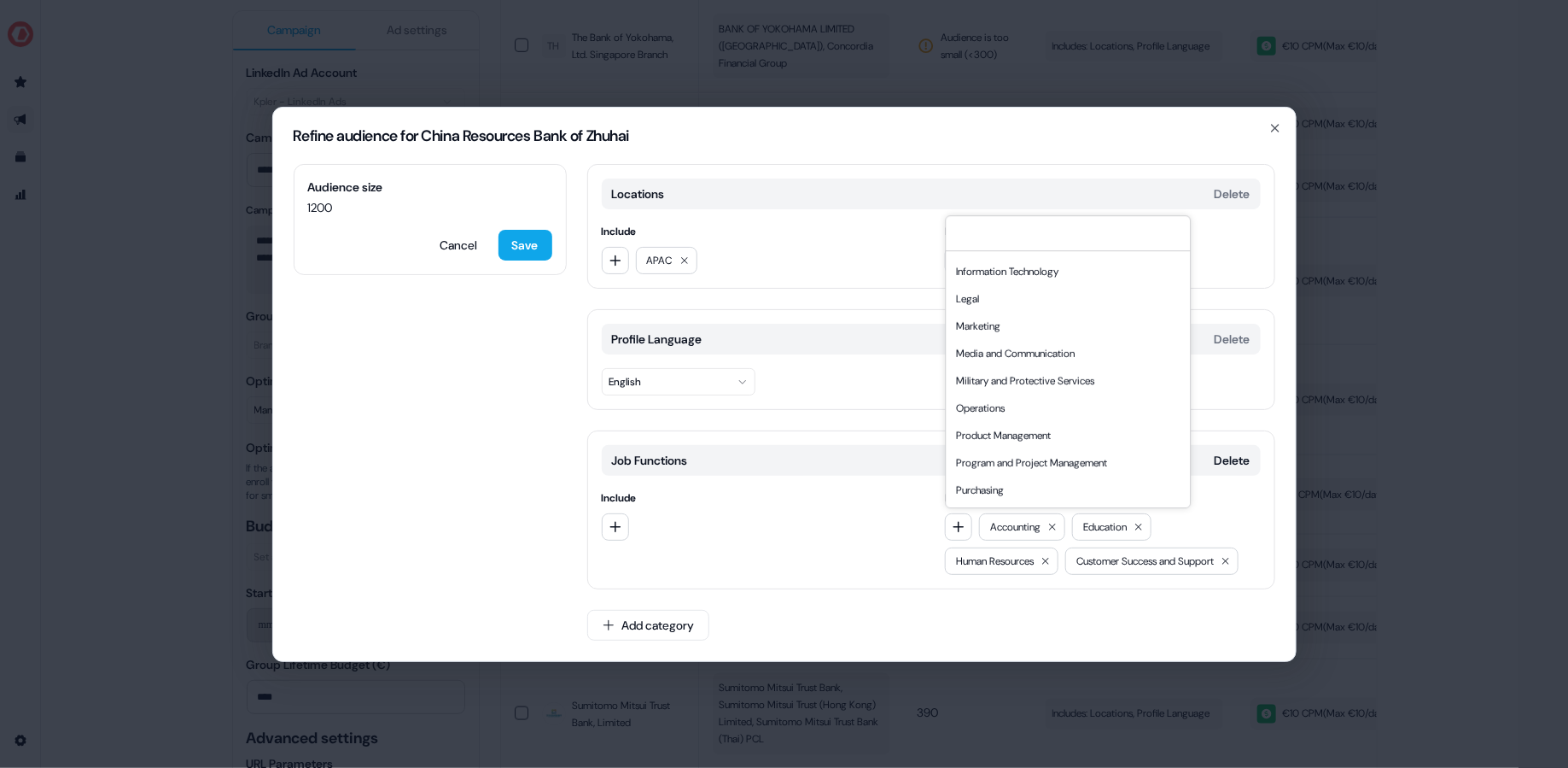
scroll to position [329, 0]
click at [1043, 327] on div "Marketing" at bounding box center [1068, 321] width 237 height 27
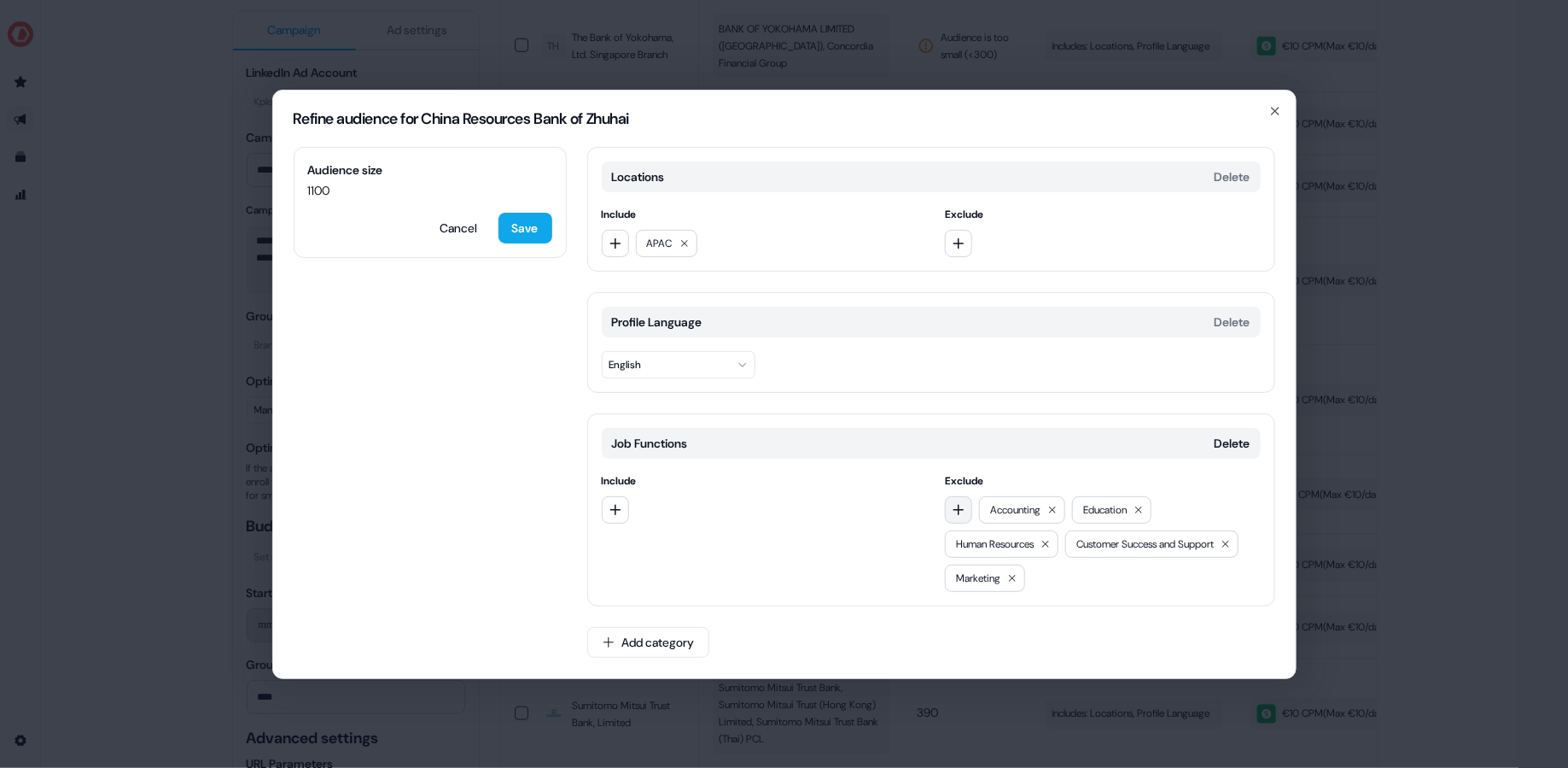
click at [962, 510] on icon "button" at bounding box center [958, 510] width 14 height 14
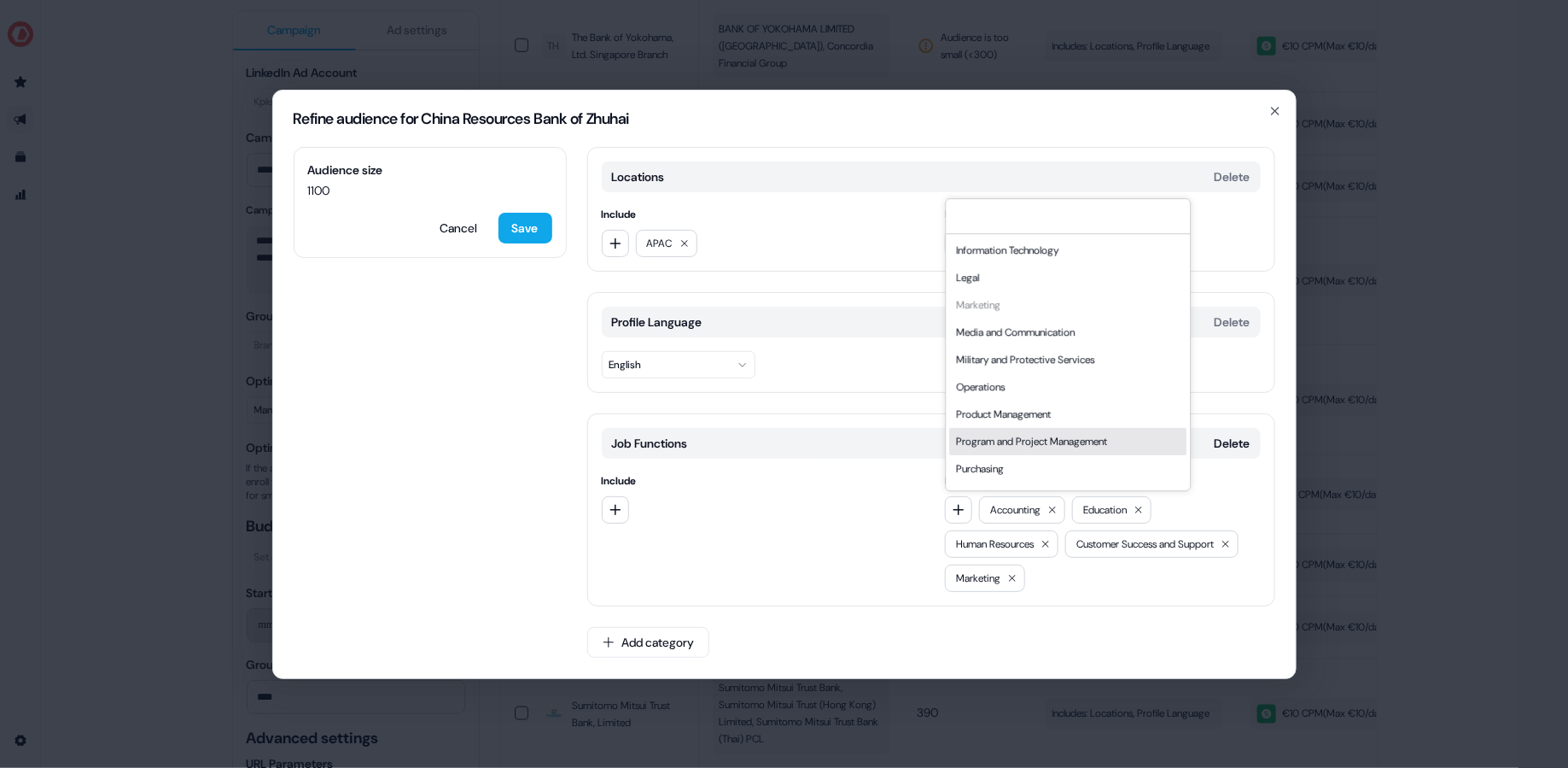
scroll to position [312, 0]
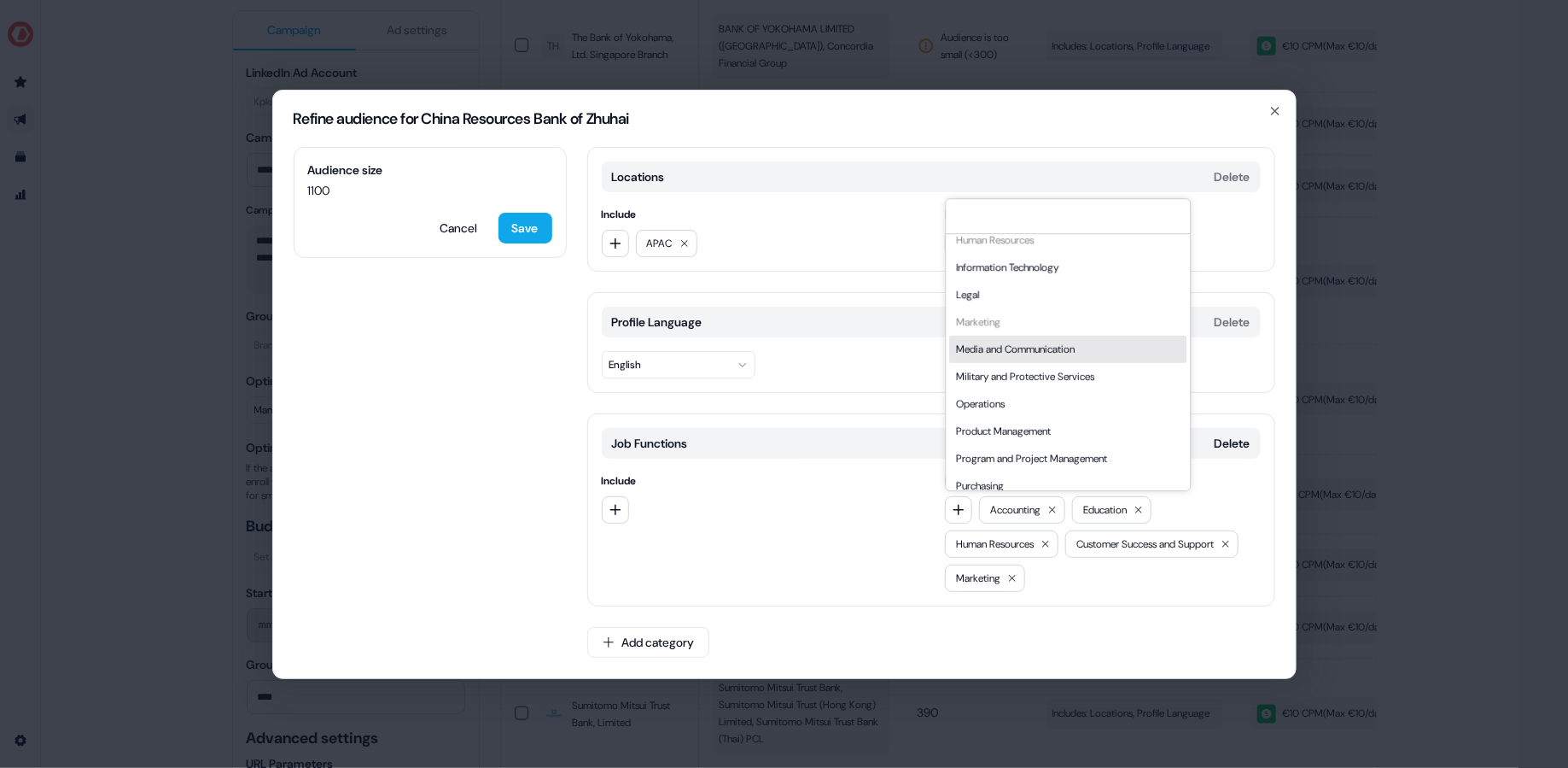
click at [1054, 345] on div "Media and Communication" at bounding box center [1068, 349] width 237 height 27
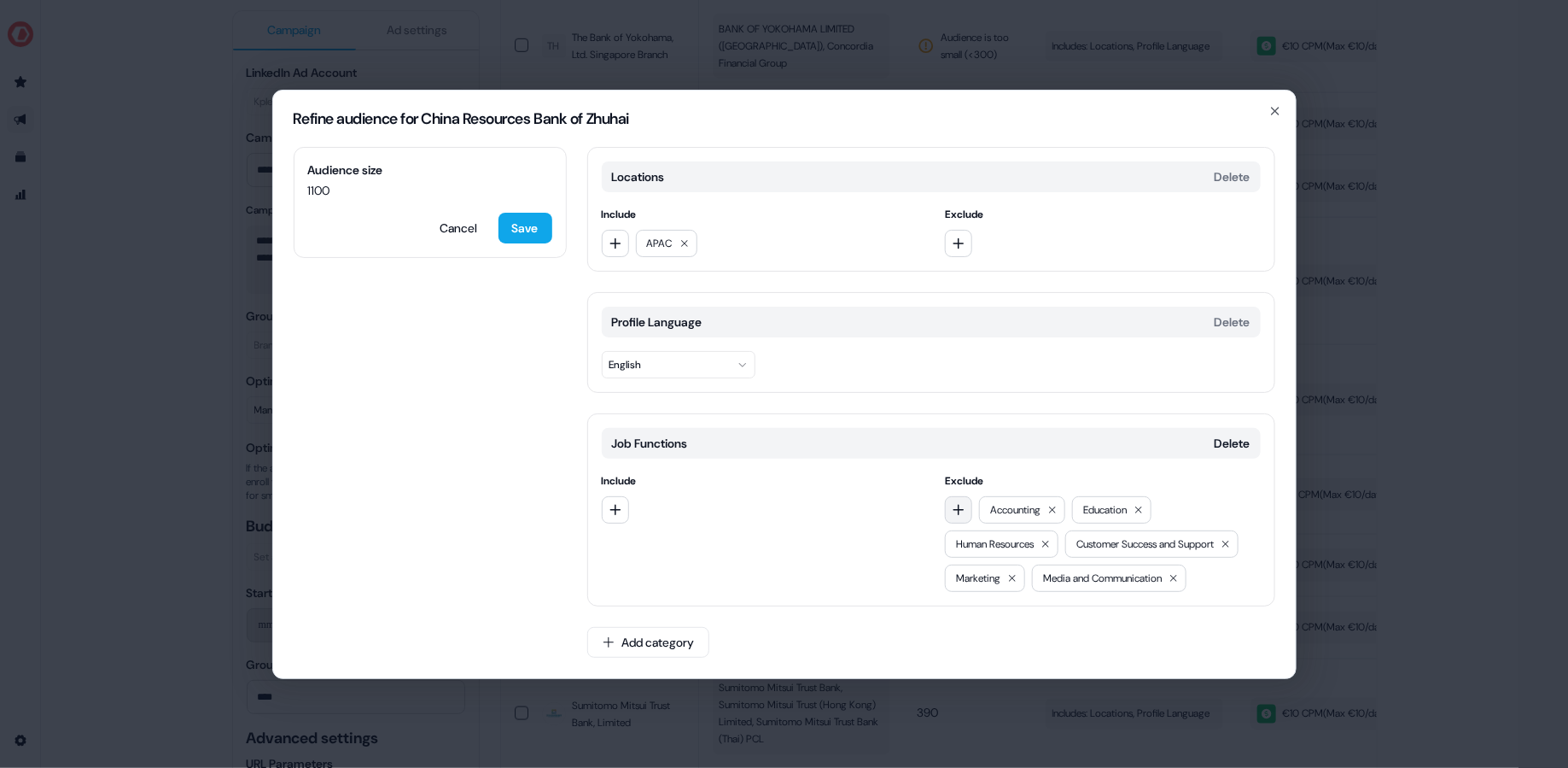
click at [958, 500] on button "button" at bounding box center [958, 510] width 27 height 27
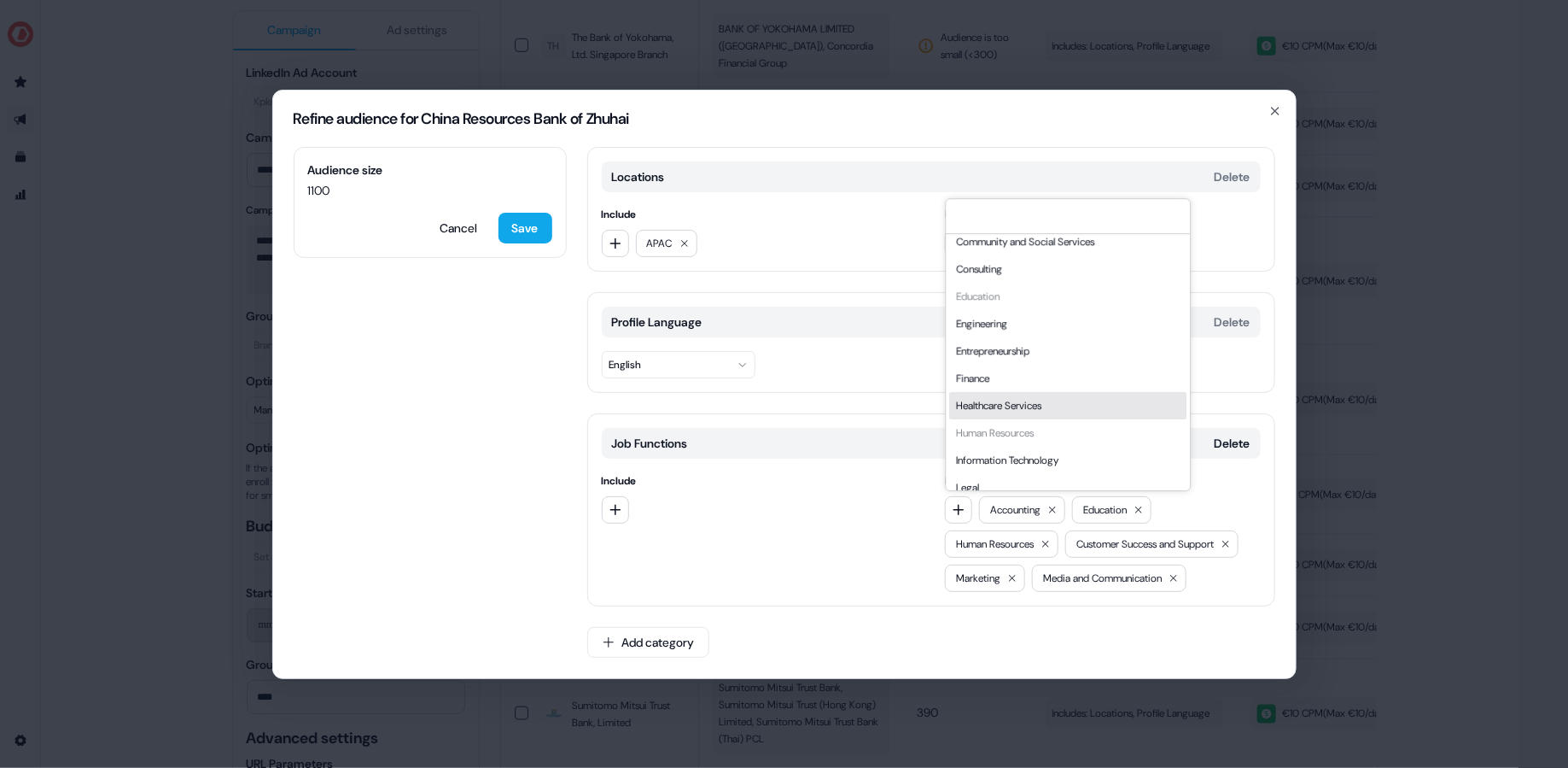
click at [1059, 403] on div "Healthcare Services" at bounding box center [1068, 405] width 237 height 27
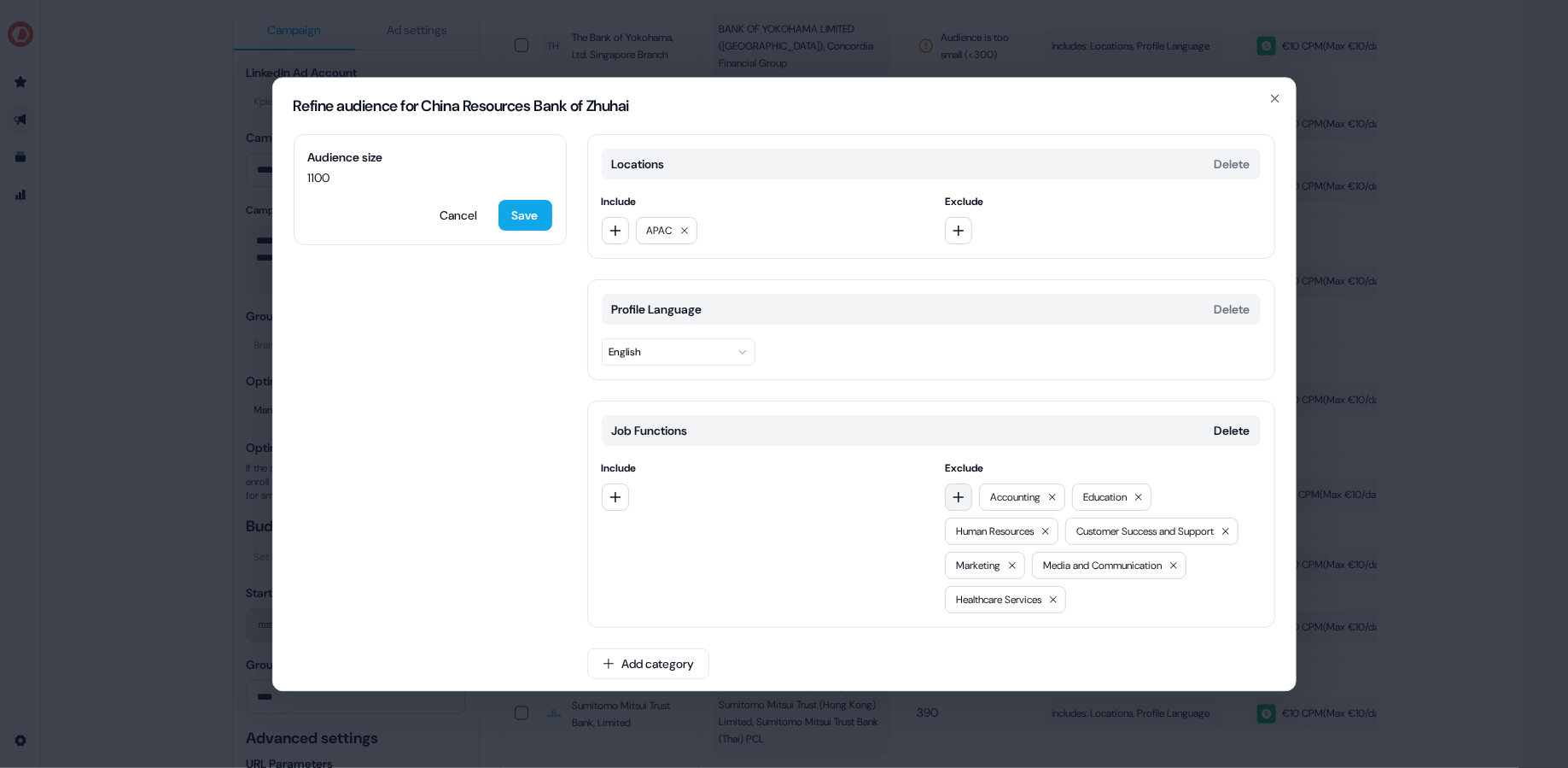
click at [967, 490] on button "button" at bounding box center [958, 497] width 27 height 27
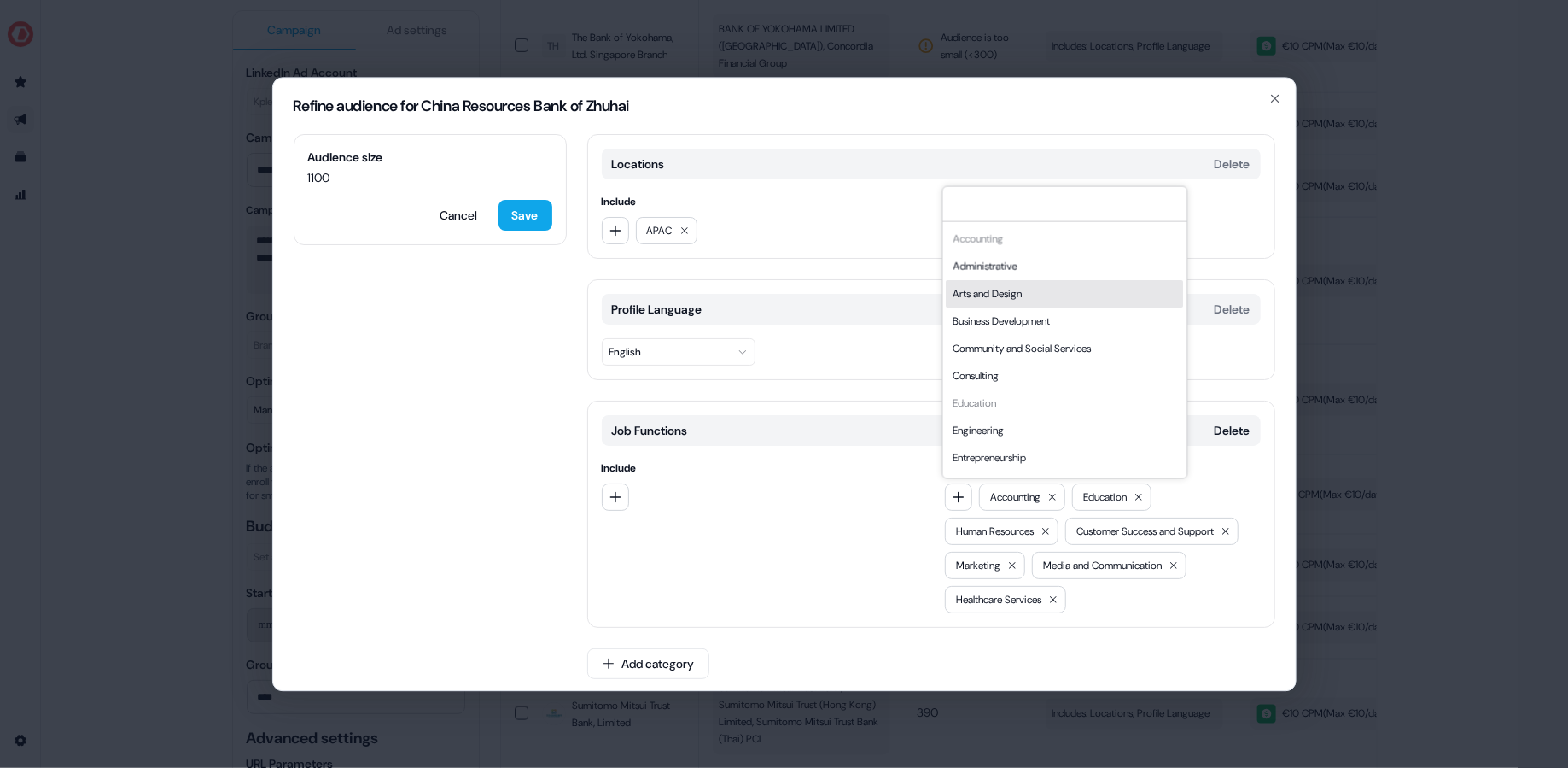
click at [1086, 294] on div "Arts and Design" at bounding box center [1064, 293] width 237 height 27
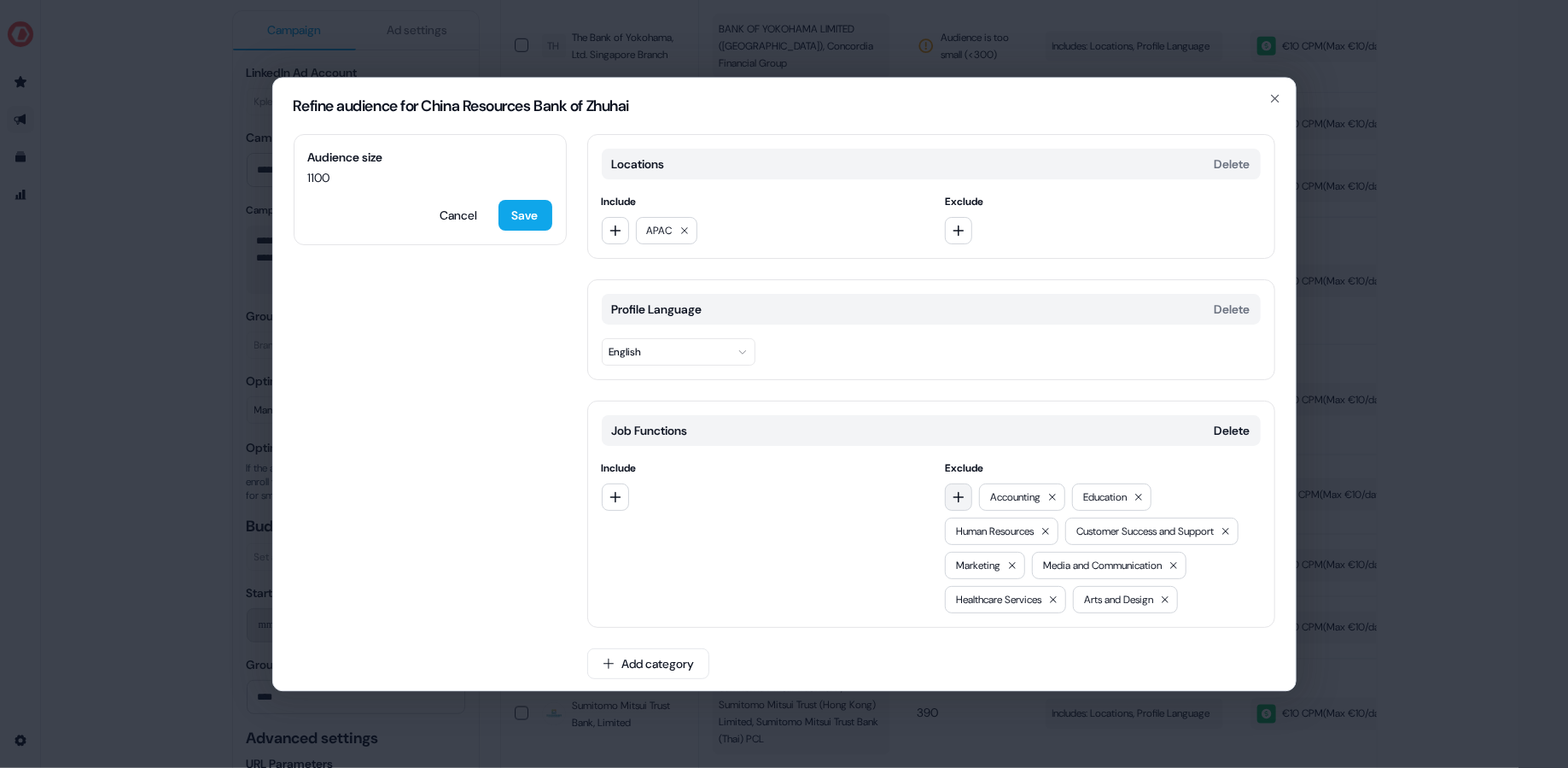
click at [961, 490] on icon "button" at bounding box center [958, 496] width 14 height 14
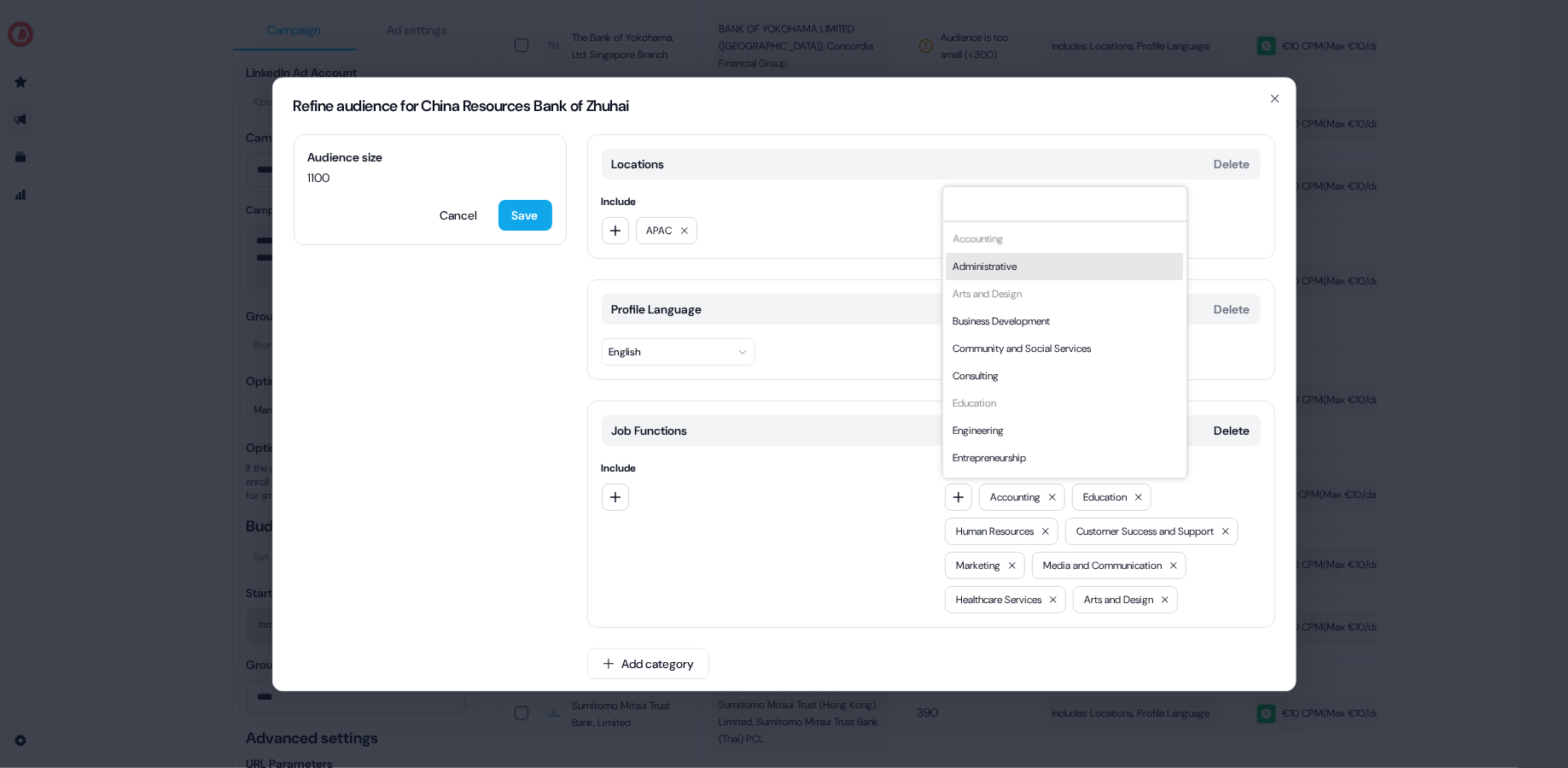
click at [1061, 270] on div "Administrative" at bounding box center [1064, 266] width 237 height 27
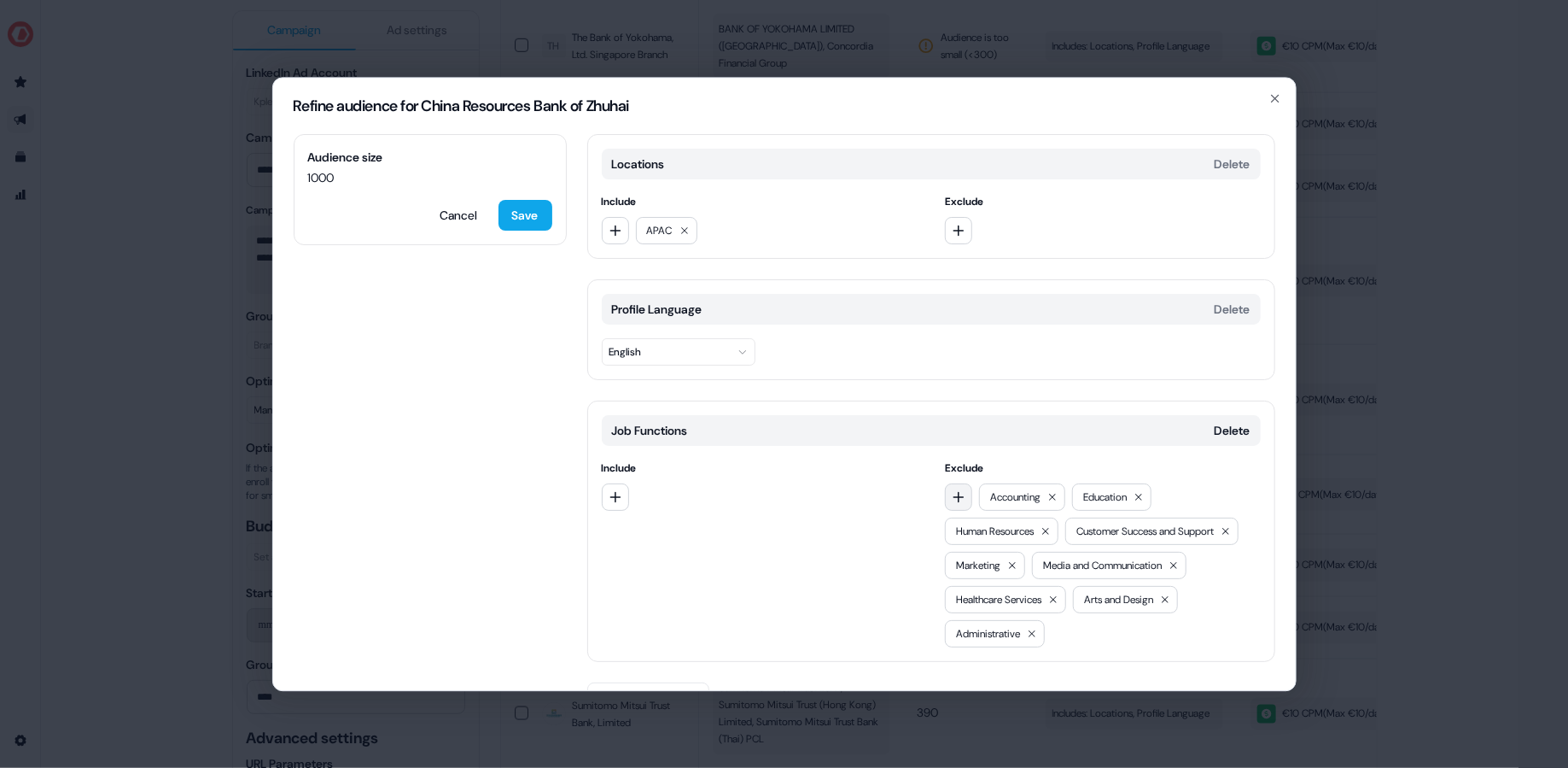
click at [961, 502] on button "button" at bounding box center [958, 497] width 27 height 27
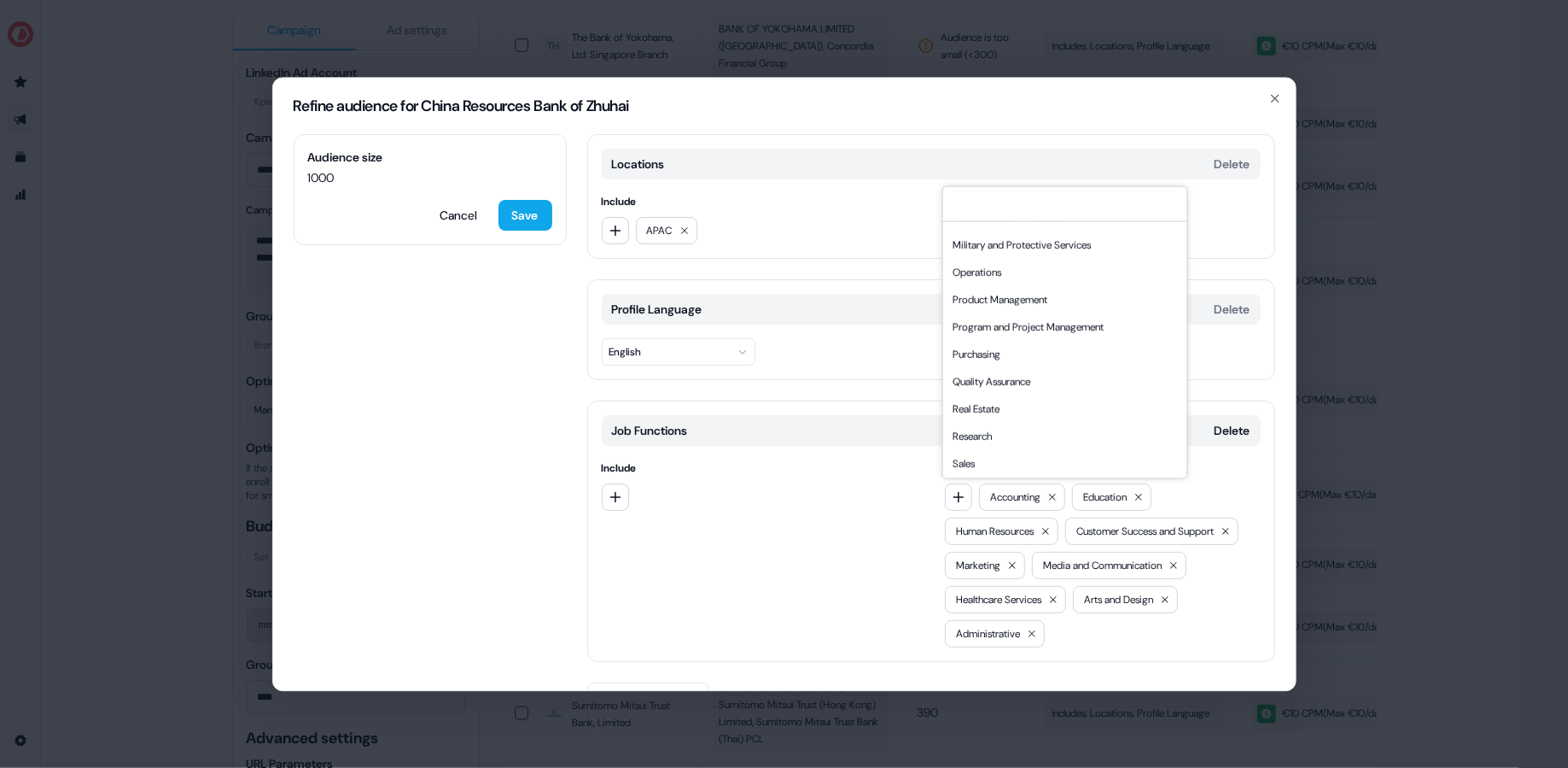
scroll to position [461, 0]
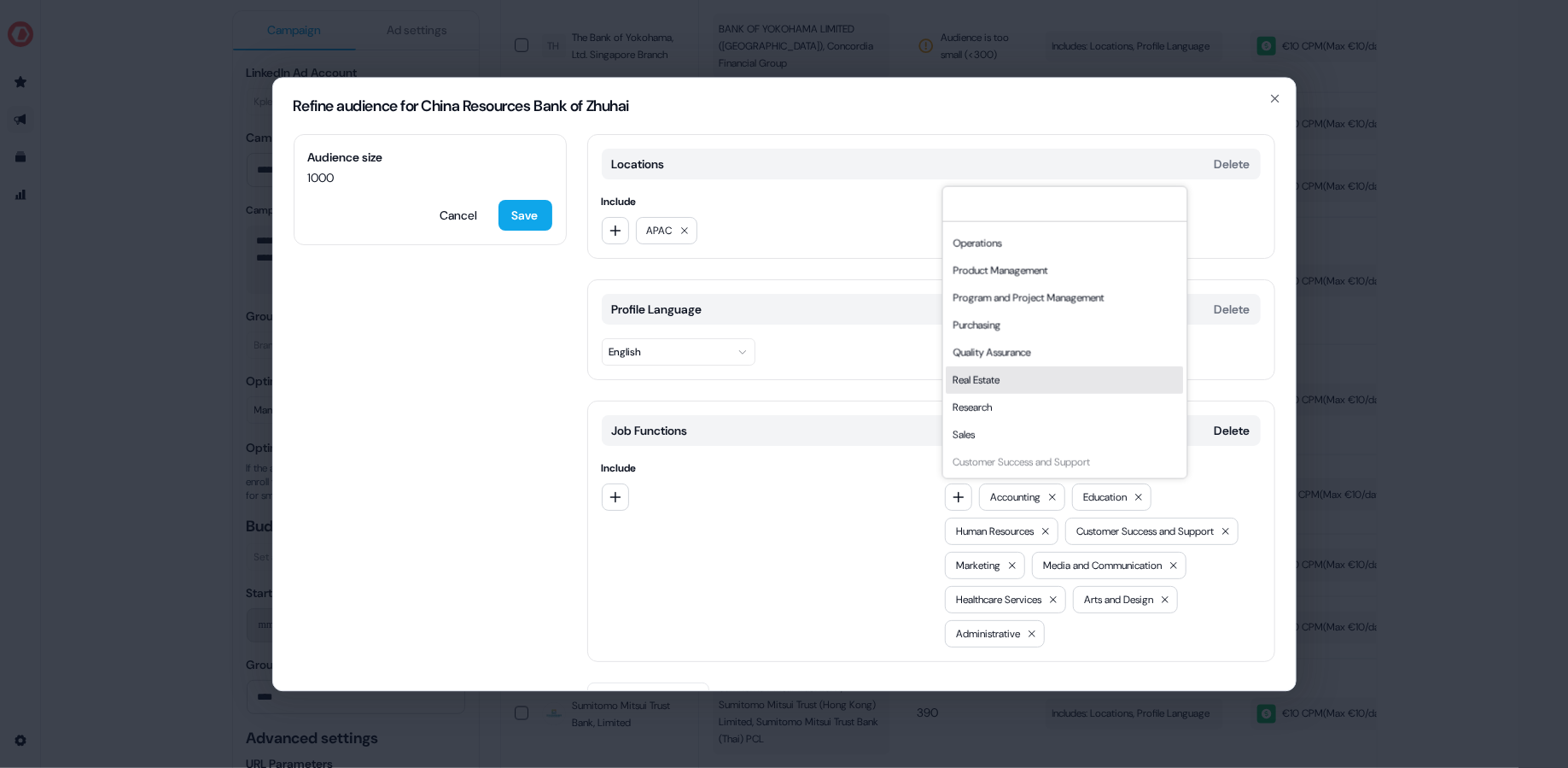
click at [1077, 382] on div "Real Estate" at bounding box center [1064, 379] width 237 height 27
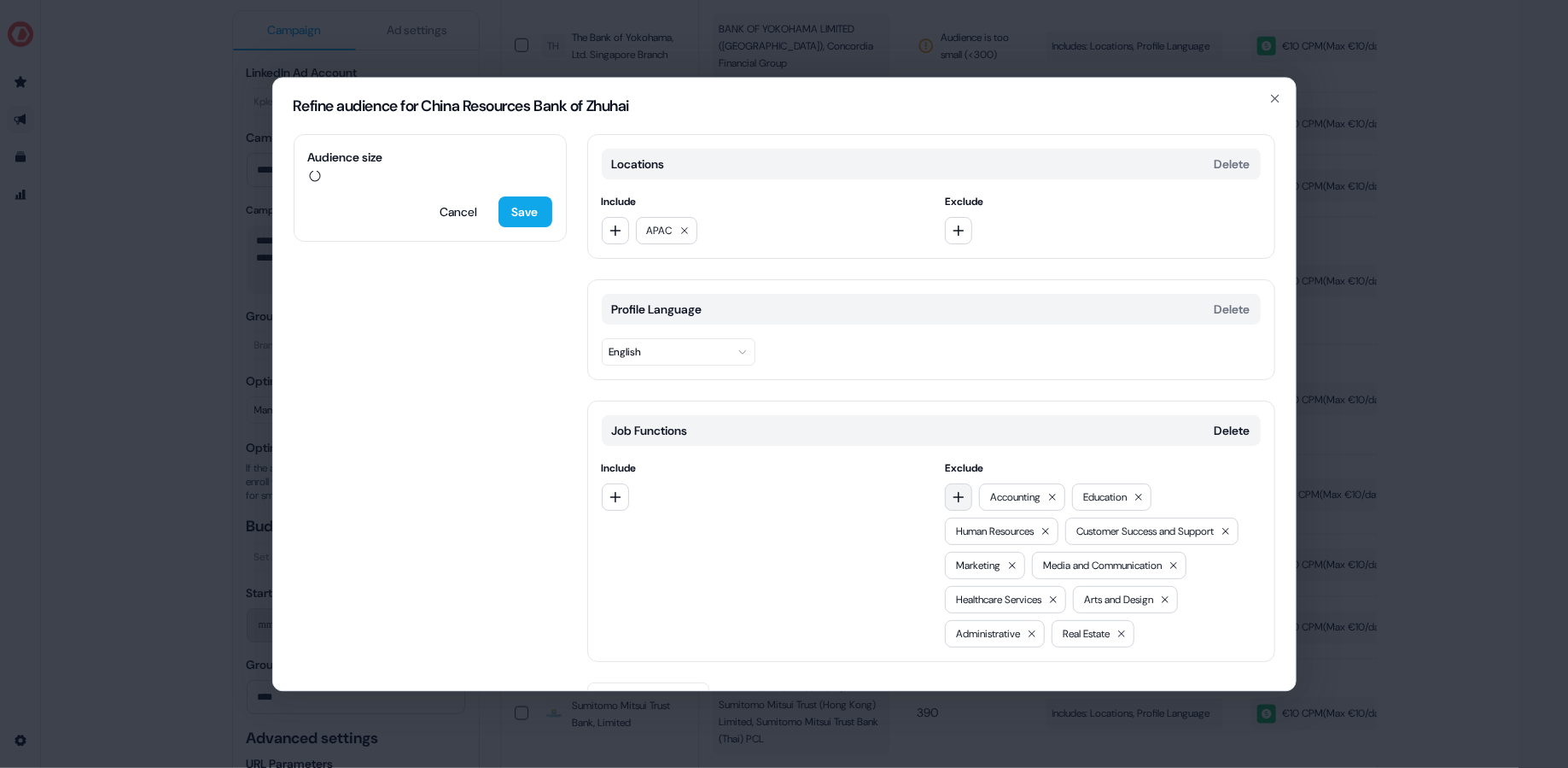
click at [958, 496] on icon "button" at bounding box center [958, 496] width 14 height 14
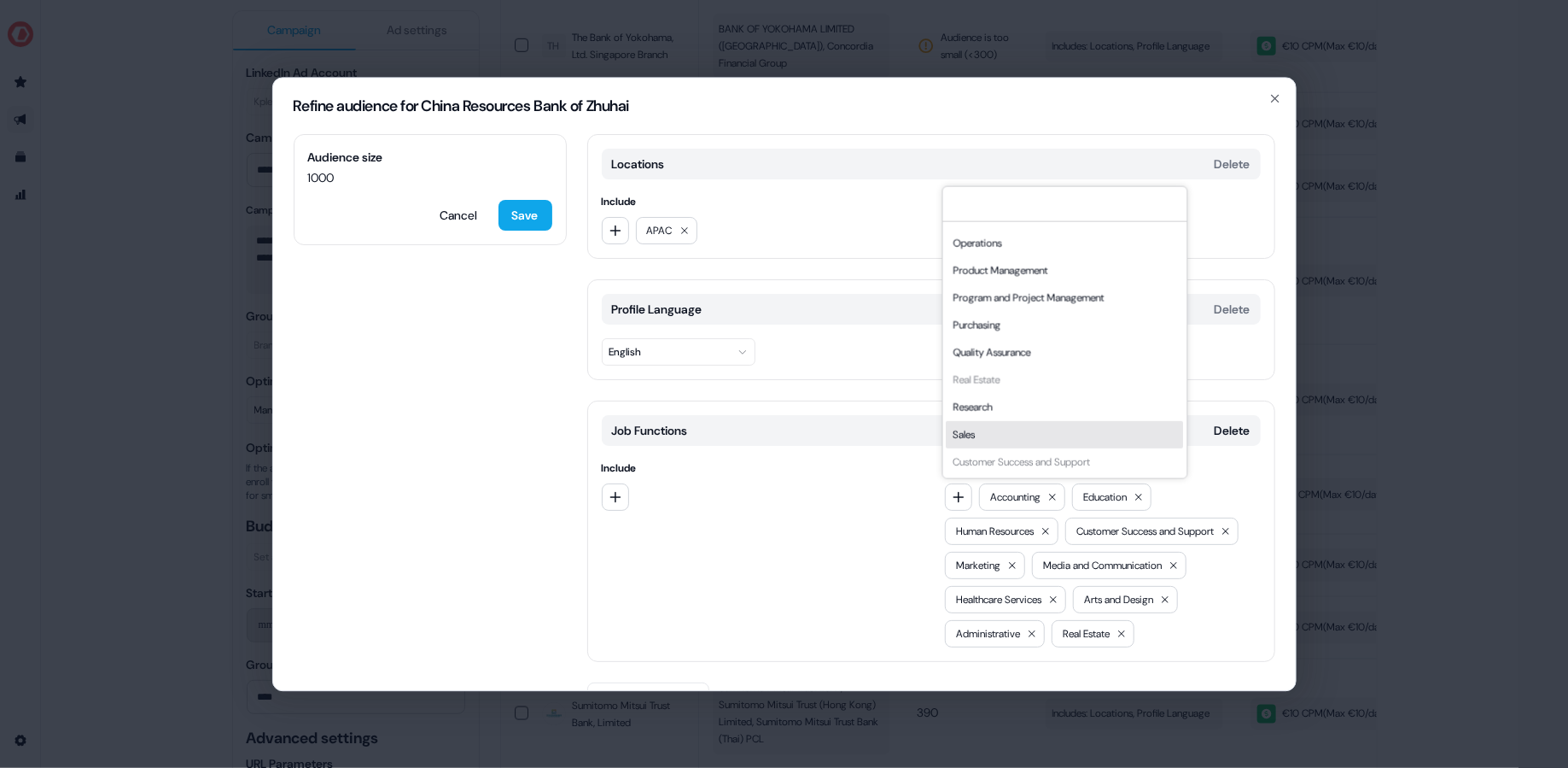
click at [1220, 493] on div "Accounting Administrative Arts and Design Business Development Community and So…" at bounding box center [1102, 565] width 315 height 164
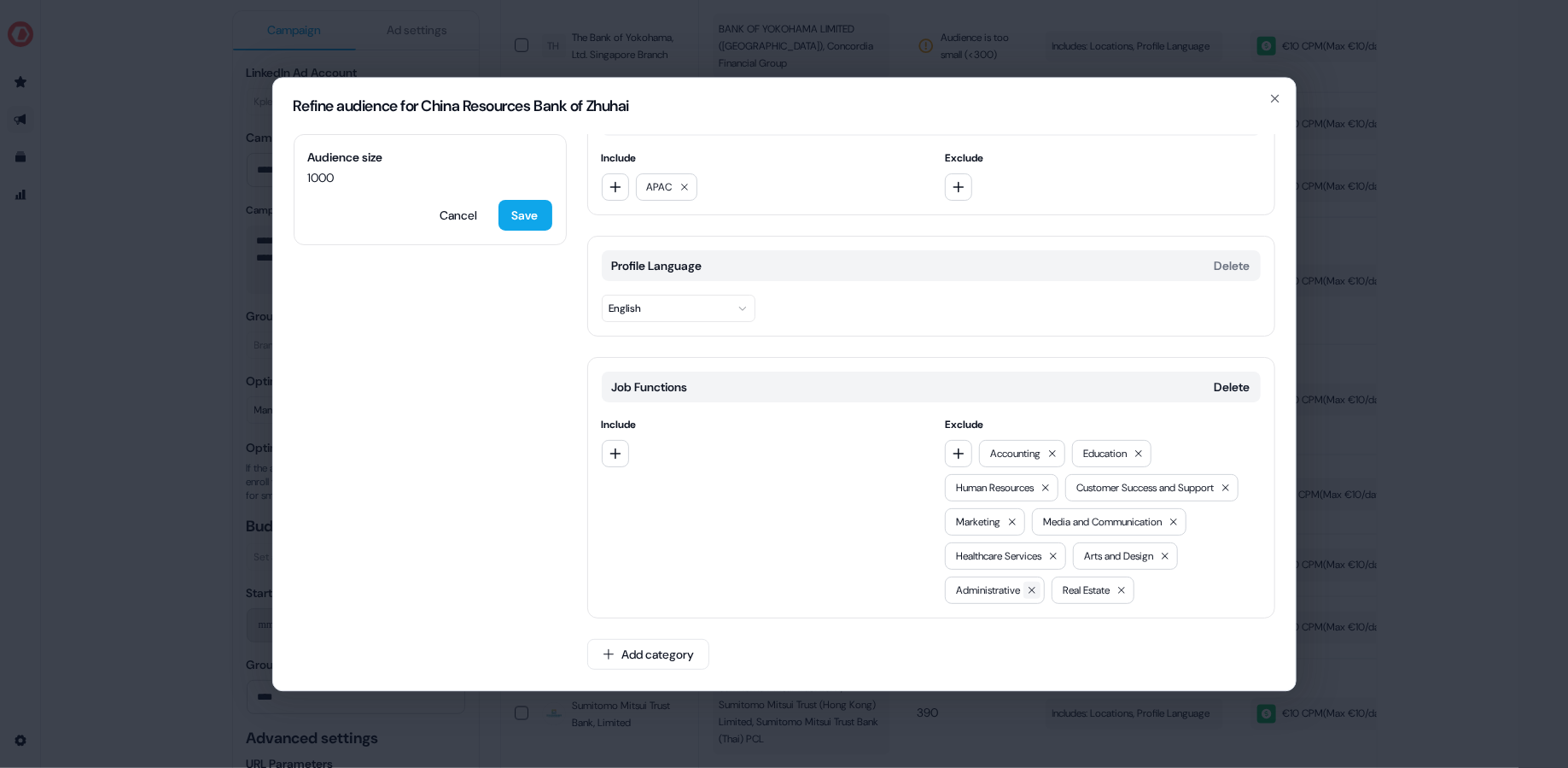
click at [1040, 584] on button at bounding box center [1031, 589] width 17 height 17
click at [528, 209] on button "Save" at bounding box center [525, 215] width 53 height 31
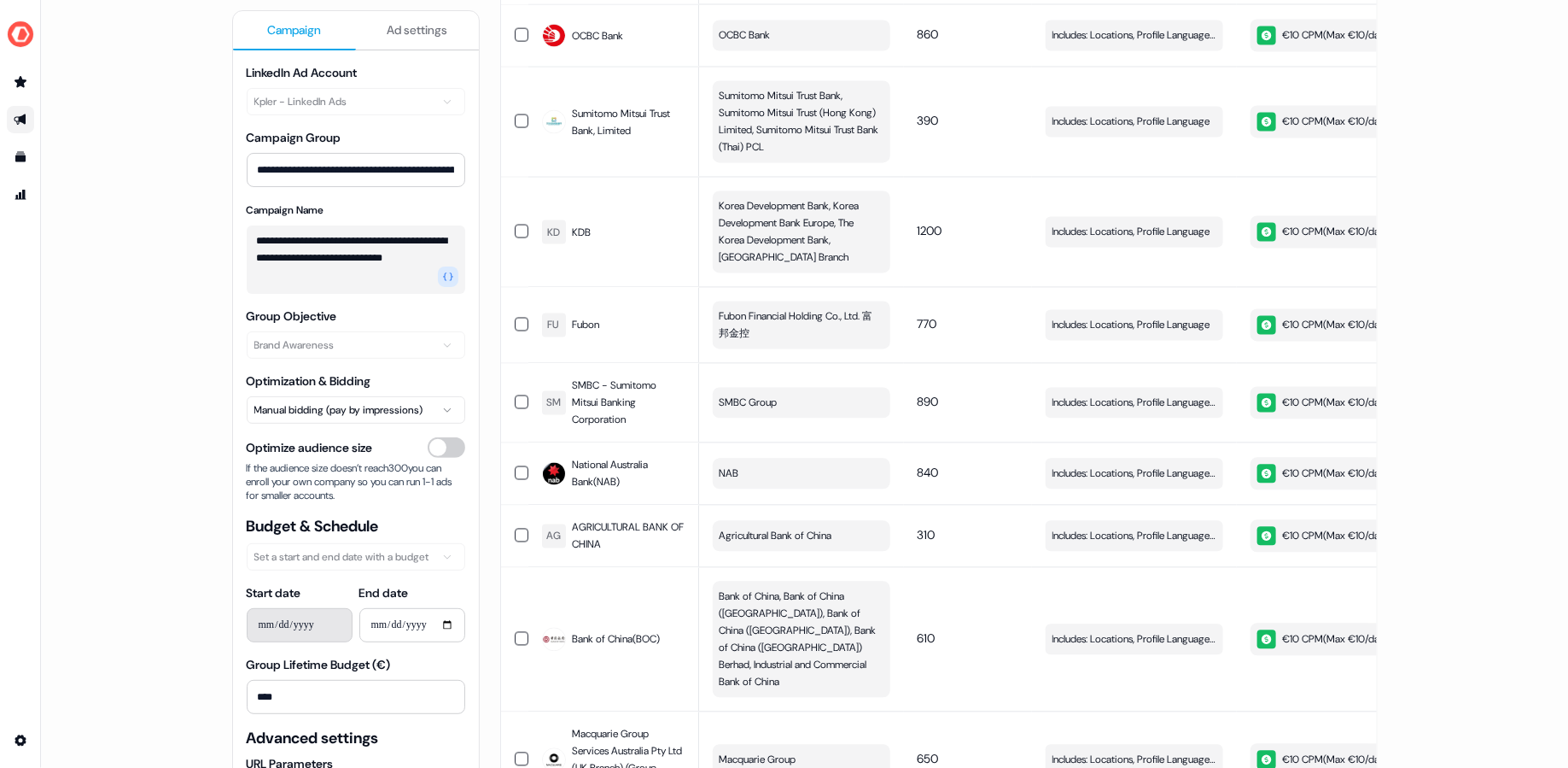
scroll to position [1546, 0]
click at [1088, 183] on td "Includes: Locations, Profile Language Edit" at bounding box center [1134, 228] width 205 height 110
click at [1089, 221] on span "Includes: Locations, Profile Language" at bounding box center [1131, 229] width 158 height 17
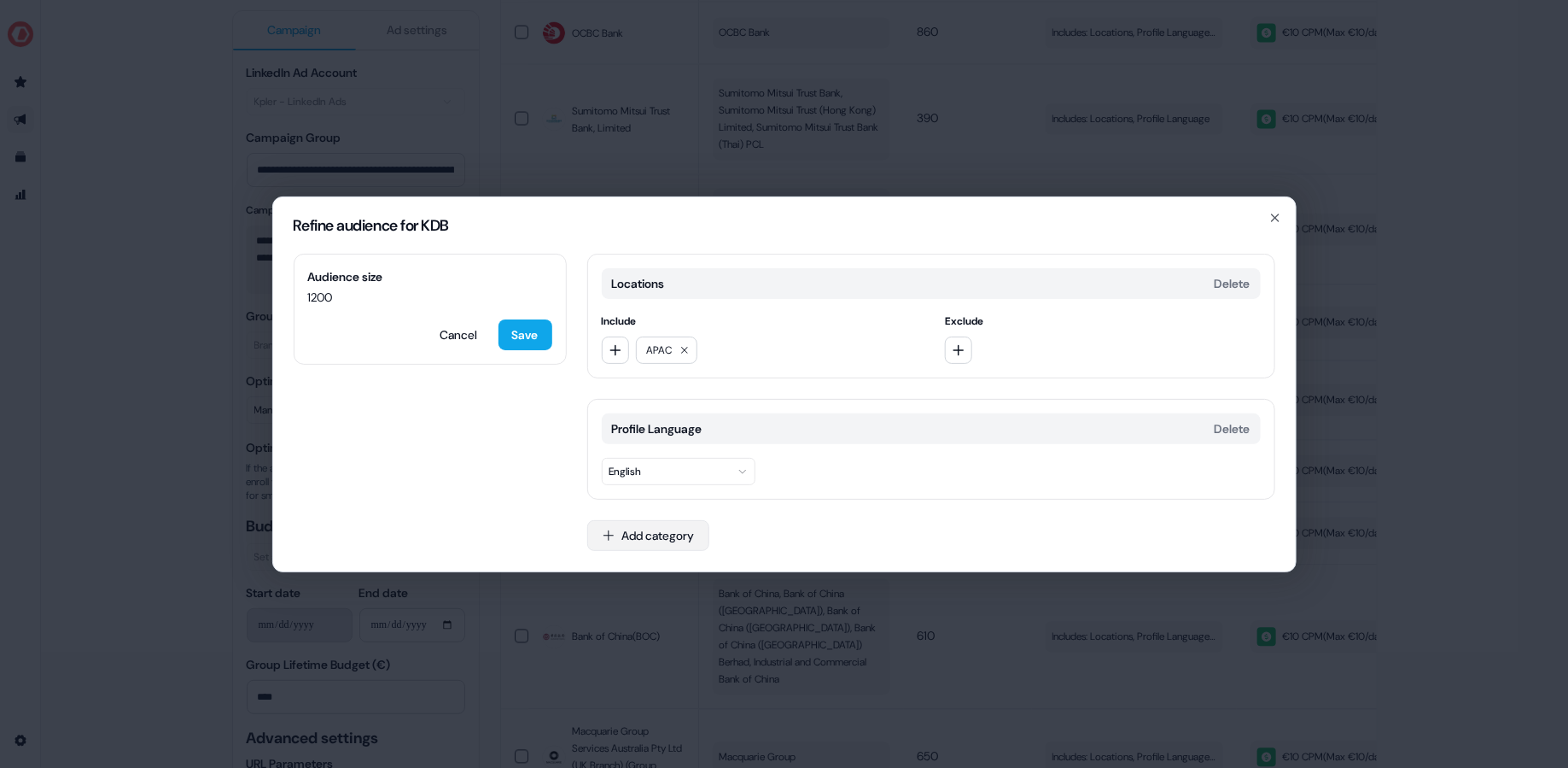
click at [676, 543] on button "Add category" at bounding box center [648, 535] width 122 height 31
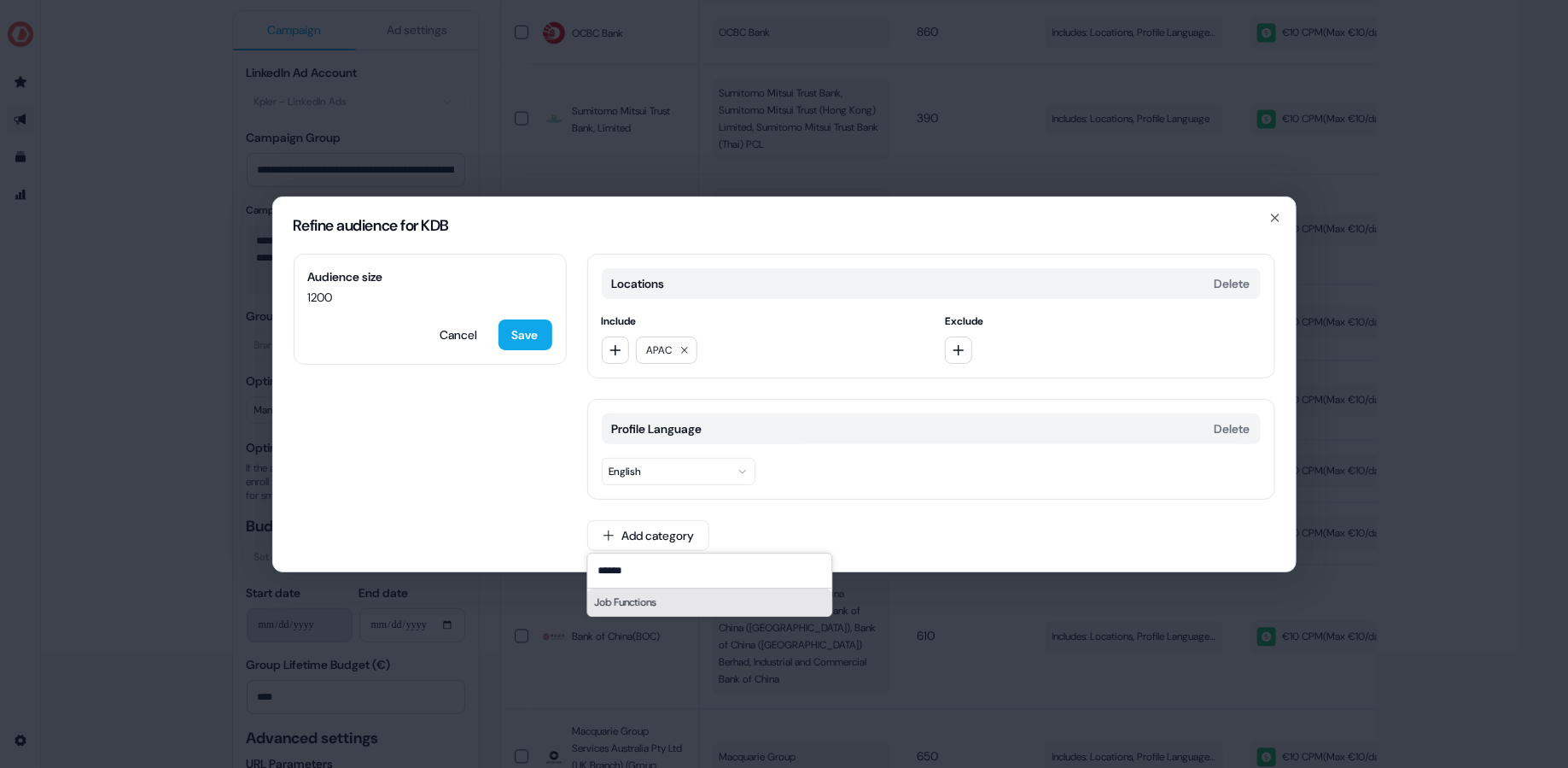
type input "******"
click at [668, 595] on div "Job Functions" at bounding box center [709, 602] width 244 height 27
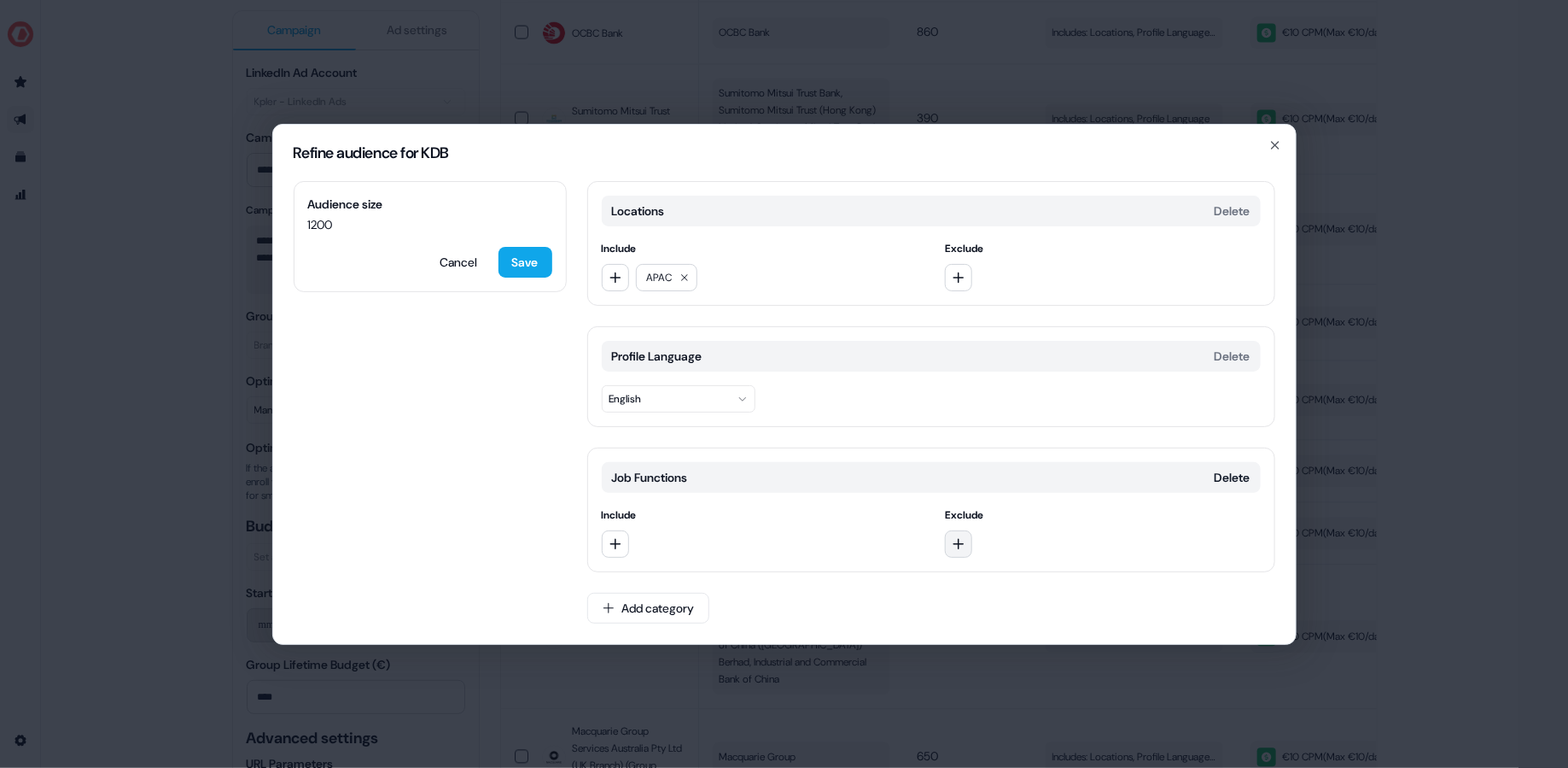
click at [964, 553] on button "button" at bounding box center [958, 544] width 27 height 27
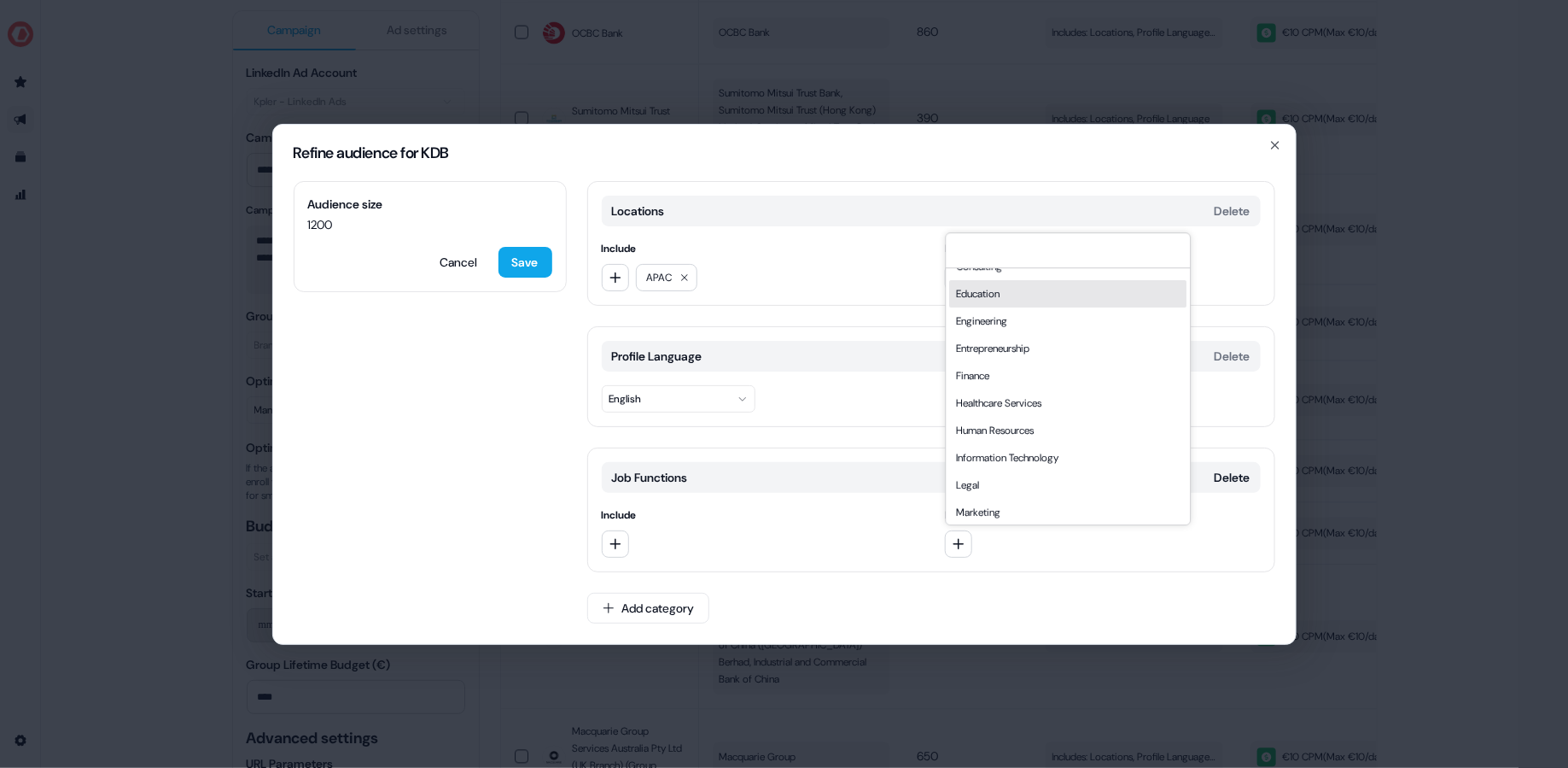
scroll to position [162, 0]
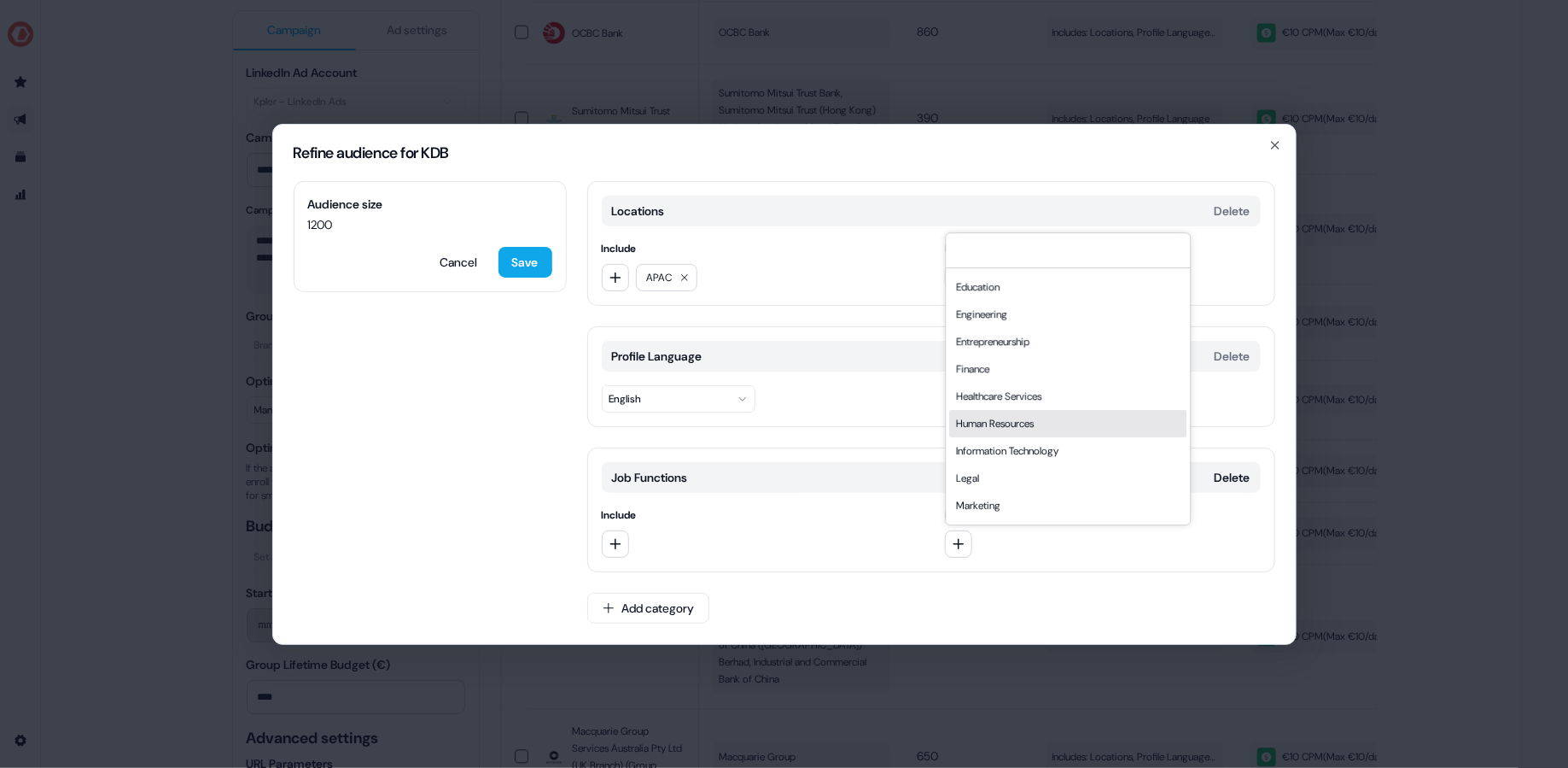
click at [1056, 423] on div "Human Resources" at bounding box center [1068, 423] width 237 height 27
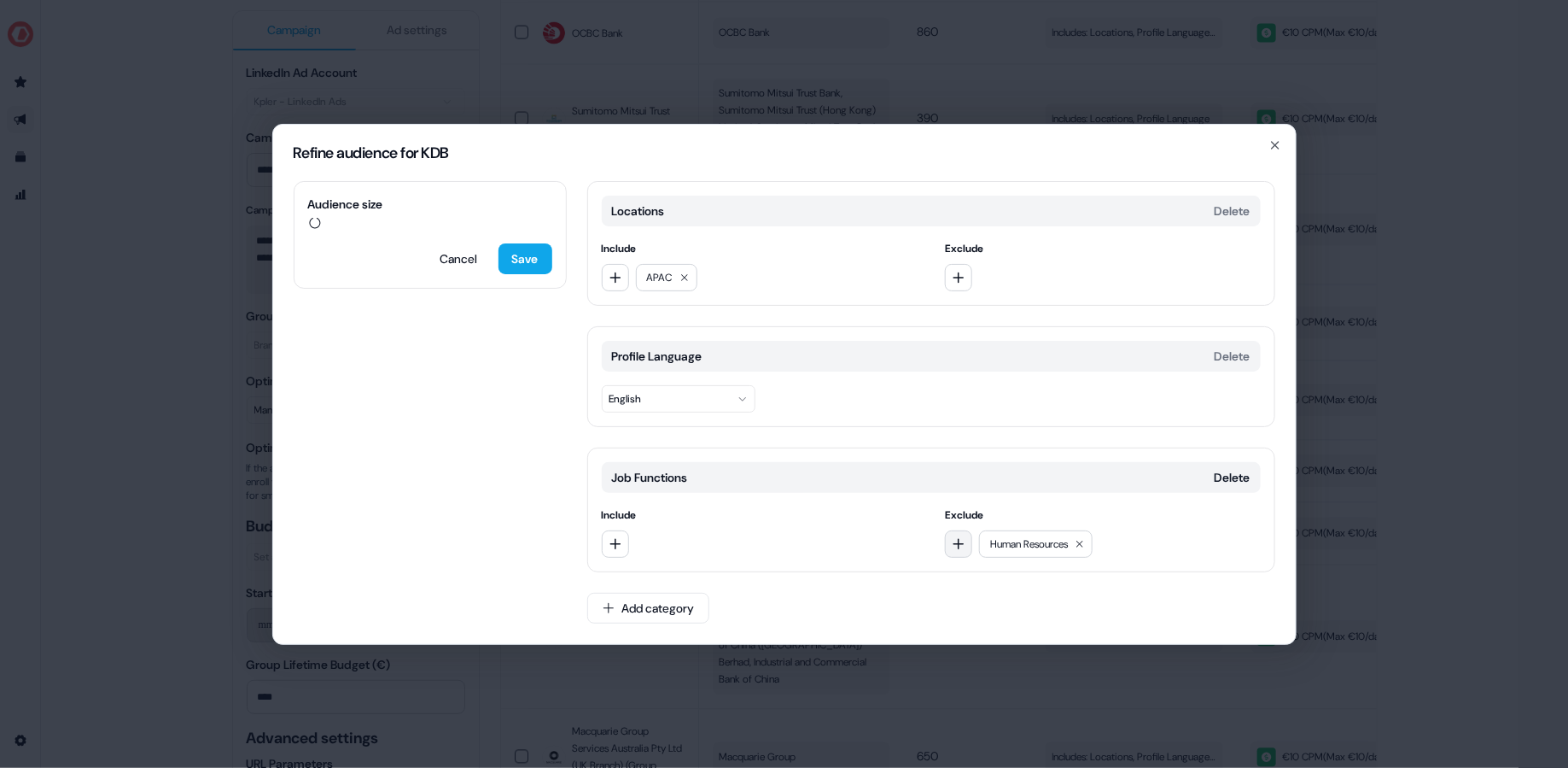
click at [963, 531] on button "button" at bounding box center [958, 544] width 27 height 27
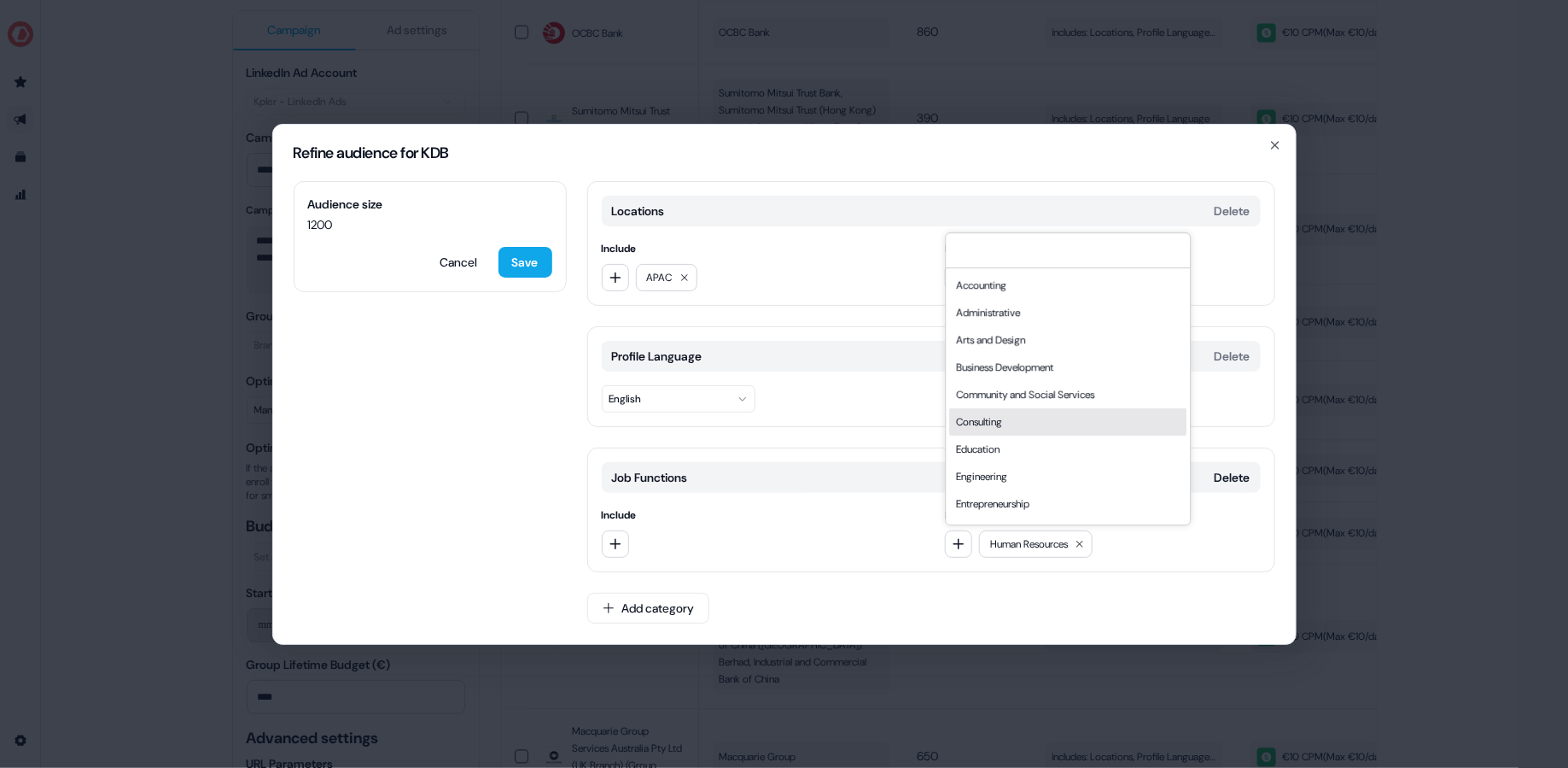
scroll to position [461, 0]
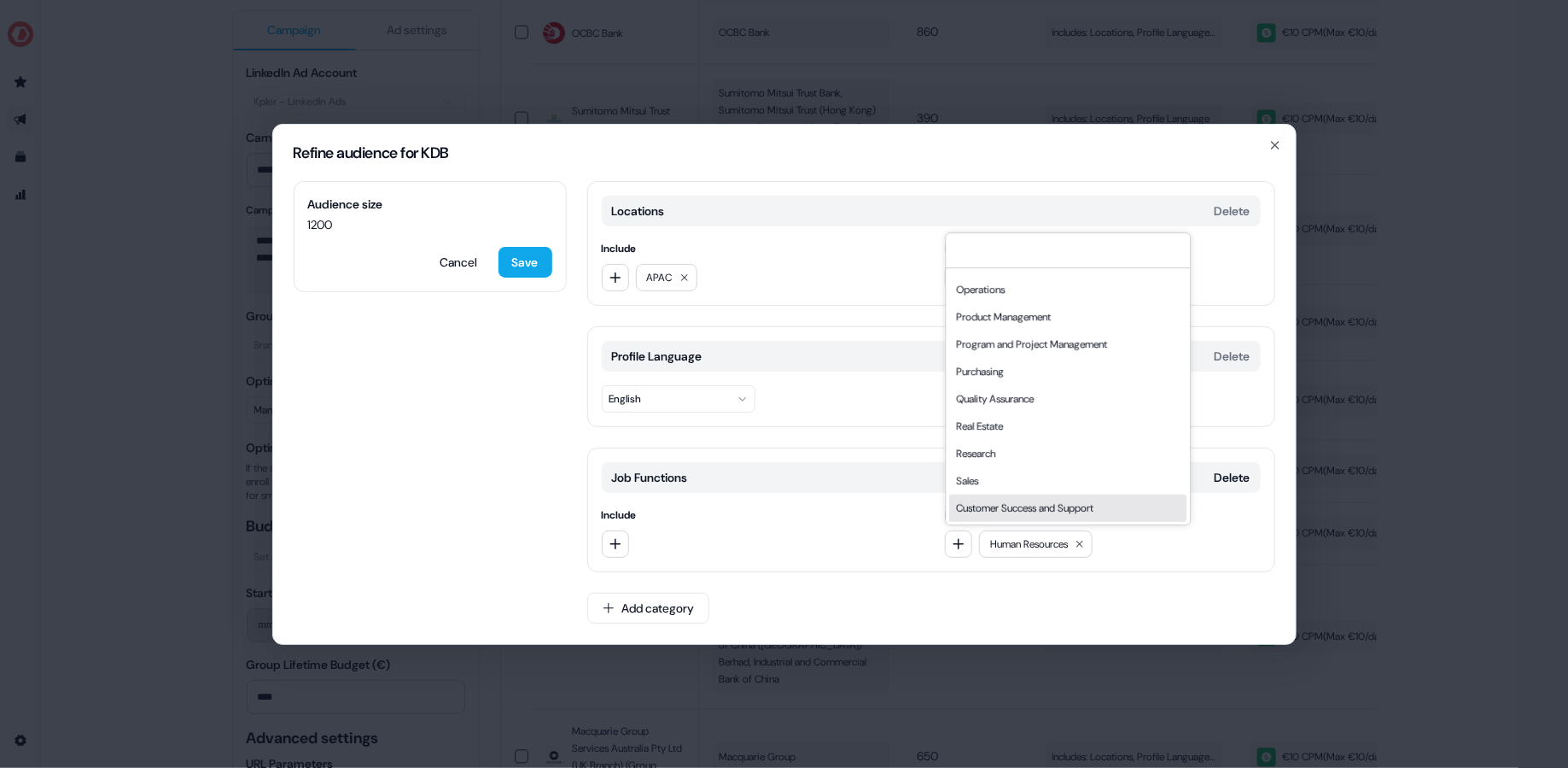
click at [1043, 501] on div "Customer Success and Support" at bounding box center [1068, 508] width 237 height 27
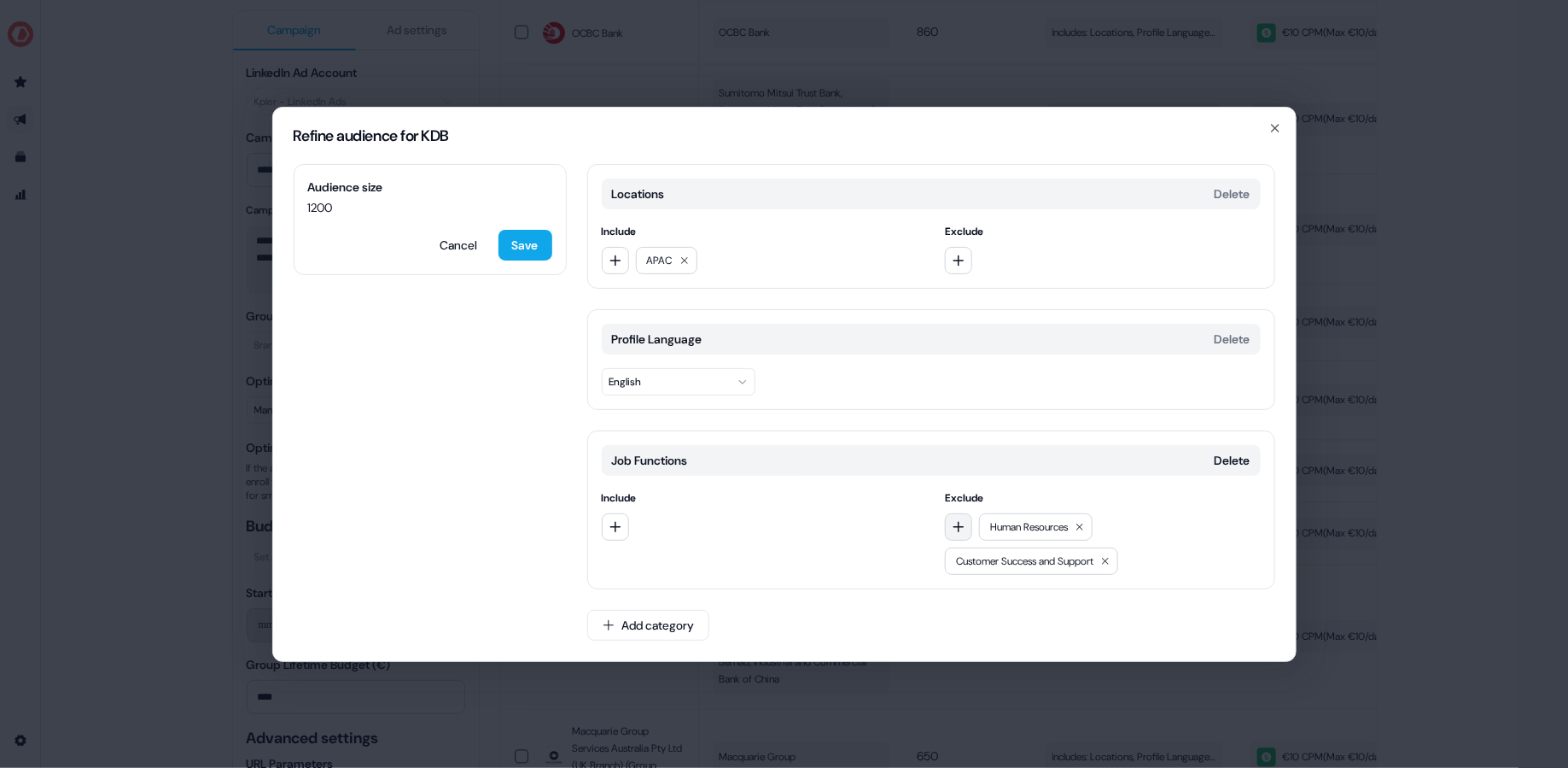
click at [960, 539] on button "button" at bounding box center [958, 527] width 27 height 27
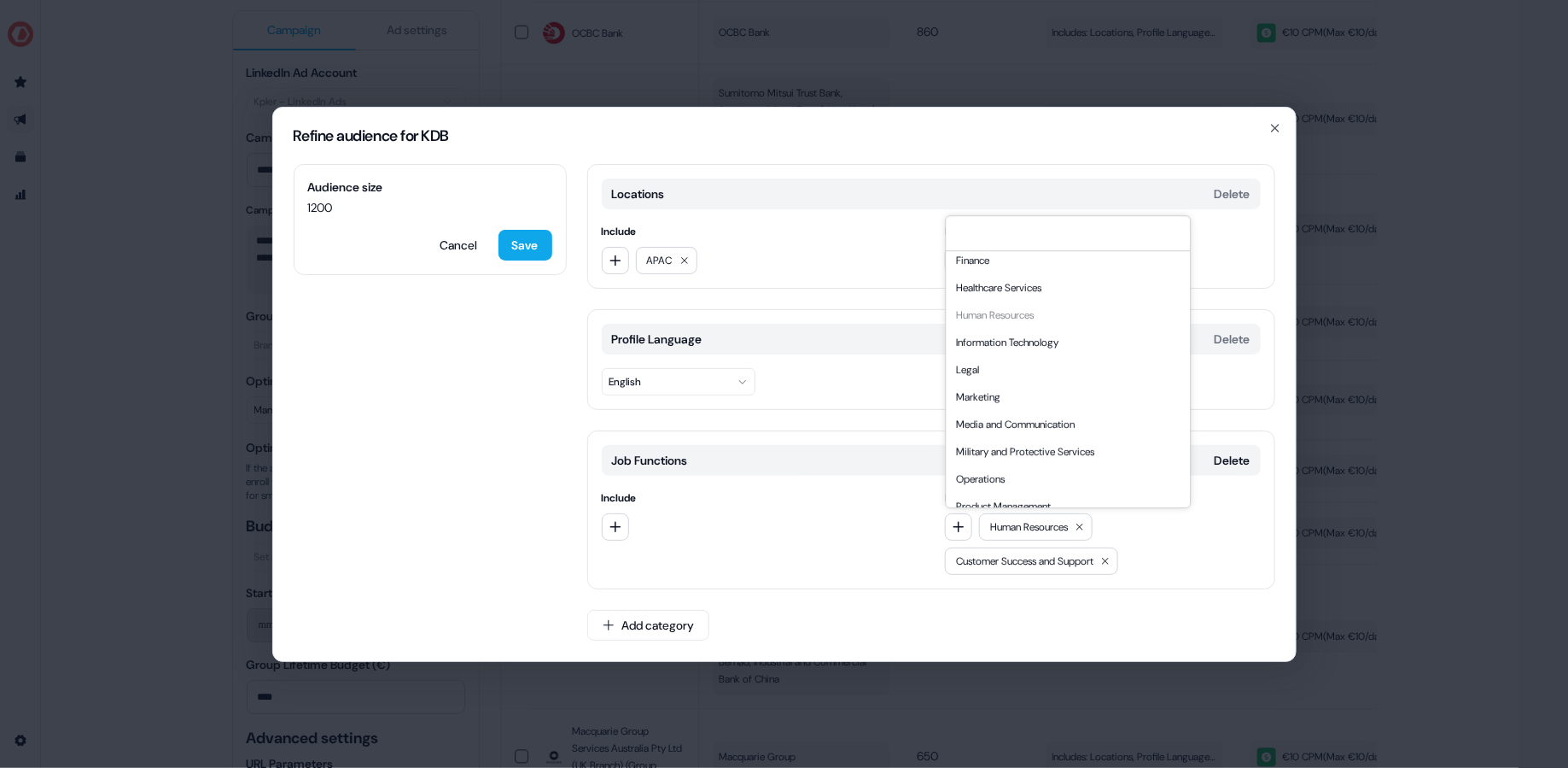
scroll to position [257, 0]
click at [1050, 421] on div "Media and Communication" at bounding box center [1068, 421] width 237 height 27
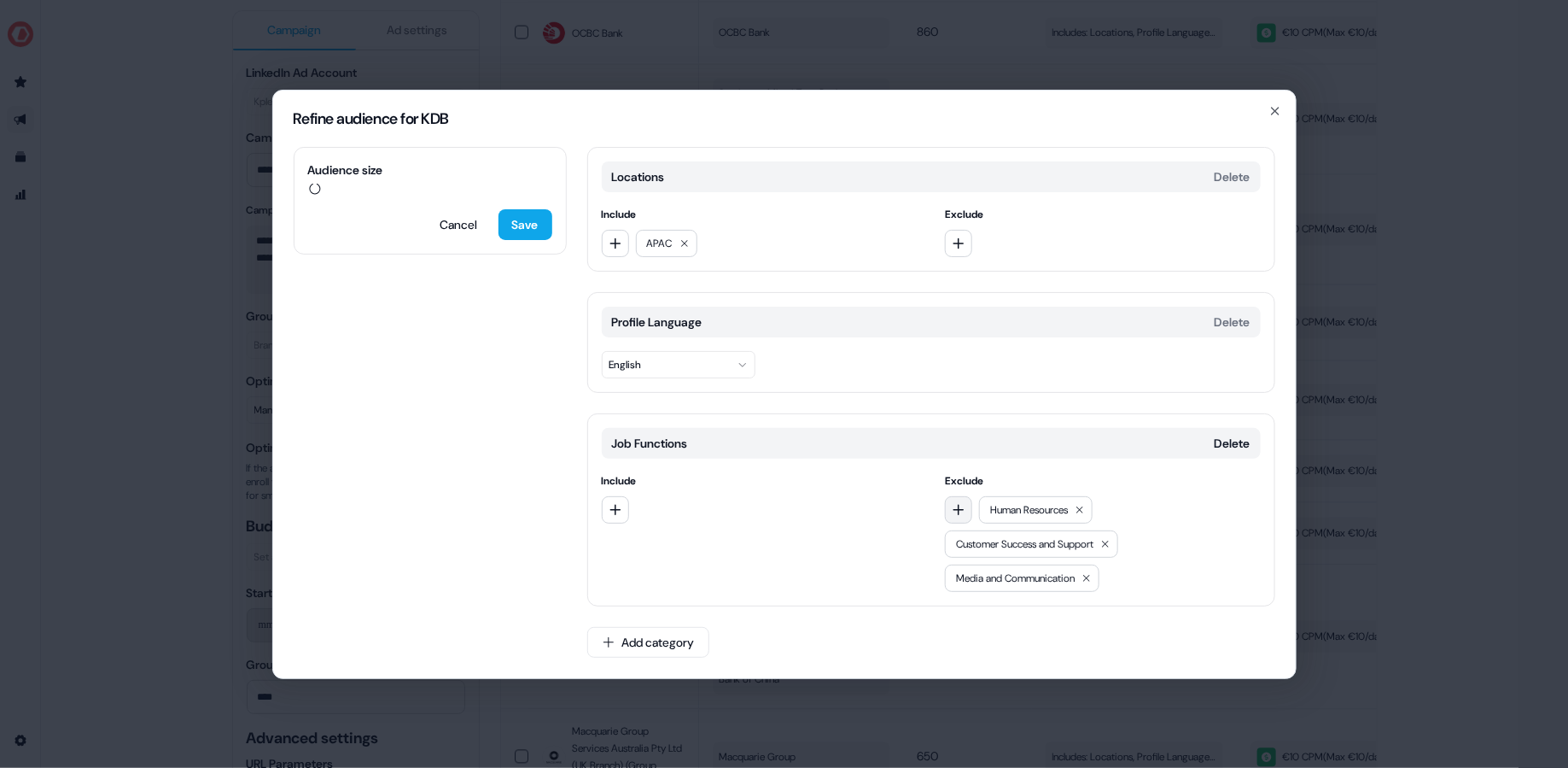
click at [965, 508] on button "button" at bounding box center [958, 510] width 27 height 27
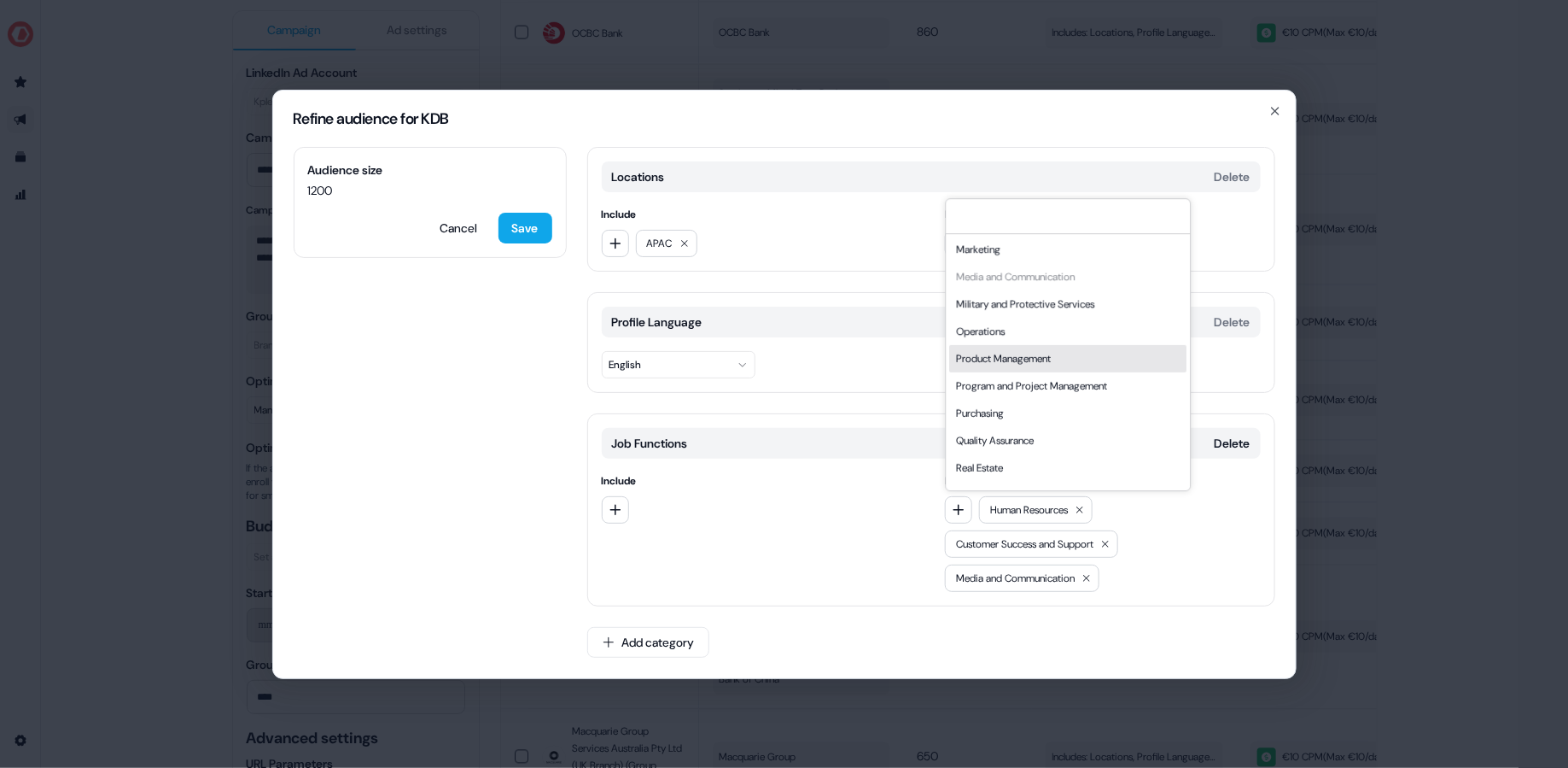
scroll to position [372, 0]
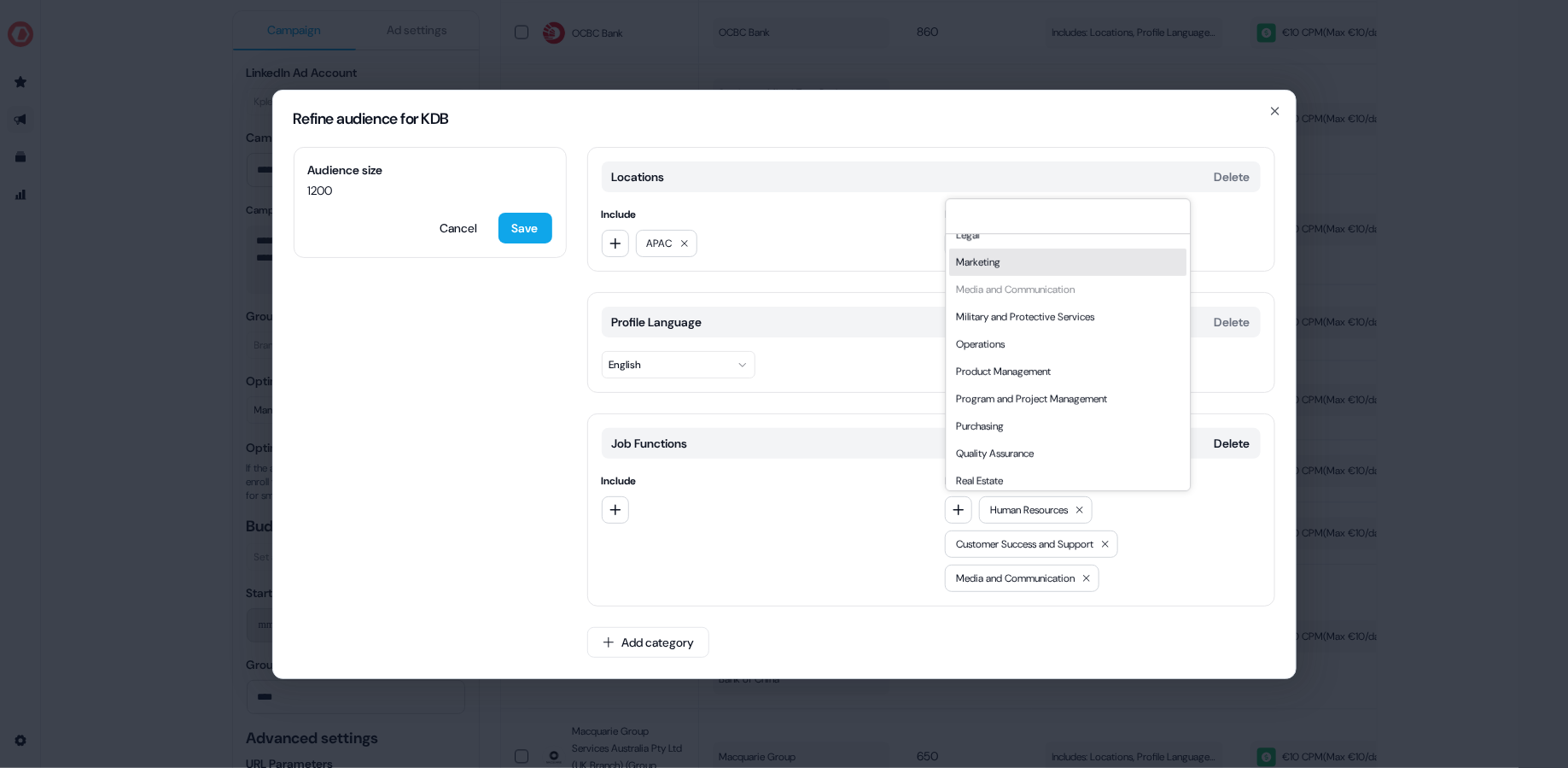
click at [1038, 273] on div "Marketing" at bounding box center [1068, 262] width 237 height 27
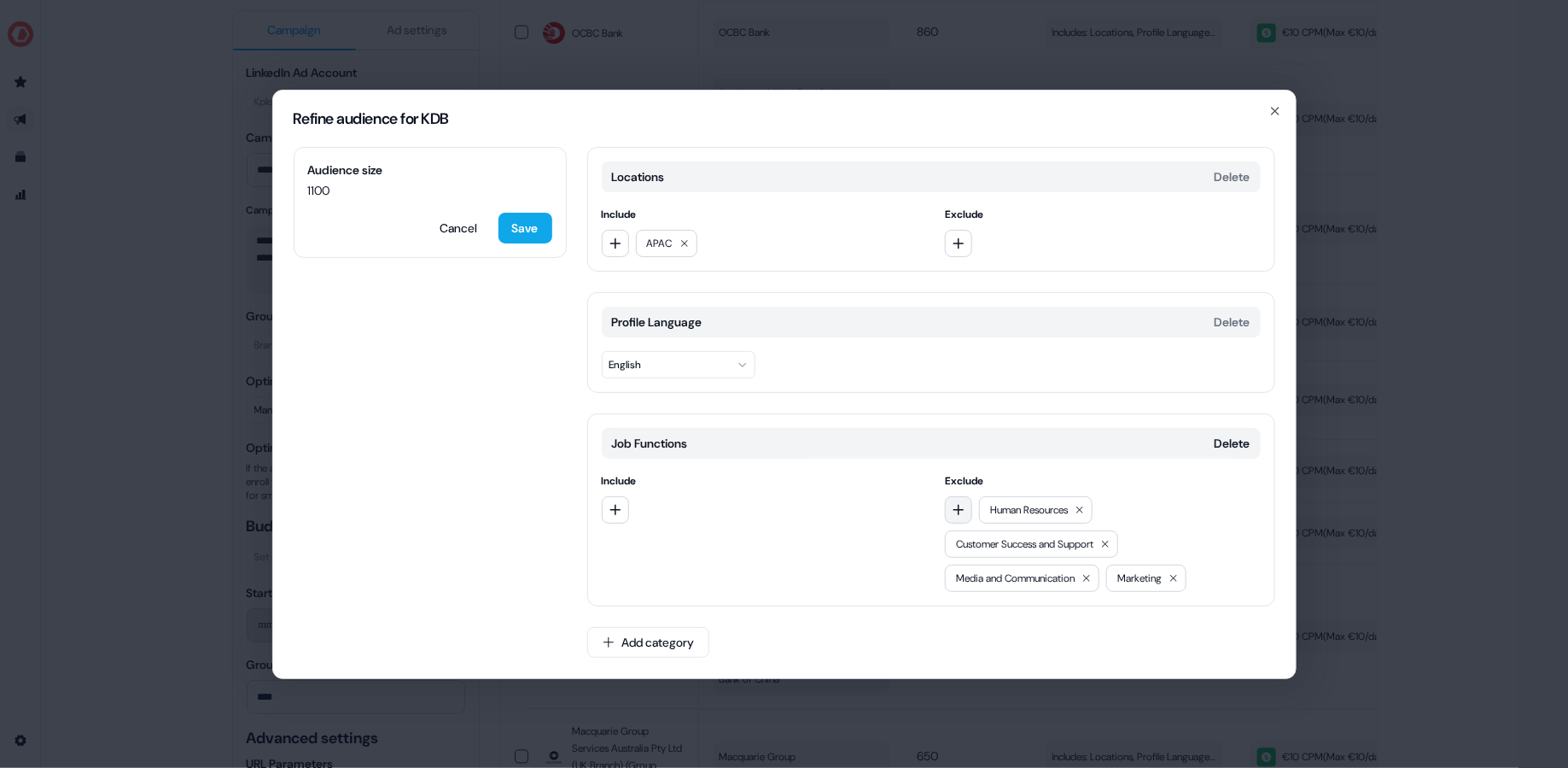
click at [963, 505] on icon "button" at bounding box center [958, 510] width 14 height 14
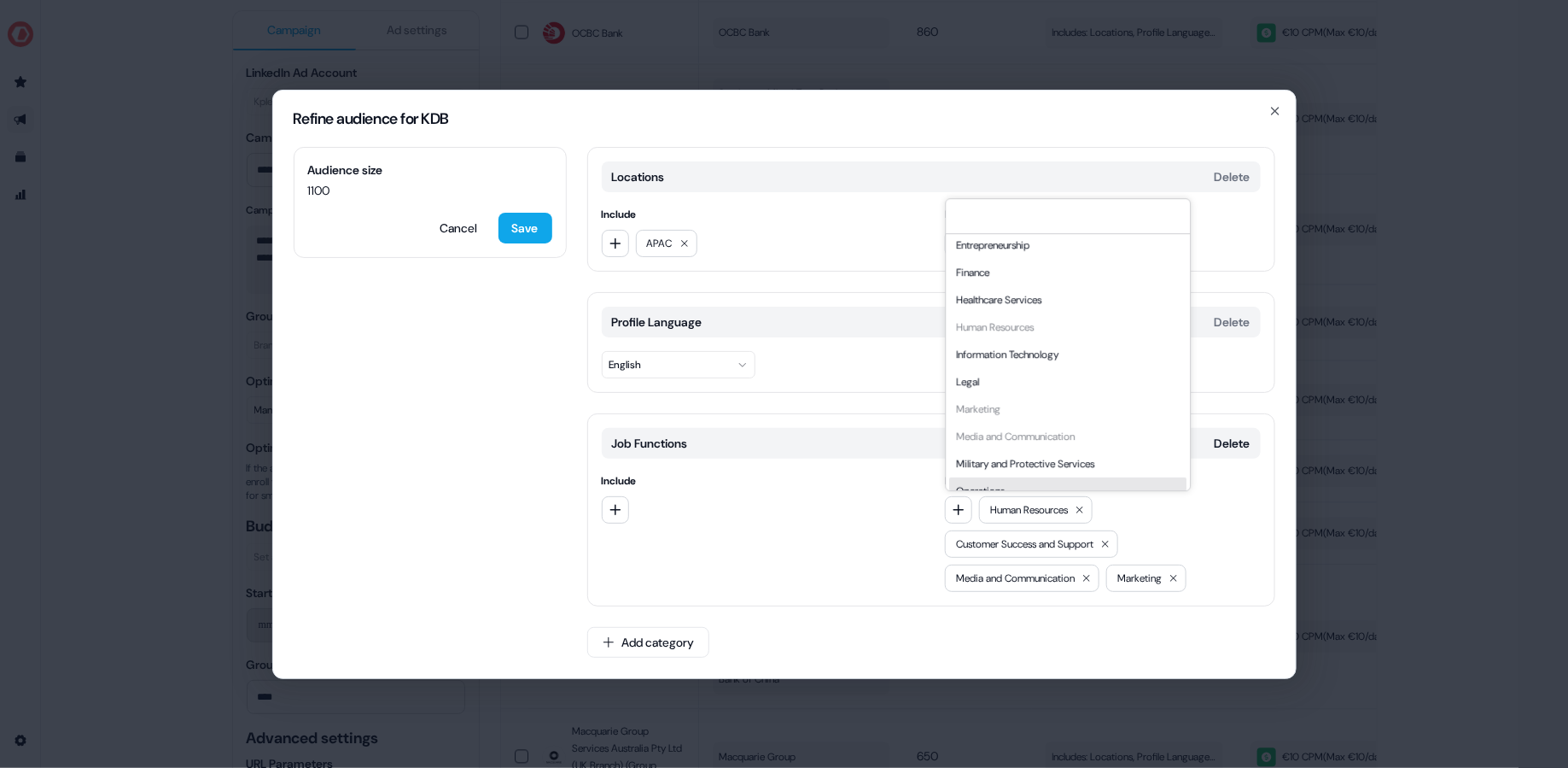
scroll to position [222, 0]
click at [1030, 374] on div "Legal" at bounding box center [1068, 384] width 237 height 27
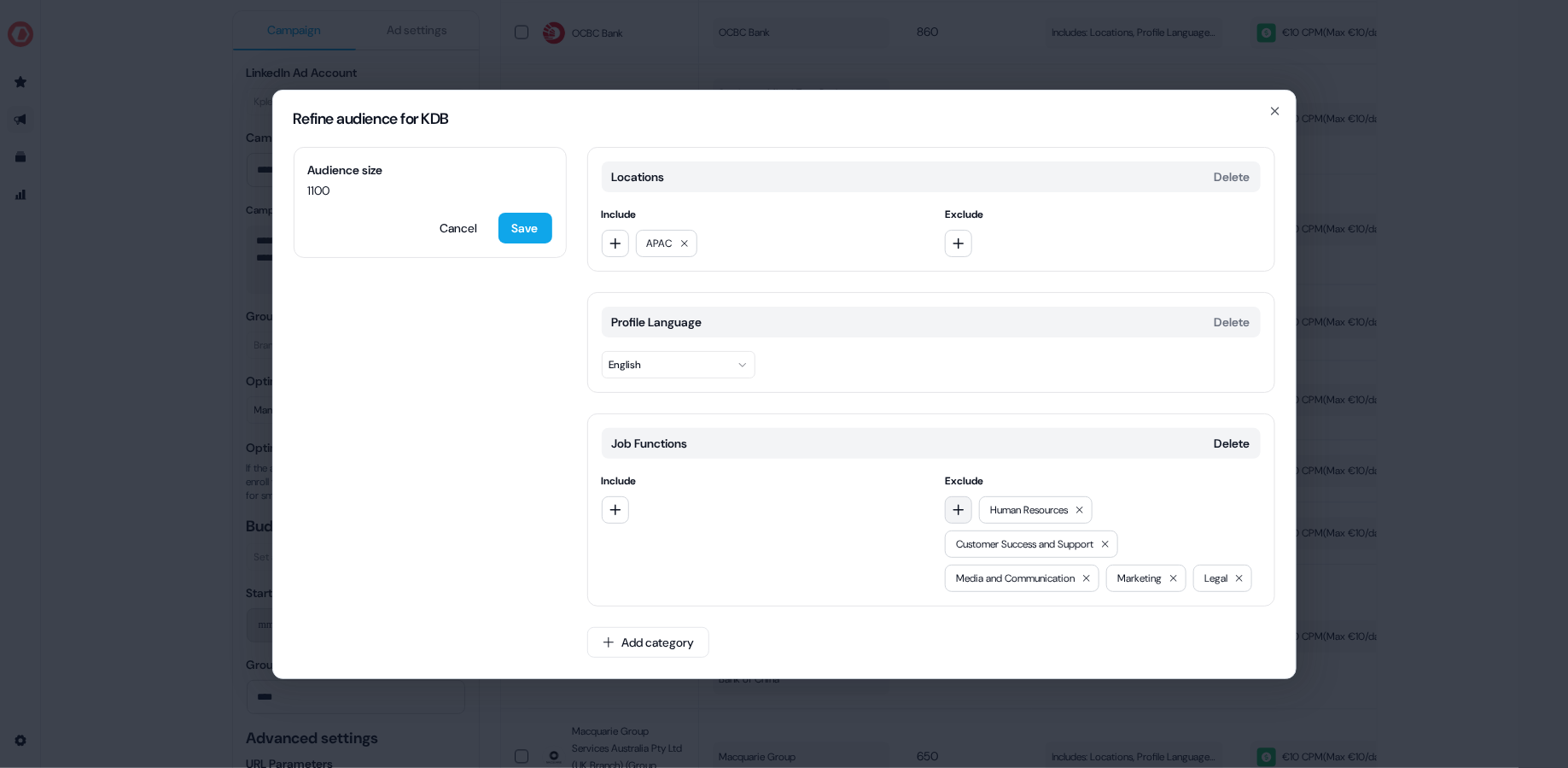
click at [956, 503] on icon "button" at bounding box center [958, 510] width 14 height 14
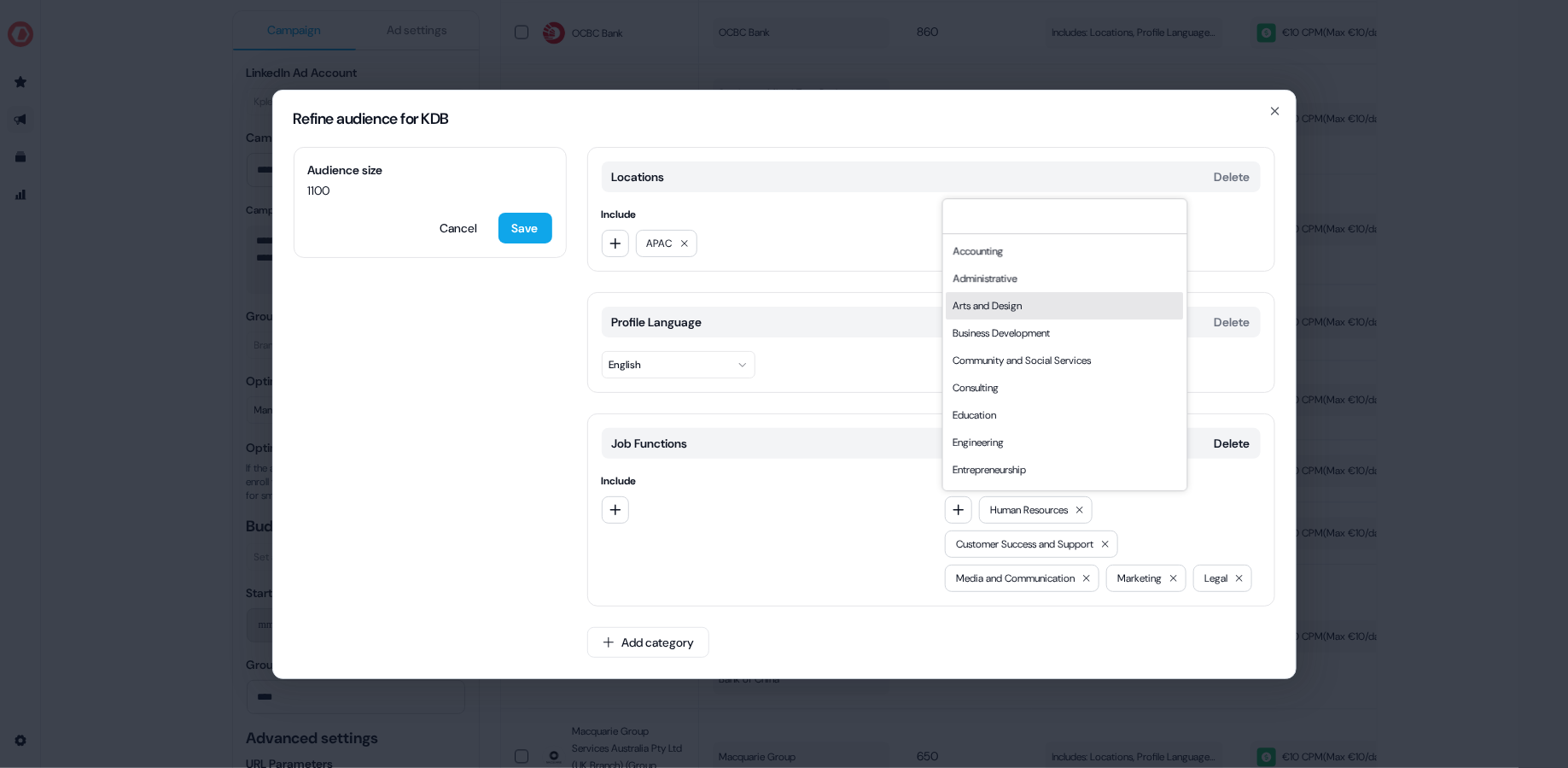
click at [1021, 292] on div "Arts and Design" at bounding box center [1064, 306] width 237 height 27
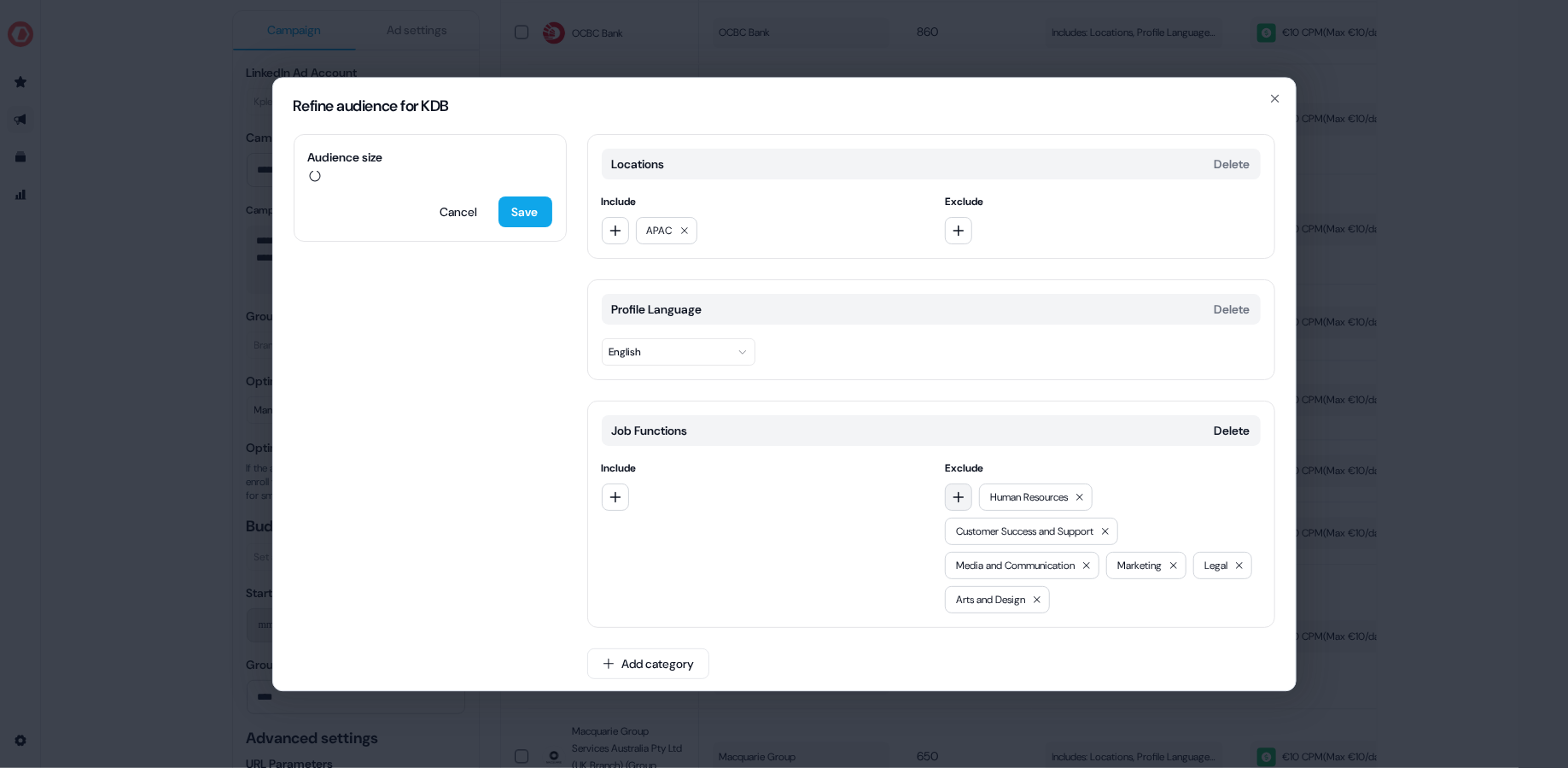
click at [954, 483] on button "button" at bounding box center [958, 497] width 27 height 27
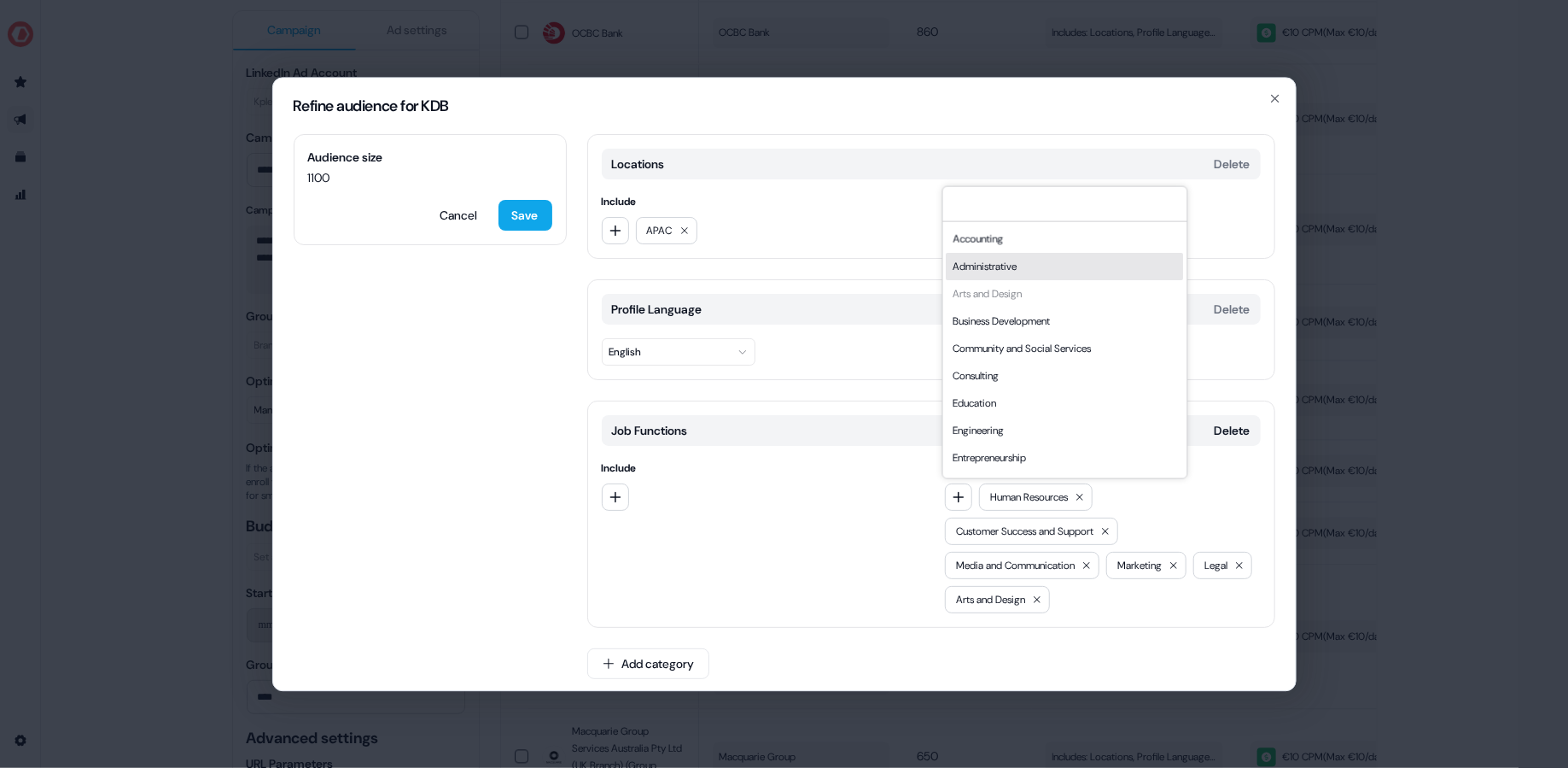
scroll to position [6, 0]
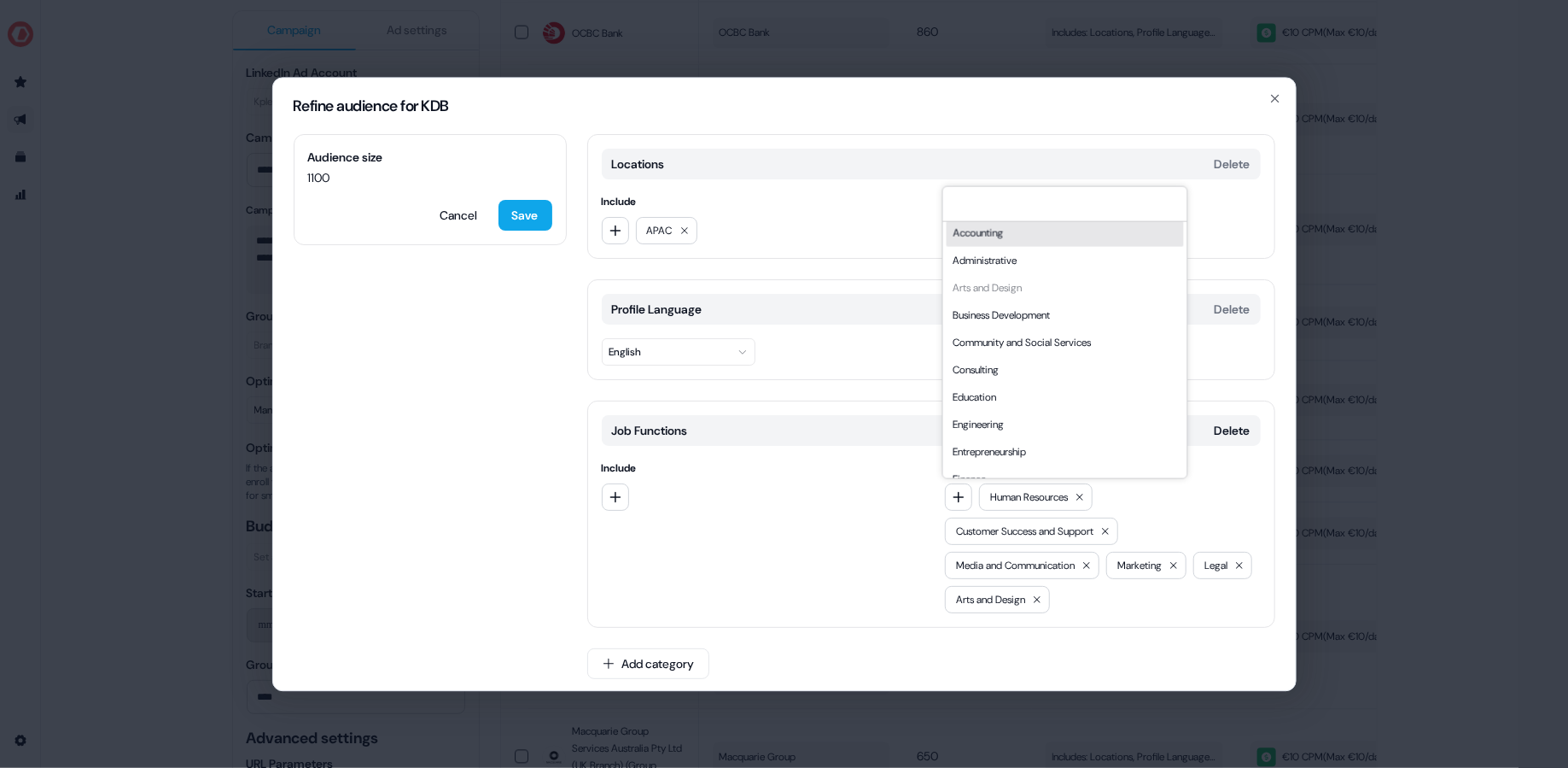
click at [1023, 235] on div "Accounting" at bounding box center [1064, 232] width 237 height 27
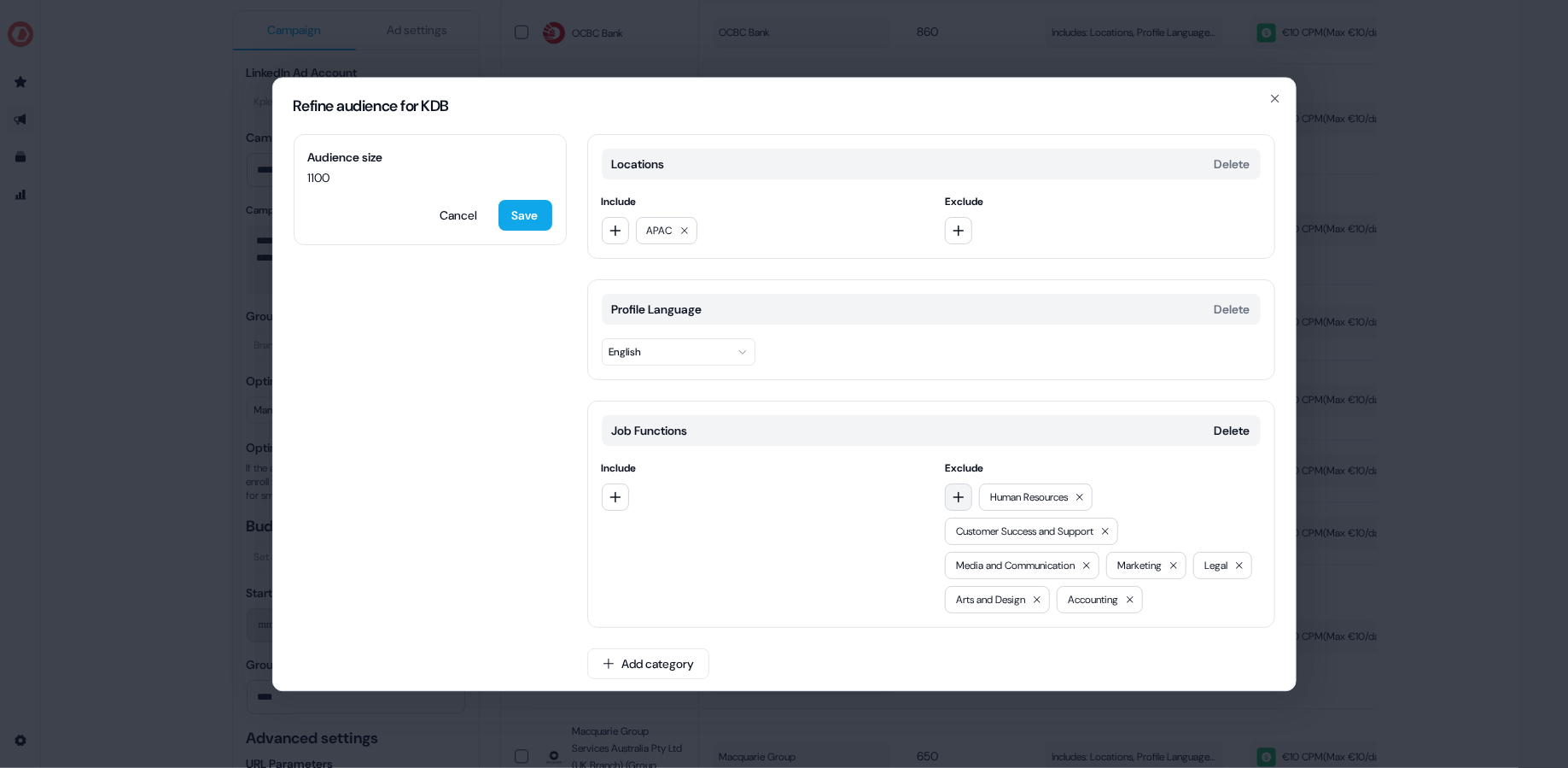
click at [958, 485] on button "button" at bounding box center [958, 497] width 27 height 27
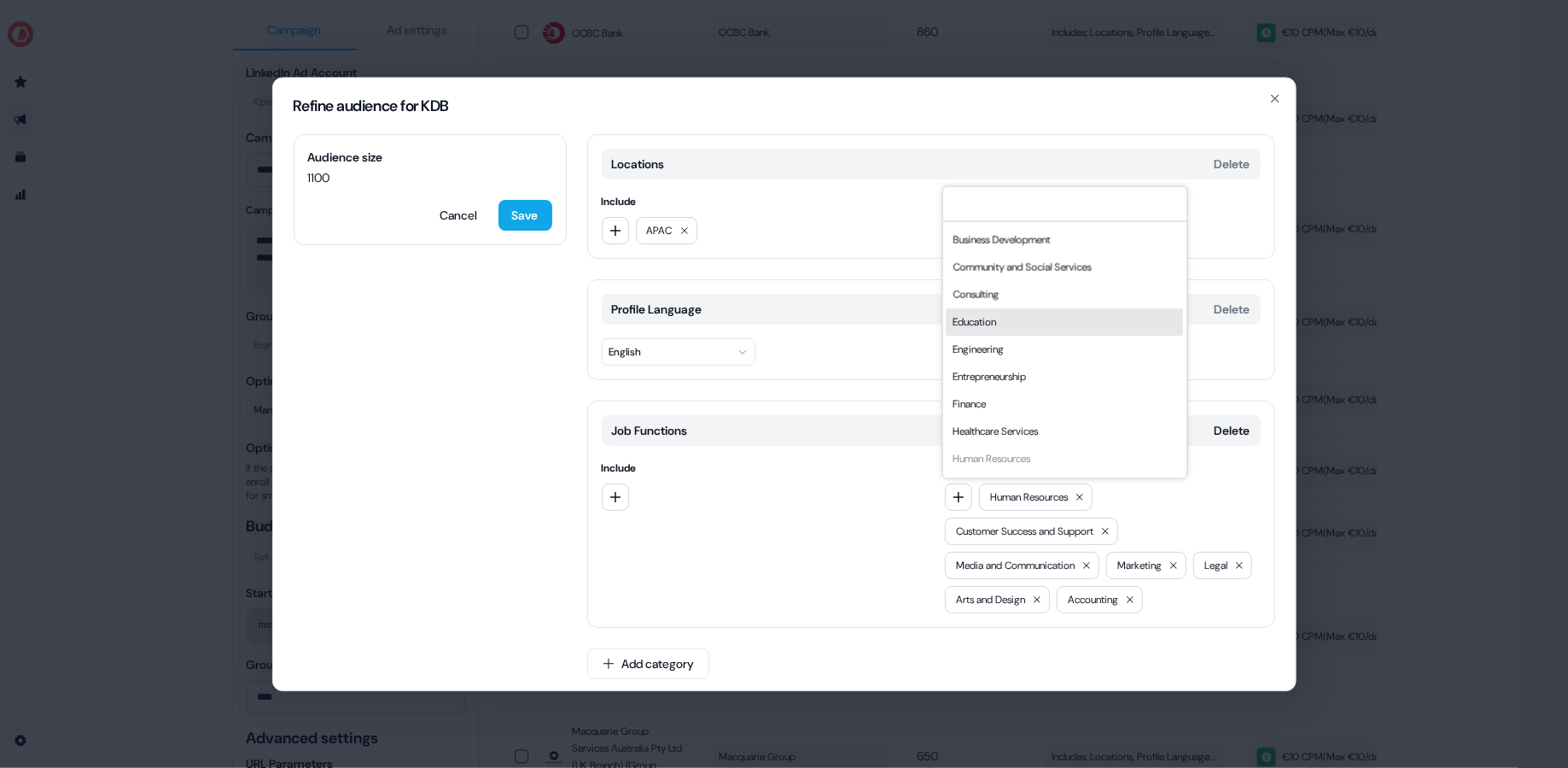
scroll to position [107, 0]
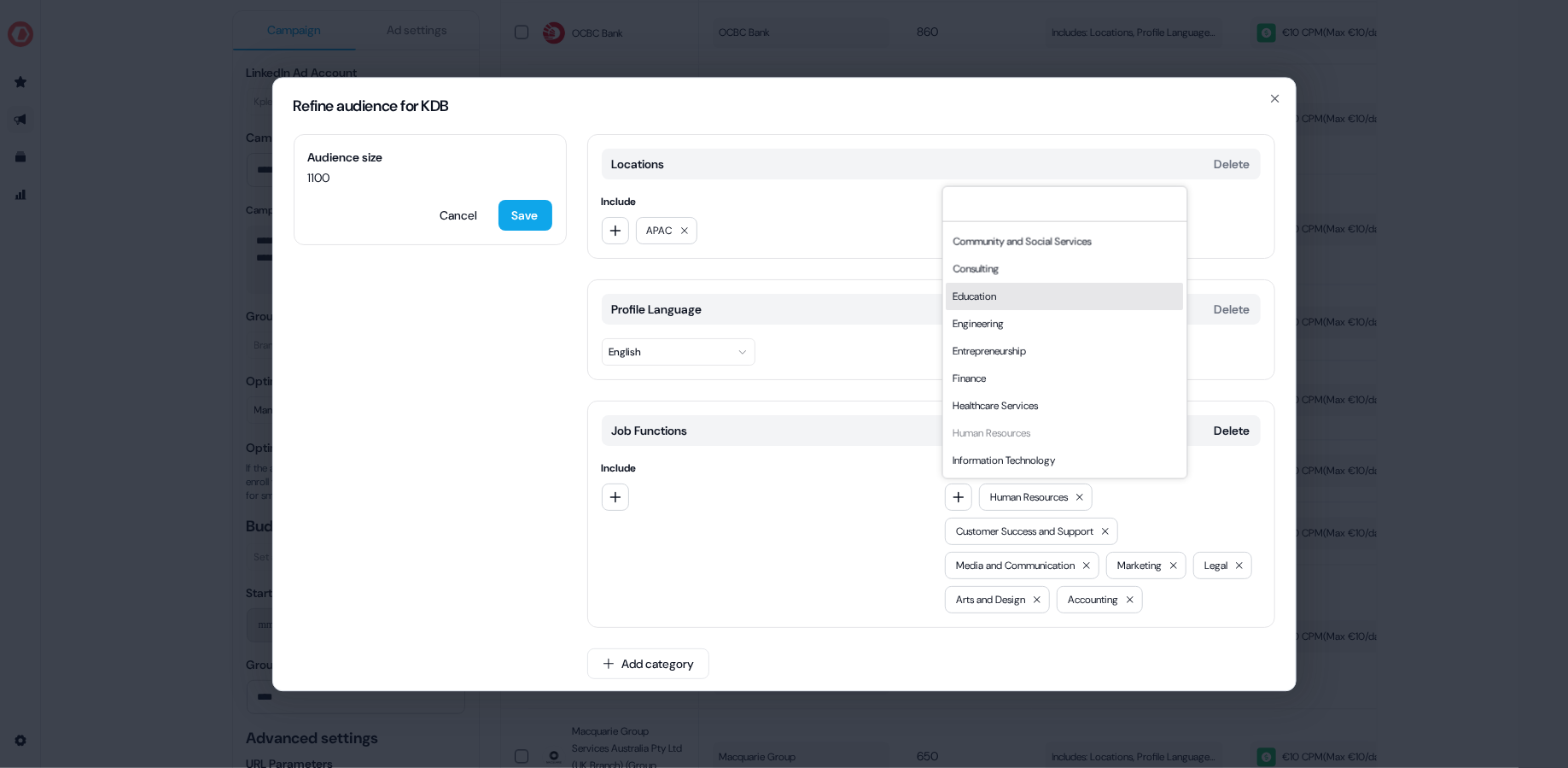
click at [1013, 298] on div "Education" at bounding box center [1064, 296] width 237 height 27
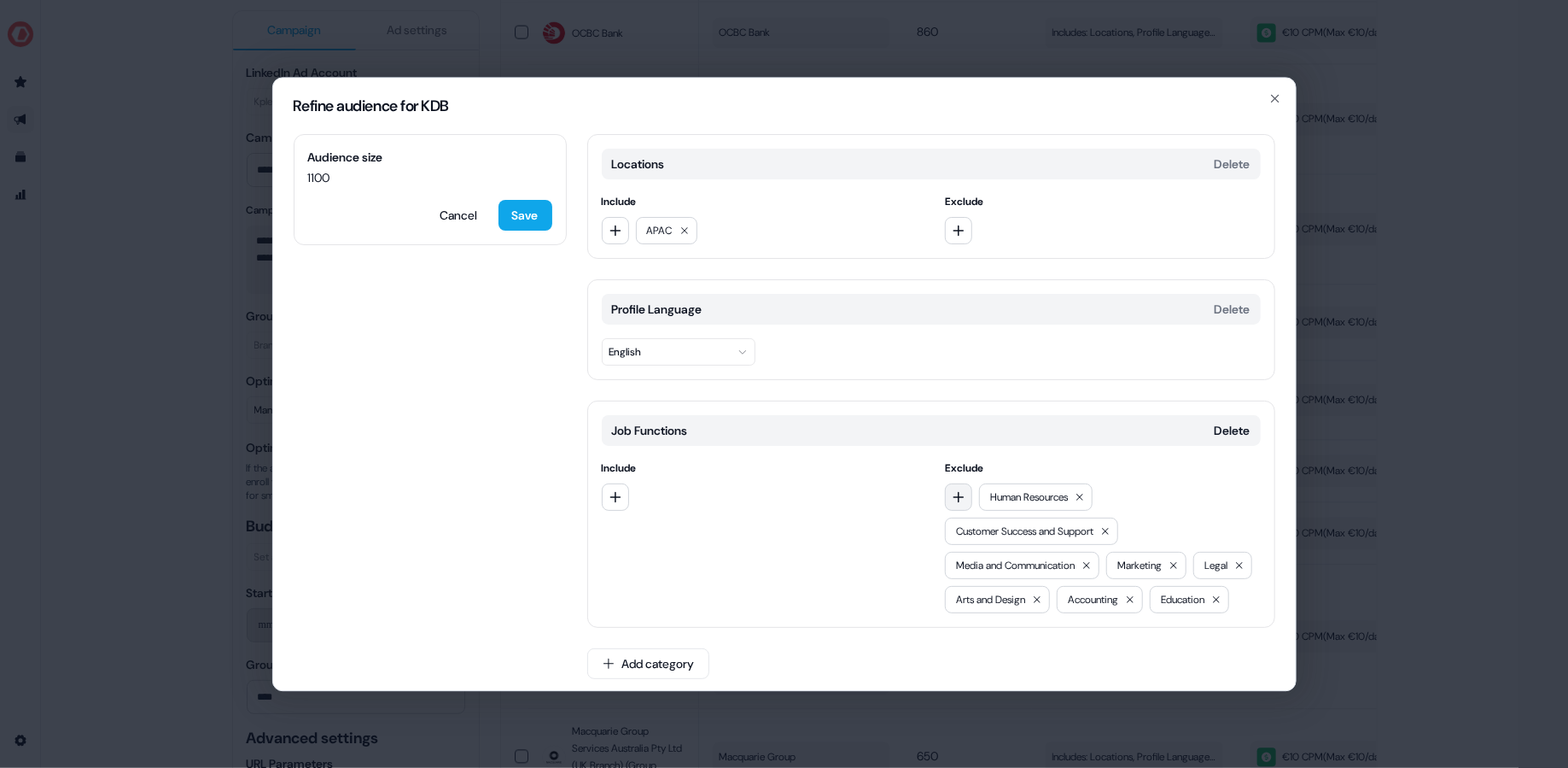
click at [958, 487] on button "button" at bounding box center [958, 497] width 27 height 27
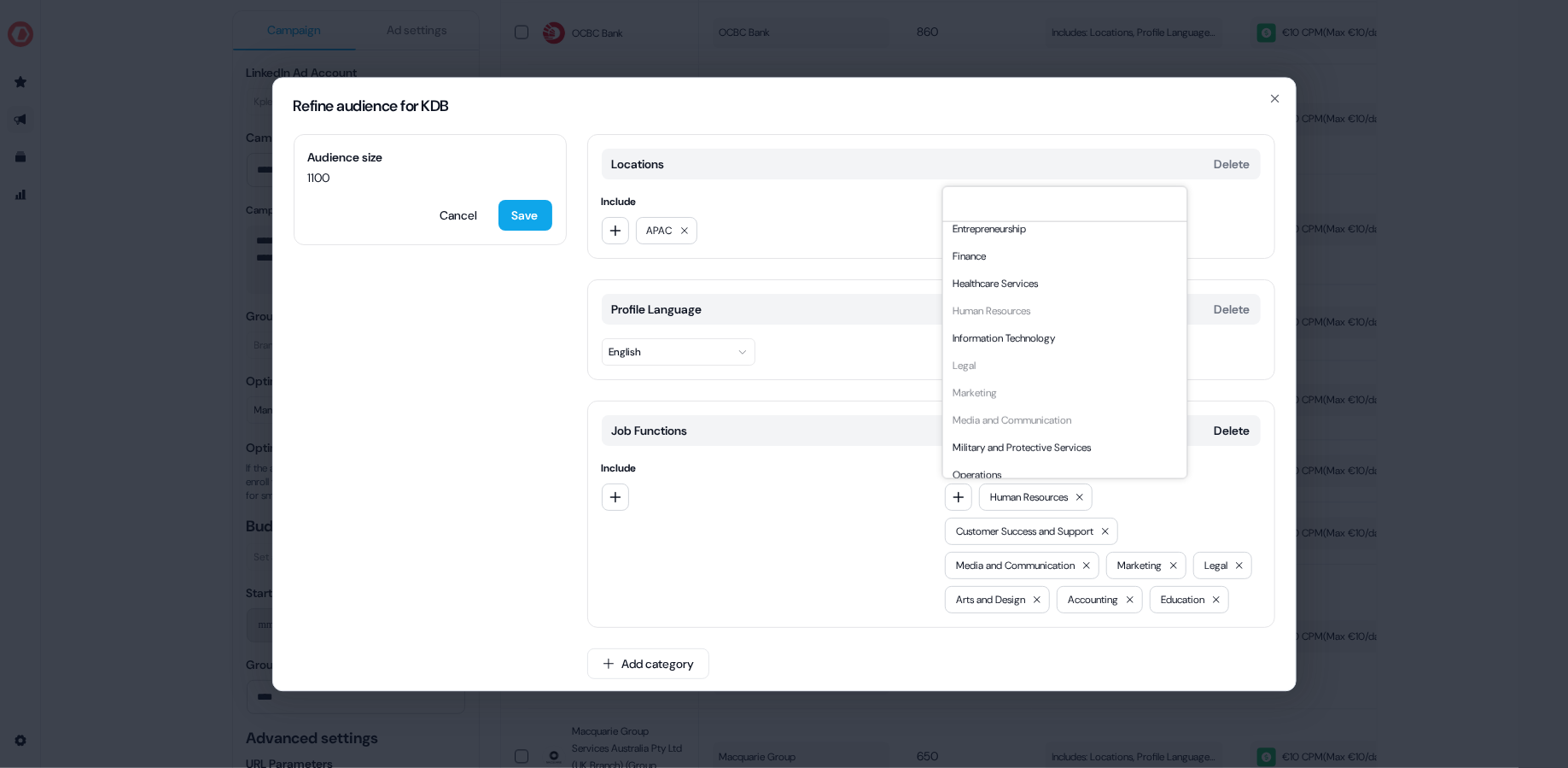
scroll to position [0, 0]
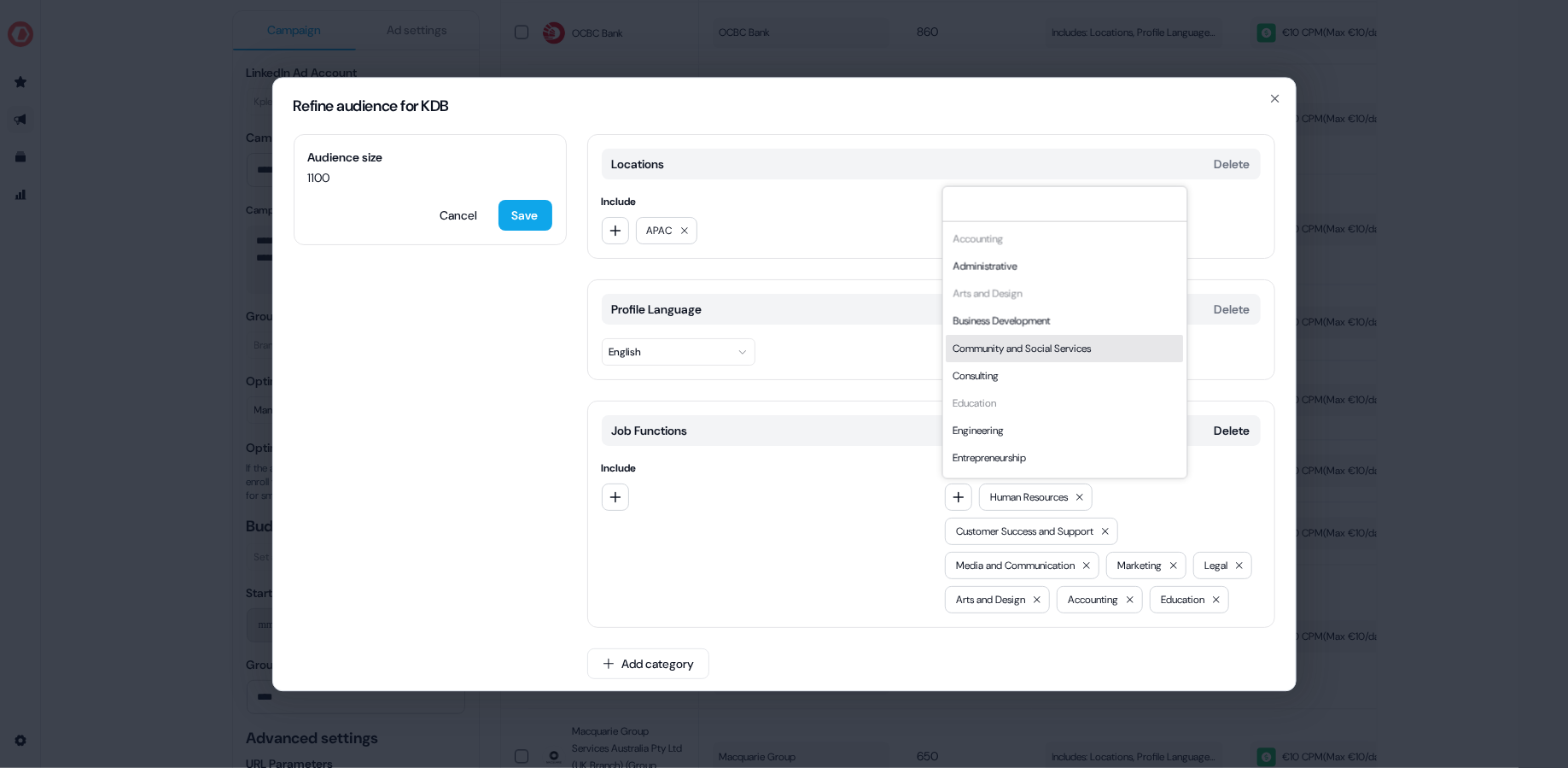
click at [974, 344] on div "Community and Social Services" at bounding box center [1064, 347] width 237 height 27
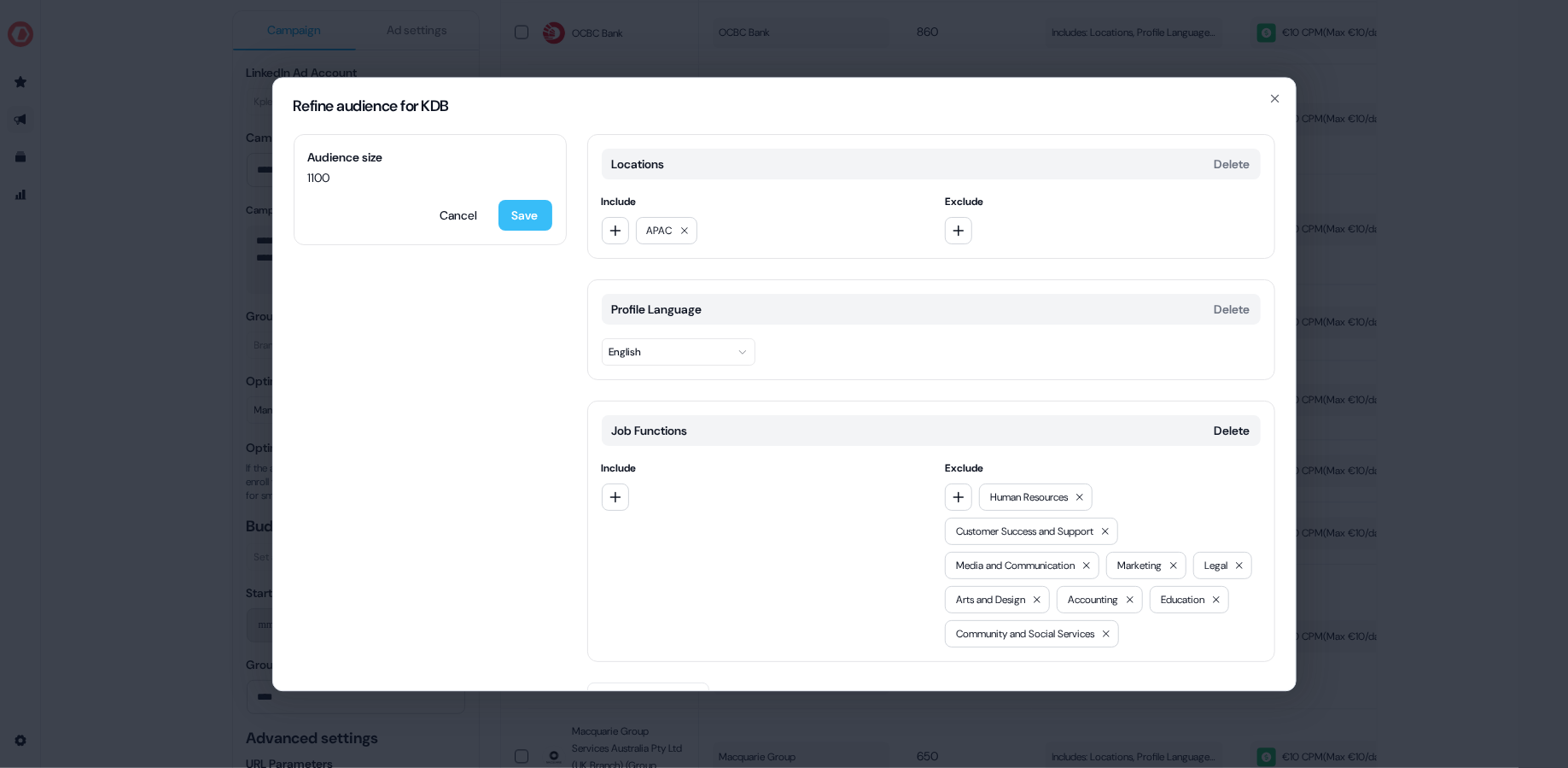
click at [521, 218] on button "Save" at bounding box center [525, 215] width 53 height 31
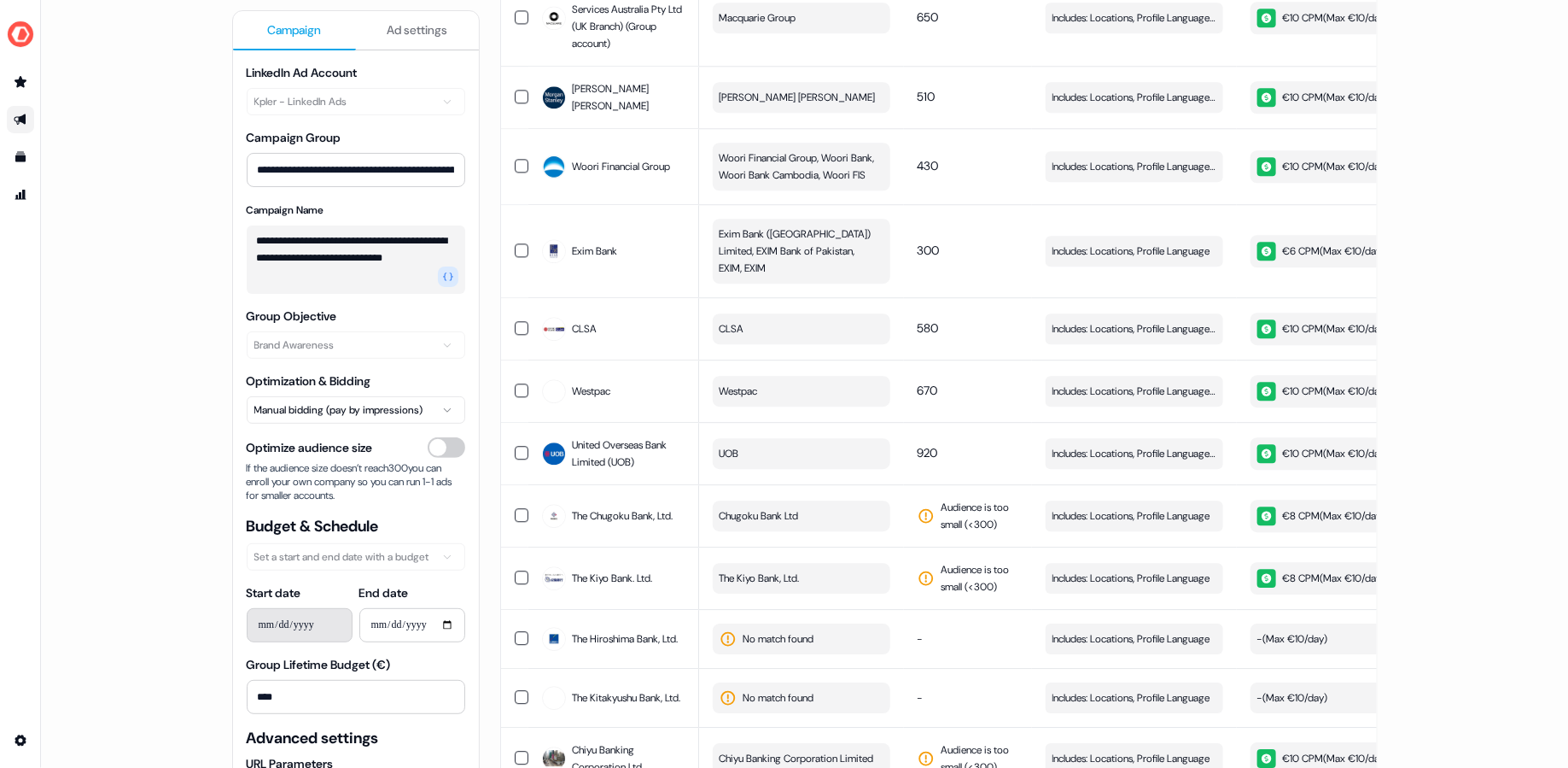
scroll to position [2179, 0]
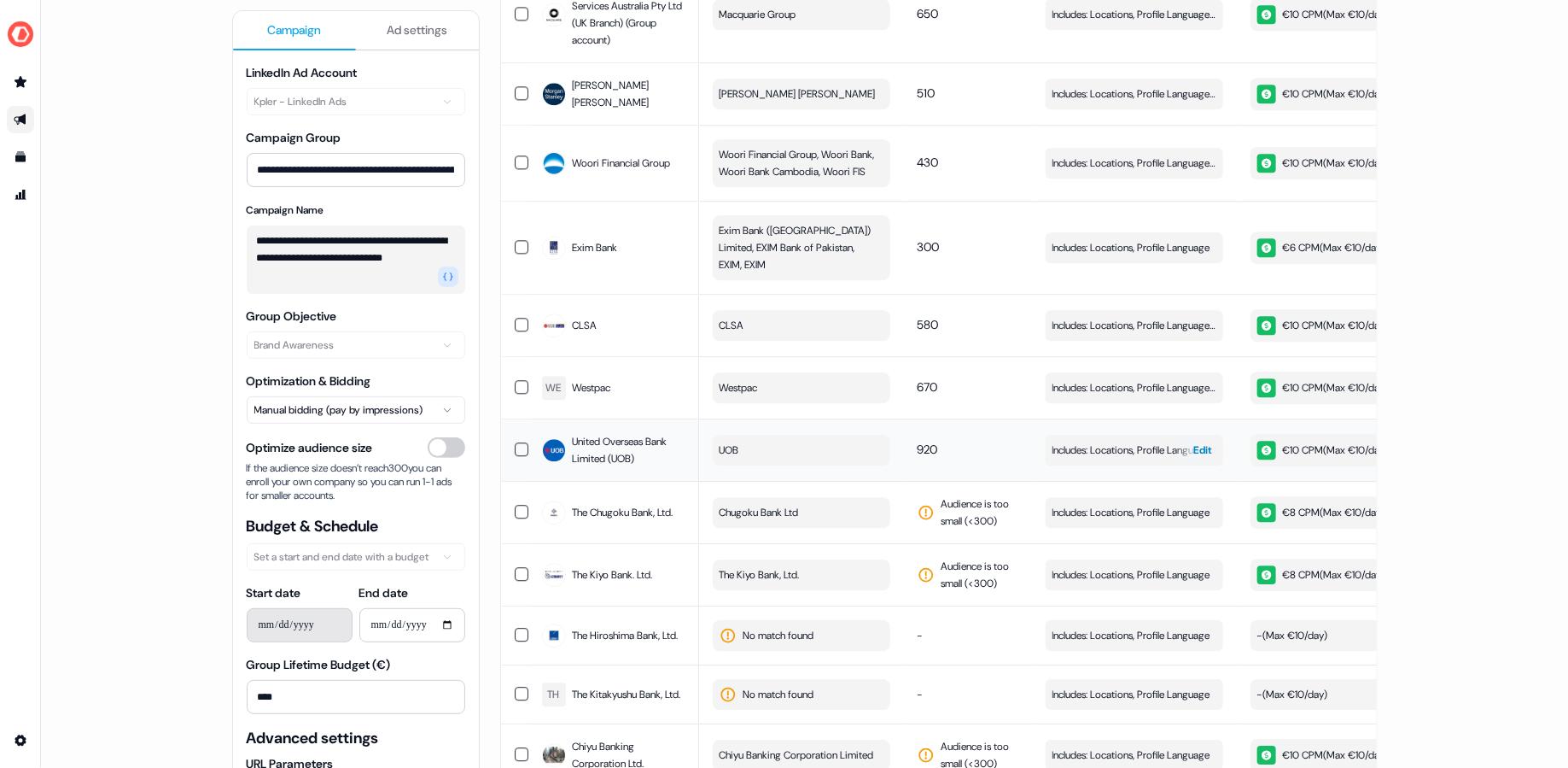
click at [1120, 434] on button "Includes: Locations, Profile Language, Job Titles Edit" at bounding box center [1134, 450] width 178 height 31
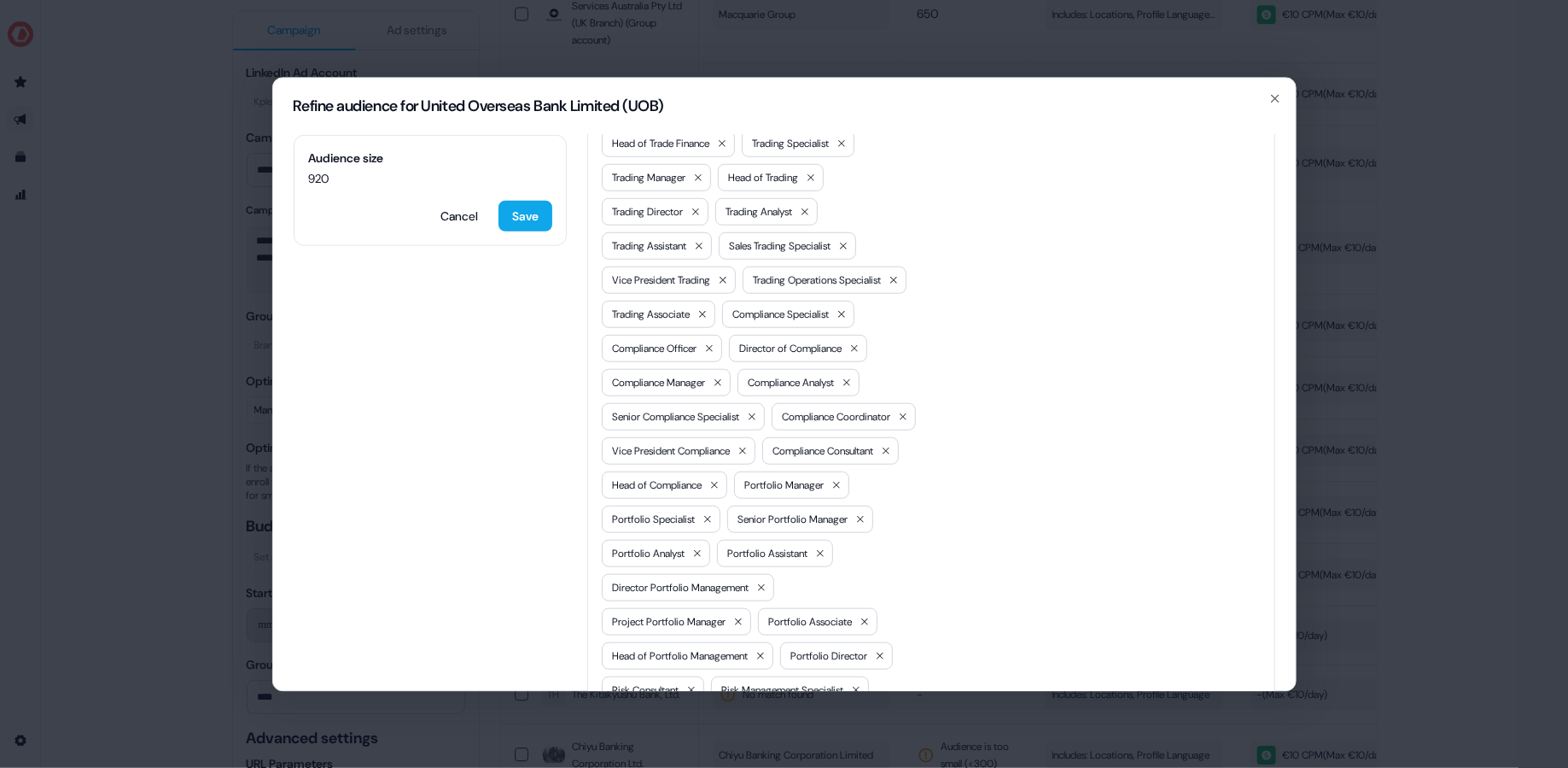
scroll to position [860, 0]
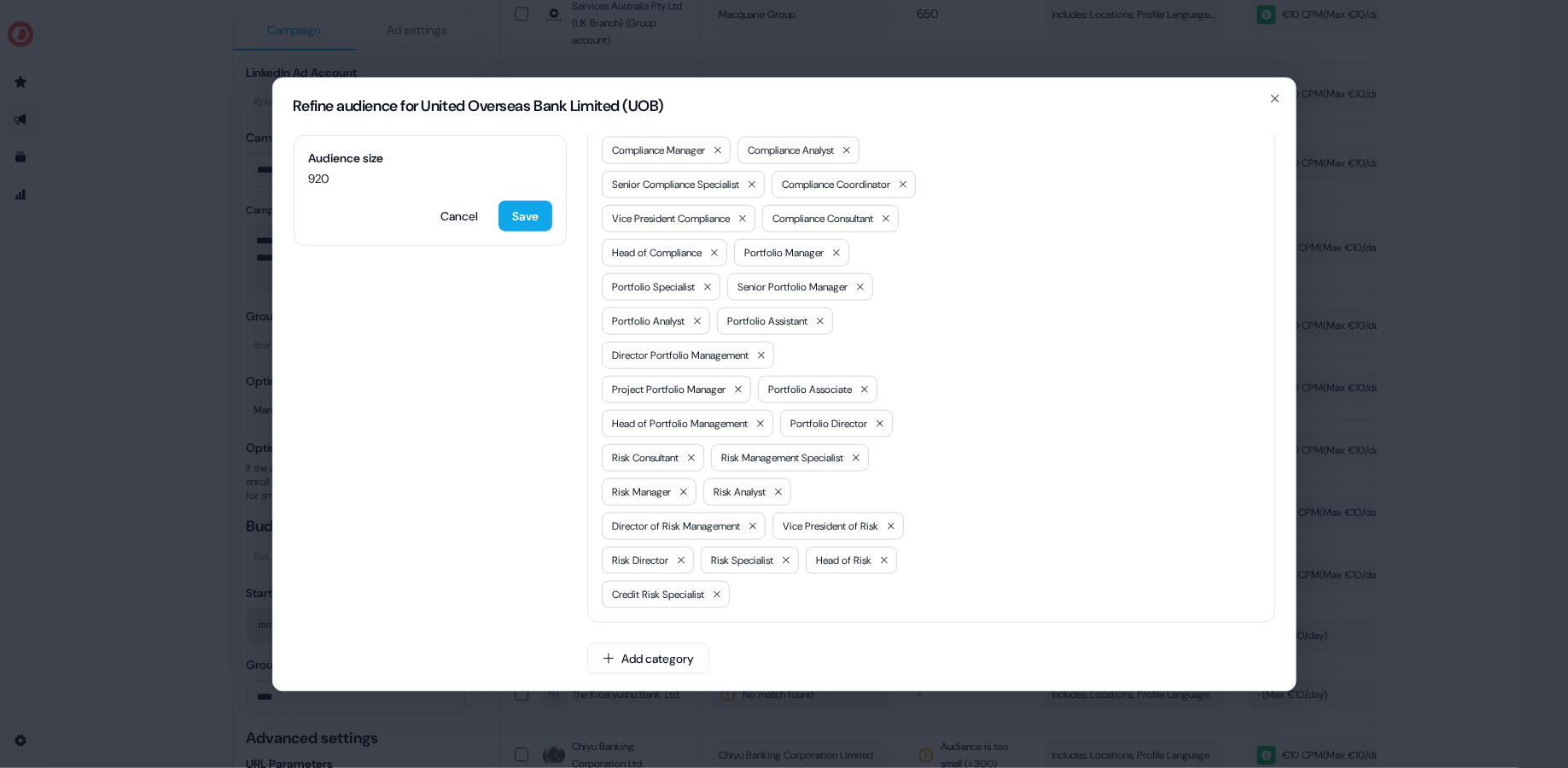
click at [1419, 94] on div "Refine audience for United Overseas Bank Limited (UOB) Audience size 920 Cancel…" at bounding box center [784, 384] width 1568 height 768
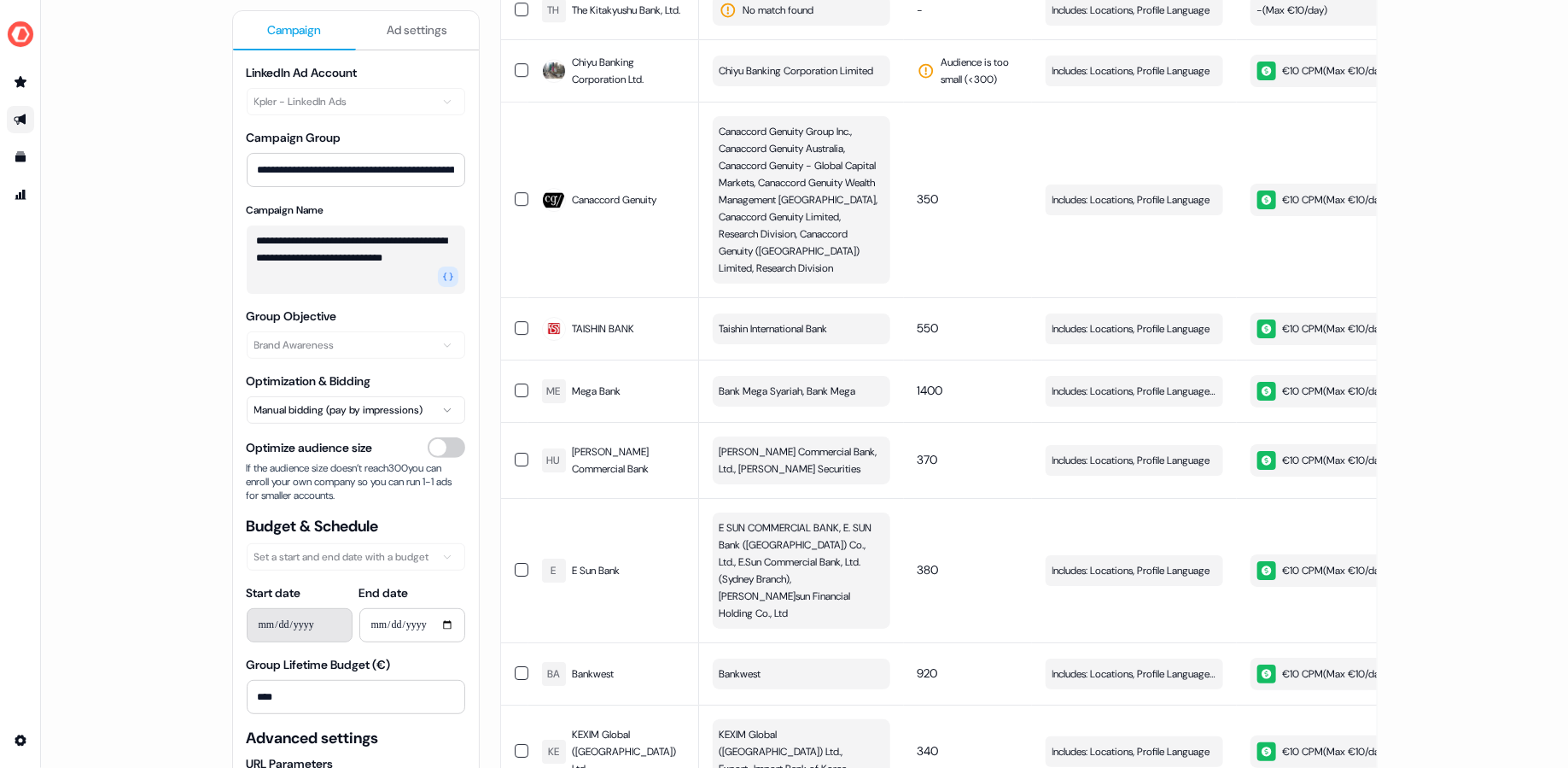
scroll to position [2865, 0]
click at [1120, 380] on span "Includes: Locations, Profile Language, Job Functions, Years of Experience" at bounding box center [1134, 388] width 164 height 17
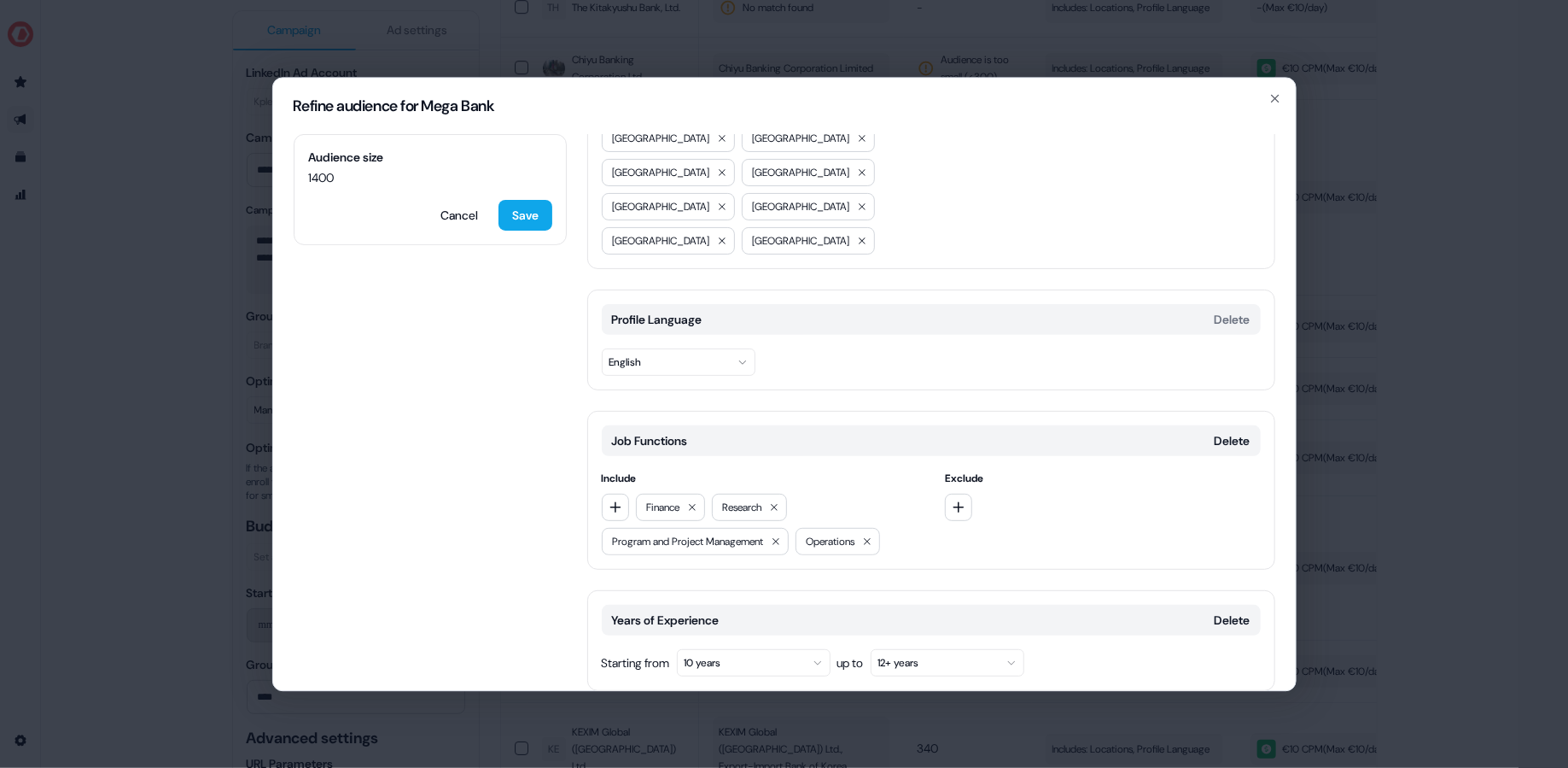
scroll to position [0, 0]
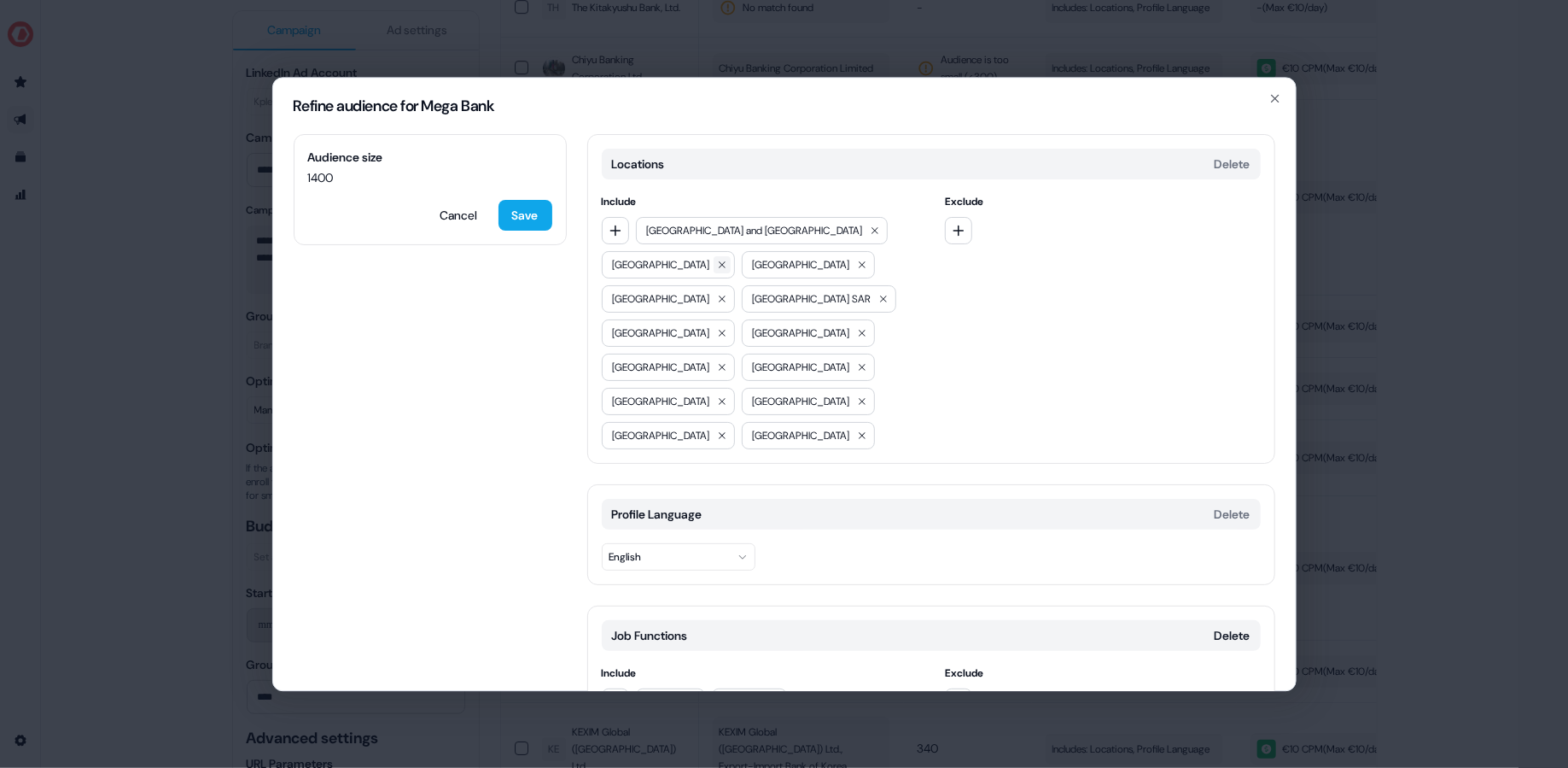
click at [725, 261] on icon at bounding box center [722, 265] width 7 height 7
click at [519, 219] on button "Save" at bounding box center [525, 215] width 53 height 31
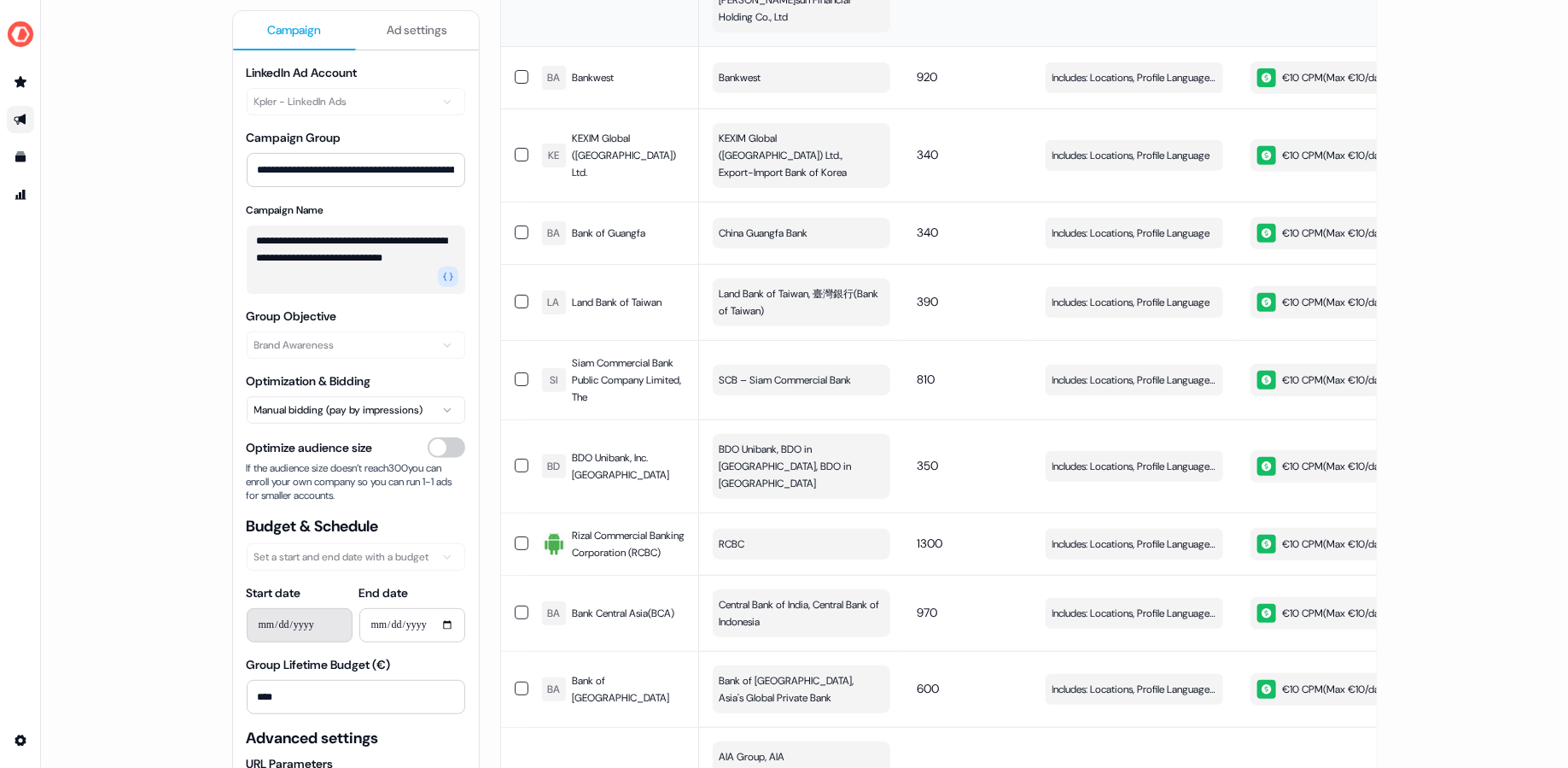
scroll to position [3646, 0]
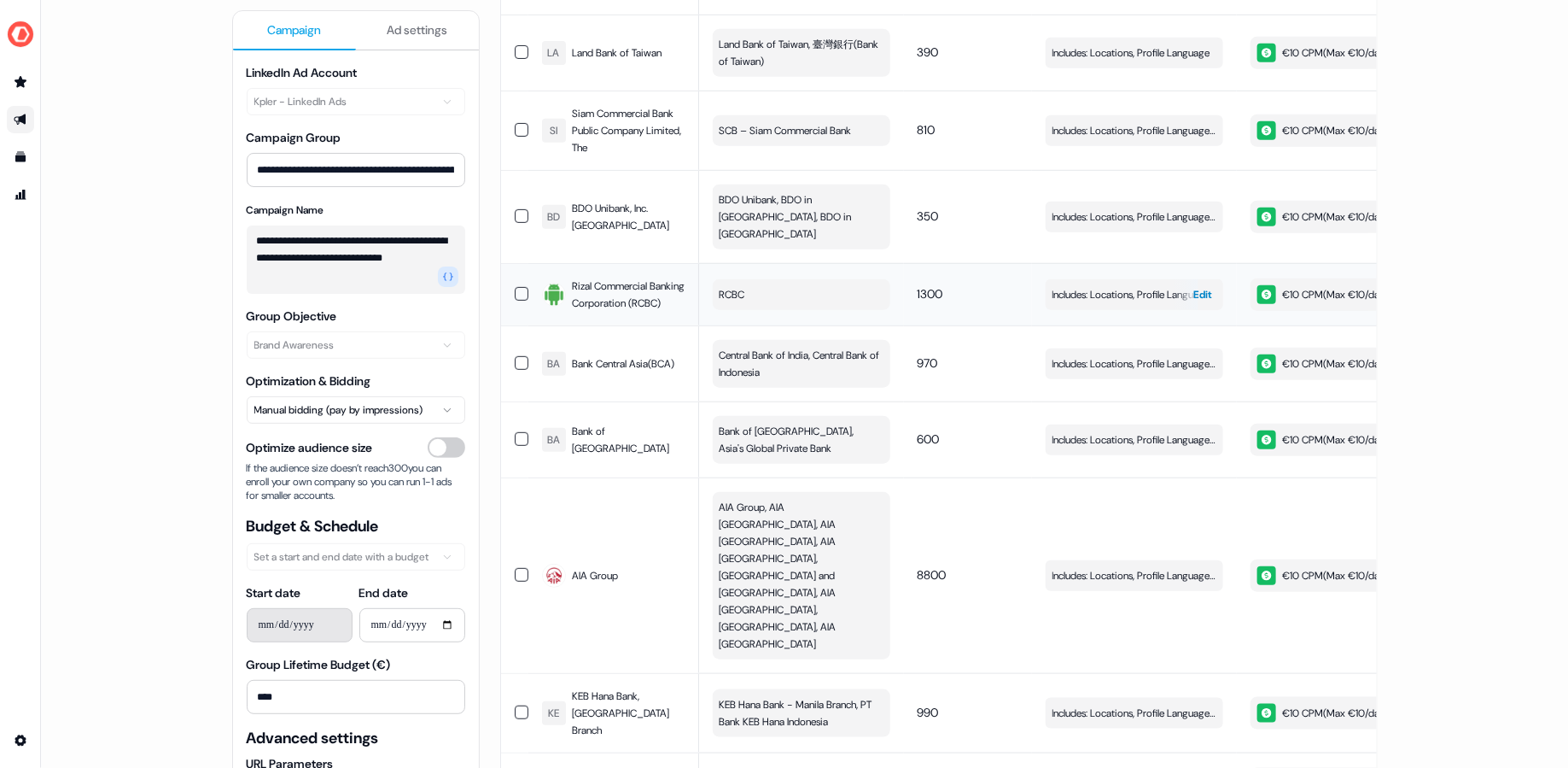
click at [1113, 286] on span "Includes: Locations, Profile Language, Job Functions, Years of Experience" at bounding box center [1134, 294] width 164 height 17
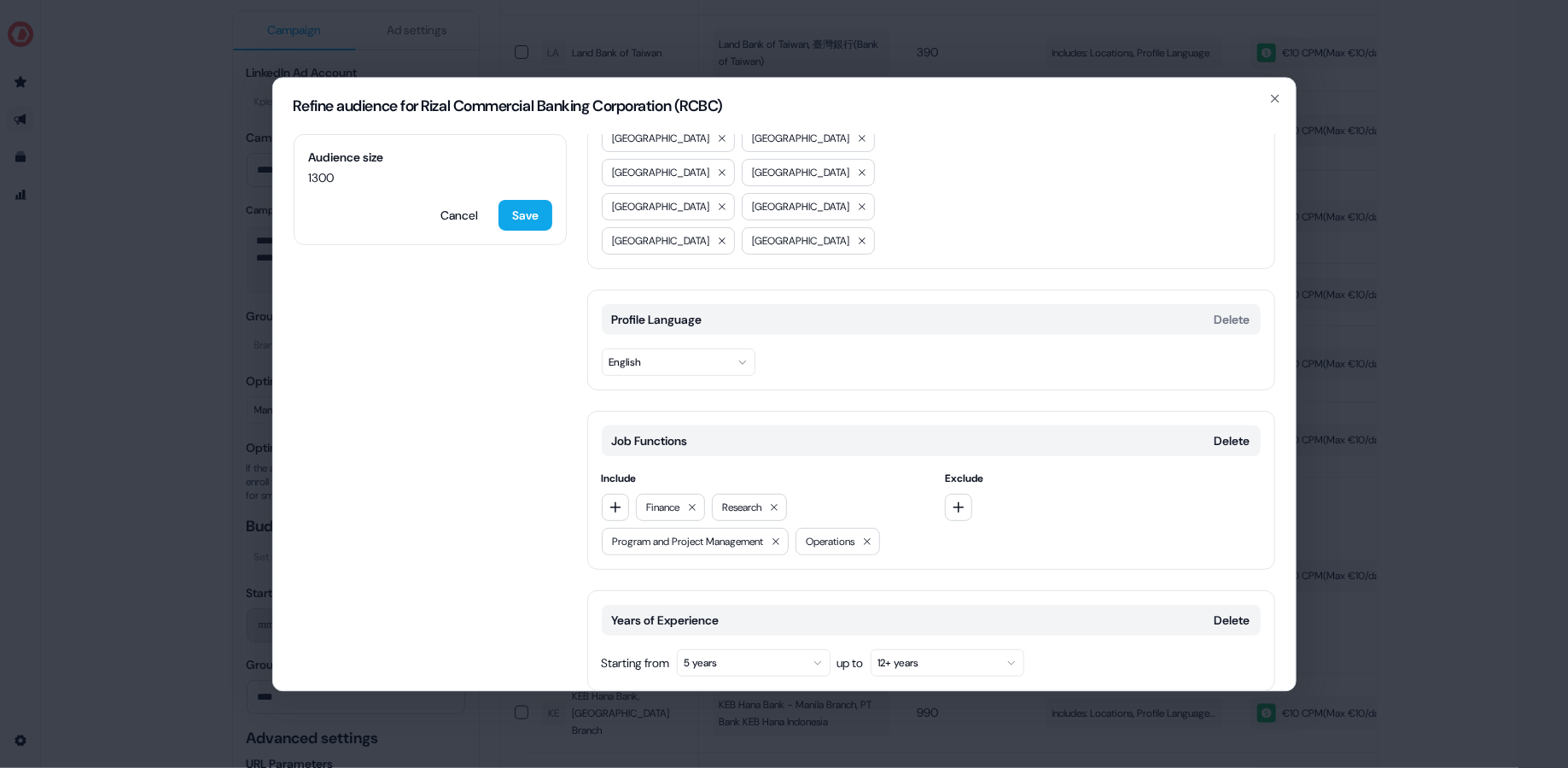
scroll to position [0, 0]
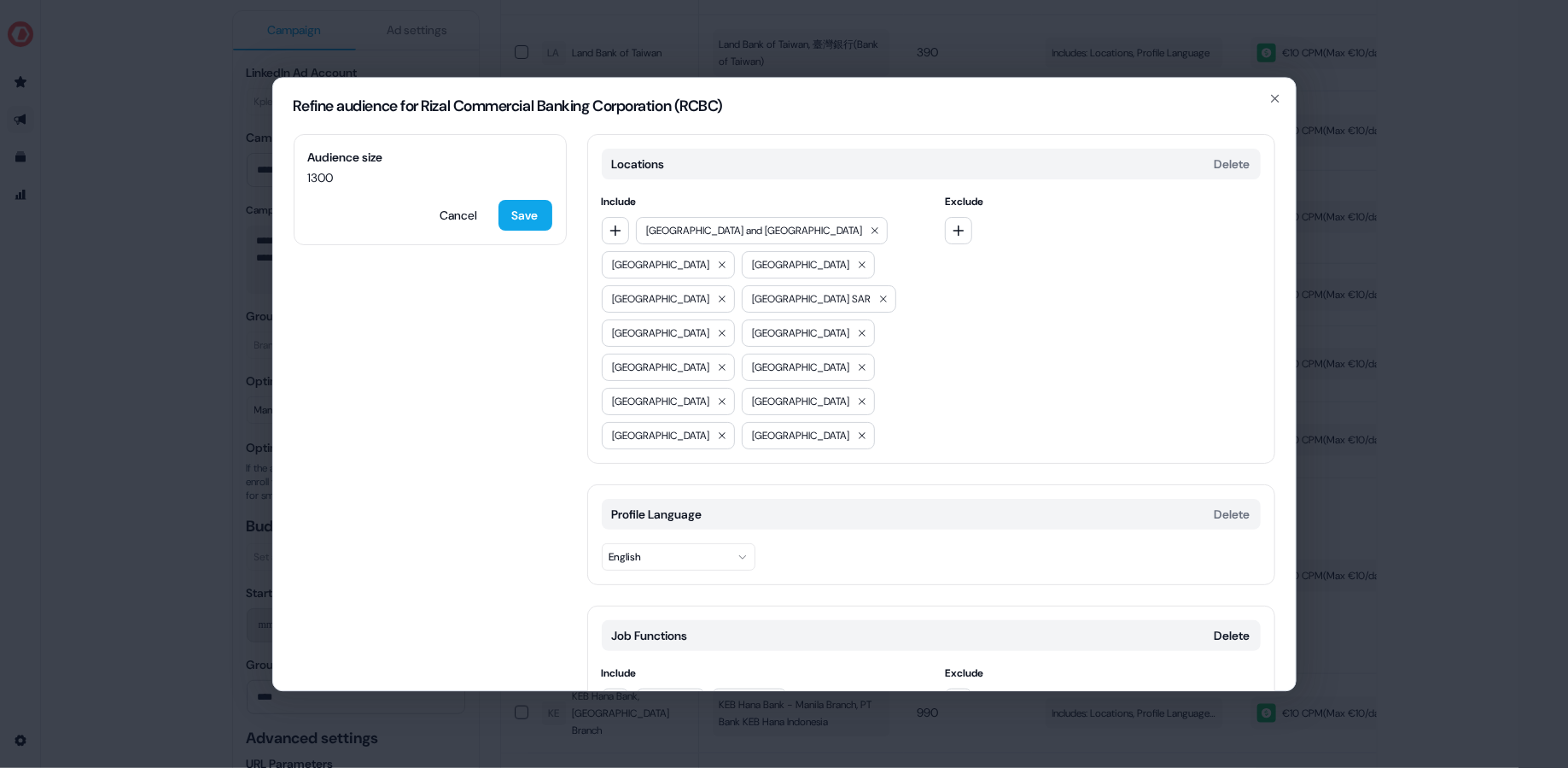
drag, startPoint x: 854, startPoint y: 228, endPoint x: 931, endPoint y: 309, distance: 111.8
click at [931, 312] on div "Include [GEOGRAPHIC_DATA] and [GEOGRAPHIC_DATA] [GEOGRAPHIC_DATA] [GEOGRAPHIC_D…" at bounding box center [931, 321] width 659 height 256
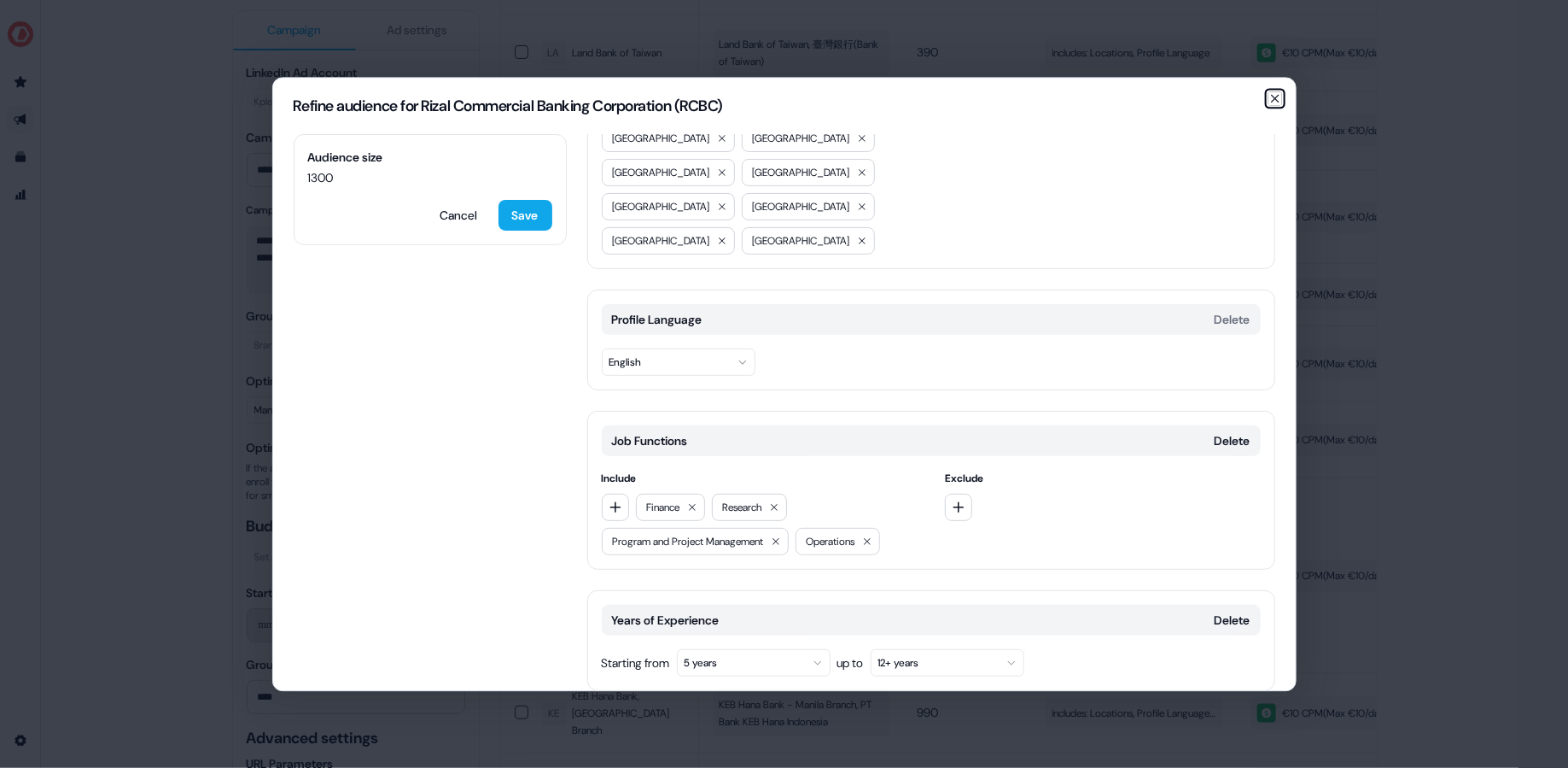
click at [1276, 103] on icon "button" at bounding box center [1274, 98] width 14 height 14
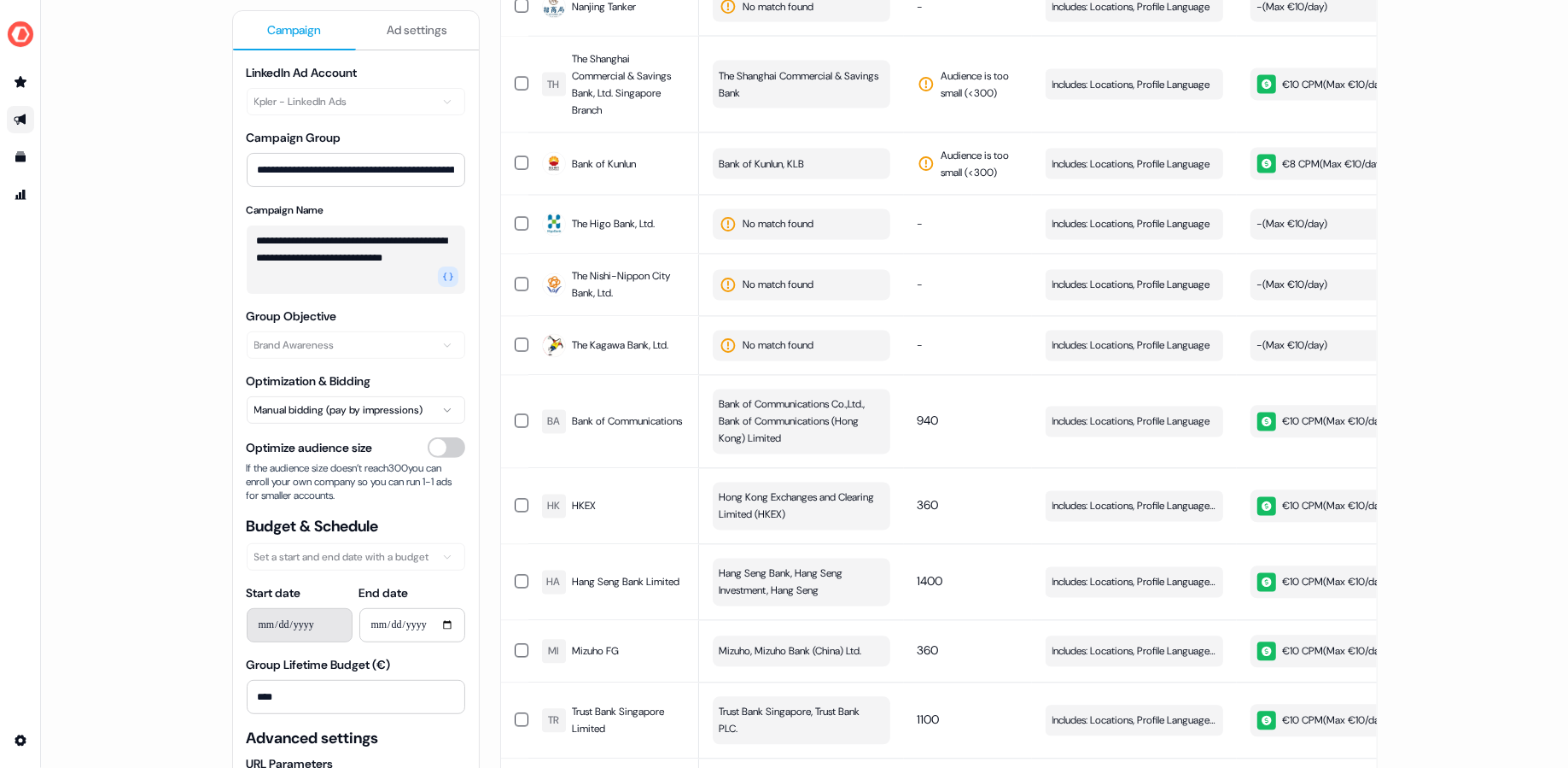
scroll to position [4777, 0]
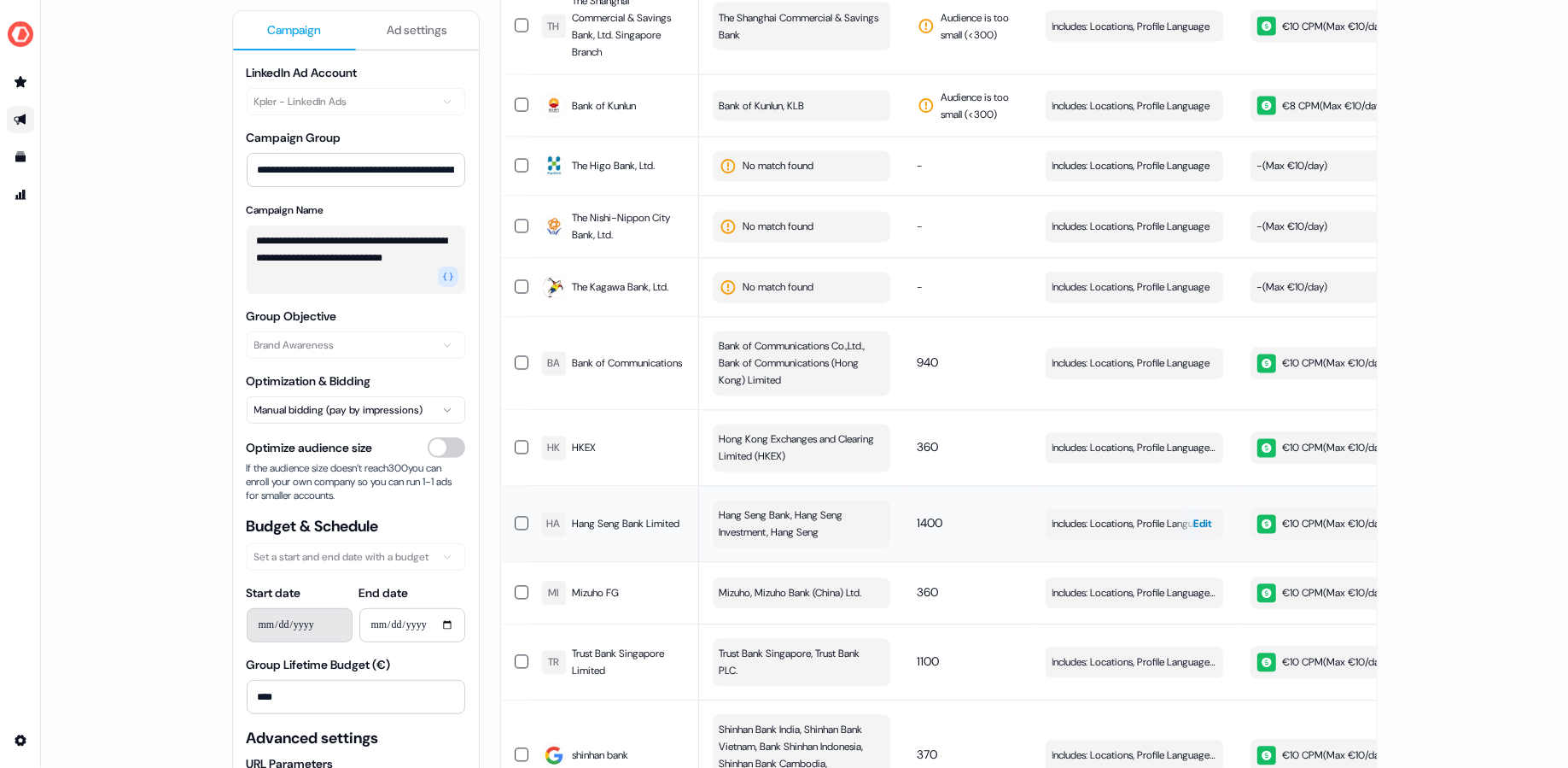
click at [1104, 515] on span "Includes: Locations, Profile Language, Job Functions, Years of Experience, Job …" at bounding box center [1134, 523] width 164 height 17
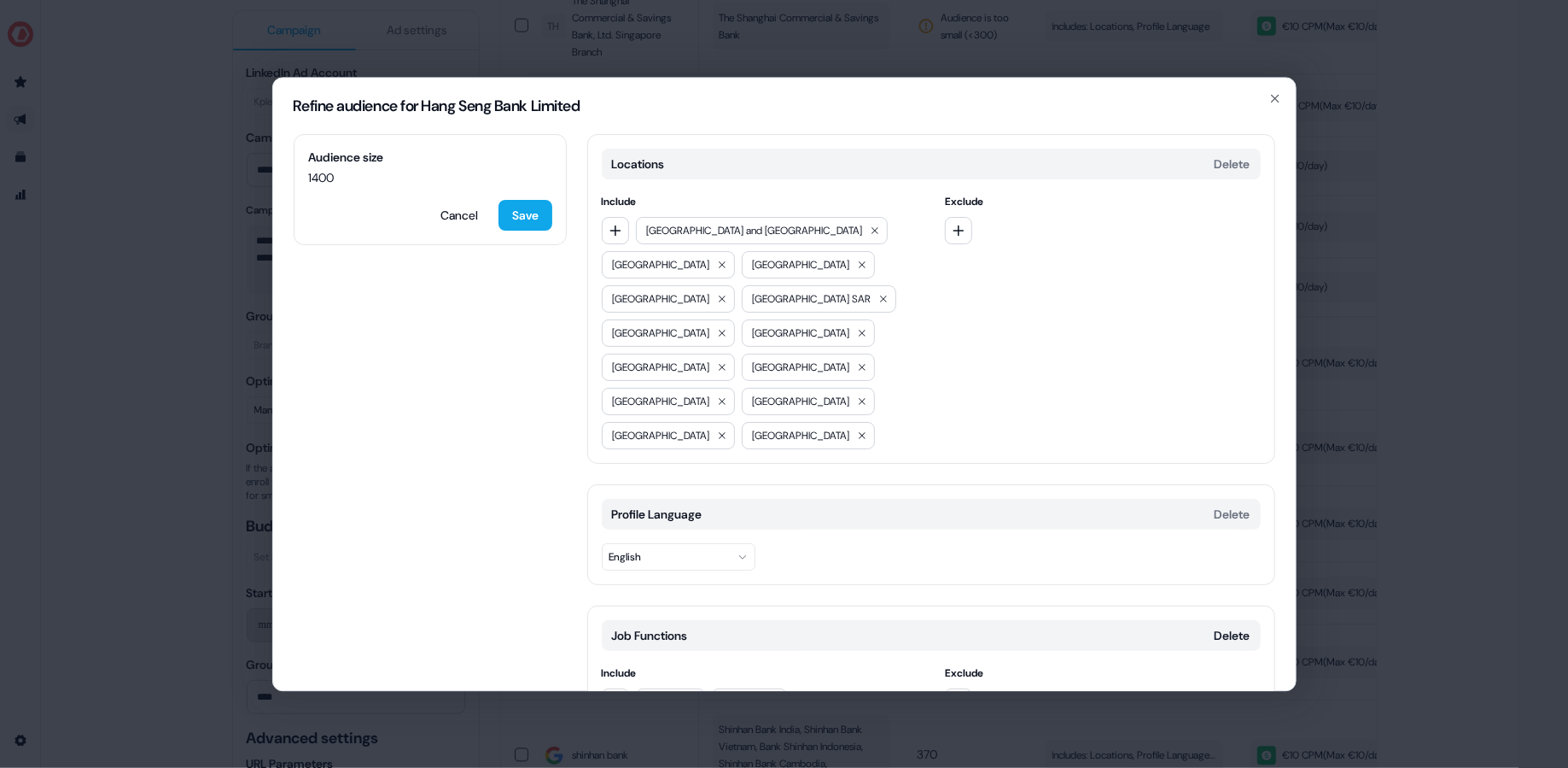
scroll to position [340, 0]
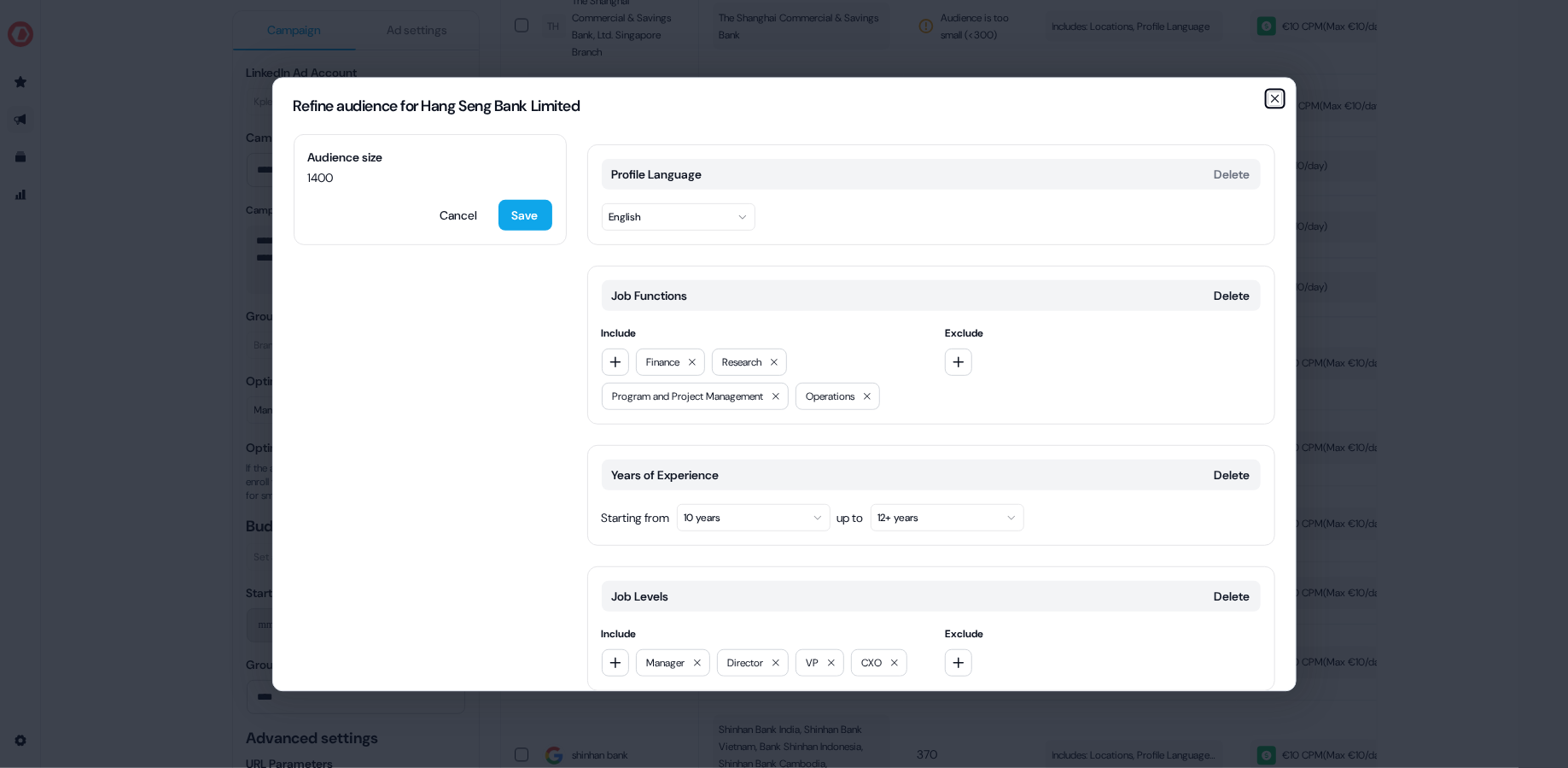
click at [1276, 97] on icon "button" at bounding box center [1275, 99] width 7 height 7
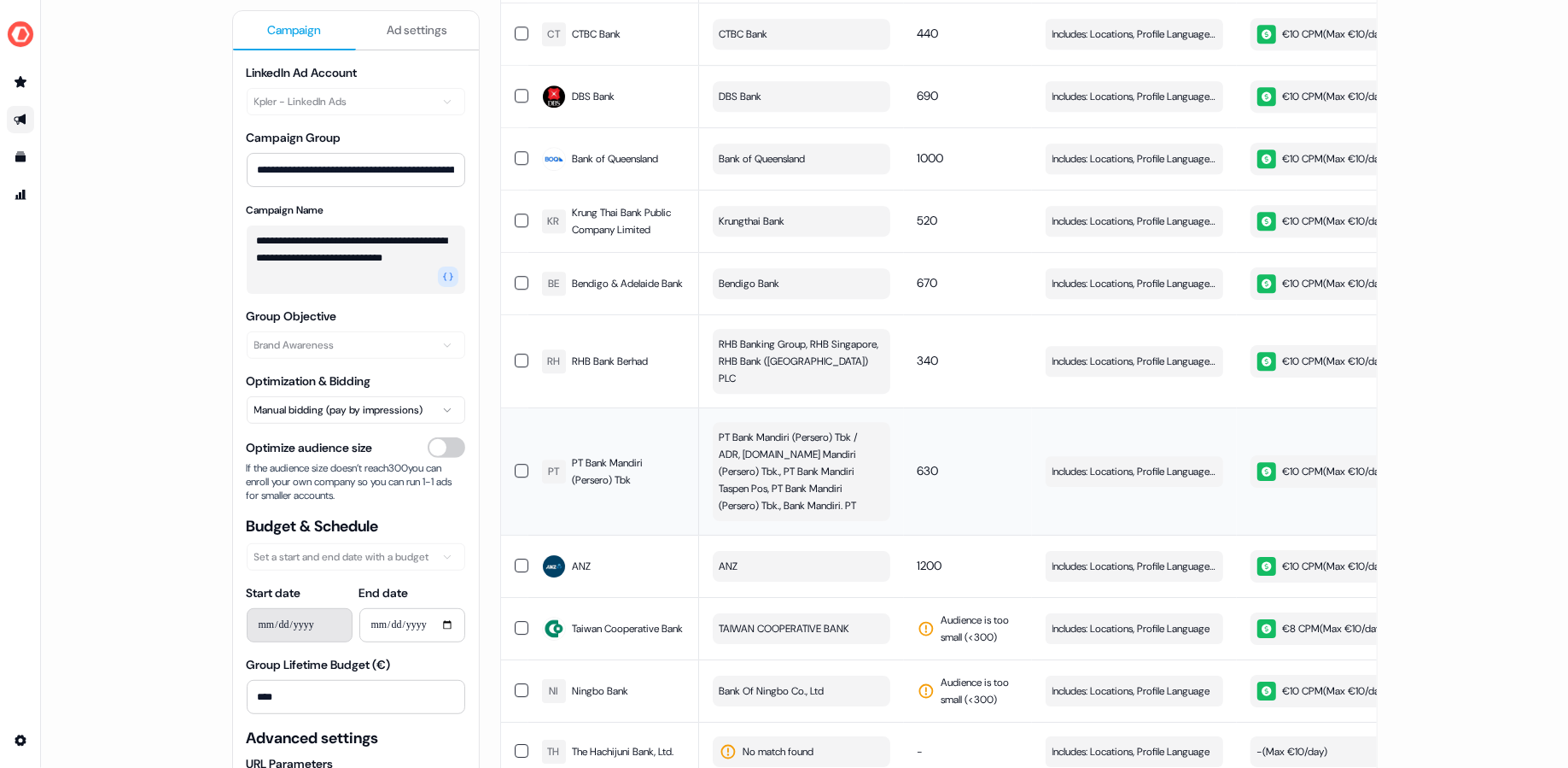
scroll to position [5879, 0]
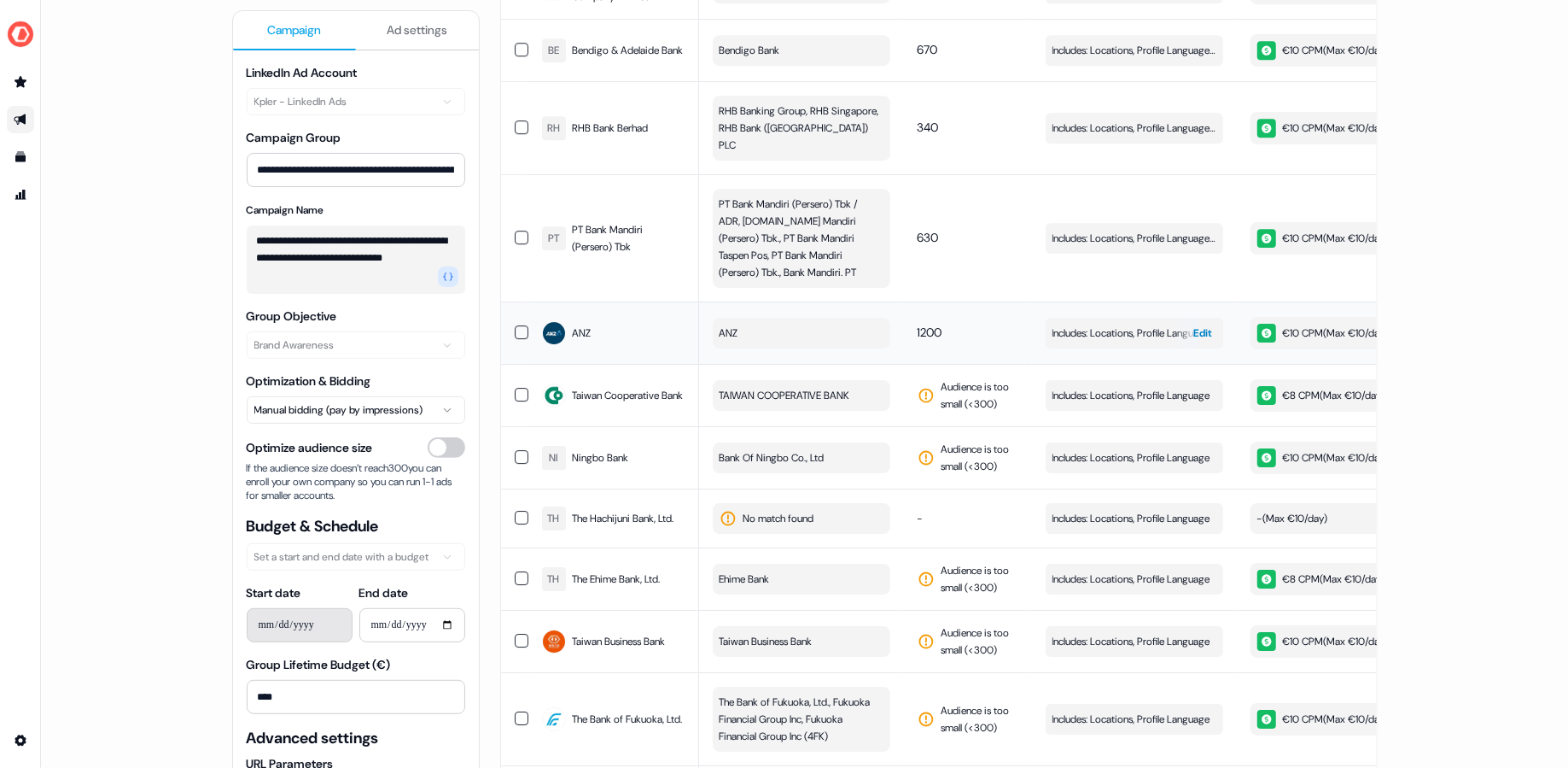
click at [1118, 325] on span "Includes: Locations, Profile Language, Job Titles" at bounding box center [1134, 333] width 164 height 17
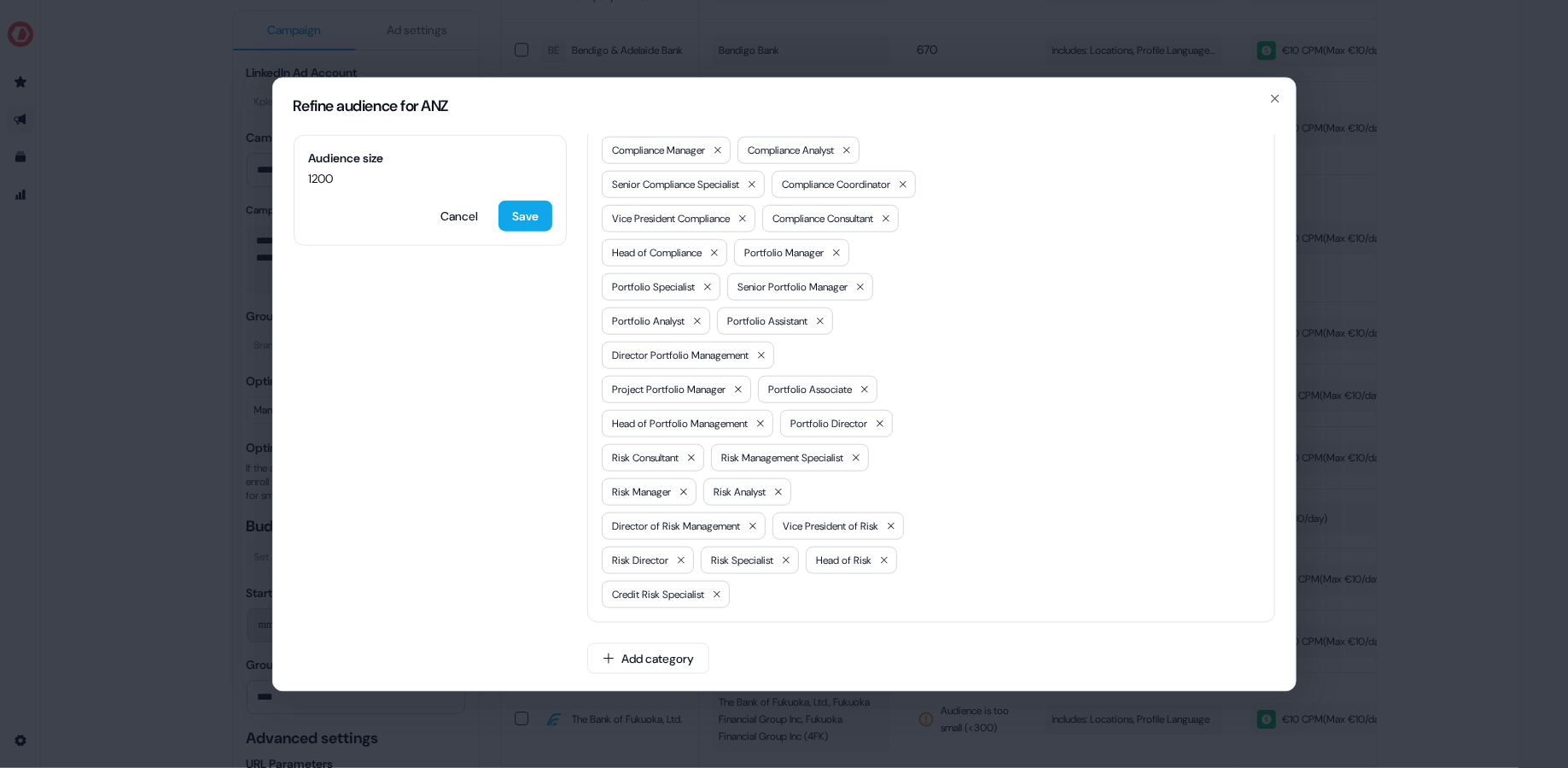
scroll to position [0, 0]
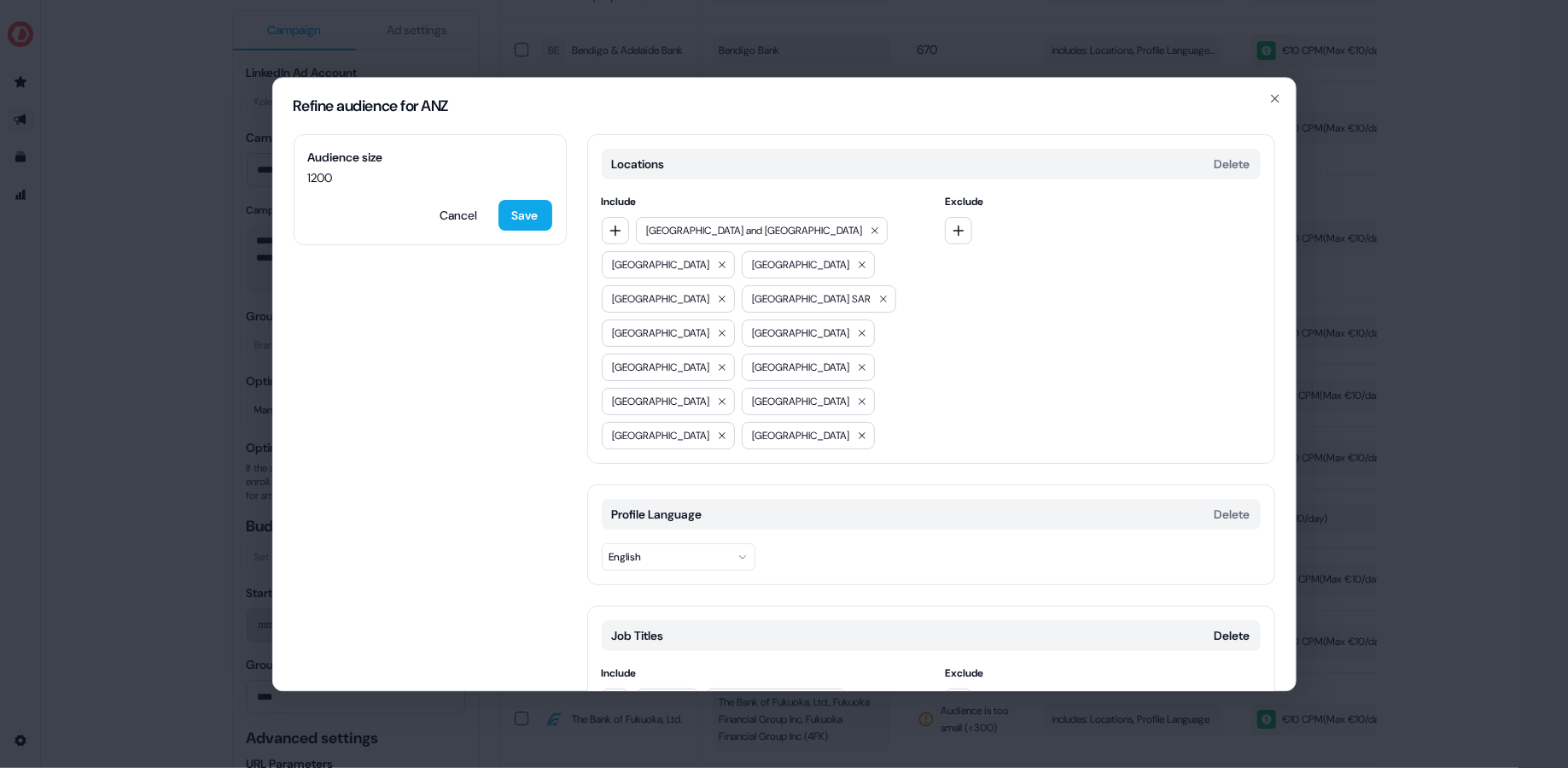
click at [1276, 89] on div "Refine audience for ANZ" at bounding box center [784, 106] width 1022 height 56
click at [1270, 109] on h2 "Refine audience for ANZ" at bounding box center [784, 105] width 982 height 15
click at [1274, 100] on icon "button" at bounding box center [1274, 98] width 14 height 14
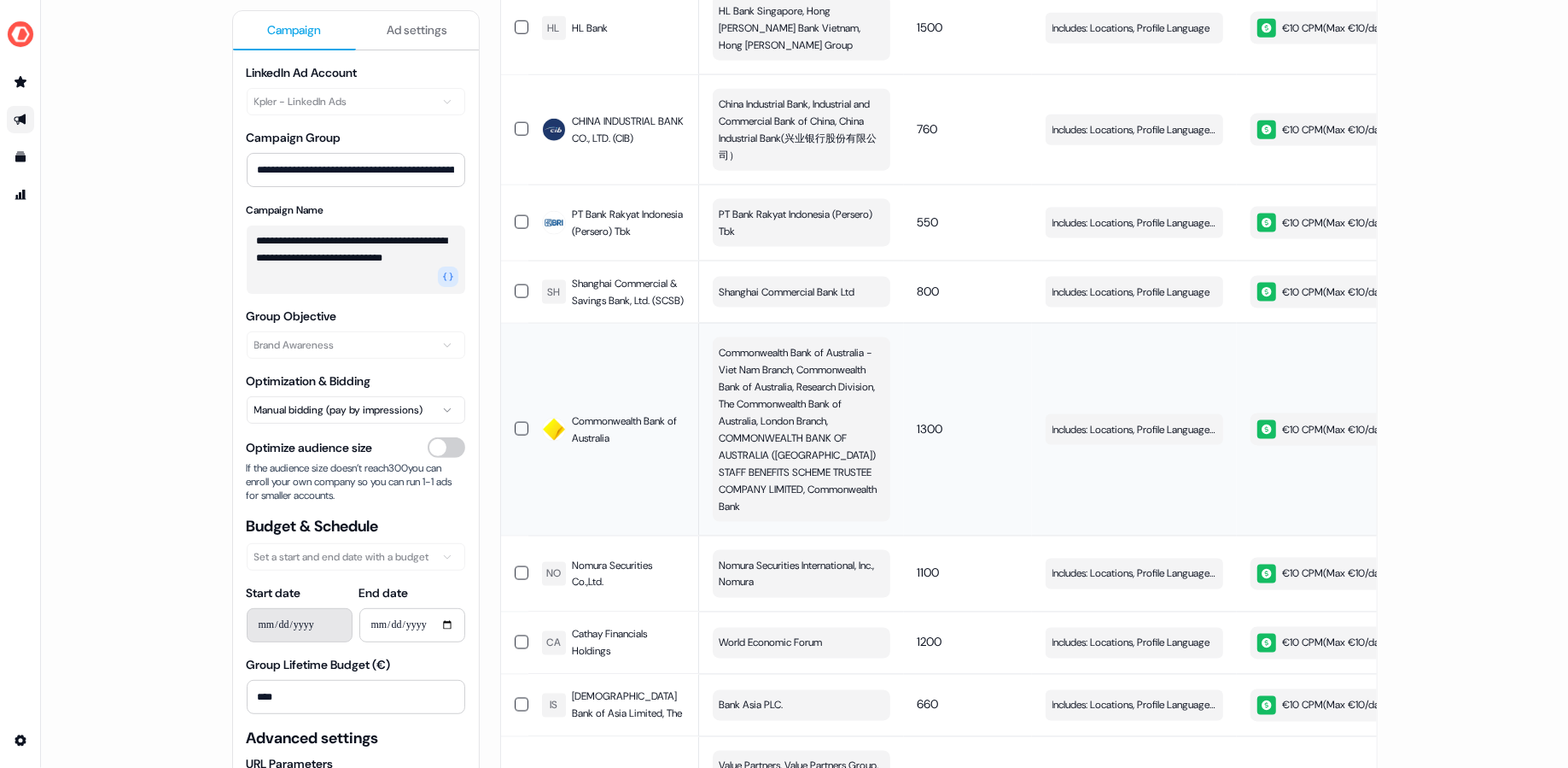
scroll to position [7507, 0]
click at [1135, 420] on span "Includes: Locations, Profile Language, Job Titles" at bounding box center [1134, 428] width 164 height 17
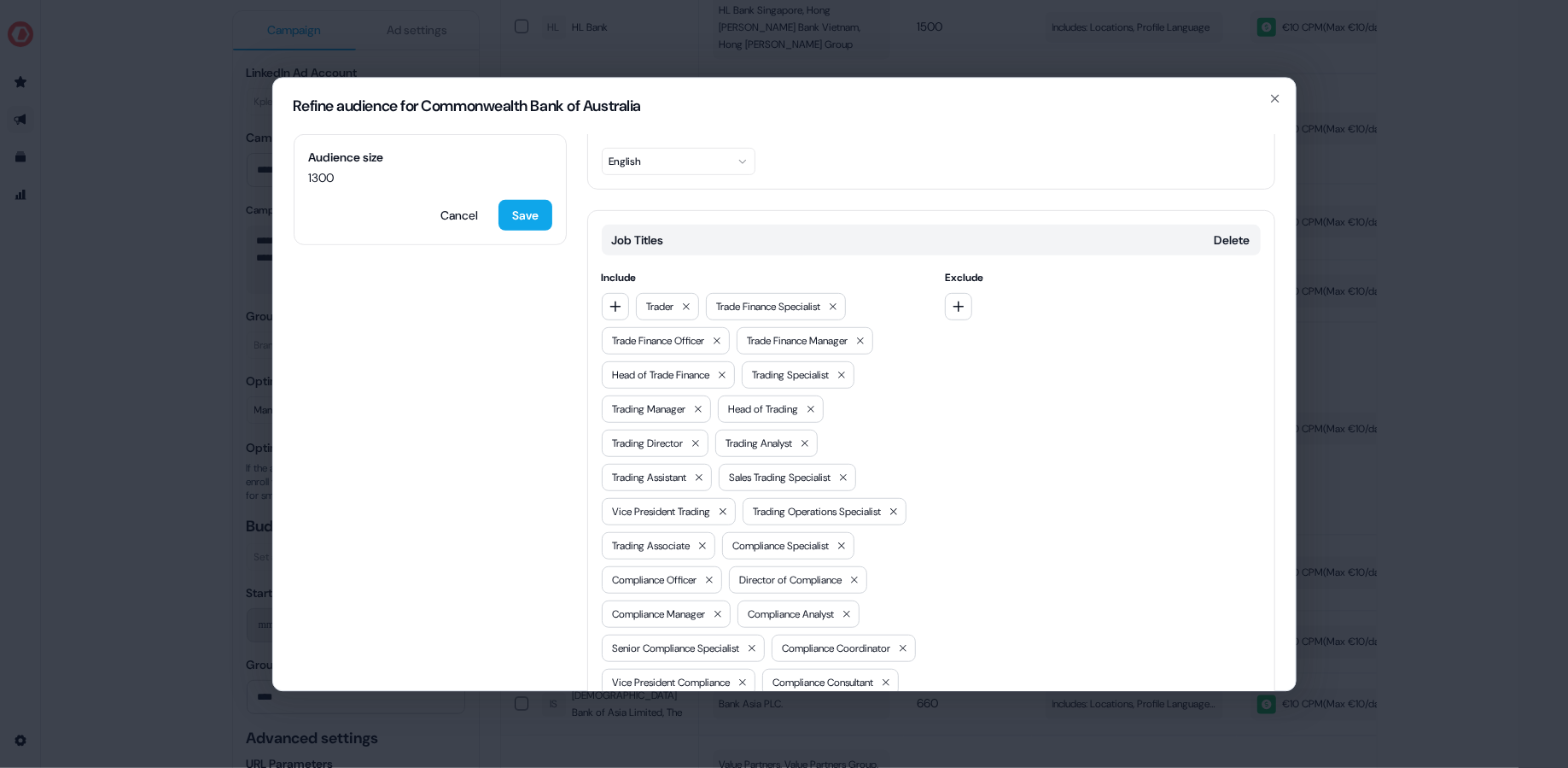
scroll to position [363, 0]
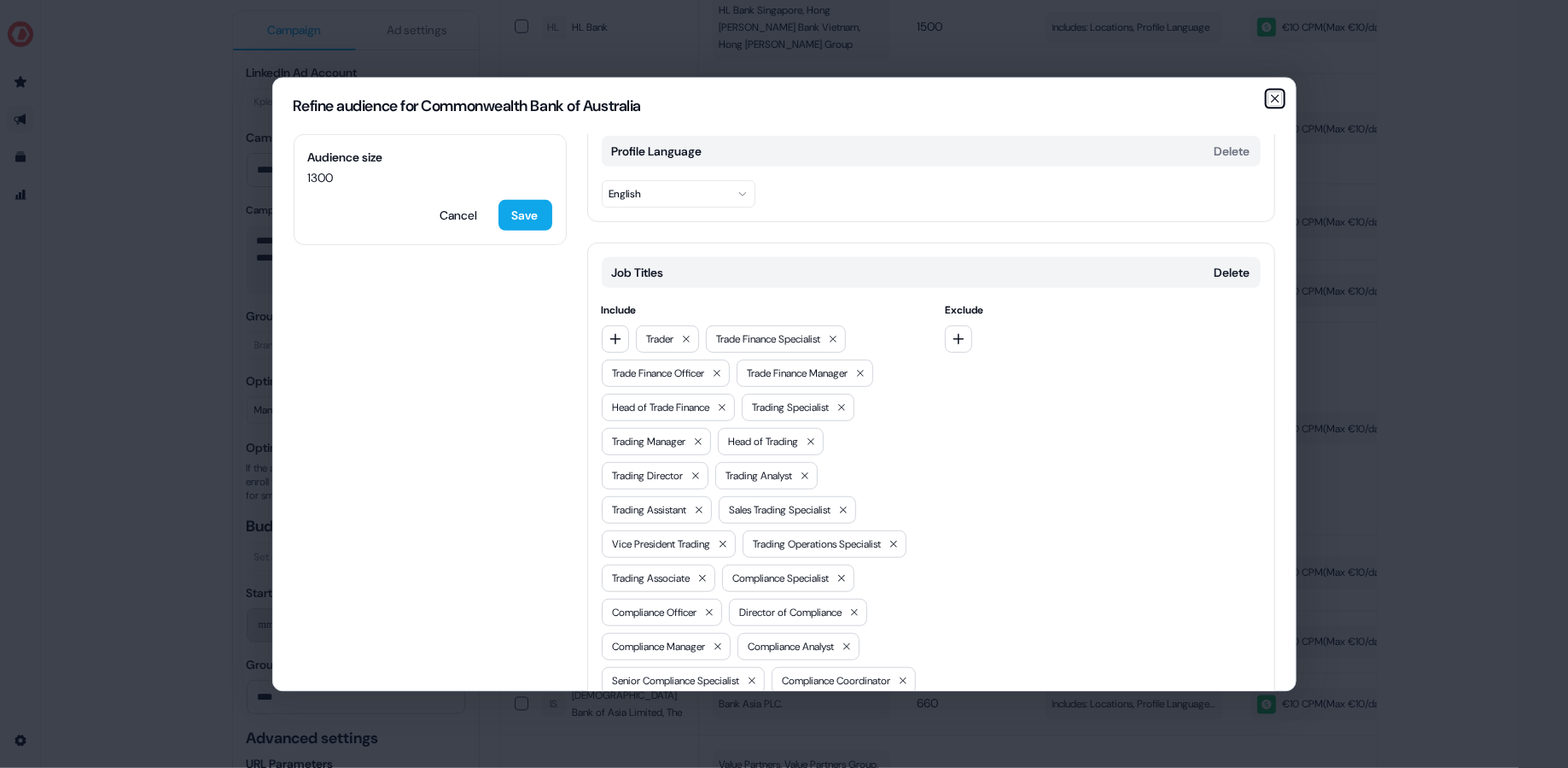
click at [1269, 93] on icon "button" at bounding box center [1274, 98] width 14 height 14
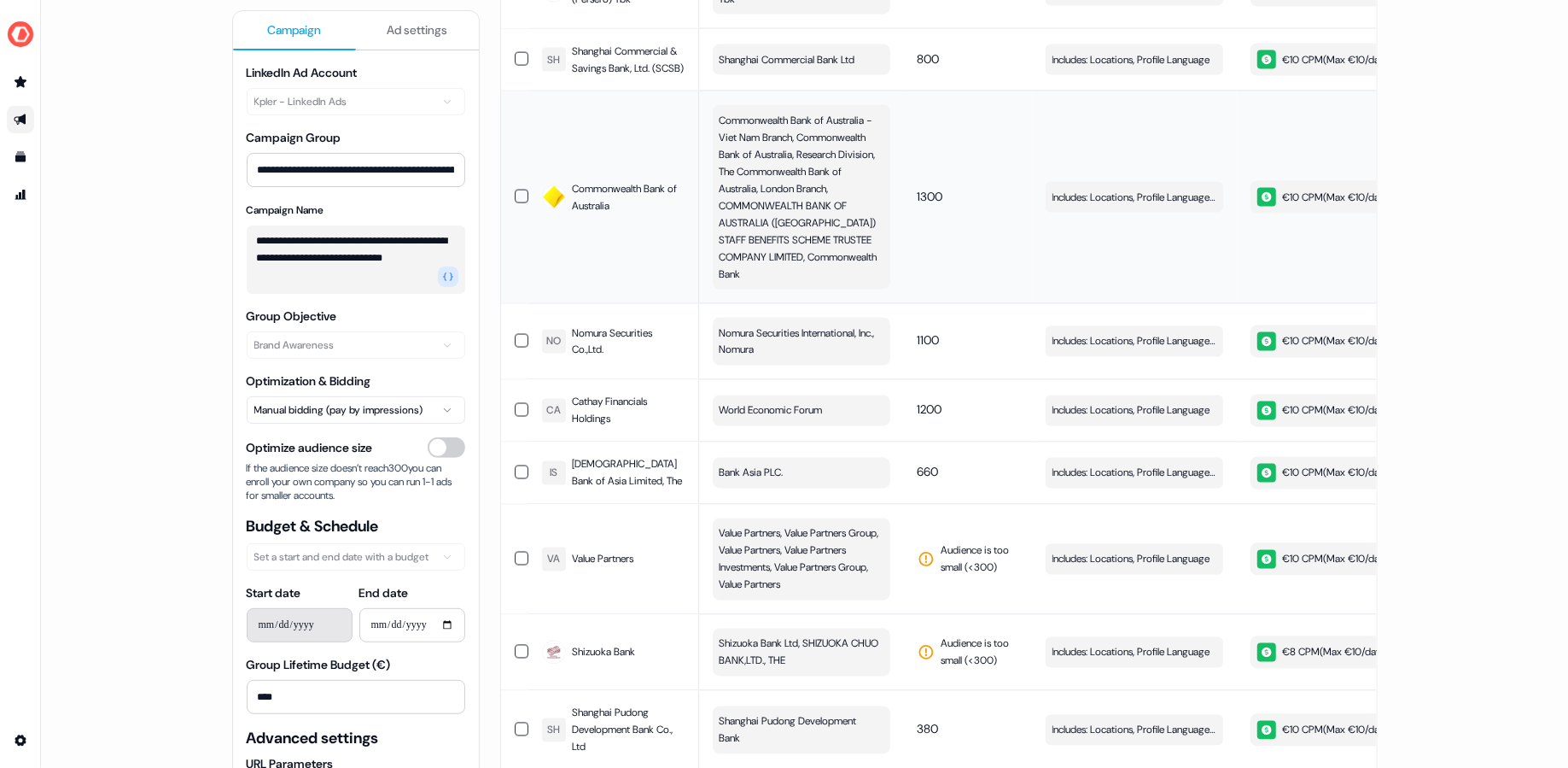
scroll to position [7872, 0]
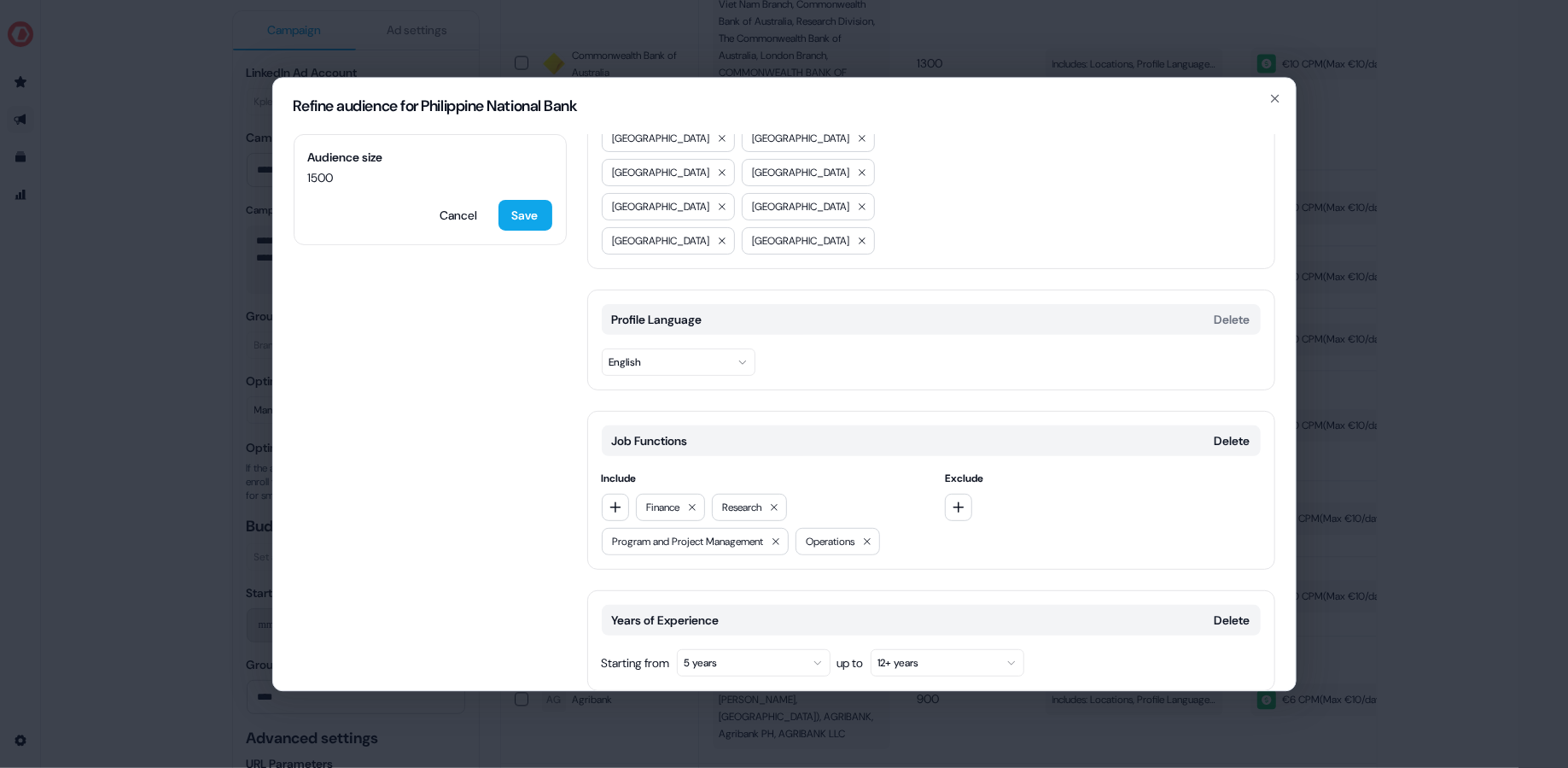
scroll to position [0, 0]
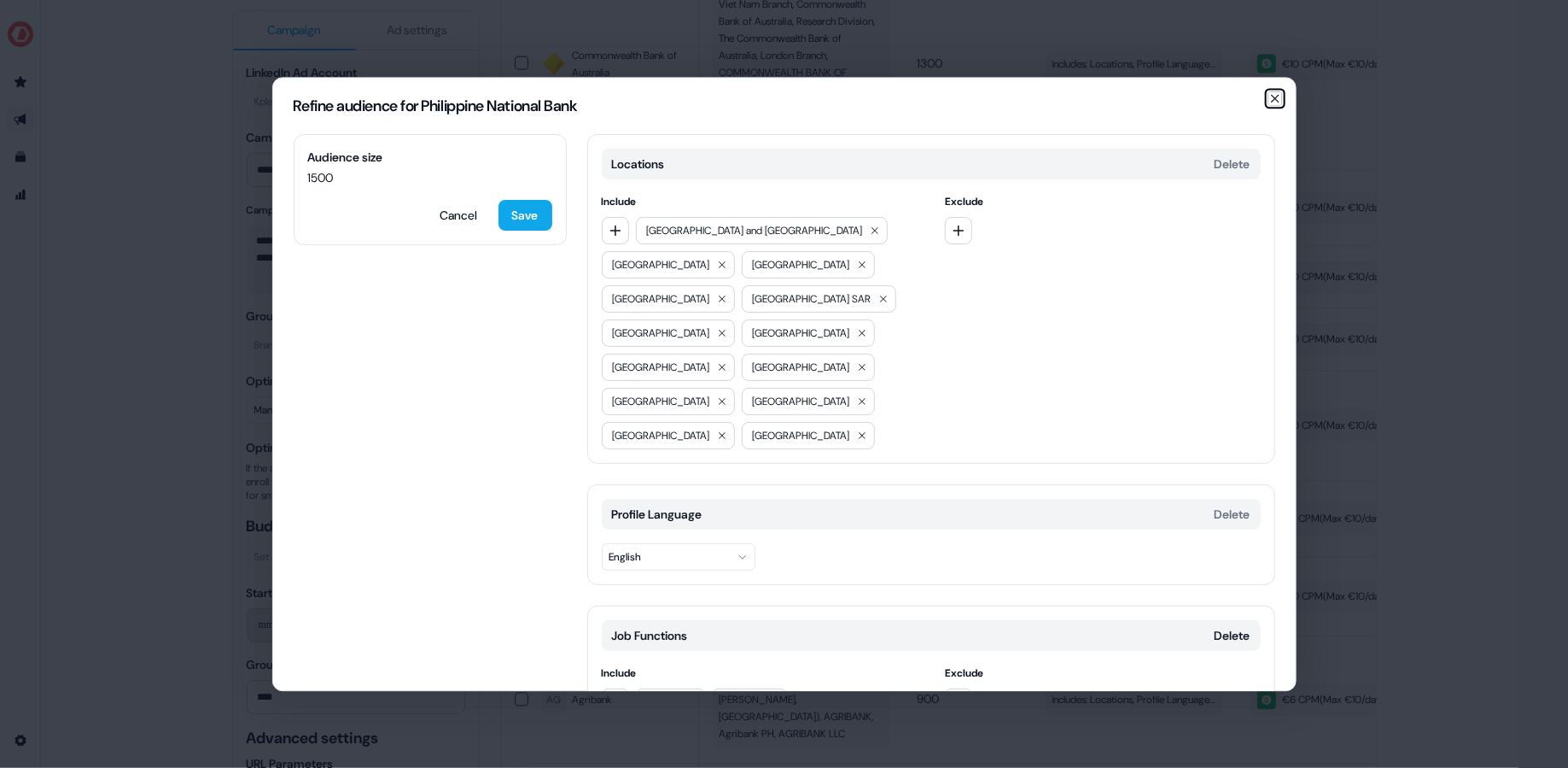
click at [1271, 100] on icon "button" at bounding box center [1274, 98] width 14 height 14
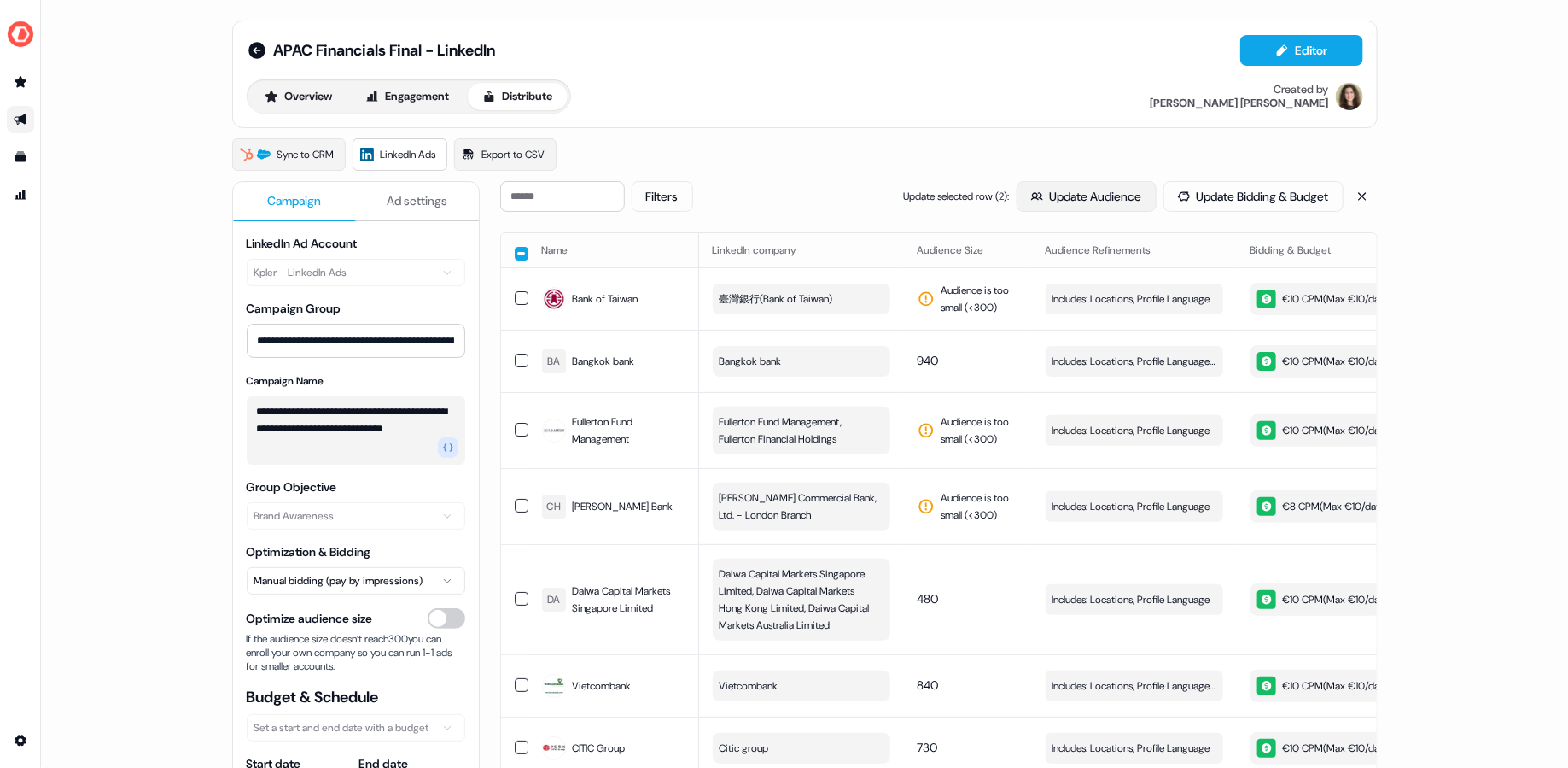
click at [1122, 196] on button "Update Audience" at bounding box center [1086, 197] width 140 height 31
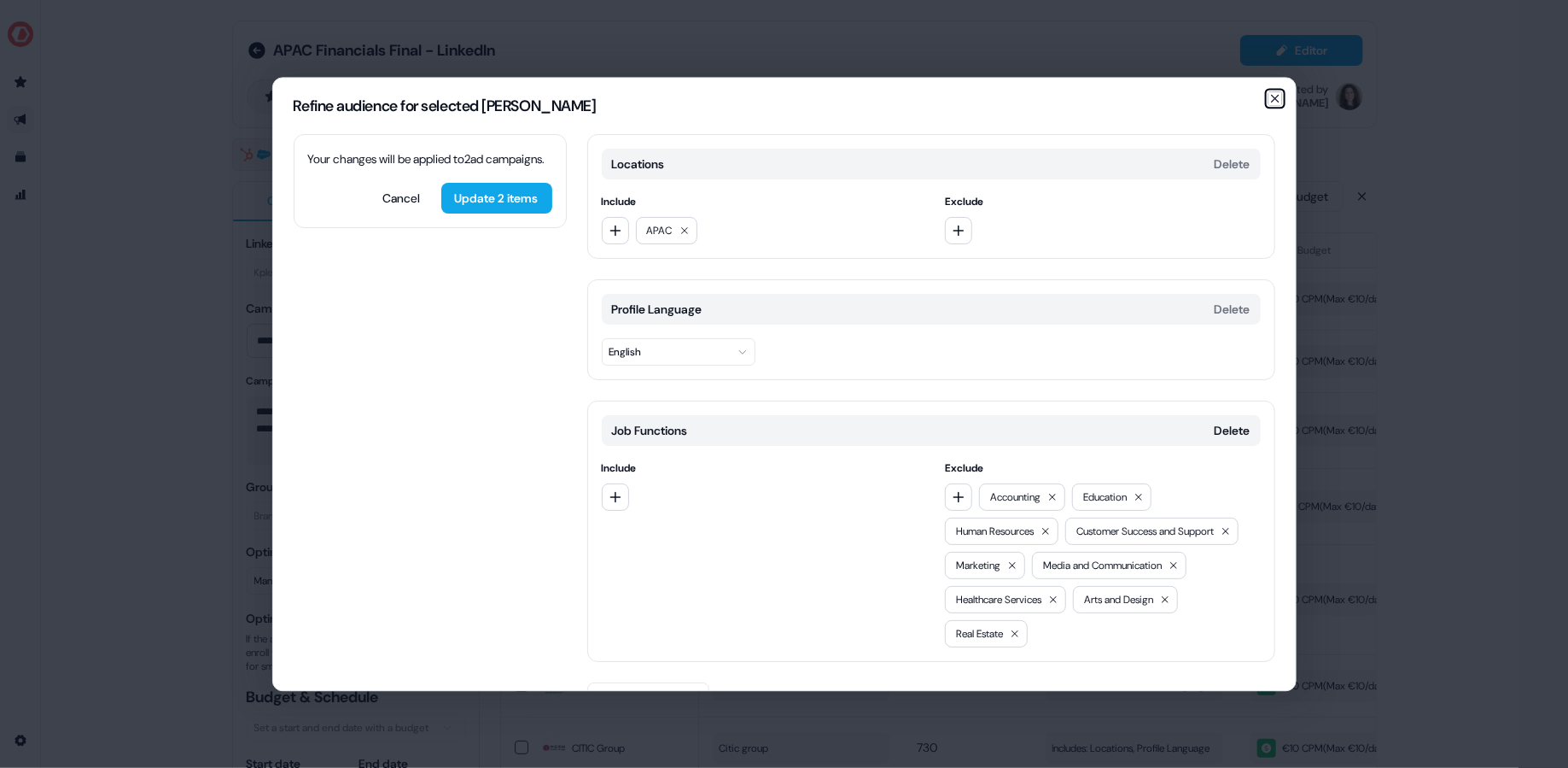
click at [1278, 101] on icon "button" at bounding box center [1274, 98] width 14 height 14
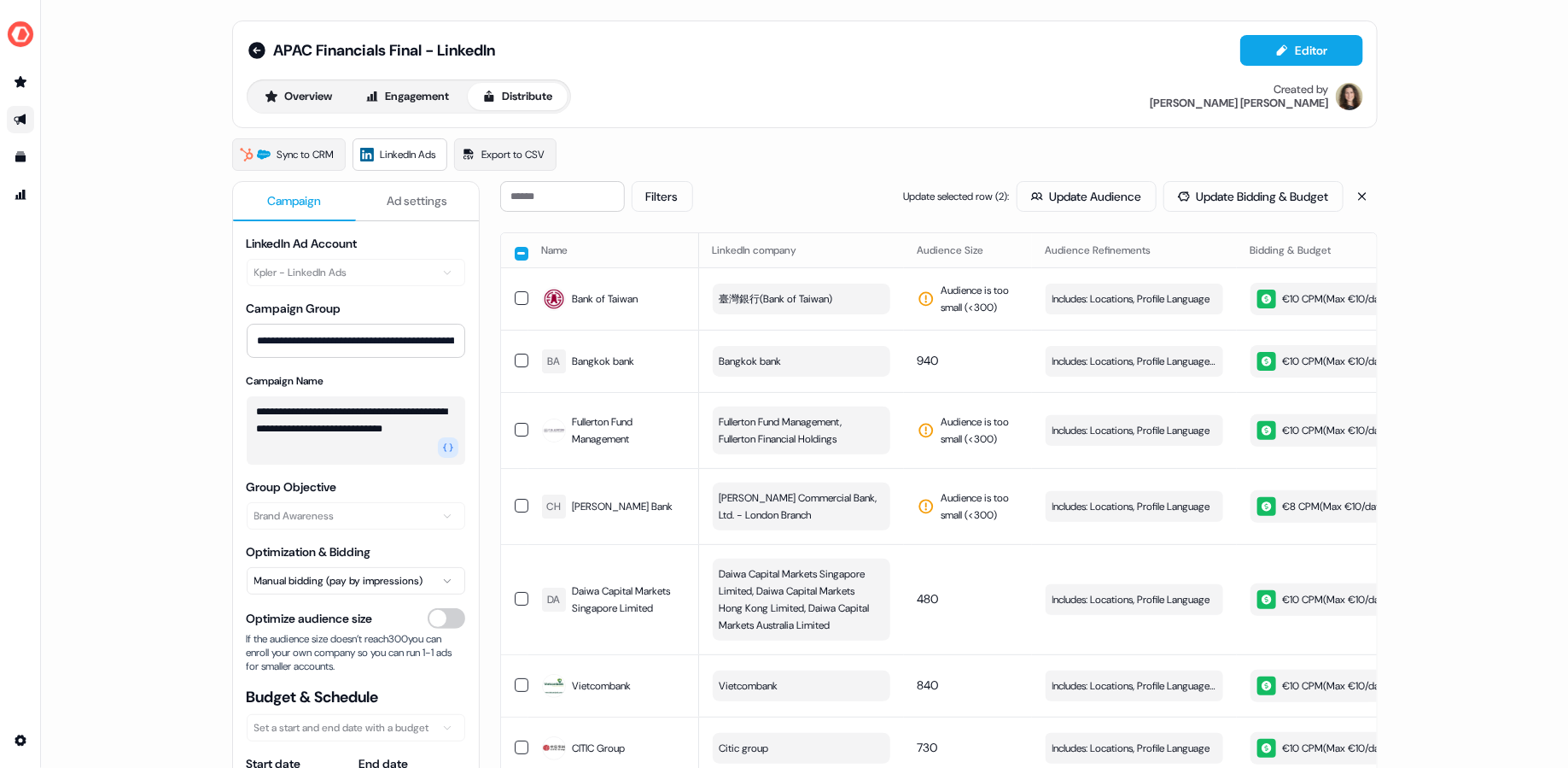
click at [518, 249] on button "button" at bounding box center [521, 253] width 14 height 14
click at [518, 249] on button "button" at bounding box center [521, 251] width 14 height 14
click at [1189, 198] on button "Sync to LinkedIn" at bounding box center [1180, 197] width 137 height 31
